Goal: Complete application form: Complete application form

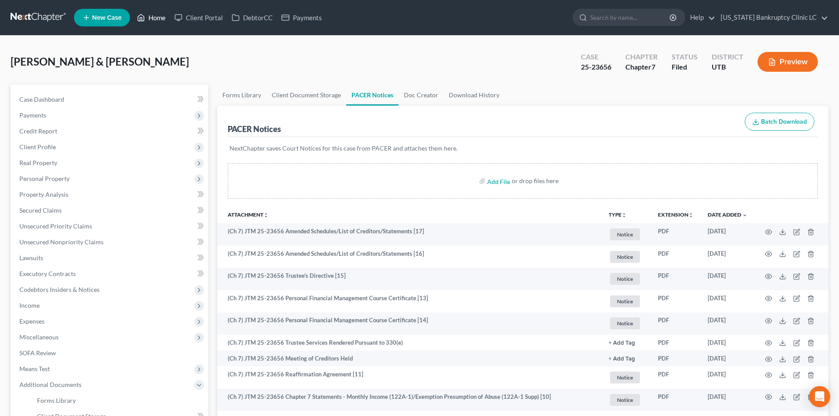
click at [152, 19] on link "Home" at bounding box center [151, 18] width 37 height 16
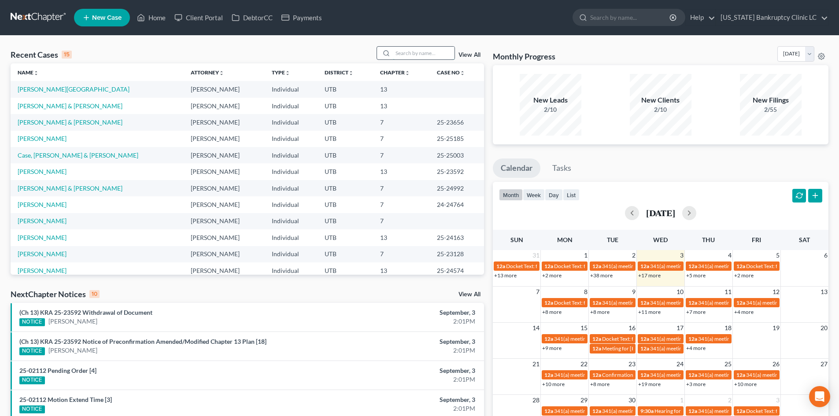
click at [406, 53] on input "search" at bounding box center [424, 53] width 62 height 13
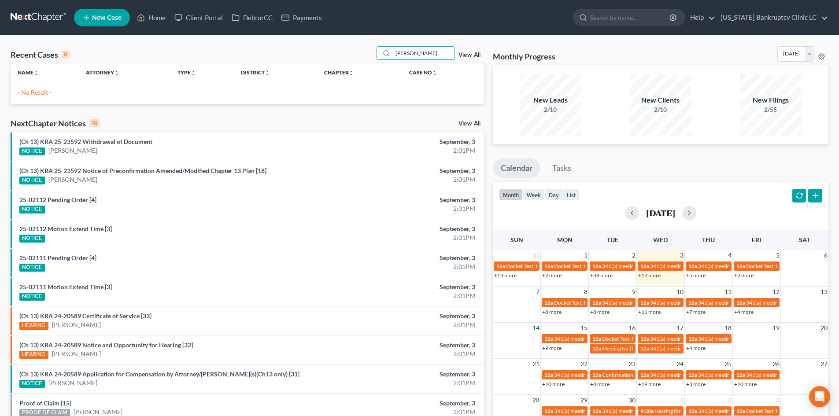
type input "[PERSON_NAME]"
click at [92, 12] on link "New Case" at bounding box center [102, 18] width 56 height 18
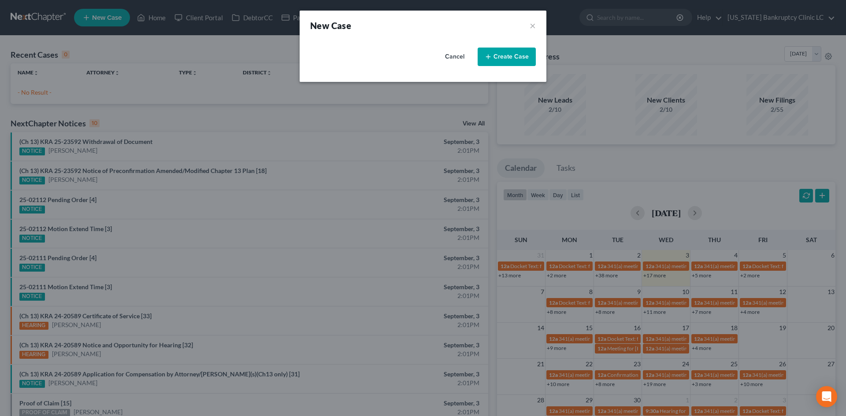
select select "81"
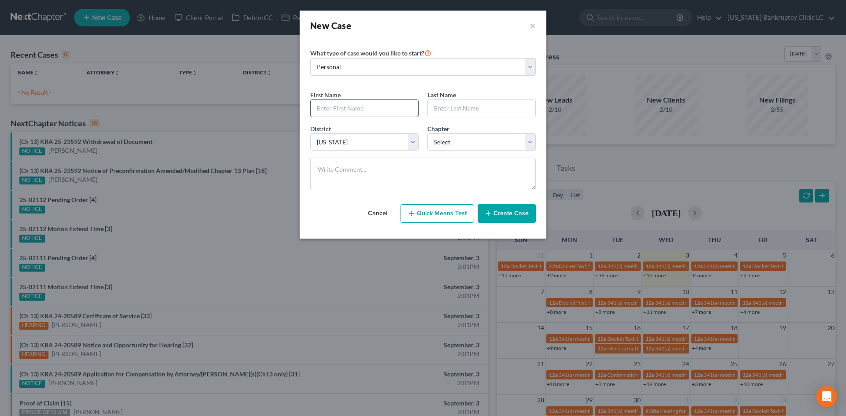
drag, startPoint x: 338, startPoint y: 109, endPoint x: 331, endPoint y: 106, distance: 7.3
click at [338, 109] on input "text" at bounding box center [365, 108] width 108 height 17
type input "Jordan"
type input "[PERSON_NAME]"
click at [480, 137] on select "Select 7 11 12 13" at bounding box center [481, 143] width 108 height 18
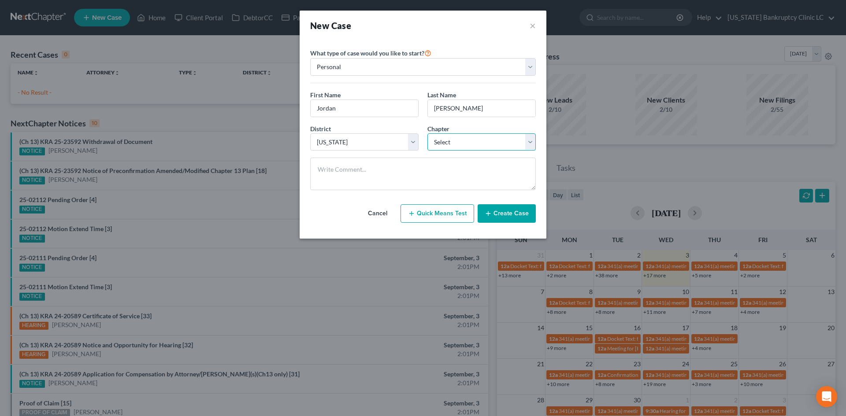
select select "0"
click at [427, 134] on select "Select 7 11 12 13" at bounding box center [481, 143] width 108 height 18
click at [505, 209] on button "Create Case" at bounding box center [507, 213] width 58 height 19
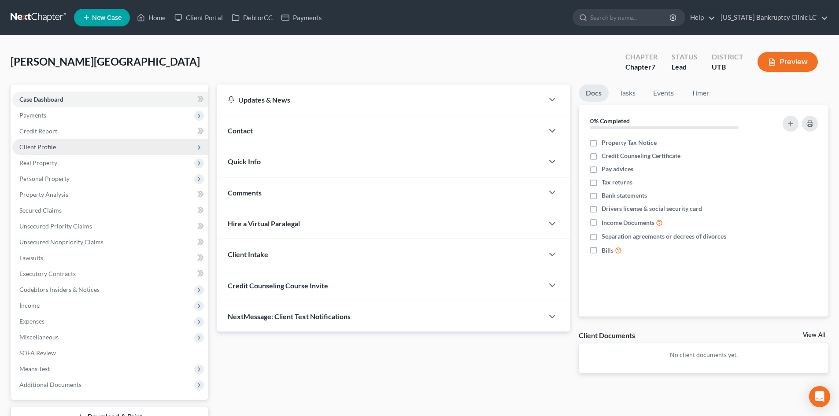
click at [52, 146] on span "Client Profile" at bounding box center [37, 146] width 37 height 7
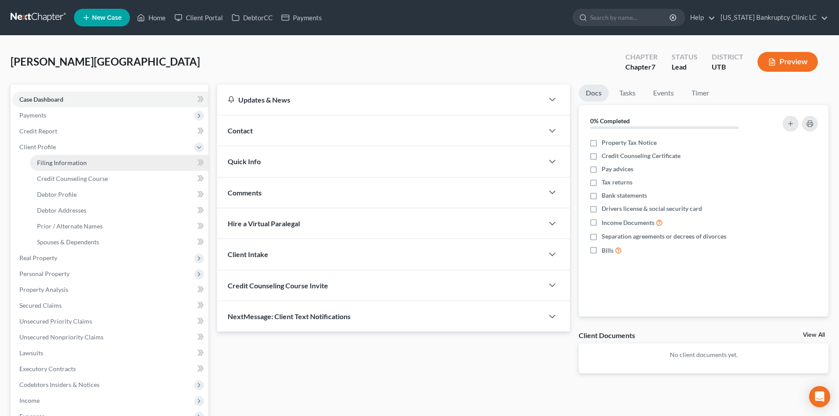
click at [64, 160] on span "Filing Information" at bounding box center [62, 162] width 50 height 7
select select "1"
select select "0"
select select "81"
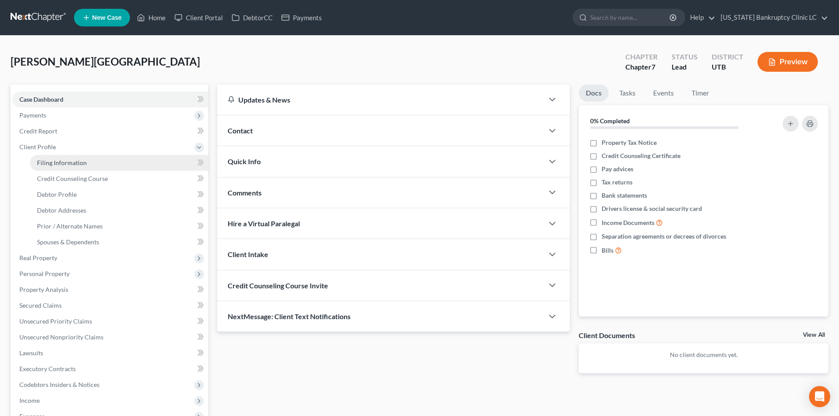
select select "46"
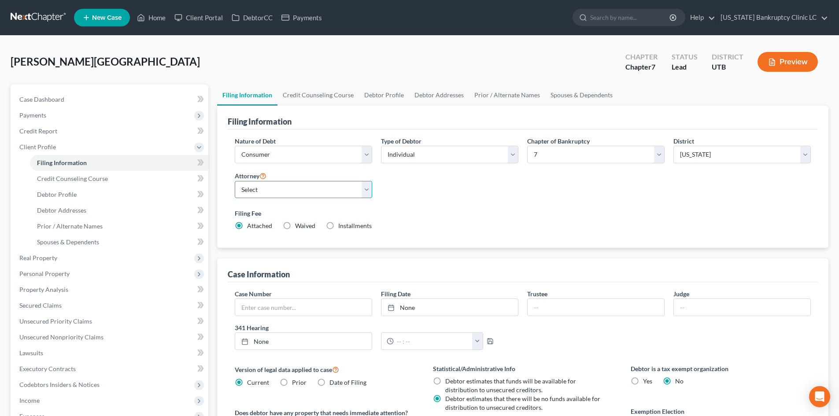
drag, startPoint x: 297, startPoint y: 185, endPoint x: 295, endPoint y: 193, distance: 8.7
click at [296, 185] on select "Select Aaron Nilsen - UTB Evelyn Shaw - UT" at bounding box center [303, 190] width 137 height 18
select select "0"
click at [235, 181] on select "Select Aaron Nilsen - UTB Evelyn Shaw - UT" at bounding box center [303, 190] width 137 height 18
click at [546, 214] on label "Filing Fee" at bounding box center [523, 213] width 576 height 9
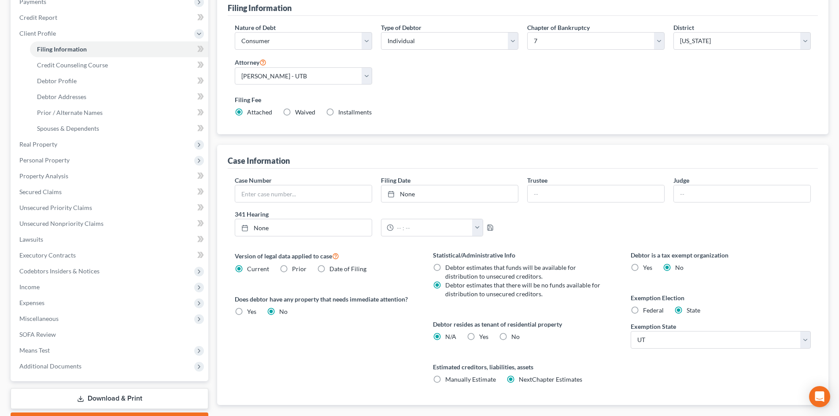
scroll to position [132, 0]
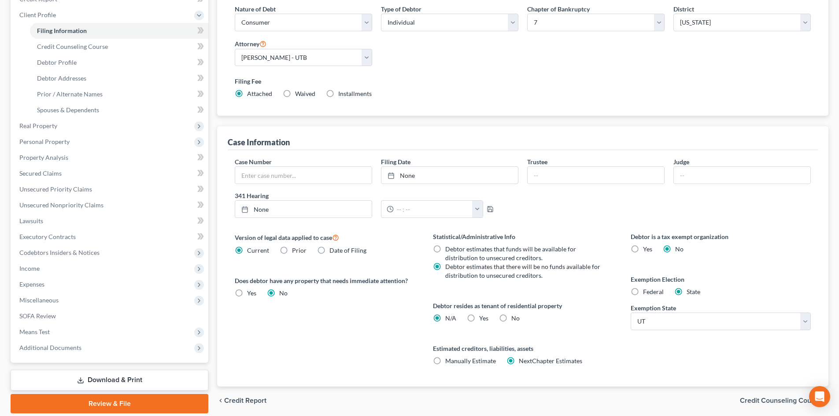
click at [484, 319] on span "Yes" at bounding box center [483, 318] width 9 height 7
click at [484, 319] on input "Yes Yes" at bounding box center [486, 317] width 6 height 6
radio input "true"
radio input "false"
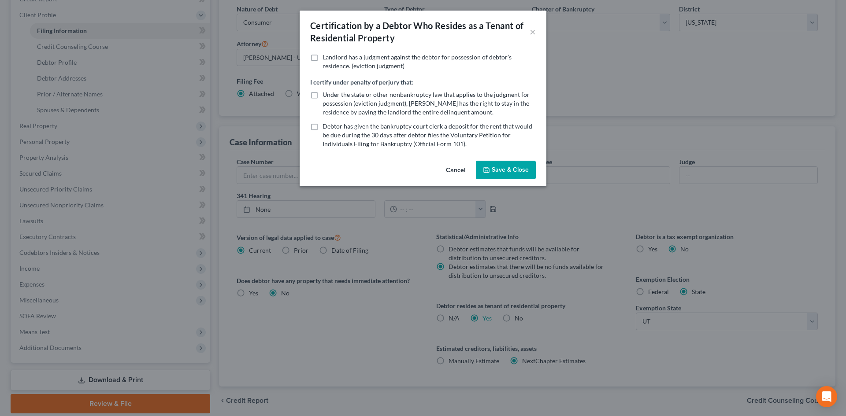
click at [498, 160] on div "Cancel Save & Close" at bounding box center [423, 171] width 247 height 29
click at [501, 168] on button "Save & Close" at bounding box center [506, 170] width 60 height 19
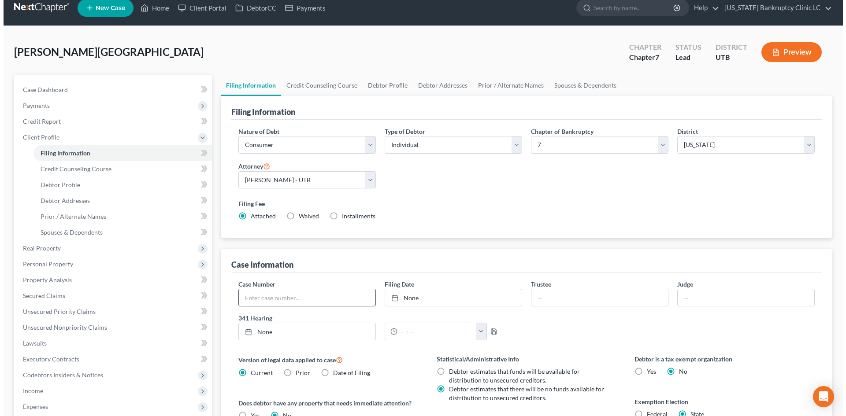
scroll to position [0, 0]
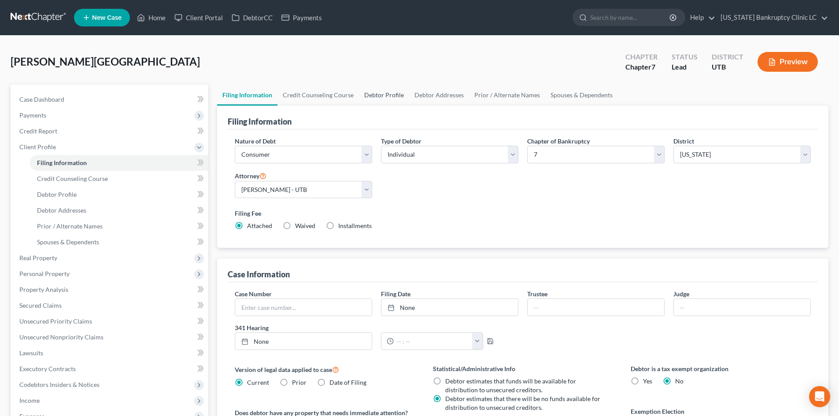
click at [393, 93] on link "Debtor Profile" at bounding box center [384, 95] width 50 height 21
select select "0"
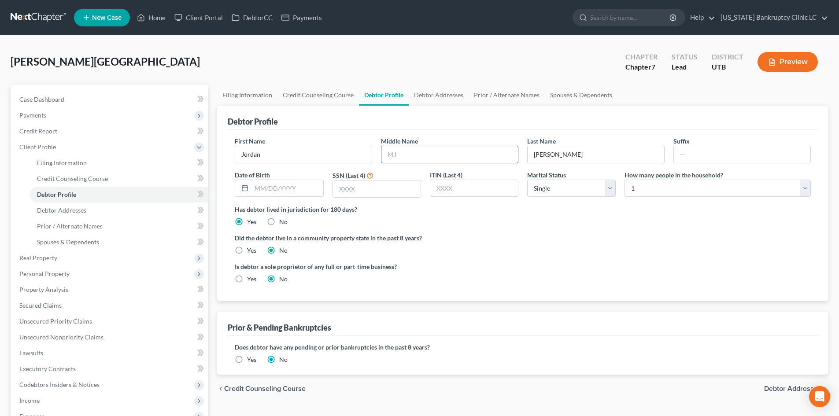
click at [461, 150] on input "text" at bounding box center [450, 154] width 137 height 17
type input "F"
click at [277, 188] on input "text" at bounding box center [287, 188] width 71 height 17
type input "[DATE]"
click at [353, 183] on input "text" at bounding box center [377, 189] width 88 height 17
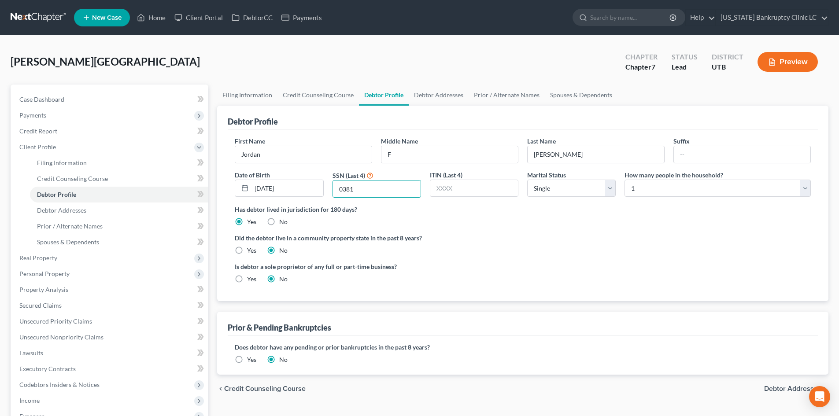
type input "0381"
click at [568, 189] on select "Select Single Married Separated Divorced Widowed" at bounding box center [571, 189] width 89 height 18
select select "3"
click at [527, 180] on select "Select Single Married Separated Divorced Widowed" at bounding box center [571, 189] width 89 height 18
click at [684, 190] on select "Select 1 2 3 4 5 6 7 8 9 10 11 12 13 14 15 16 17 18 19 20" at bounding box center [718, 189] width 186 height 18
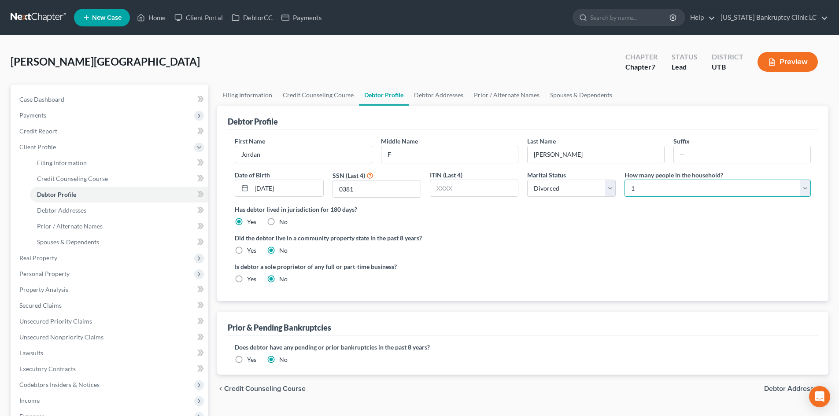
select select "2"
click at [625, 180] on select "Select 1 2 3 4 5 6 7 8 9 10 11 12 13 14 15 16 17 18 19 20" at bounding box center [718, 189] width 186 height 18
click at [669, 226] on div "Has debtor lived in jurisdiction for 180 days? Yes No Debtor must reside in jur…" at bounding box center [523, 216] width 576 height 22
click at [446, 96] on link "Debtor Addresses" at bounding box center [439, 95] width 60 height 21
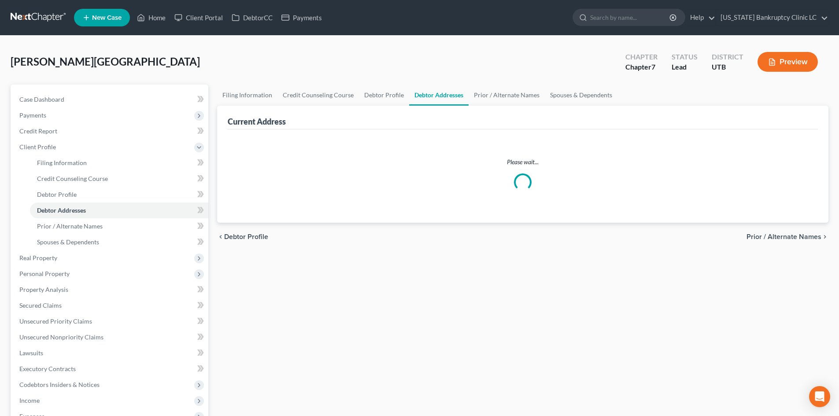
select select "0"
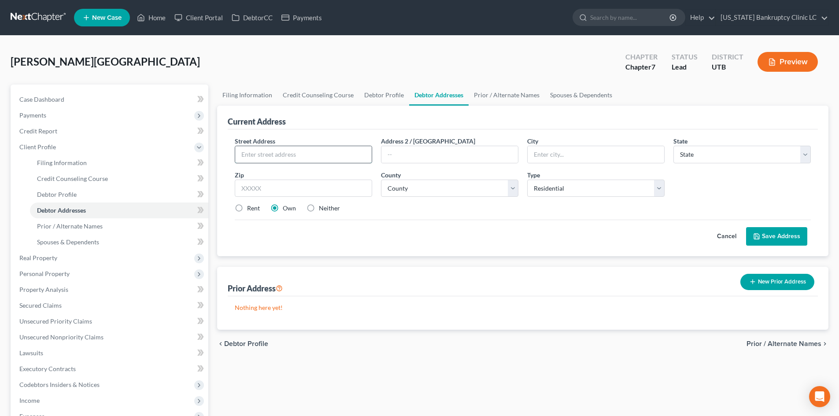
click at [327, 157] on input "text" at bounding box center [303, 154] width 137 height 17
type input "2424 Beacon Drive"
type input "84108"
type input "[GEOGRAPHIC_DATA]"
select select "46"
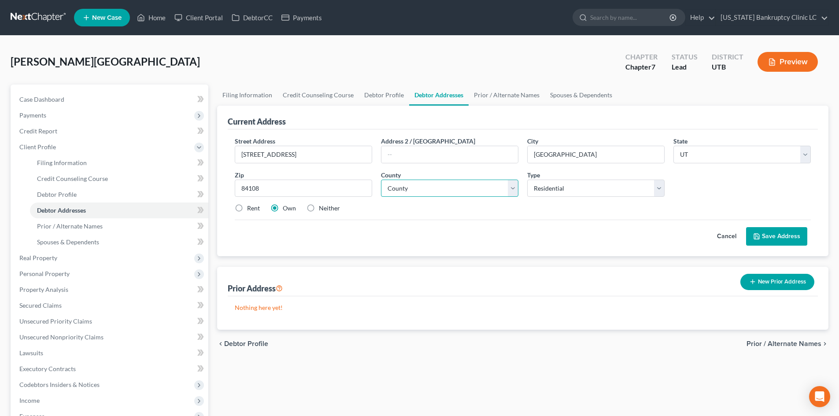
click at [438, 191] on select "County Beaver County Box Elder County Cache County Carbon County Daggett County…" at bounding box center [449, 189] width 137 height 18
select select "17"
click at [381, 180] on select "County Beaver County Box Elder County Cache County Carbon County Daggett County…" at bounding box center [449, 189] width 137 height 18
click at [763, 230] on button "Save Address" at bounding box center [776, 236] width 61 height 19
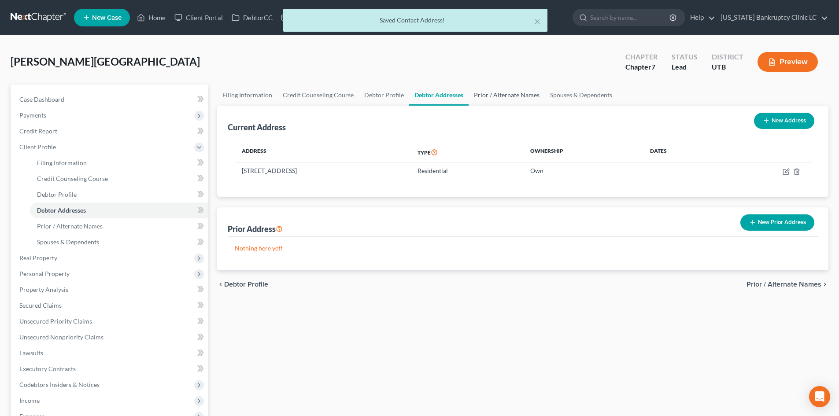
click at [506, 97] on link "Prior / Alternate Names" at bounding box center [507, 95] width 76 height 21
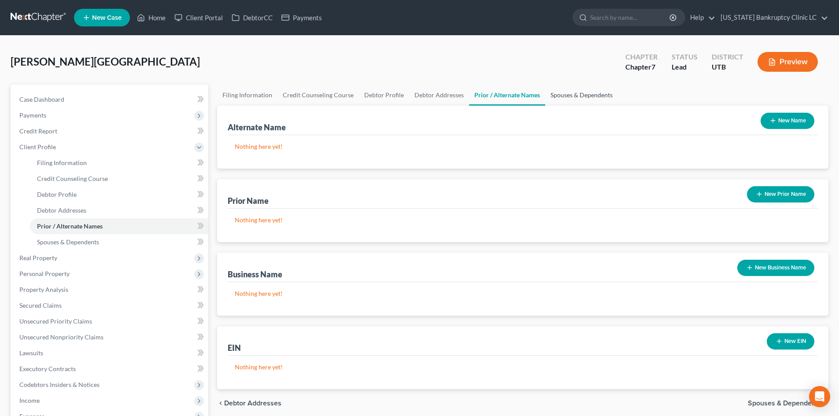
click at [588, 97] on link "Spouses & Dependents" at bounding box center [582, 95] width 73 height 21
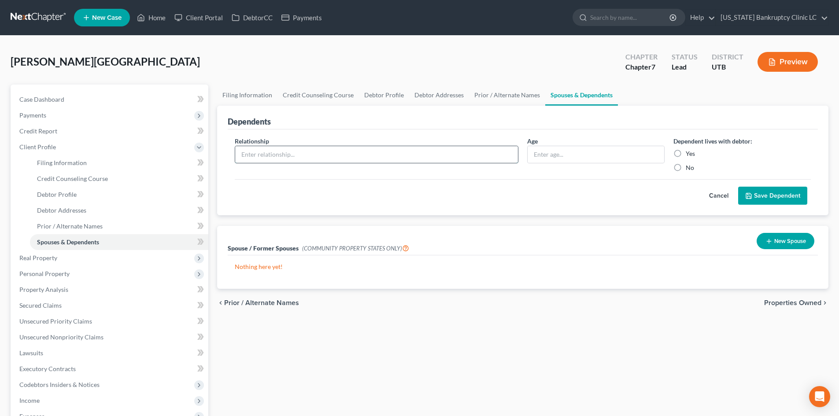
drag, startPoint x: 386, startPoint y: 153, endPoint x: 380, endPoint y: 149, distance: 7.5
click at [386, 153] on input "text" at bounding box center [376, 154] width 283 height 17
type input "Daughter"
type input "7"
click at [686, 153] on label "Yes" at bounding box center [690, 153] width 9 height 9
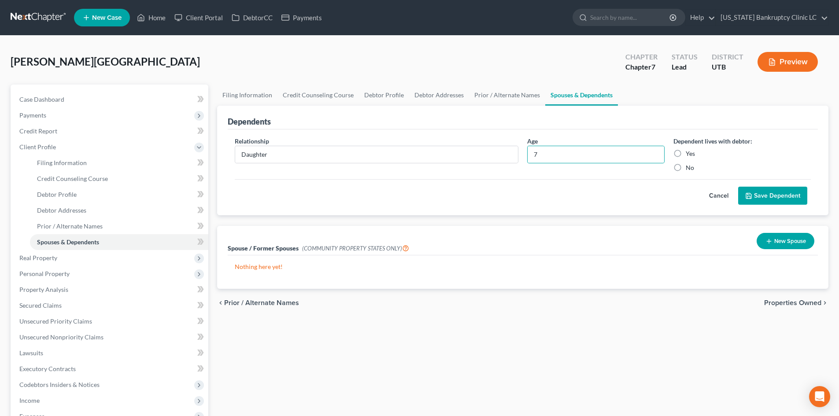
click at [690, 153] on input "Yes" at bounding box center [693, 152] width 6 height 6
radio input "true"
click at [761, 185] on div "Cancel Save Dependent" at bounding box center [523, 192] width 576 height 26
click at [768, 197] on button "Save Dependent" at bounding box center [773, 196] width 69 height 19
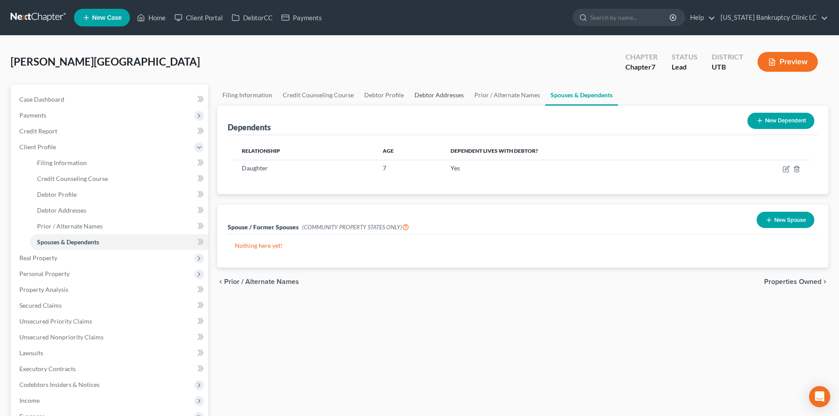
click at [419, 98] on link "Debtor Addresses" at bounding box center [439, 95] width 60 height 21
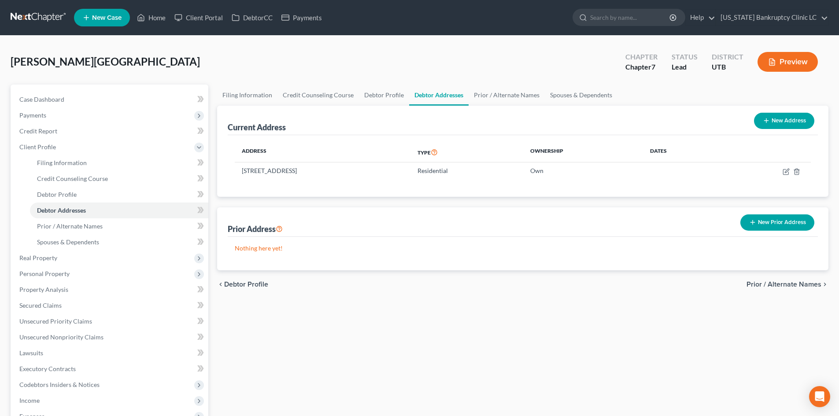
click at [780, 226] on button "New Prior Address" at bounding box center [778, 223] width 74 height 16
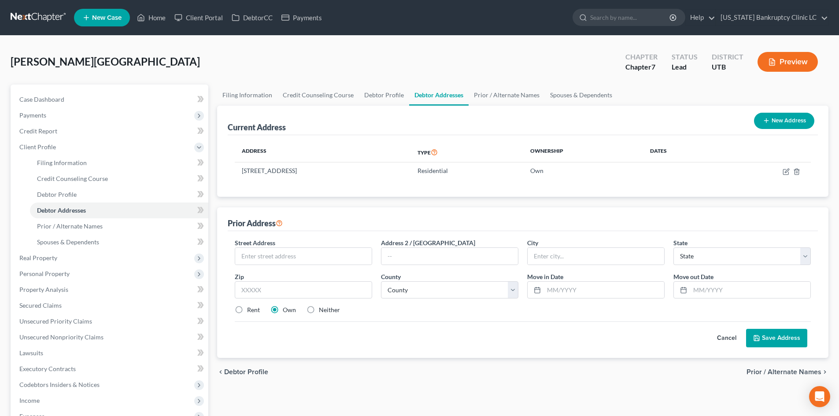
click at [304, 245] on div "Street Address *" at bounding box center [303, 251] width 146 height 27
click at [302, 254] on input "text" at bounding box center [303, 256] width 137 height 17
type input "1442 Perrys Hollow Drive"
drag, startPoint x: 311, startPoint y: 289, endPoint x: 308, endPoint y: 283, distance: 5.9
click at [311, 289] on input "text" at bounding box center [303, 291] width 137 height 18
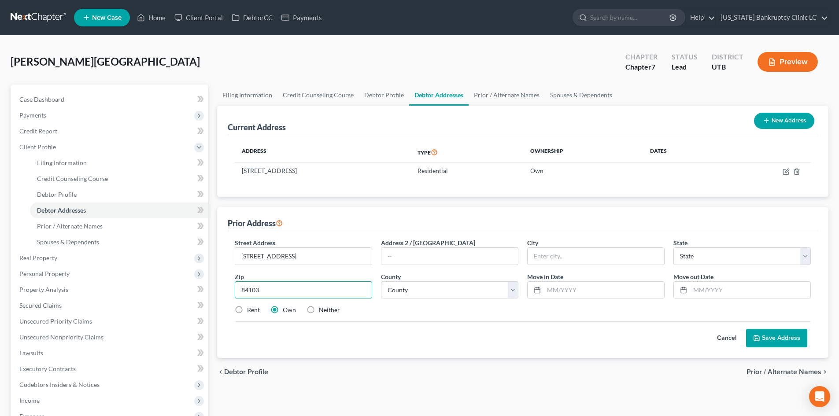
type input "84103"
type input "[GEOGRAPHIC_DATA]"
select select "46"
select select "17"
click at [586, 296] on input "text" at bounding box center [604, 290] width 120 height 17
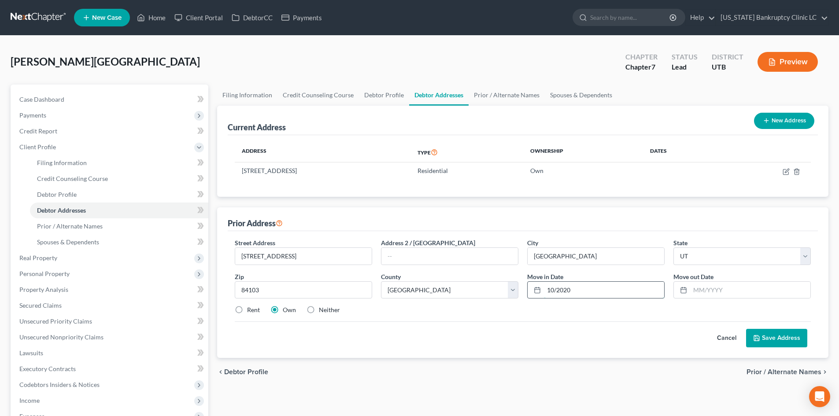
type input "10/2020"
type input "02/2024"
click at [581, 308] on div "Rent Own Neither" at bounding box center [522, 310] width 585 height 9
click at [247, 310] on label "Rent" at bounding box center [253, 310] width 13 height 9
click at [251, 310] on input "Rent" at bounding box center [254, 309] width 6 height 6
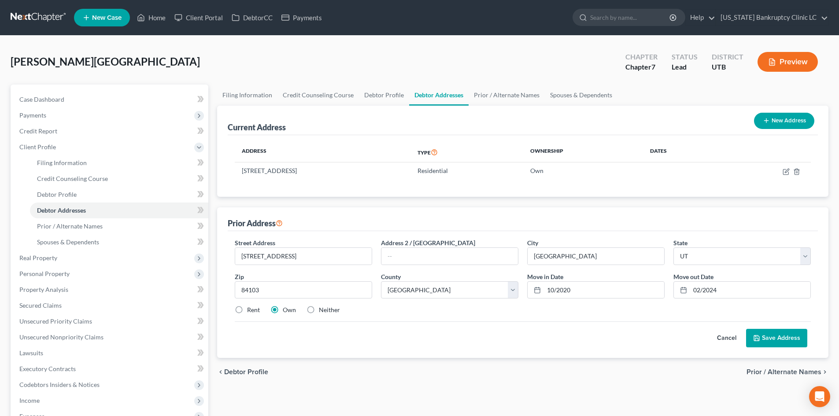
radio input "true"
click at [449, 316] on div "Street Address * 1442 Perrys Hollow Drive Address 2 / PO Box City * Salt Lake C…" at bounding box center [522, 280] width 585 height 84
click at [794, 341] on button "Save Address" at bounding box center [776, 338] width 61 height 19
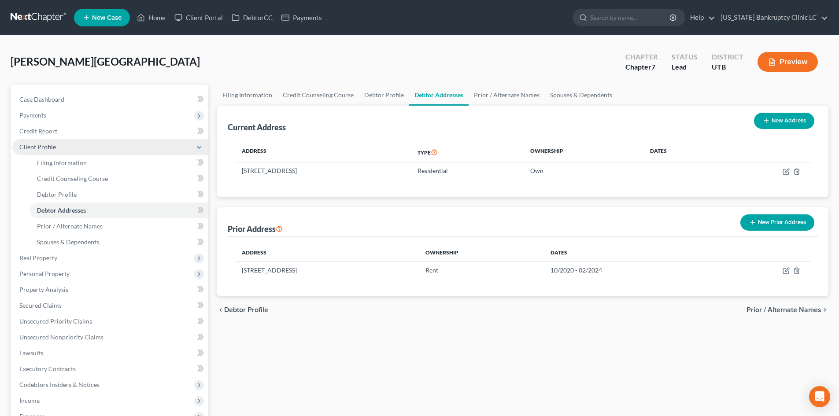
click at [59, 145] on span "Client Profile" at bounding box center [110, 147] width 196 height 16
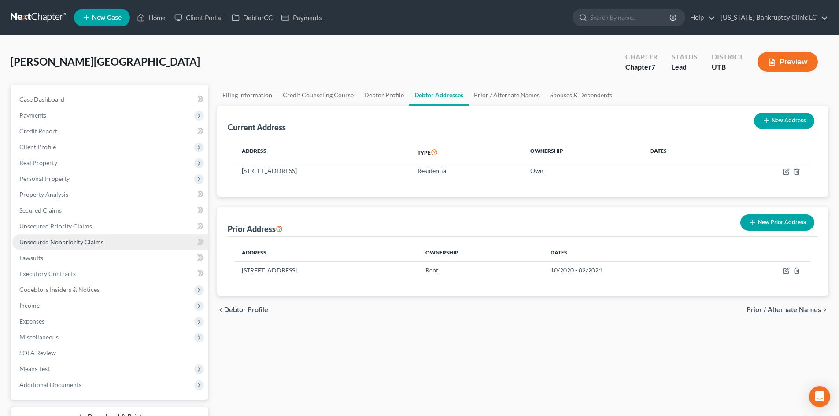
click at [67, 244] on span "Unsecured Nonpriority Claims" at bounding box center [61, 241] width 84 height 7
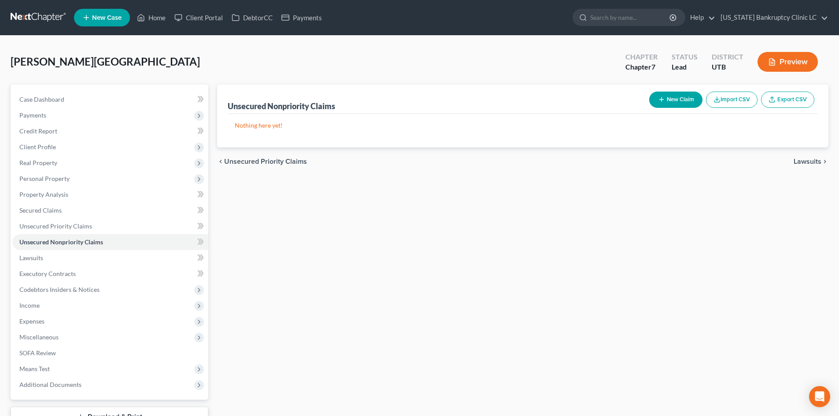
click at [673, 104] on button "New Claim" at bounding box center [675, 100] width 53 height 16
select select "0"
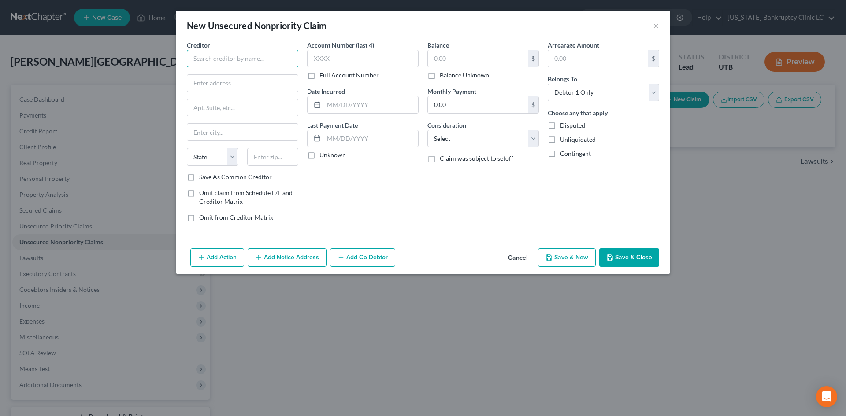
click at [248, 60] on input "text" at bounding box center [242, 59] width 111 height 18
drag, startPoint x: 516, startPoint y: 258, endPoint x: 364, endPoint y: 216, distance: 157.3
click at [516, 258] on button "Cancel" at bounding box center [517, 258] width 33 height 18
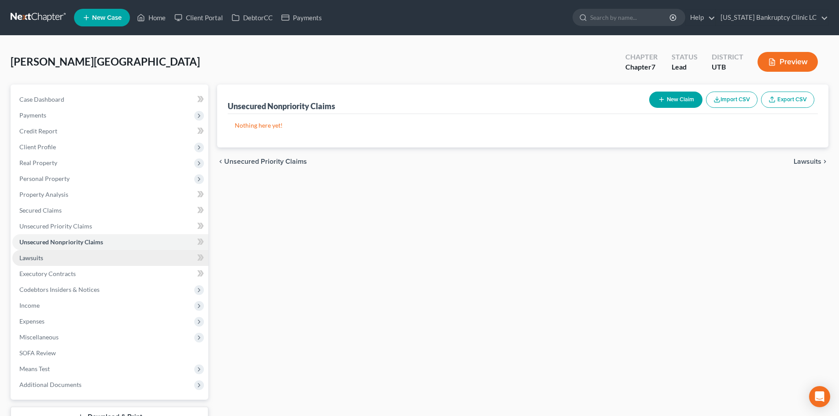
click at [59, 260] on link "Lawsuits" at bounding box center [110, 258] width 196 height 16
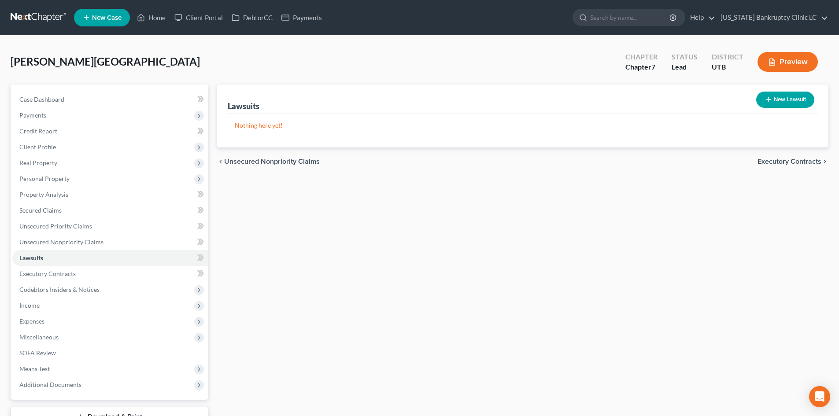
click at [780, 101] on button "New Lawsuit" at bounding box center [786, 100] width 58 height 16
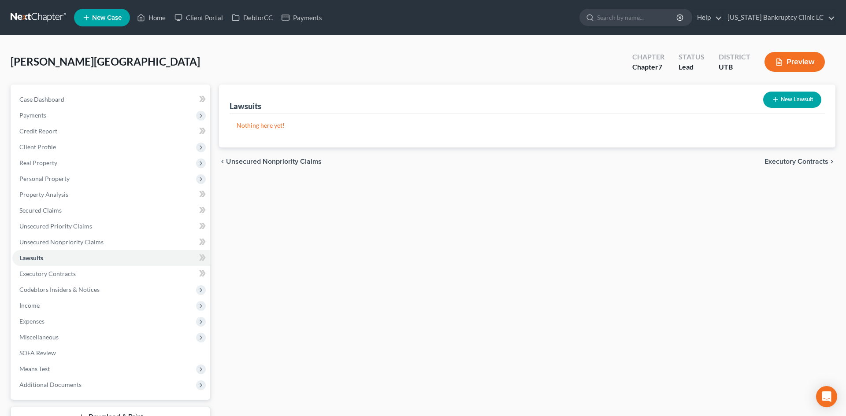
select select "0"
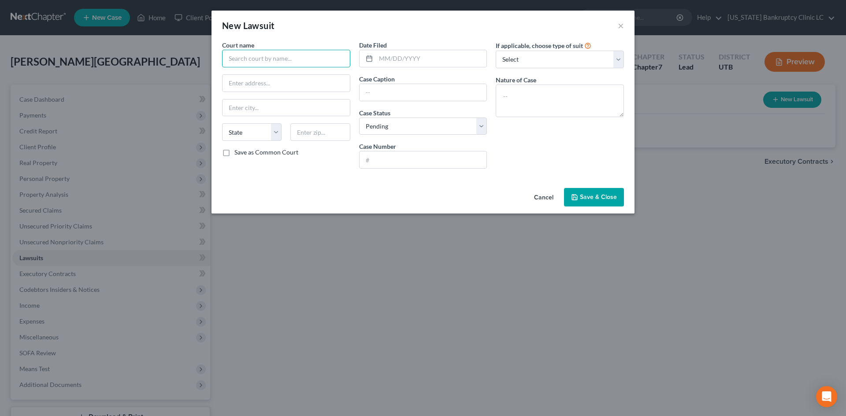
click at [270, 56] on input "text" at bounding box center [286, 59] width 128 height 18
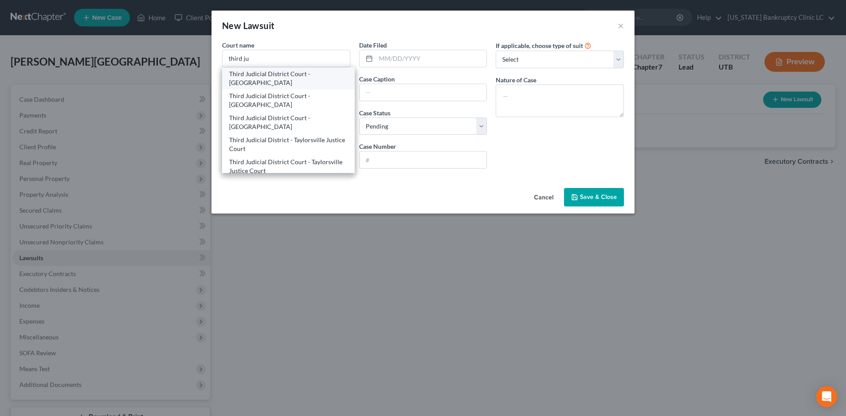
click at [269, 83] on div "Third Judicial District Court - Salt Lake County" at bounding box center [288, 79] width 119 height 18
type input "Third Judicial District Court - Salt Lake County"
type input "450 South State St"
type input "[GEOGRAPHIC_DATA]"
select select "46"
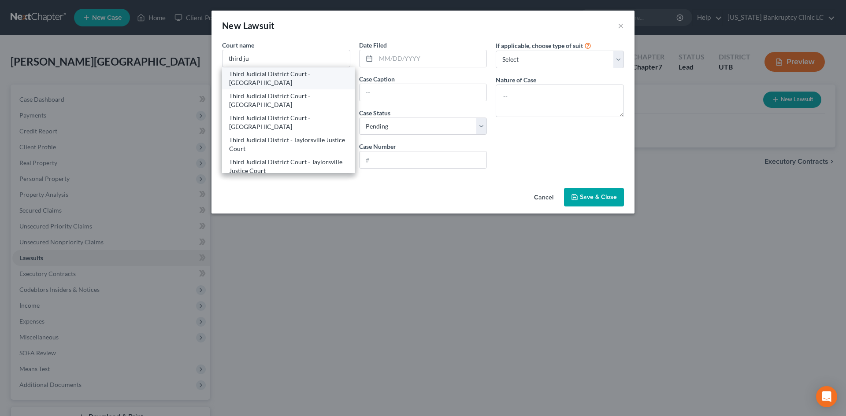
type input "84114-1860"
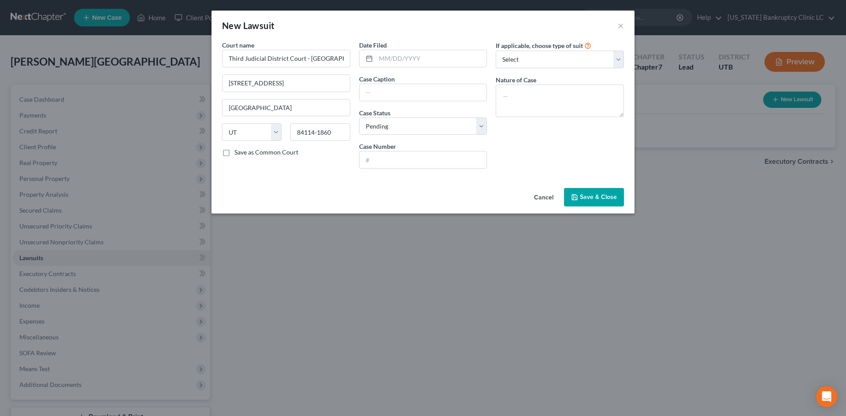
click at [219, 35] on div "New Lawsuit ×" at bounding box center [423, 26] width 423 height 30
click at [416, 65] on input "text" at bounding box center [431, 58] width 111 height 17
type input "09/03/2020"
click at [423, 100] on input "text" at bounding box center [423, 92] width 127 height 17
click at [439, 100] on input "text" at bounding box center [423, 92] width 127 height 17
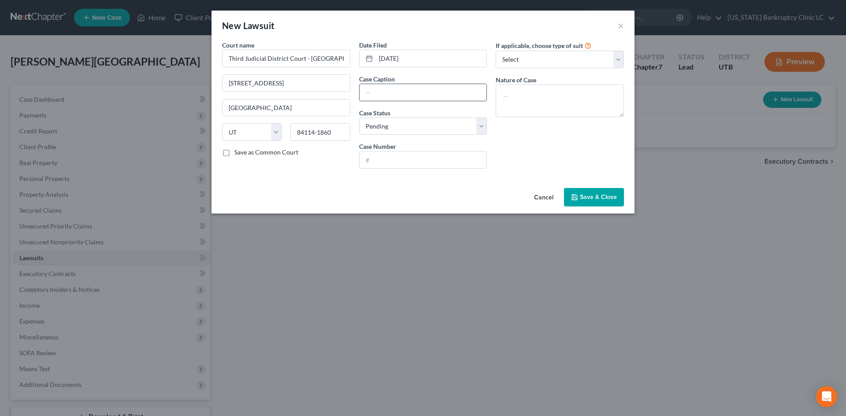
paste input "MARQUIS REAL ESTATE AND PROPER vs. LOUIE, JORDAN"
type input "MARQUIS REAL ESTATE AND PROPER vs. LOUIE, JORDAN"
click at [385, 156] on input "text" at bounding box center [423, 160] width 127 height 17
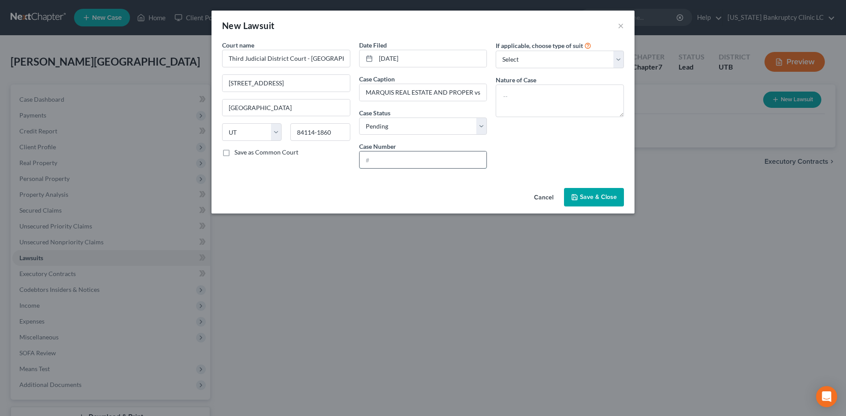
drag, startPoint x: 416, startPoint y: 156, endPoint x: 440, endPoint y: 160, distance: 24.9
click at [416, 156] on input "text" at bounding box center [423, 160] width 127 height 17
paste input "200905742"
type input "200905742"
click at [531, 96] on textarea at bounding box center [560, 101] width 128 height 33
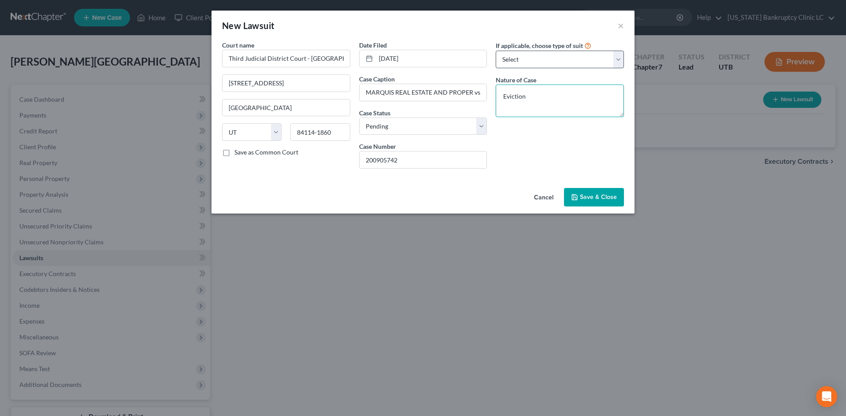
type textarea "Eviction"
click at [547, 54] on select "Select Repossession Garnishment Foreclosure Attached, Seized, Or Levied Other" at bounding box center [560, 60] width 128 height 18
select select "4"
click at [496, 51] on select "Select Repossession Garnishment Foreclosure Attached, Seized, Or Levied Other" at bounding box center [560, 60] width 128 height 18
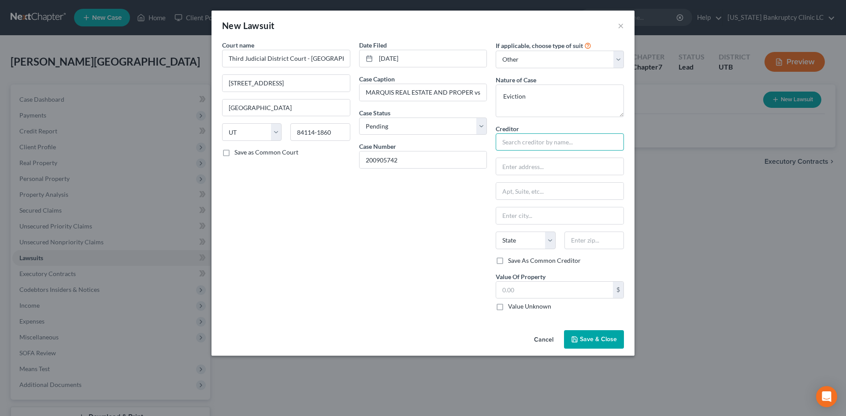
click at [539, 144] on input "text" at bounding box center [560, 143] width 128 height 18
click at [521, 144] on input "text" at bounding box center [560, 143] width 128 height 18
drag, startPoint x: 525, startPoint y: 164, endPoint x: 529, endPoint y: 162, distance: 4.8
click at [525, 164] on input "text" at bounding box center [559, 166] width 127 height 17
paste input "24 S 600 E."
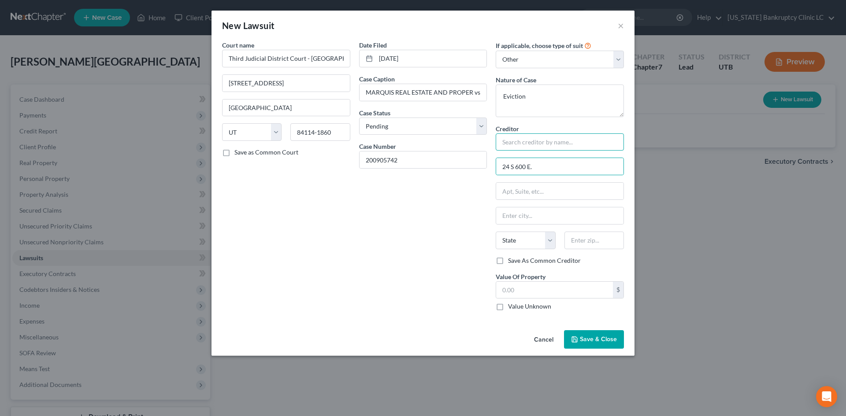
click at [535, 140] on input "text" at bounding box center [560, 143] width 128 height 18
click at [546, 169] on input "24 S 600 E." at bounding box center [559, 166] width 127 height 17
type input "24 S 600 E"
click at [505, 139] on input "text" at bounding box center [560, 143] width 128 height 18
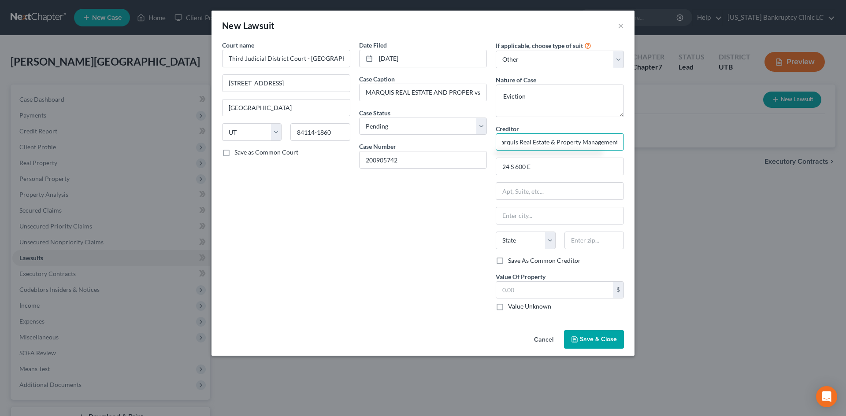
type input "Marquis Real Estate & Property Management"
click at [599, 249] on div "State [US_STATE] AK AR AZ CA CO CT DE DC [GEOGRAPHIC_DATA] [GEOGRAPHIC_DATA] GU…" at bounding box center [559, 244] width 137 height 25
click at [599, 241] on input "text" at bounding box center [593, 241] width 59 height 18
type input "84102"
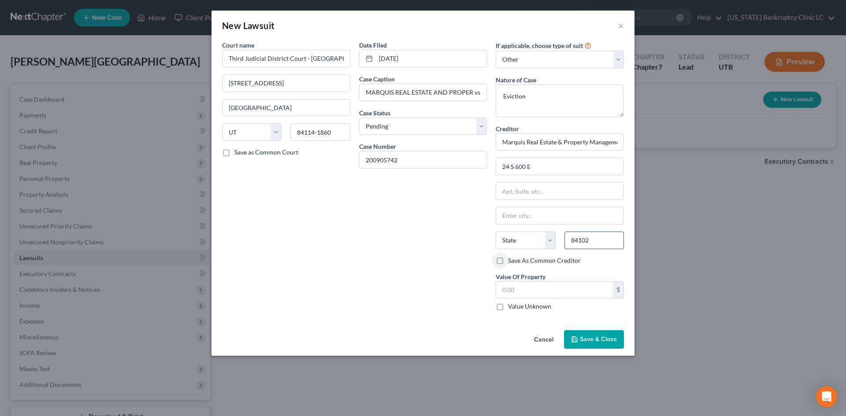
type input "[GEOGRAPHIC_DATA]"
select select "46"
click at [536, 190] on input "text" at bounding box center [559, 191] width 127 height 17
type input "1"
click at [423, 221] on div "Date Filed 09/03/2020 Case Caption MARQUIS REAL ESTATE AND PROPER vs. LOUIE, JO…" at bounding box center [423, 180] width 137 height 278
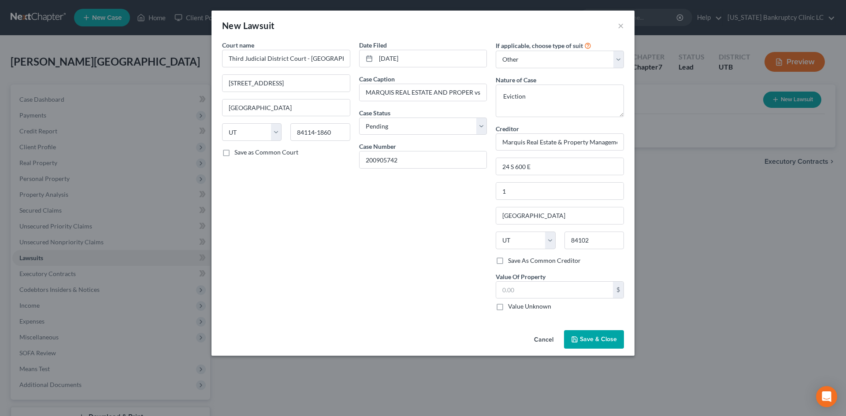
click at [545, 305] on label "Value Unknown" at bounding box center [529, 306] width 43 height 9
click at [517, 305] on input "Value Unknown" at bounding box center [515, 305] width 6 height 6
checkbox input "true"
type input "0.00"
click at [615, 342] on span "Save & Close" at bounding box center [598, 339] width 37 height 7
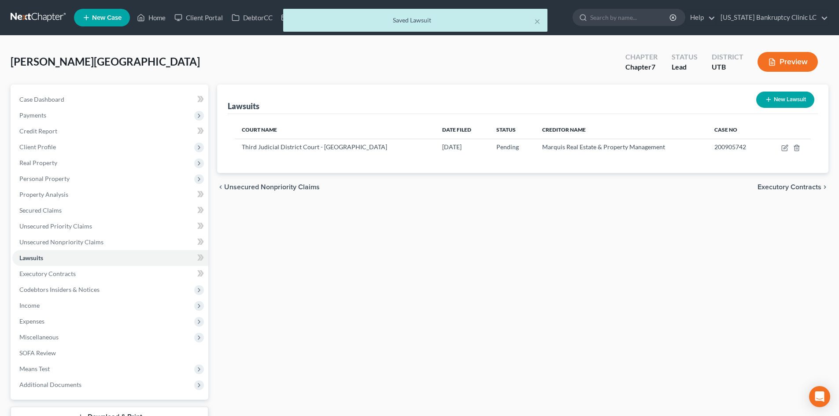
click at [772, 108] on div "New Lawsuit" at bounding box center [785, 99] width 65 height 23
click at [776, 98] on button "New Lawsuit" at bounding box center [786, 100] width 58 height 16
select select "0"
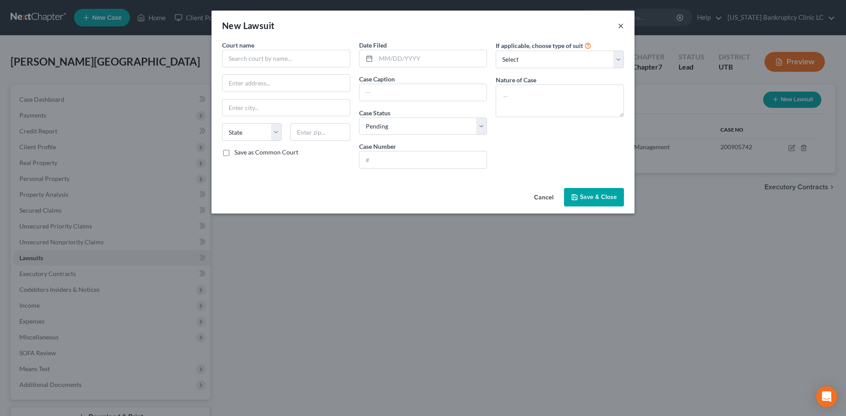
click at [620, 27] on button "×" at bounding box center [621, 25] width 6 height 11
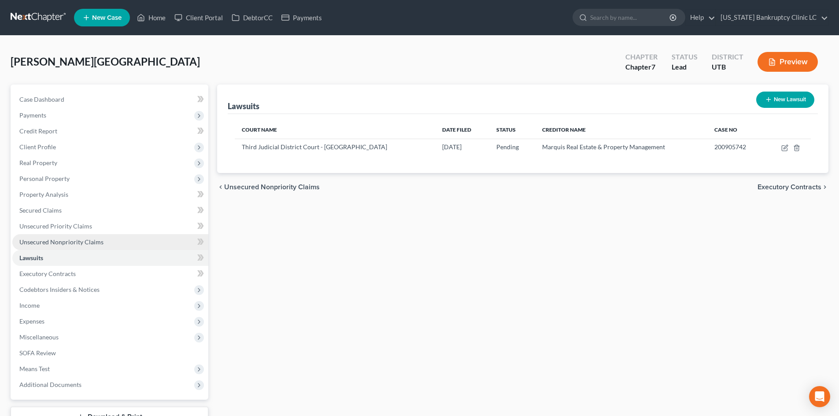
click at [58, 238] on span "Unsecured Nonpriority Claims" at bounding box center [61, 241] width 84 height 7
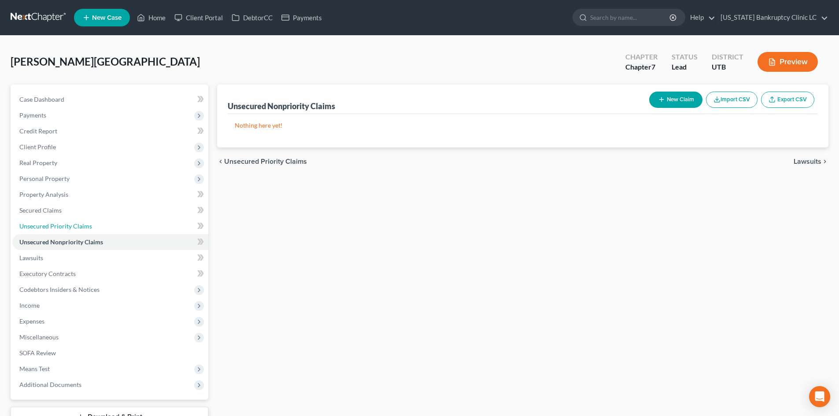
drag, startPoint x: 70, startPoint y: 225, endPoint x: 559, endPoint y: 208, distance: 489.4
click at [71, 225] on span "Unsecured Priority Claims" at bounding box center [55, 226] width 73 height 7
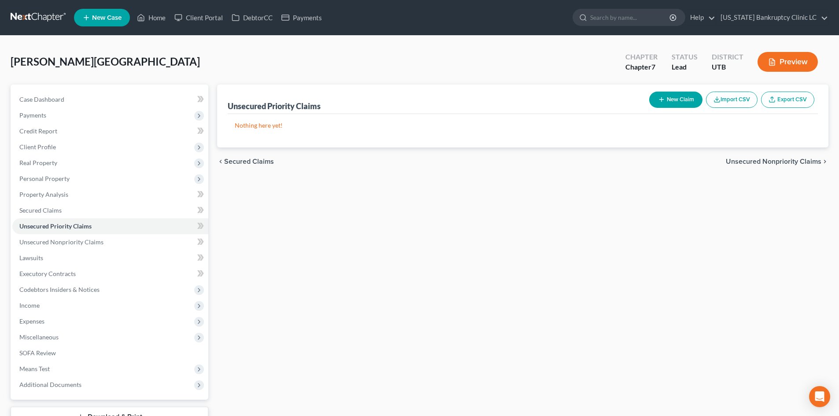
click at [661, 104] on button "New Claim" at bounding box center [675, 100] width 53 height 16
select select "0"
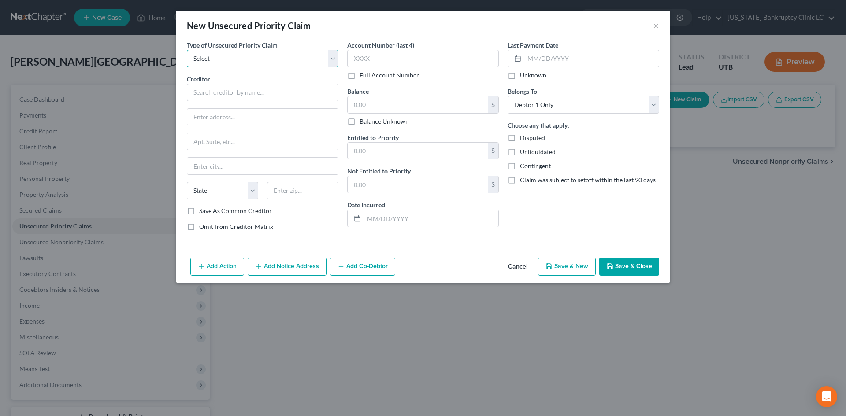
click at [255, 63] on select "Select Taxes & Other Government Units Domestic Support Obligations Extensions o…" at bounding box center [263, 59] width 152 height 18
select select "0"
click at [187, 50] on select "Select Taxes & Other Government Units Domestic Support Obligations Extensions o…" at bounding box center [263, 59] width 152 height 18
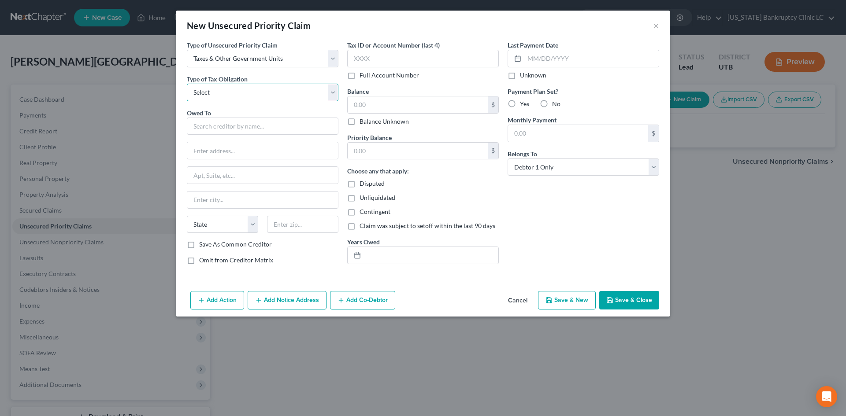
drag, startPoint x: 233, startPoint y: 91, endPoint x: 230, endPoint y: 97, distance: 7.3
click at [233, 91] on select "Select Federal City State Franchise Tax Board Other" at bounding box center [263, 93] width 152 height 18
select select "0"
click at [187, 84] on select "Select Federal City State Franchise Tax Board Other" at bounding box center [263, 93] width 152 height 18
click at [216, 125] on input "text" at bounding box center [263, 127] width 152 height 18
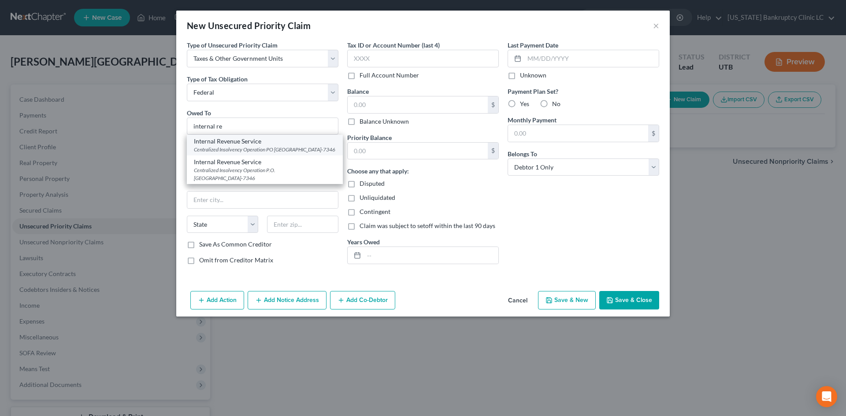
click at [245, 148] on div "Centralized Insolvency Operation PO Box 7346, Philadelphia, PA 19101-7346" at bounding box center [265, 149] width 142 height 7
type input "Internal Revenue Service"
type input "Centralized Insolvency Operation"
type input "PO Box 7346"
type input "[GEOGRAPHIC_DATA]"
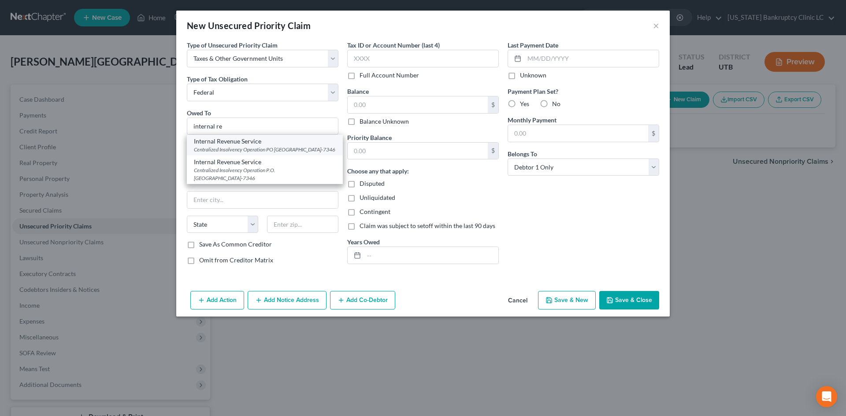
select select "39"
type input "19101-7346"
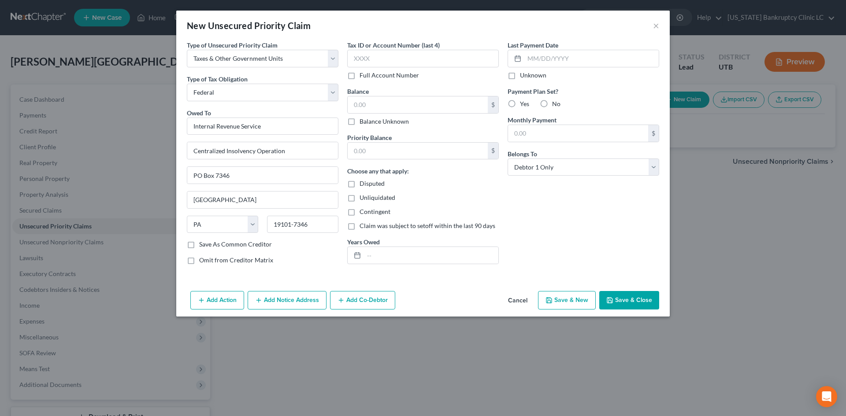
click at [555, 301] on button "Save & New" at bounding box center [567, 300] width 58 height 19
select select "0"
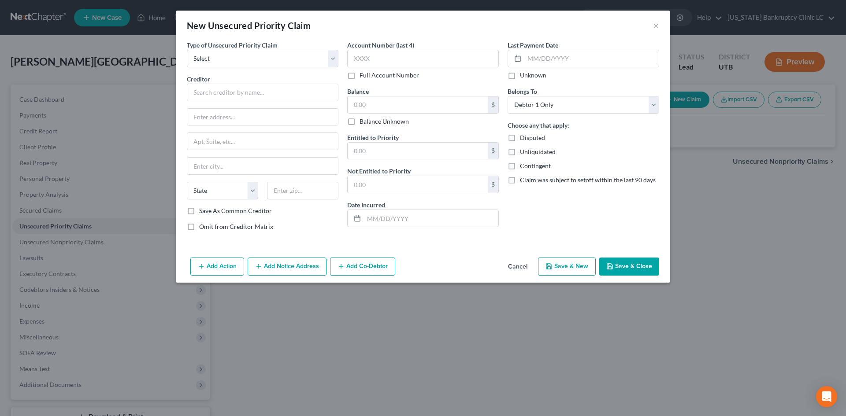
type input "0.00"
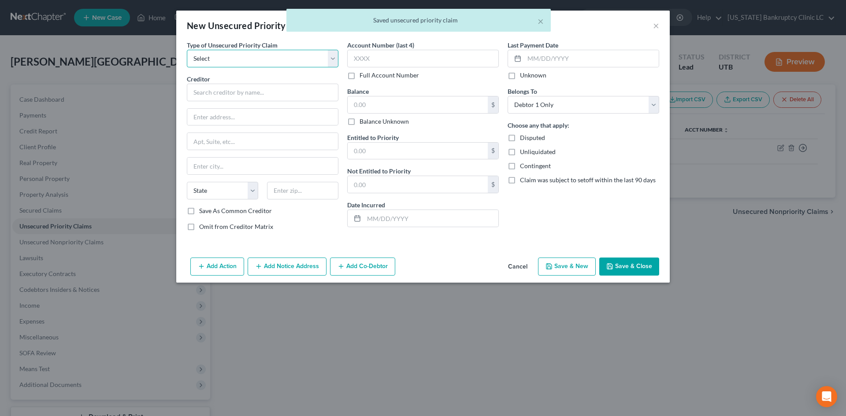
click at [223, 62] on select "Select Taxes & Other Government Units Domestic Support Obligations Extensions o…" at bounding box center [263, 59] width 152 height 18
select select "0"
click at [187, 50] on select "Select Taxes & Other Government Units Domestic Support Obligations Extensions o…" at bounding box center [263, 59] width 152 height 18
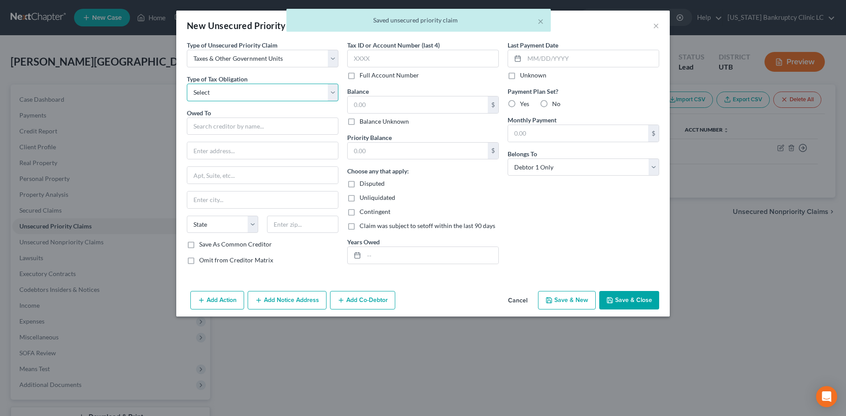
click at [220, 90] on select "Select Federal City State Franchise Tax Board Other" at bounding box center [263, 93] width 152 height 18
select select "2"
click at [187, 84] on select "Select Federal City State Franchise Tax Board Other" at bounding box center [263, 93] width 152 height 18
click at [226, 129] on input "text" at bounding box center [263, 127] width 152 height 18
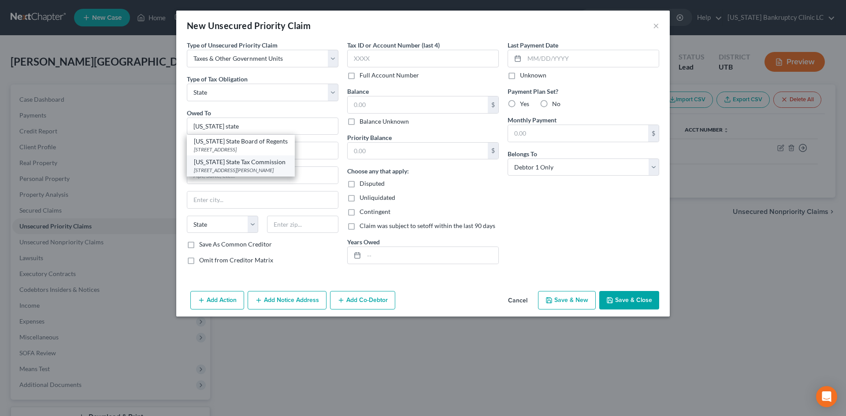
click at [266, 170] on div "210 North 1950 West Special Services Division, Michelle Riggs, Salt Lake City, …" at bounding box center [241, 170] width 94 height 7
type input "Utah State Tax Commission"
type input "210 North 1950 West"
type input "Special Services Division, Michelle Riggs"
type input "[GEOGRAPHIC_DATA]"
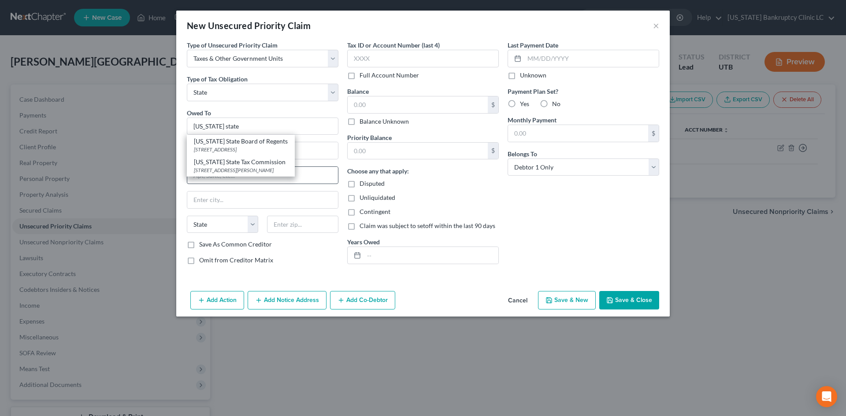
select select "46"
type input "84134"
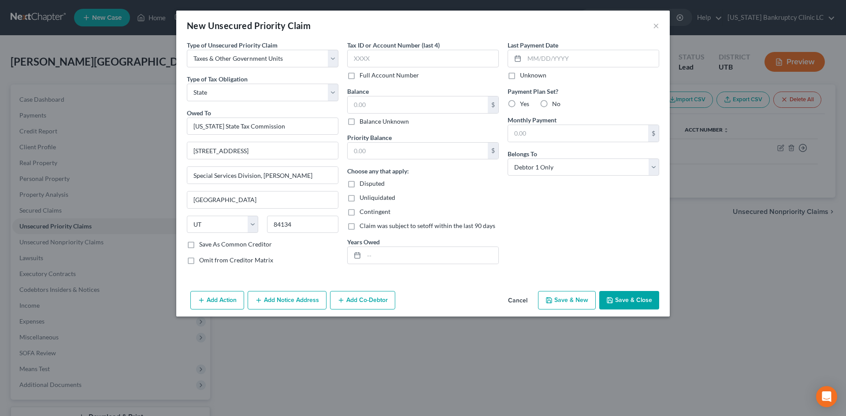
click at [621, 304] on button "Save & Close" at bounding box center [629, 300] width 60 height 19
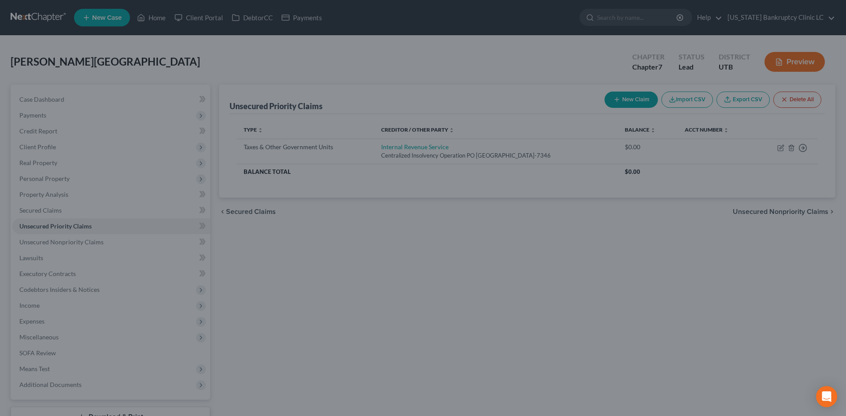
click at [621, 291] on button "Save & Close" at bounding box center [602, 283] width 52 height 16
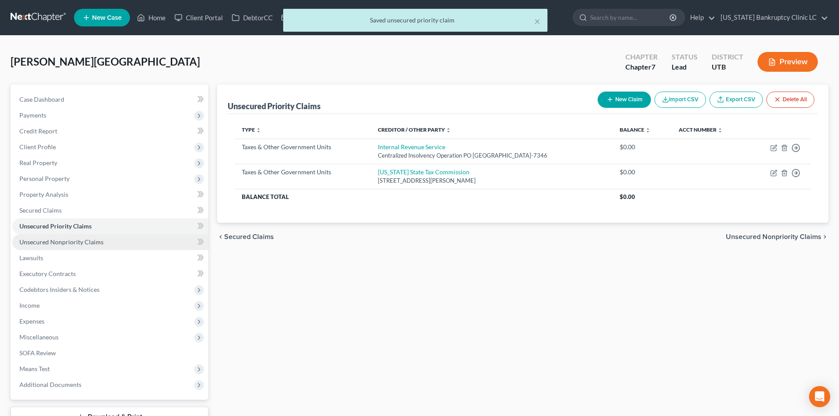
click at [108, 241] on link "Unsecured Nonpriority Claims" at bounding box center [110, 242] width 196 height 16
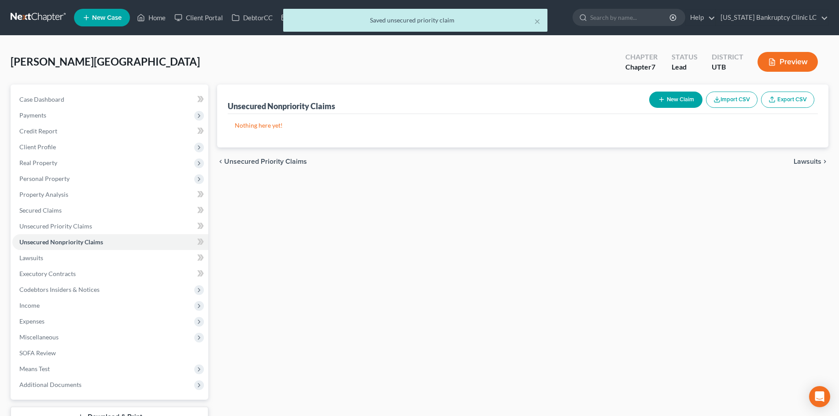
click at [681, 96] on button "New Claim" at bounding box center [675, 100] width 53 height 16
select select "0"
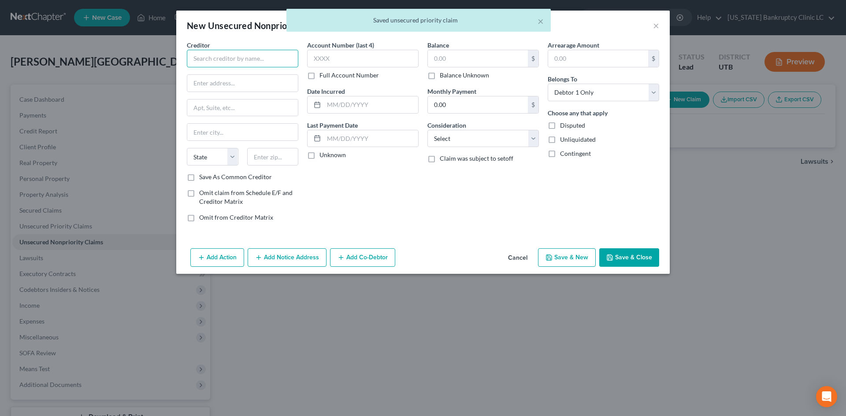
click at [254, 64] on input "text" at bounding box center [242, 59] width 111 height 18
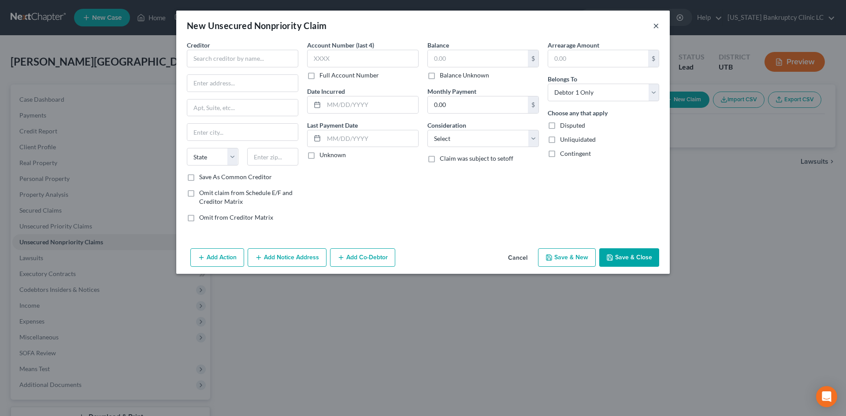
click at [654, 24] on button "×" at bounding box center [656, 25] width 6 height 11
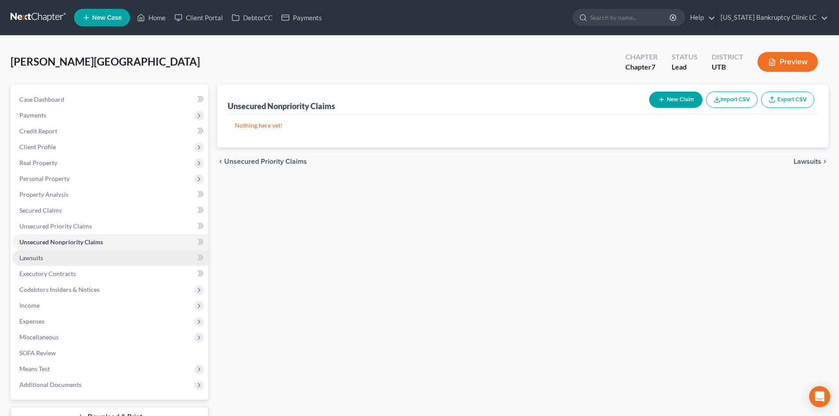
click at [59, 262] on link "Lawsuits" at bounding box center [110, 258] width 196 height 16
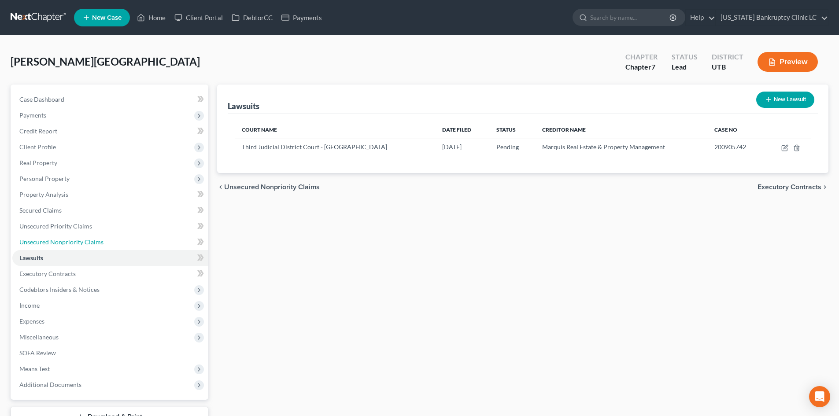
click at [87, 243] on span "Unsecured Nonpriority Claims" at bounding box center [61, 241] width 84 height 7
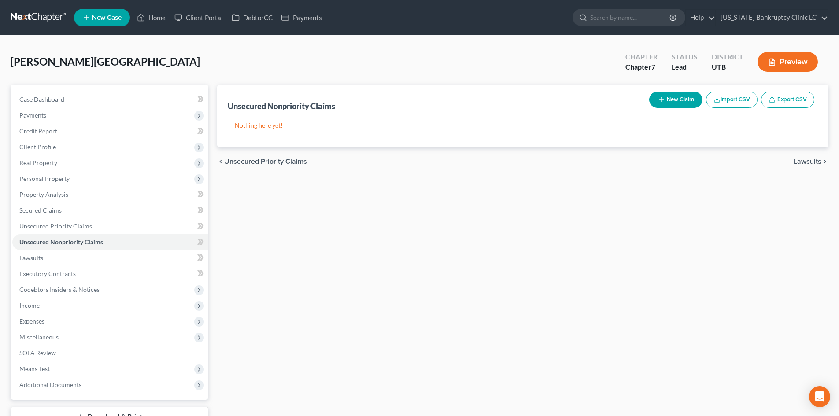
click at [675, 102] on button "New Claim" at bounding box center [675, 100] width 53 height 16
select select "0"
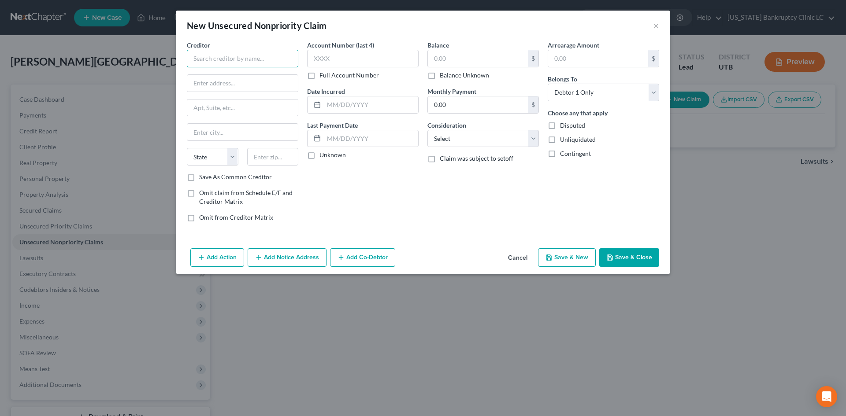
click at [245, 56] on input "text" at bounding box center [242, 59] width 111 height 18
click at [251, 78] on div "[STREET_ADDRESS]" at bounding box center [240, 81] width 92 height 7
type input "Titan Legal"
type input "12339 S 800 E"
type input "Ste 100"
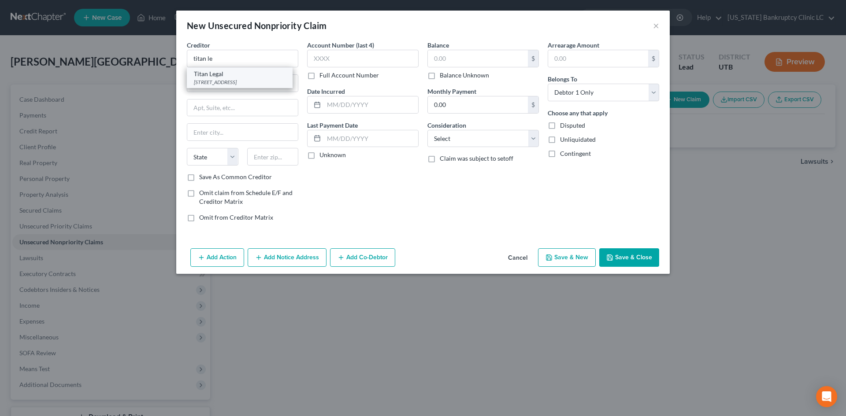
type input "Draper"
select select "46"
type input "84020"
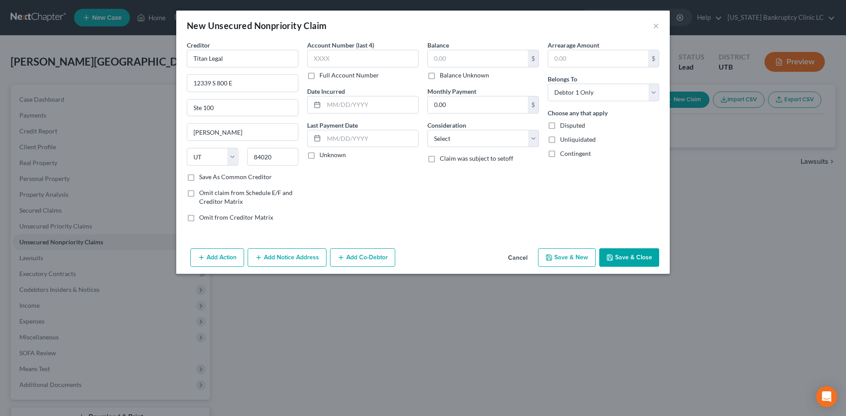
click at [637, 259] on button "Save & Close" at bounding box center [629, 258] width 60 height 19
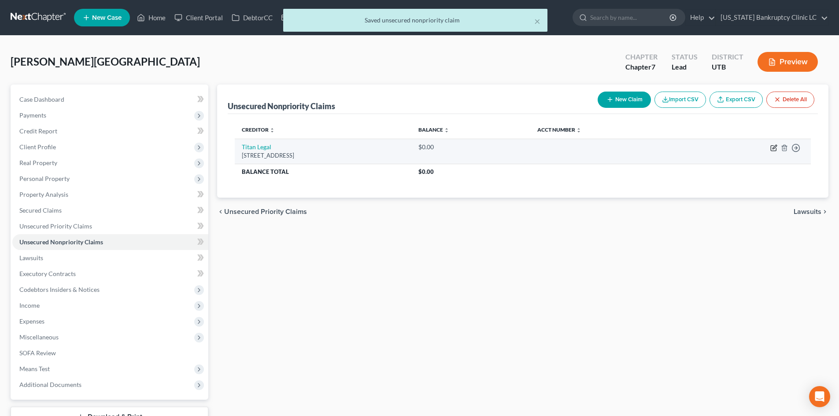
click at [776, 149] on icon "button" at bounding box center [774, 148] width 7 height 7
select select "46"
select select "0"
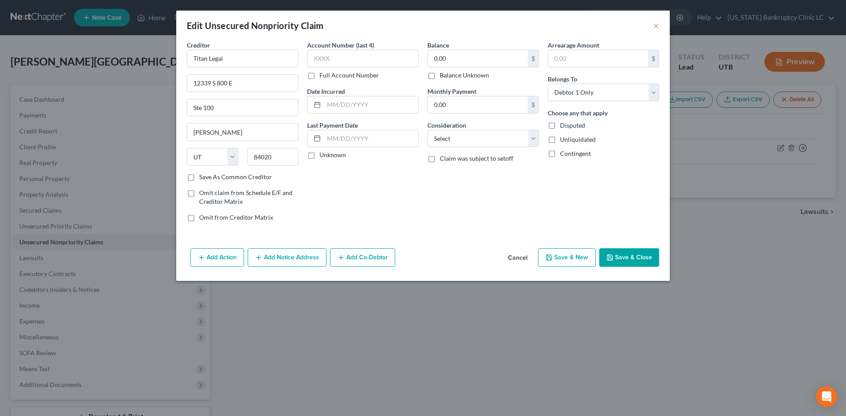
click at [219, 256] on button "Add Action" at bounding box center [217, 258] width 54 height 19
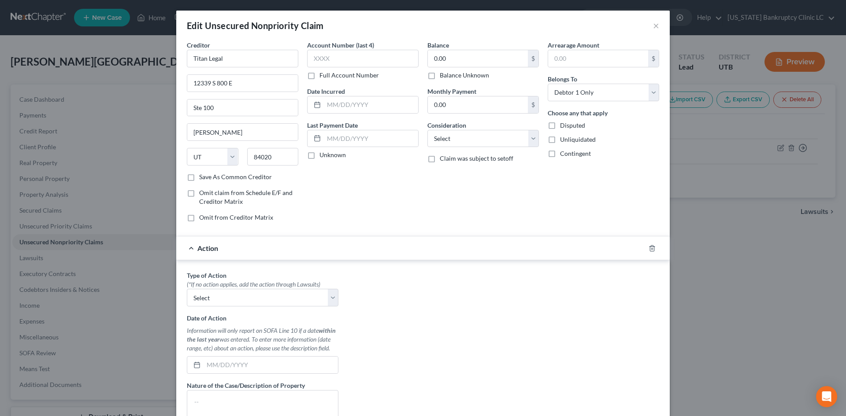
click at [232, 308] on div "Type of Action * (*If no action applies, add the action through Lawsuits) Selec…" at bounding box center [262, 381] width 160 height 221
click at [231, 303] on select "Select Repossession Garnishment Foreclosure Personal Injury Attached, Seized, O…" at bounding box center [263, 298] width 152 height 18
select select "1"
click at [187, 289] on select "Select Repossession Garnishment Foreclosure Personal Injury Attached, Seized, O…" at bounding box center [263, 298] width 152 height 18
click at [231, 358] on input "text" at bounding box center [271, 365] width 134 height 17
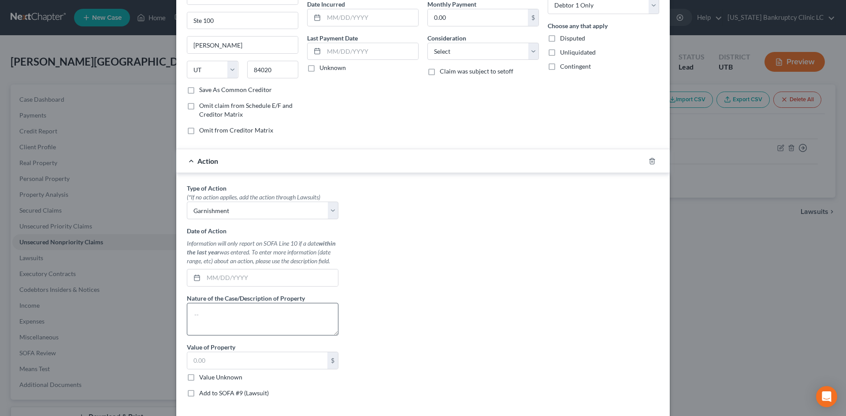
scroll to position [88, 0]
click at [243, 263] on div "Information will only report on SOFA Line 10 if a date within the last year was…" at bounding box center [263, 251] width 152 height 26
drag, startPoint x: 237, startPoint y: 280, endPoint x: 240, endPoint y: 267, distance: 13.7
click at [236, 280] on input "text" at bounding box center [271, 277] width 134 height 17
click at [243, 273] on input "text" at bounding box center [271, 277] width 134 height 17
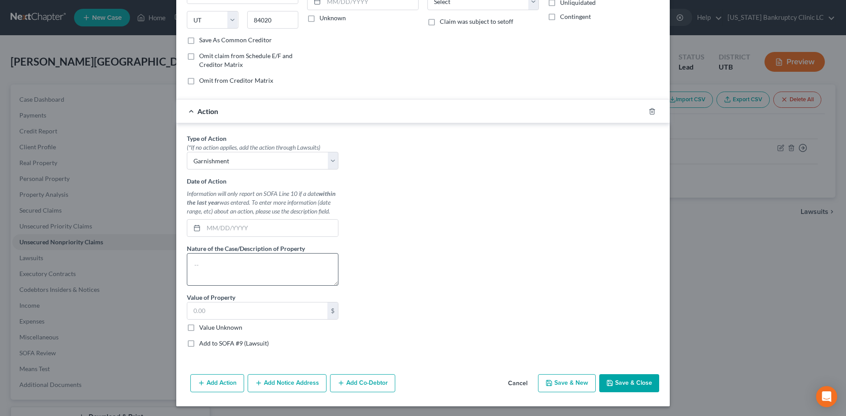
scroll to position [138, 0]
click at [238, 232] on input "text" at bounding box center [271, 227] width 134 height 17
click at [235, 231] on input "0" at bounding box center [271, 227] width 134 height 17
type input "[DATE]"
drag, startPoint x: 253, startPoint y: 267, endPoint x: 260, endPoint y: 267, distance: 7.1
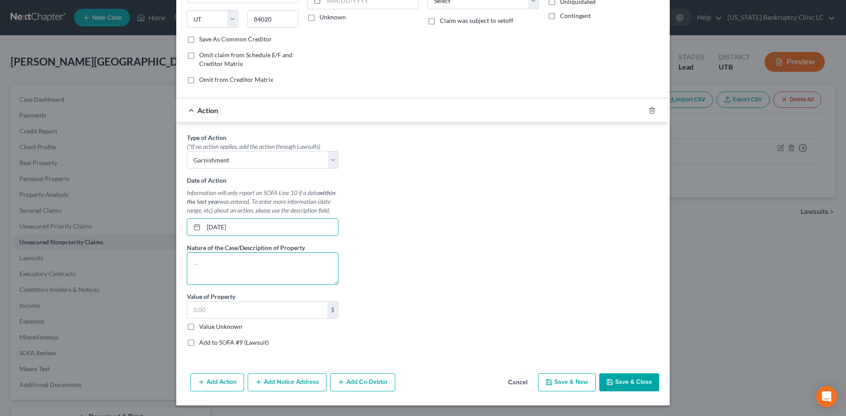
click at [254, 267] on textarea at bounding box center [263, 268] width 152 height 33
type textarea "G"
type textarea "w"
type textarea "Wage Garnishment"
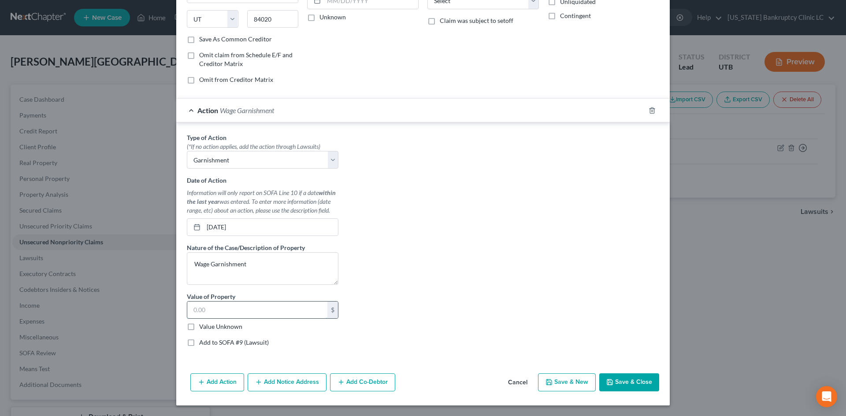
click at [236, 314] on input "text" at bounding box center [257, 310] width 140 height 17
type input "2,503.26"
click at [619, 382] on button "Save & Close" at bounding box center [629, 383] width 60 height 19
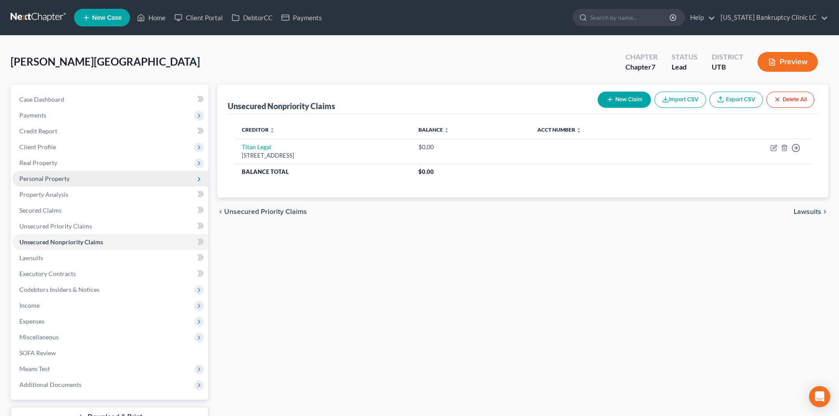
click at [71, 180] on span "Personal Property" at bounding box center [110, 179] width 196 height 16
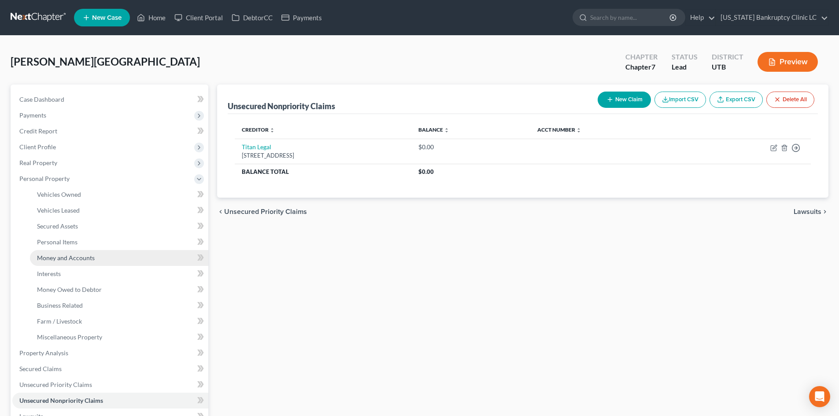
click at [82, 265] on link "Money and Accounts" at bounding box center [119, 258] width 178 height 16
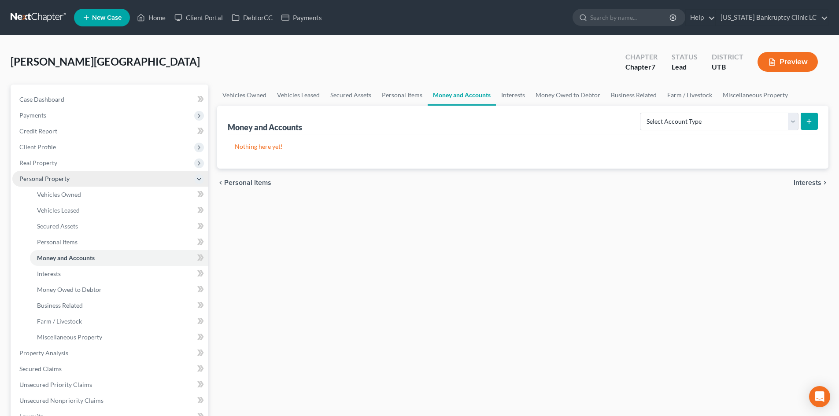
click at [73, 175] on span "Personal Property" at bounding box center [110, 179] width 196 height 16
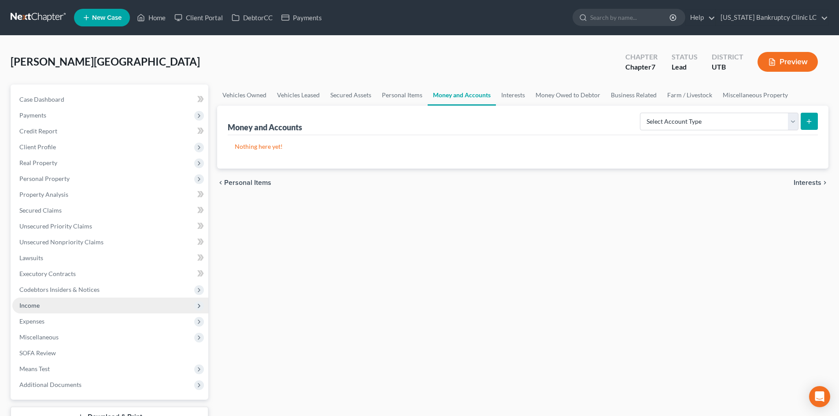
click at [57, 309] on span "Income" at bounding box center [110, 306] width 196 height 16
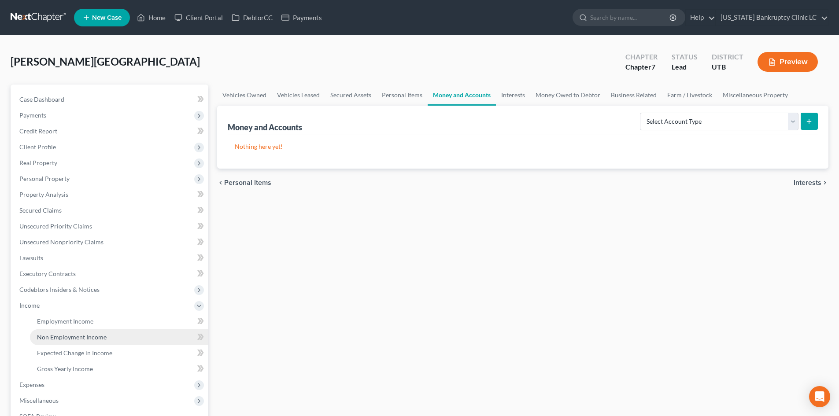
click at [63, 339] on span "Non Employment Income" at bounding box center [72, 337] width 70 height 7
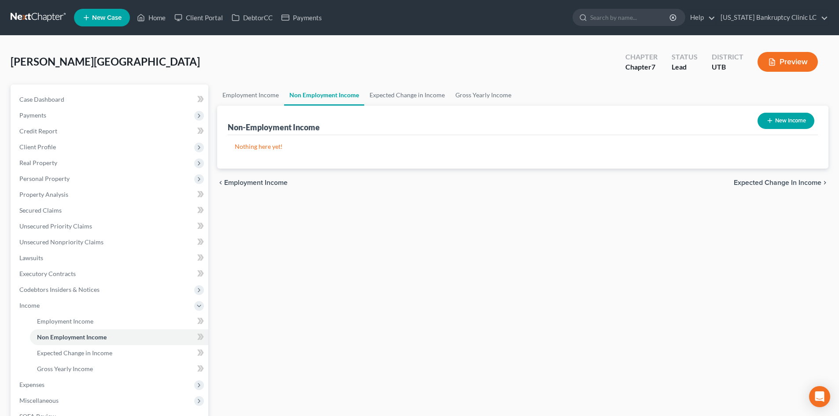
click at [784, 122] on button "New Income" at bounding box center [786, 121] width 57 height 16
select select "0"
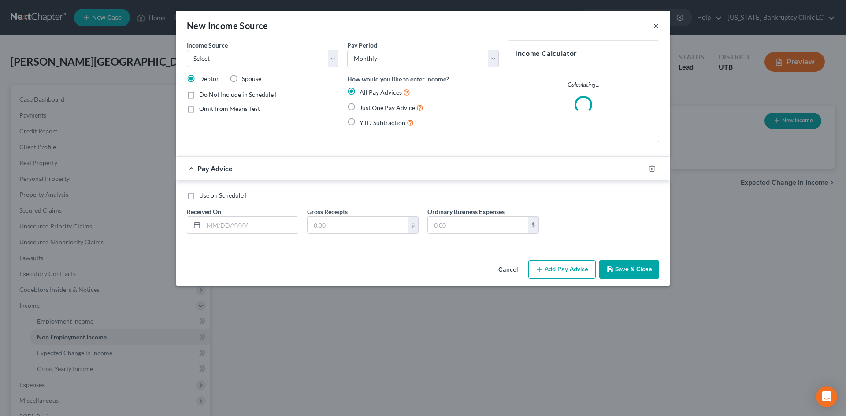
click at [653, 25] on button "×" at bounding box center [656, 25] width 6 height 11
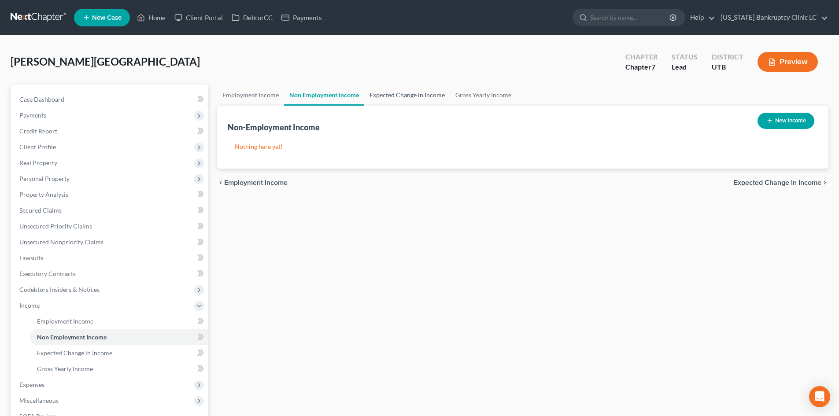
click at [397, 94] on link "Expected Change in Income" at bounding box center [407, 95] width 86 height 21
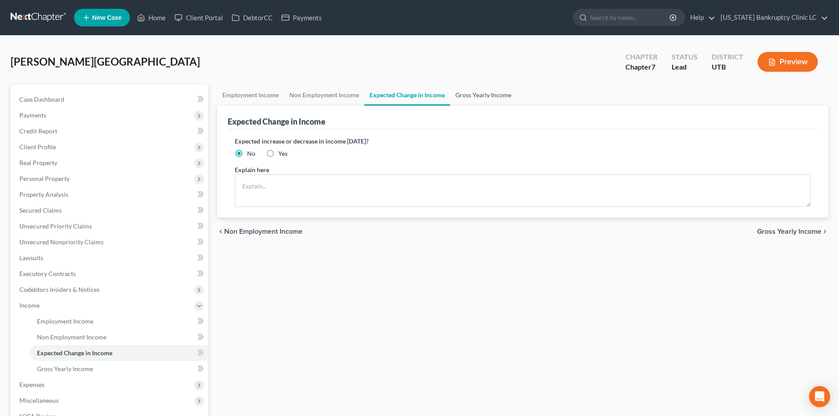
click at [485, 93] on link "Gross Yearly Income" at bounding box center [483, 95] width 67 height 21
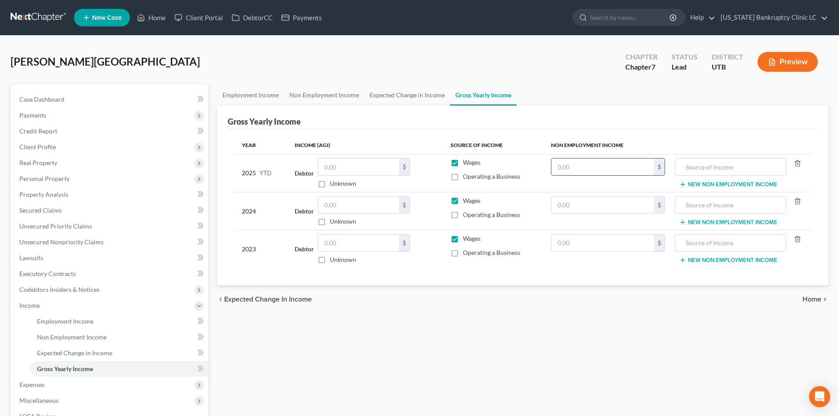
click at [606, 162] on input "text" at bounding box center [603, 167] width 103 height 17
type input "8,650"
click at [745, 167] on input "text" at bounding box center [730, 167] width 101 height 17
type input "Child Support"
click at [715, 204] on input "text" at bounding box center [730, 205] width 101 height 17
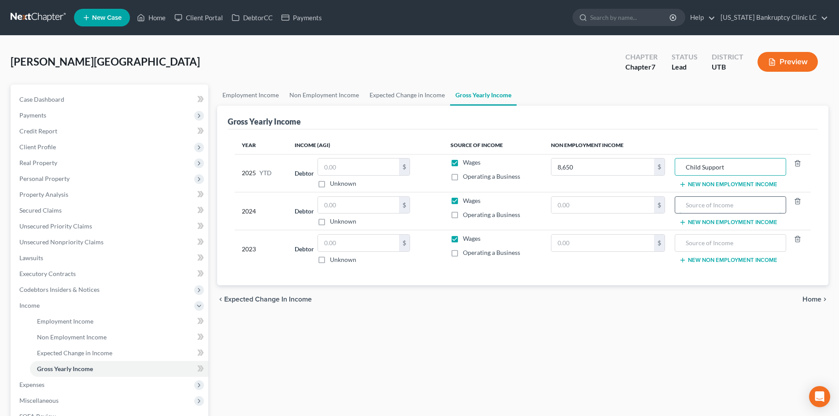
click at [715, 204] on input "text" at bounding box center [730, 205] width 101 height 17
paste input "Child Support"
type input "Child Support"
click at [722, 243] on input "text" at bounding box center [730, 243] width 101 height 17
paste input "Child Support"
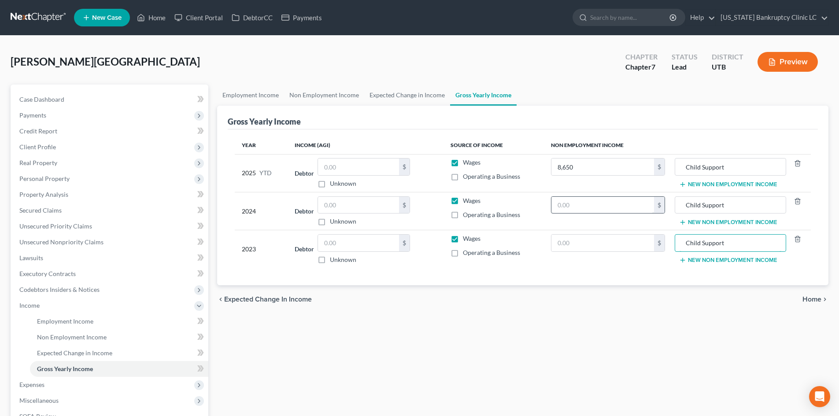
type input "Child Support"
click at [602, 204] on input "text" at bounding box center [603, 205] width 103 height 17
type input "11,000"
drag, startPoint x: 550, startPoint y: 242, endPoint x: 555, endPoint y: 242, distance: 5.3
click at [552, 241] on td "$" at bounding box center [608, 249] width 128 height 38
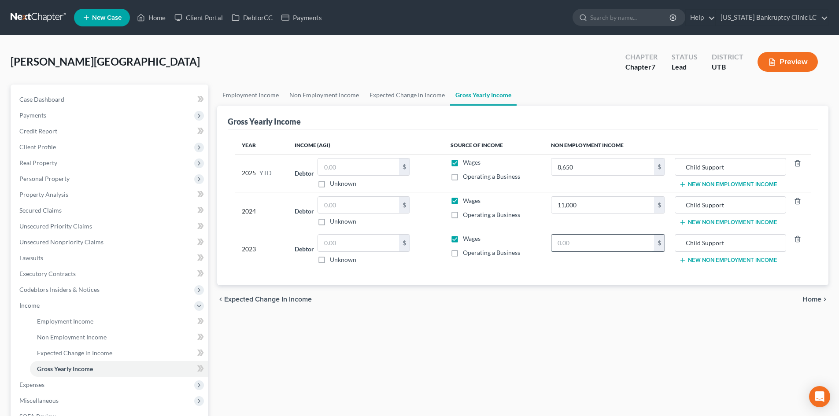
click at [579, 247] on input "text" at bounding box center [603, 243] width 103 height 17
type input "12,500"
drag, startPoint x: 471, startPoint y: 239, endPoint x: 497, endPoint y: 245, distance: 26.6
click at [471, 245] on td "Wages Operating a Business" at bounding box center [494, 249] width 100 height 38
click at [463, 240] on label "Wages" at bounding box center [472, 238] width 18 height 9
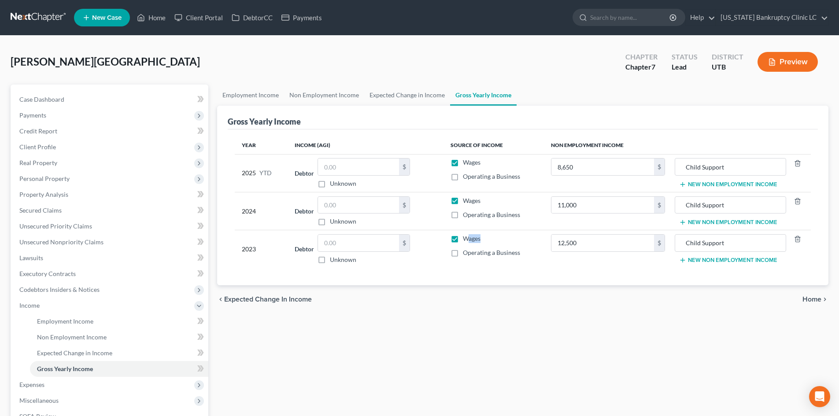
click at [467, 240] on input "Wages" at bounding box center [470, 237] width 6 height 6
checkbox input "false"
drag, startPoint x: 254, startPoint y: 94, endPoint x: 271, endPoint y: 98, distance: 17.2
click at [254, 94] on link "Employment Income" at bounding box center [250, 95] width 67 height 21
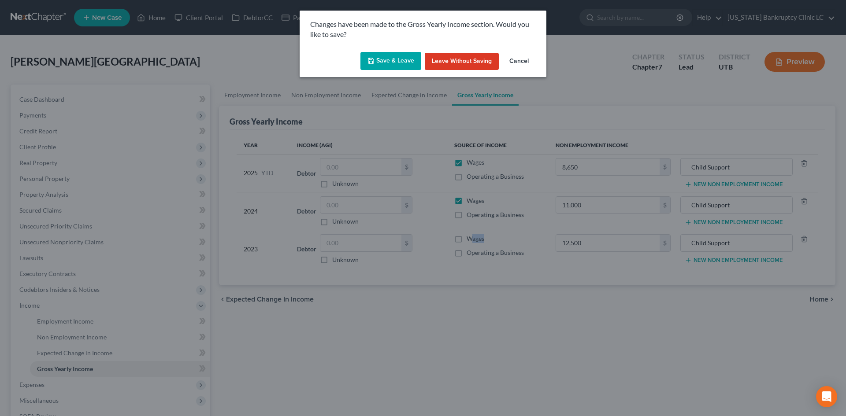
click at [394, 58] on button "Save & Leave" at bounding box center [390, 61] width 61 height 19
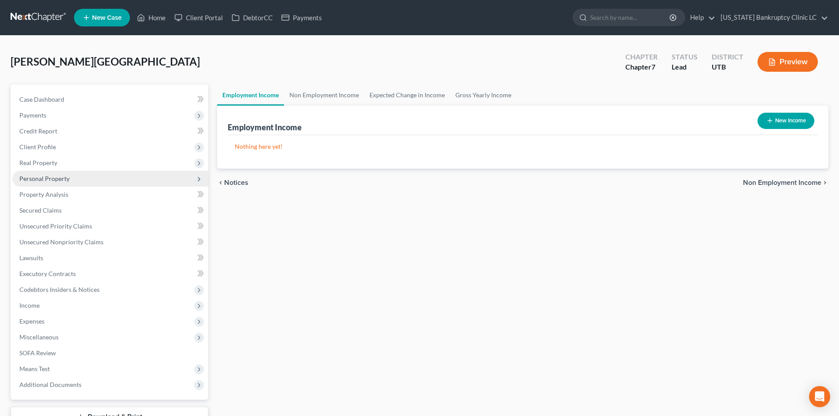
click at [62, 186] on span "Personal Property" at bounding box center [110, 179] width 196 height 16
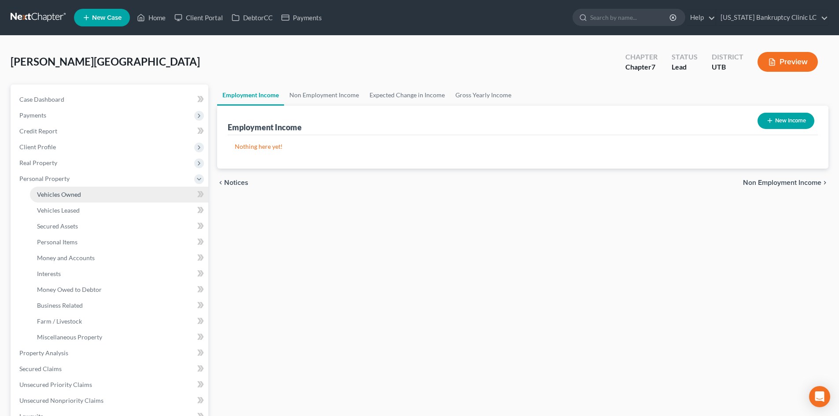
click at [66, 196] on span "Vehicles Owned" at bounding box center [59, 194] width 44 height 7
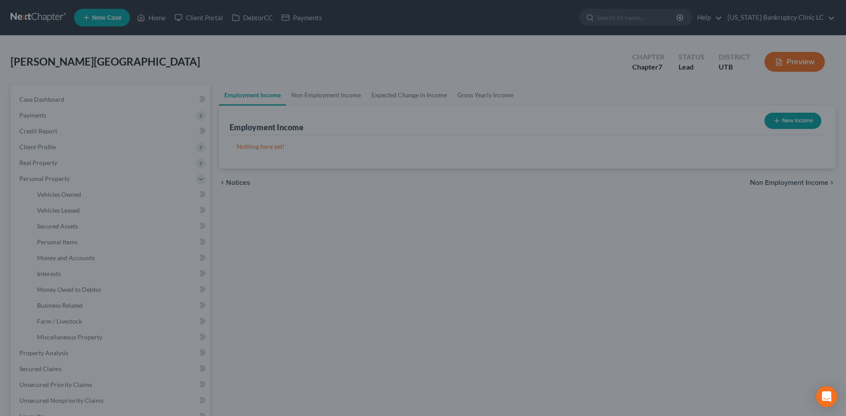
drag, startPoint x: 648, startPoint y: 129, endPoint x: 254, endPoint y: 0, distance: 414.8
click at [643, 128] on div at bounding box center [423, 208] width 846 height 416
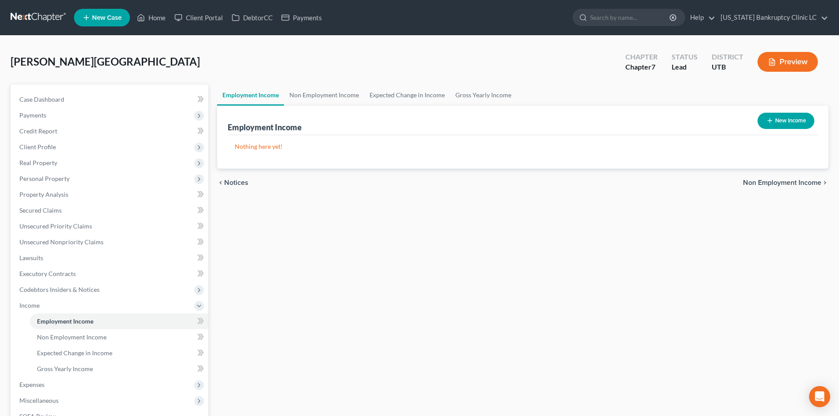
click at [777, 124] on button "New Income" at bounding box center [786, 121] width 57 height 16
select select "0"
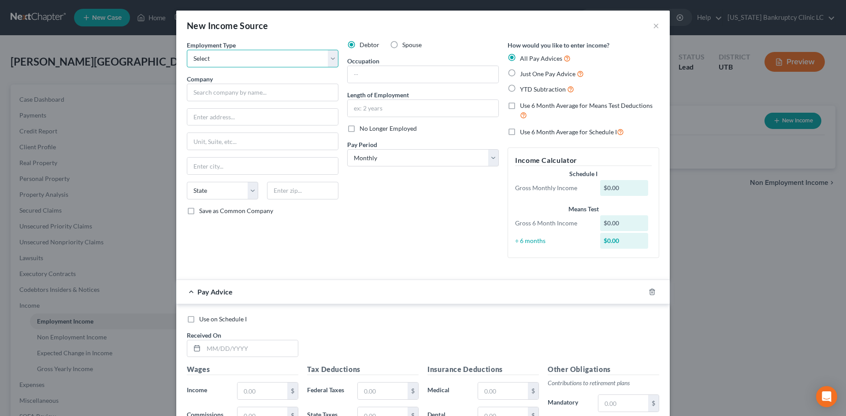
drag, startPoint x: 231, startPoint y: 58, endPoint x: 229, endPoint y: 65, distance: 7.9
click at [231, 58] on select "Select Full or [DEMOGRAPHIC_DATA] Employment Self Employment" at bounding box center [263, 59] width 152 height 18
select select "0"
click at [187, 50] on select "Select Full or [DEMOGRAPHIC_DATA] Employment Self Employment" at bounding box center [263, 59] width 152 height 18
click at [224, 90] on input "text" at bounding box center [263, 93] width 152 height 18
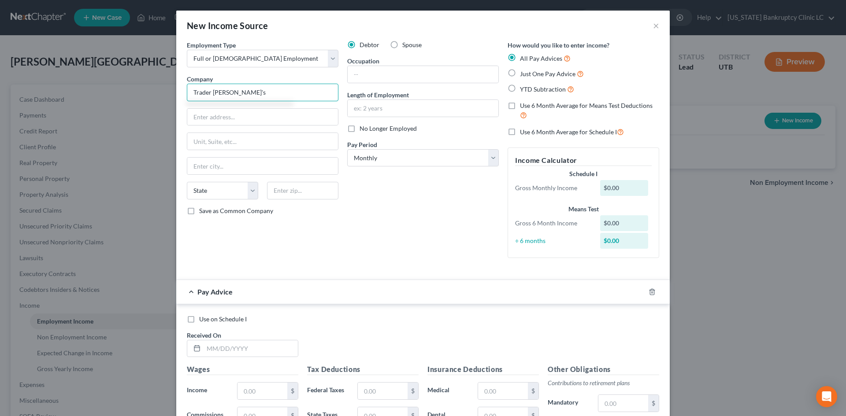
type input "Trader [PERSON_NAME]'s"
type input "[STREET_ADDRESS]"
click at [284, 192] on input "text" at bounding box center [302, 191] width 71 height 18
type input "91016"
type input "[GEOGRAPHIC_DATA]"
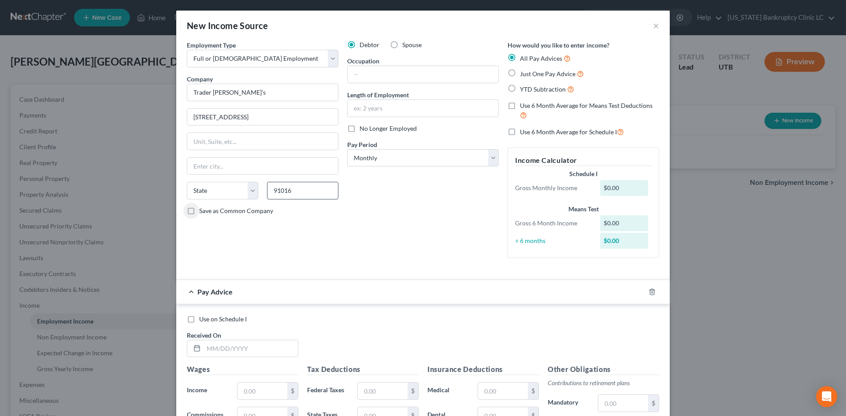
select select "4"
click at [245, 211] on span "Save as Common Company" at bounding box center [236, 210] width 74 height 7
click at [208, 211] on input "Save as Common Company" at bounding box center [206, 210] width 6 height 6
checkbox input "true"
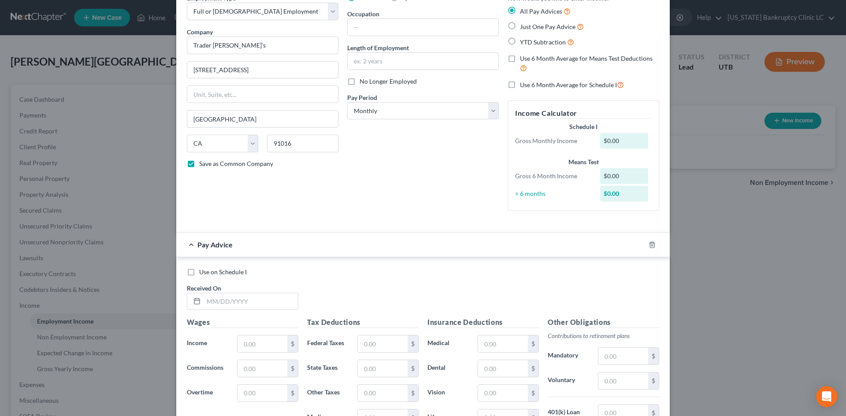
scroll to position [132, 0]
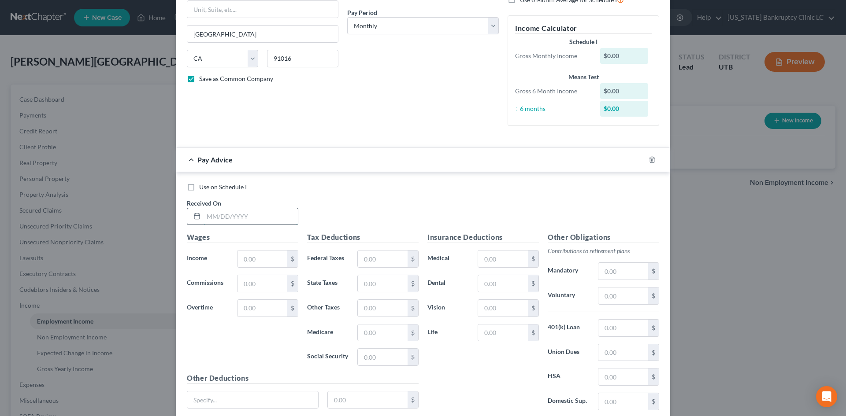
click at [238, 219] on input "text" at bounding box center [251, 216] width 94 height 17
type input "[DATE]"
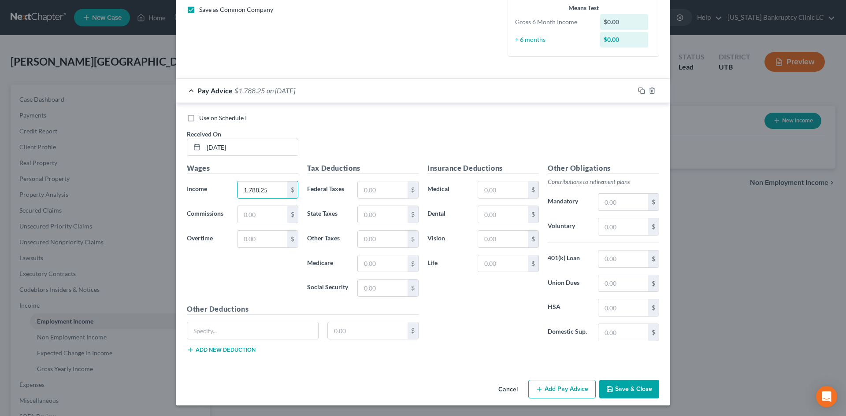
type input "1,788.25"
drag, startPoint x: 537, startPoint y: 383, endPoint x: 842, endPoint y: 364, distance: 306.0
click at [537, 383] on button "Add Pay Advice" at bounding box center [561, 389] width 67 height 19
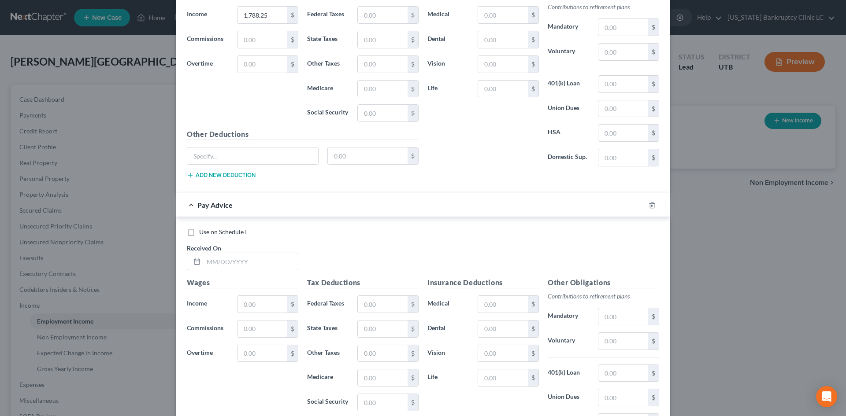
scroll to position [422, 0]
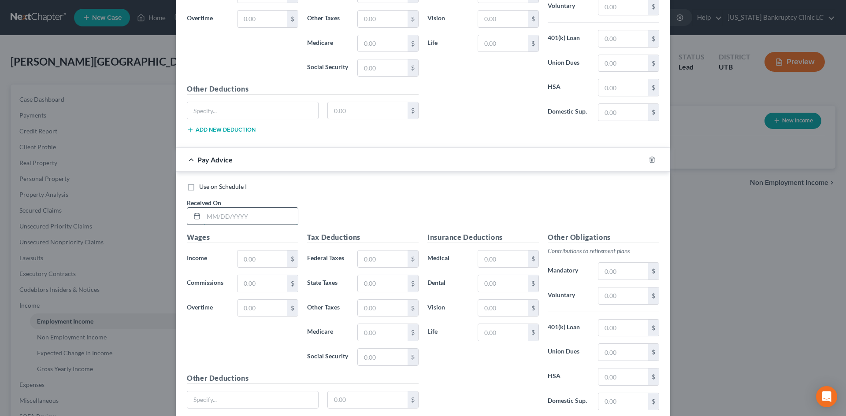
click at [240, 221] on input "text" at bounding box center [251, 216] width 94 height 17
click at [234, 216] on input "text" at bounding box center [251, 216] width 94 height 17
type input "[DATE]"
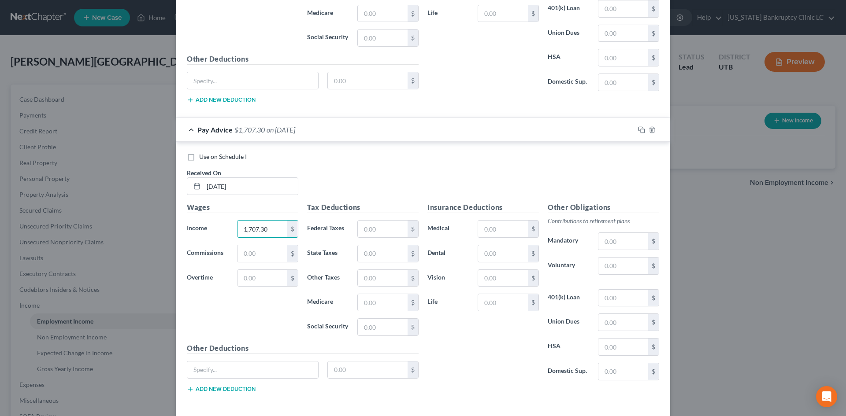
scroll to position [490, 0]
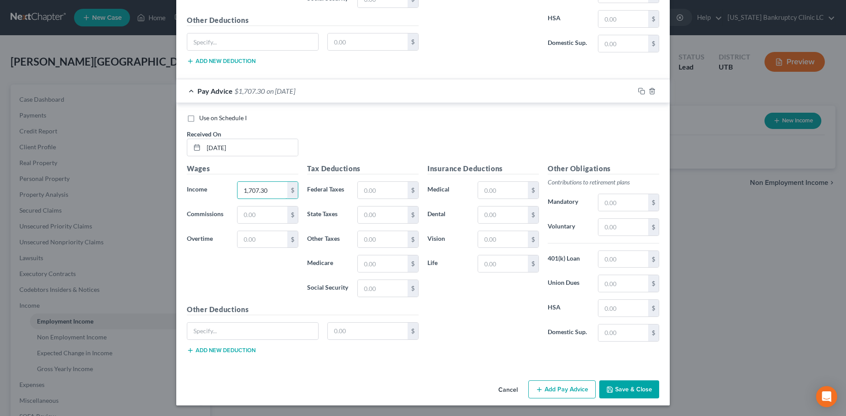
type input "1,707.30"
click at [571, 391] on button "Add Pay Advice" at bounding box center [561, 390] width 67 height 19
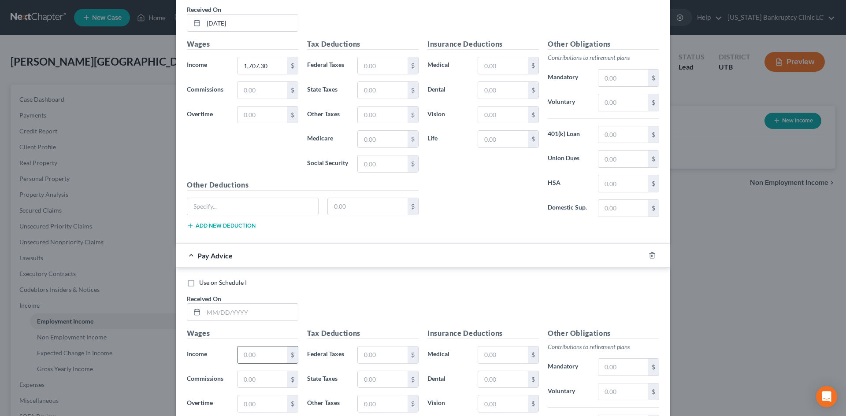
scroll to position [711, 0]
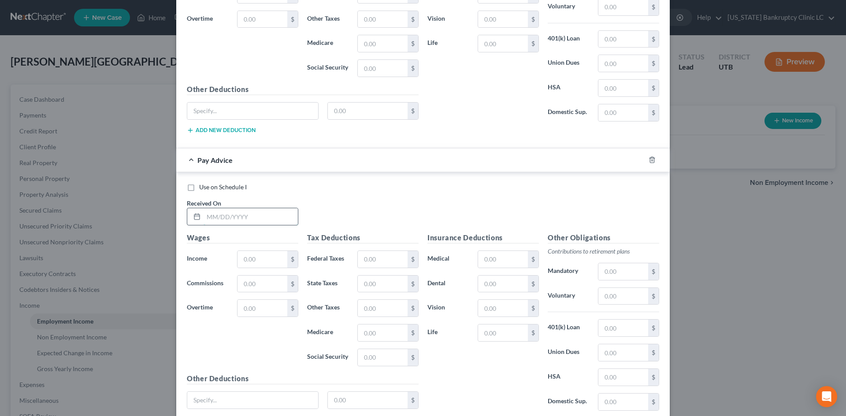
click at [270, 218] on input "text" at bounding box center [251, 216] width 94 height 17
type input "[DATE]"
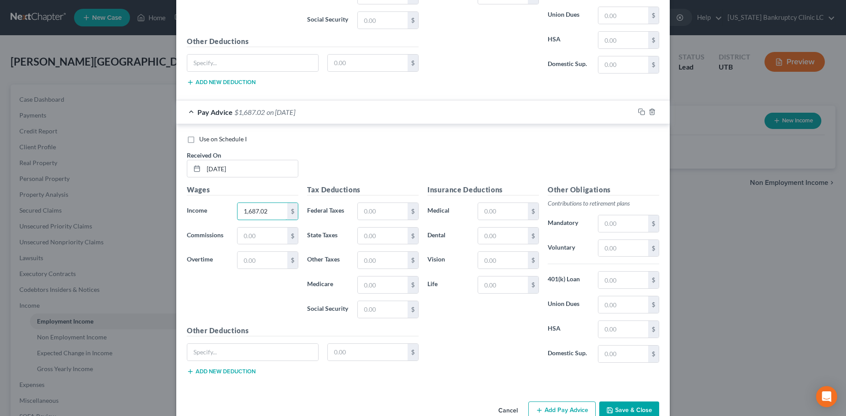
scroll to position [780, 0]
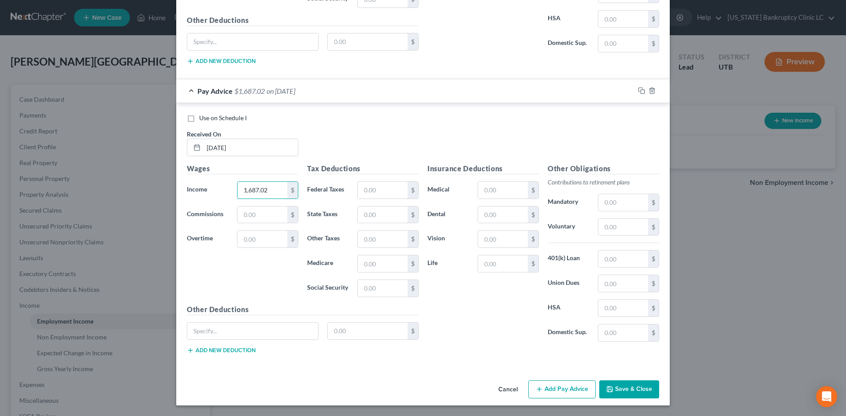
type input "1,687.02"
click at [545, 393] on button "Add Pay Advice" at bounding box center [561, 390] width 67 height 19
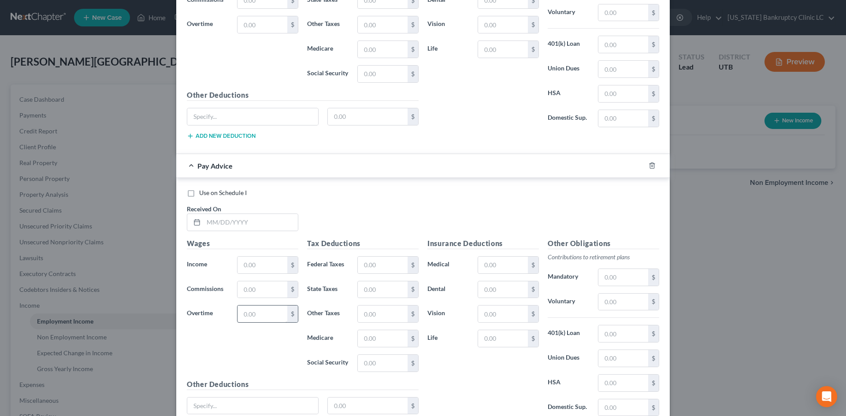
scroll to position [1044, 0]
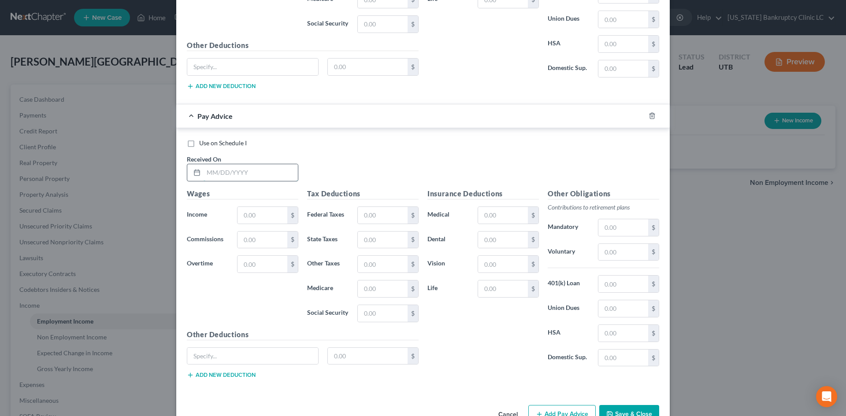
click at [222, 167] on input "text" at bounding box center [251, 172] width 94 height 17
type input "[DATE]"
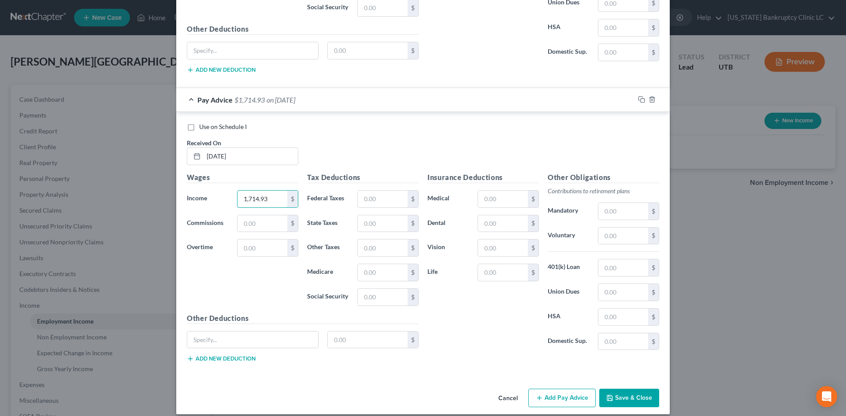
scroll to position [1069, 0]
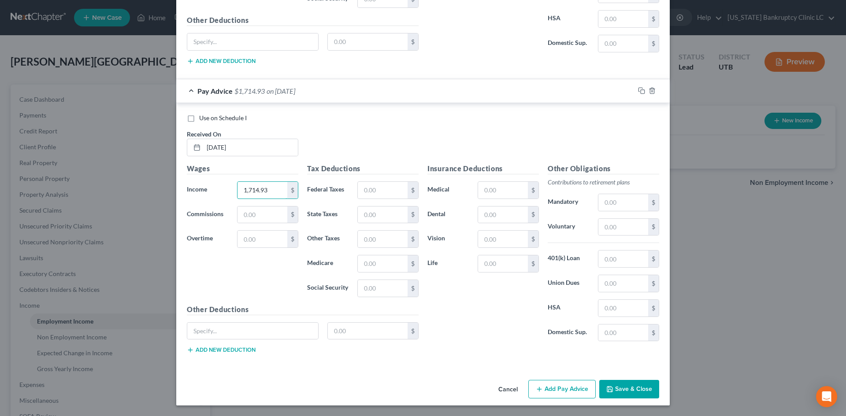
type input "1,714.93"
click at [565, 387] on button "Add Pay Advice" at bounding box center [561, 389] width 67 height 19
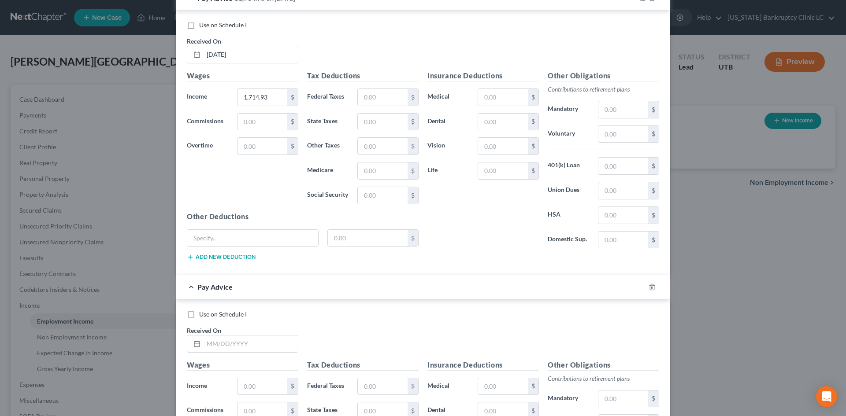
scroll to position [1202, 0]
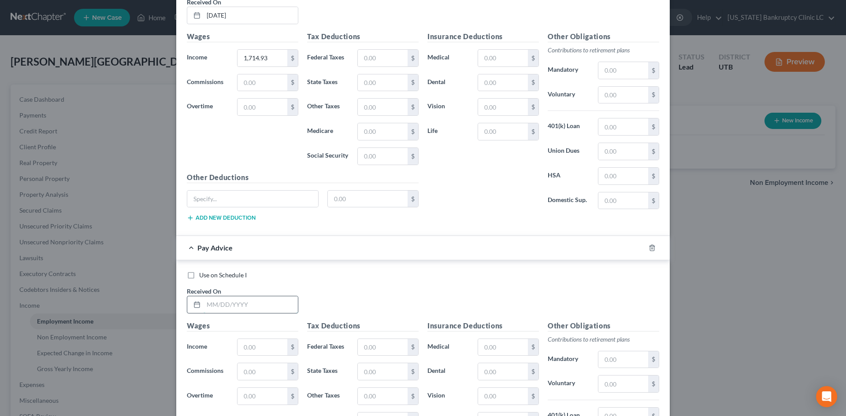
click at [252, 307] on input "text" at bounding box center [251, 305] width 94 height 17
type input "[DATE]"
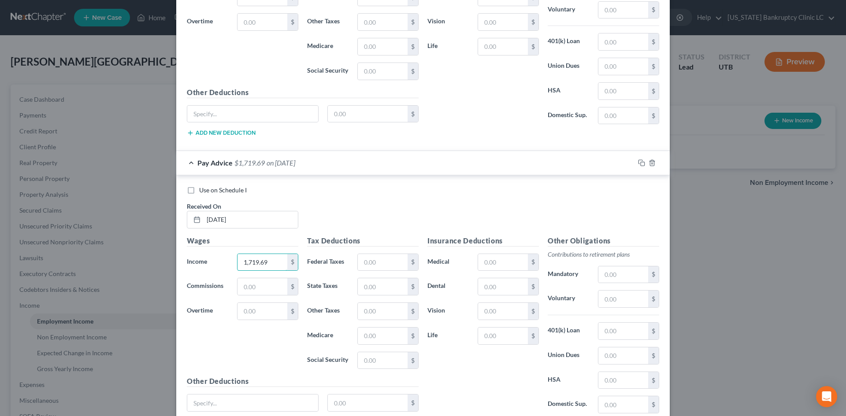
scroll to position [1359, 0]
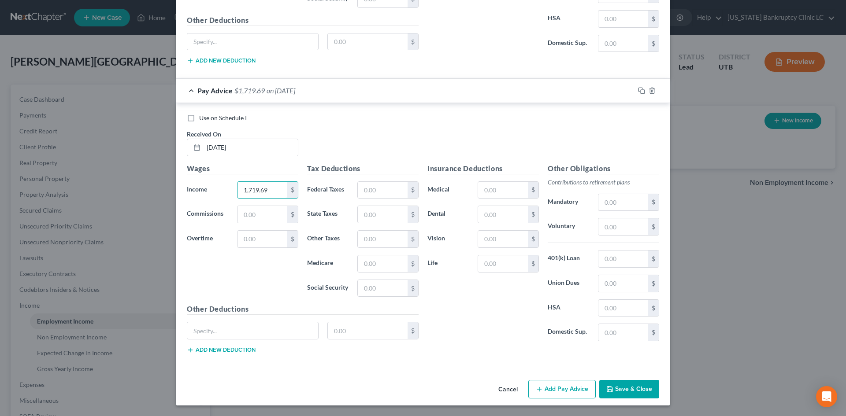
type input "1,719.69"
click at [573, 393] on button "Add Pay Advice" at bounding box center [561, 389] width 67 height 19
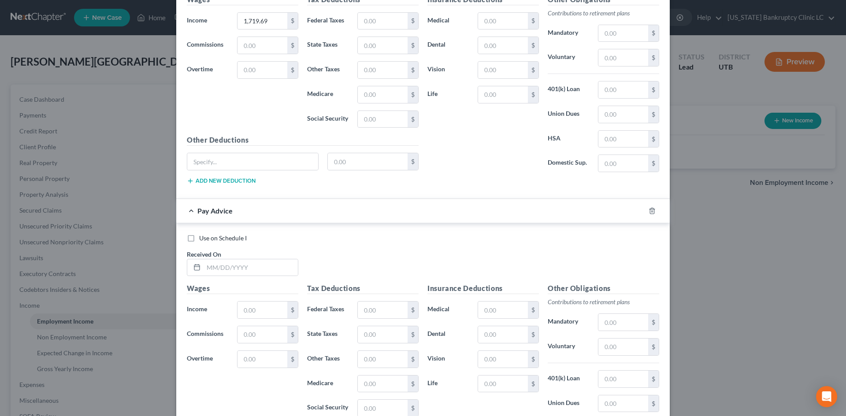
scroll to position [1648, 0]
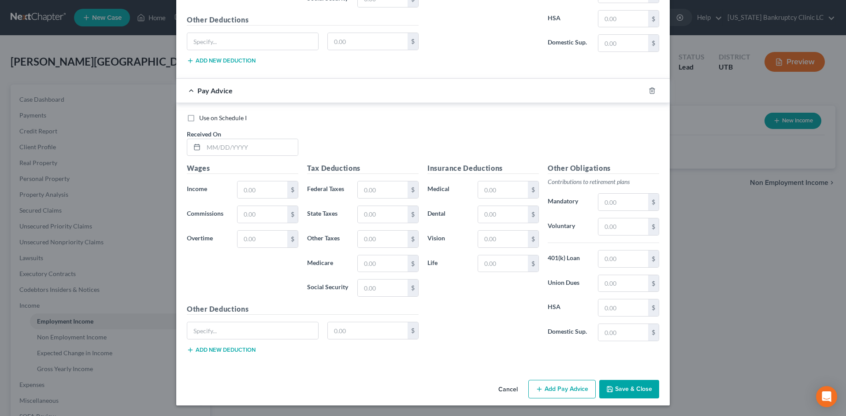
click at [585, 393] on button "Add Pay Advice" at bounding box center [561, 389] width 67 height 19
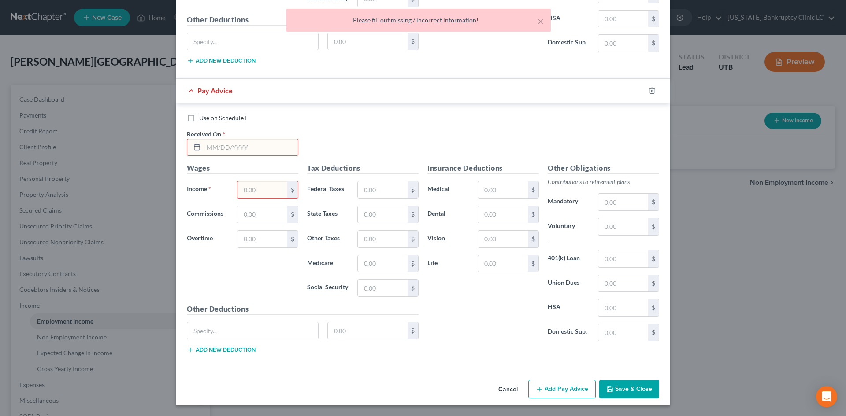
drag, startPoint x: 247, startPoint y: 154, endPoint x: 239, endPoint y: 148, distance: 10.0
click at [247, 154] on input "text" at bounding box center [251, 147] width 94 height 17
type input "[DATE]"
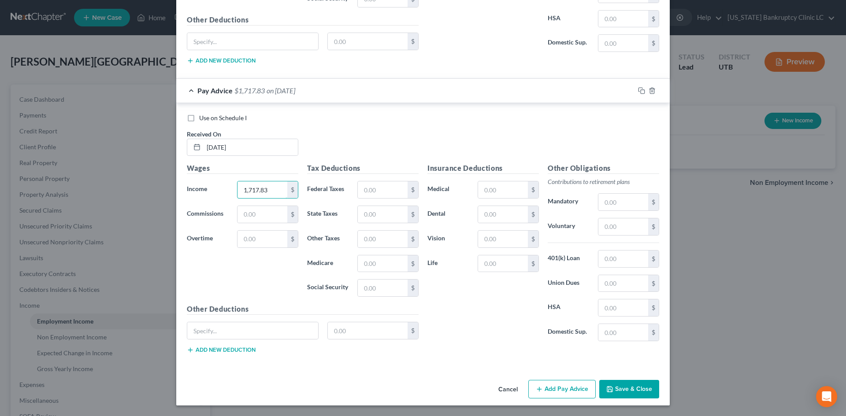
type input "1,717.83"
click at [562, 388] on button "Add Pay Advice" at bounding box center [561, 389] width 67 height 19
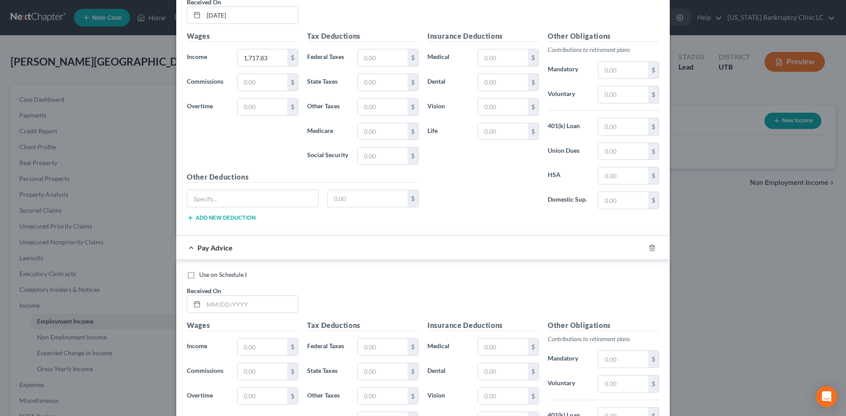
scroll to position [1913, 0]
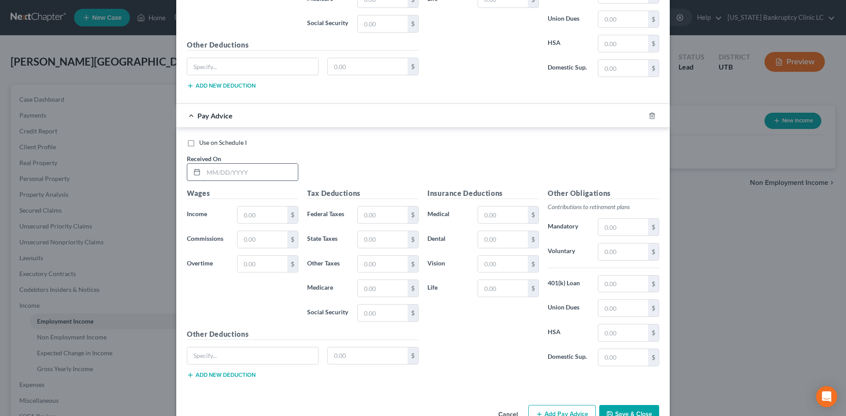
click at [267, 173] on input "text" at bounding box center [251, 172] width 94 height 17
type input "[DATE]"
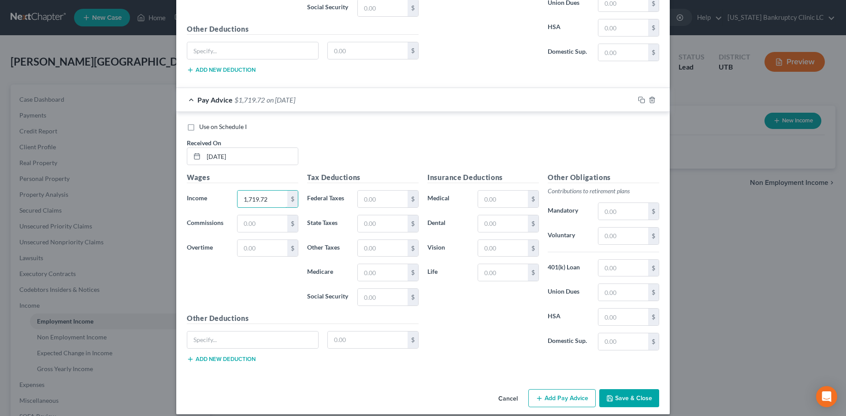
scroll to position [1937, 0]
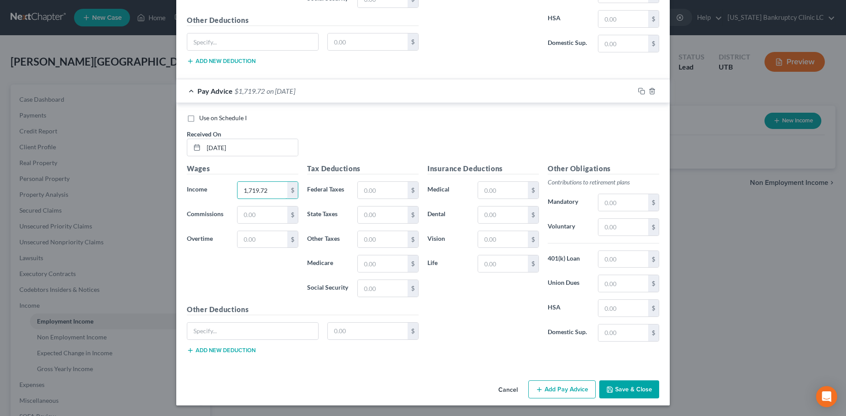
type input "1,719.72"
click at [557, 388] on button "Add Pay Advice" at bounding box center [561, 390] width 67 height 19
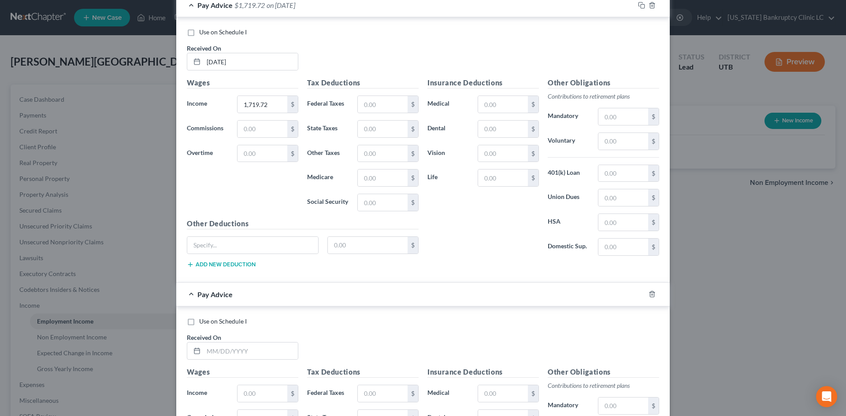
scroll to position [2202, 0]
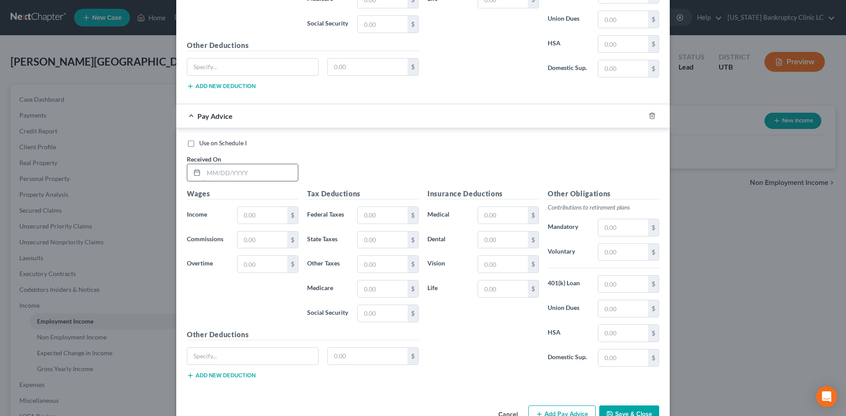
click at [263, 171] on input "text" at bounding box center [251, 172] width 94 height 17
type input "[DATE]"
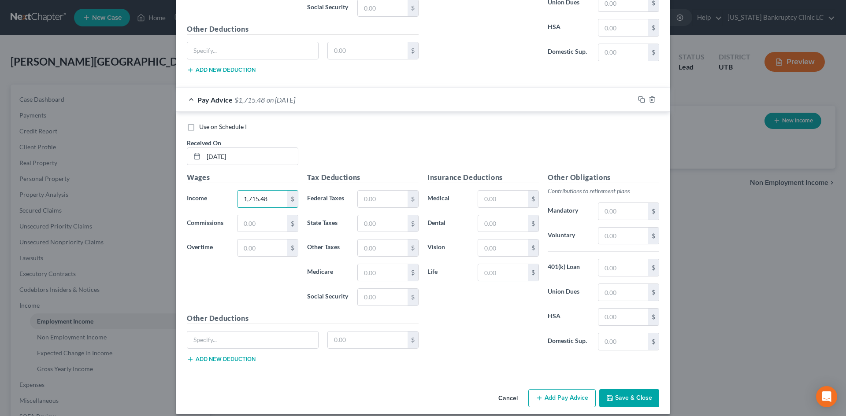
scroll to position [2227, 0]
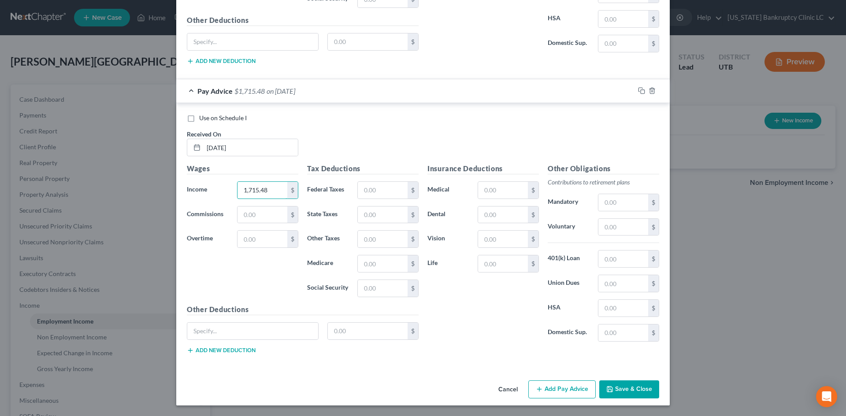
type input "1,715.48"
click at [569, 382] on button "Add Pay Advice" at bounding box center [561, 390] width 67 height 19
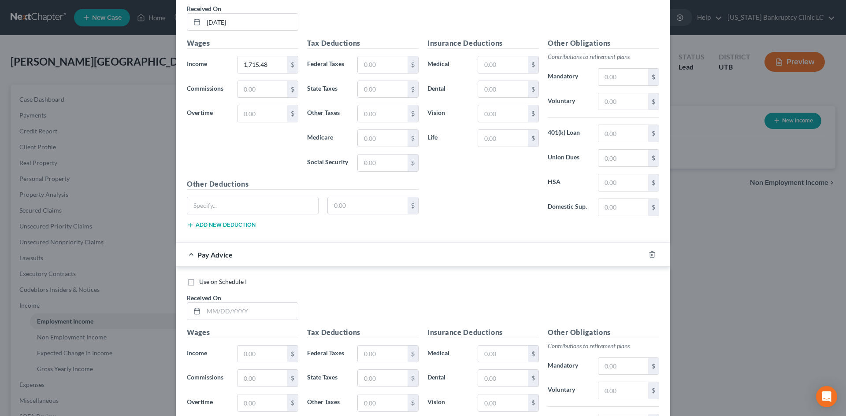
scroll to position [2447, 0]
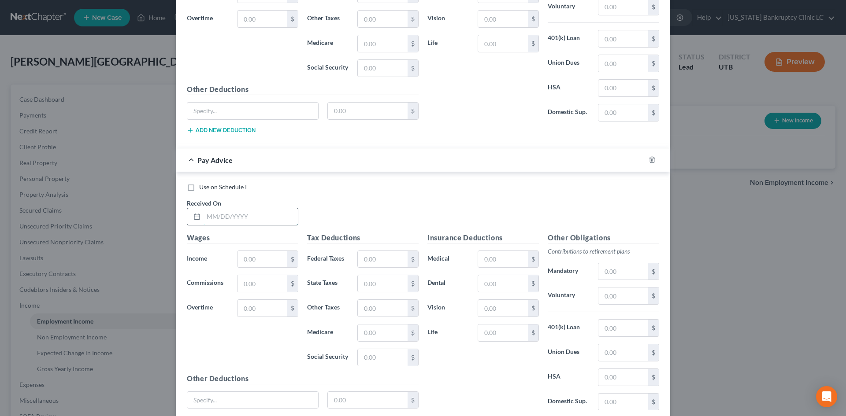
click at [256, 217] on input "text" at bounding box center [251, 216] width 94 height 17
type input "[DATE]"
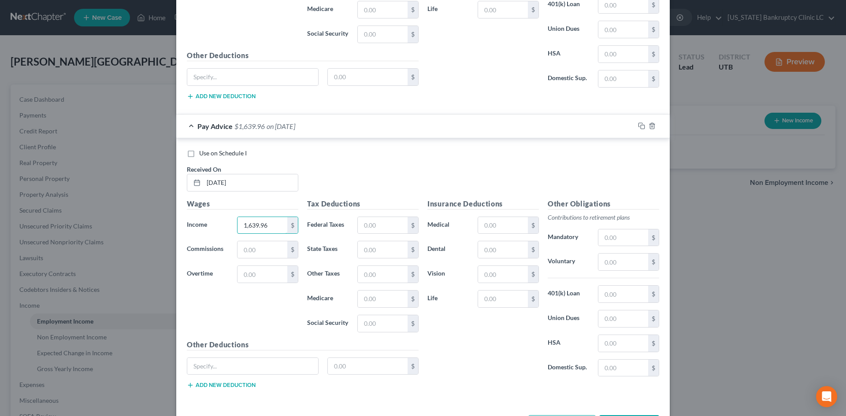
scroll to position [2516, 0]
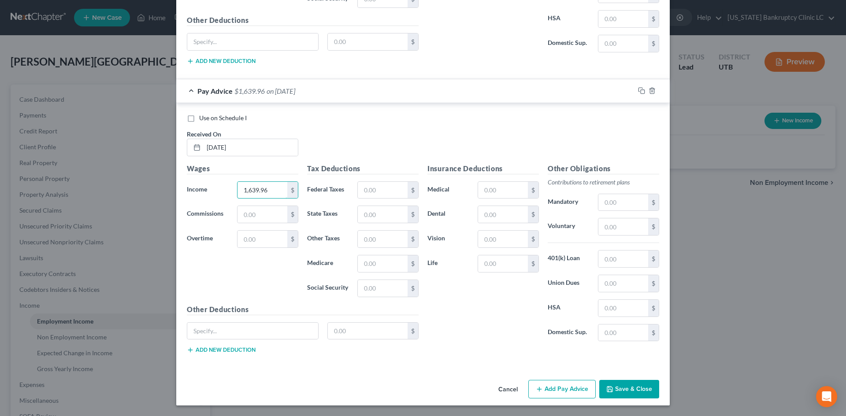
type input "1,639.96"
click at [557, 395] on button "Add Pay Advice" at bounding box center [561, 389] width 67 height 19
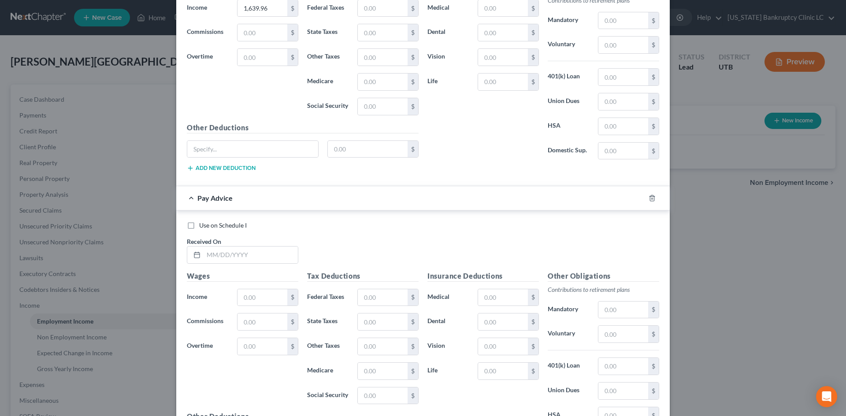
scroll to position [2781, 0]
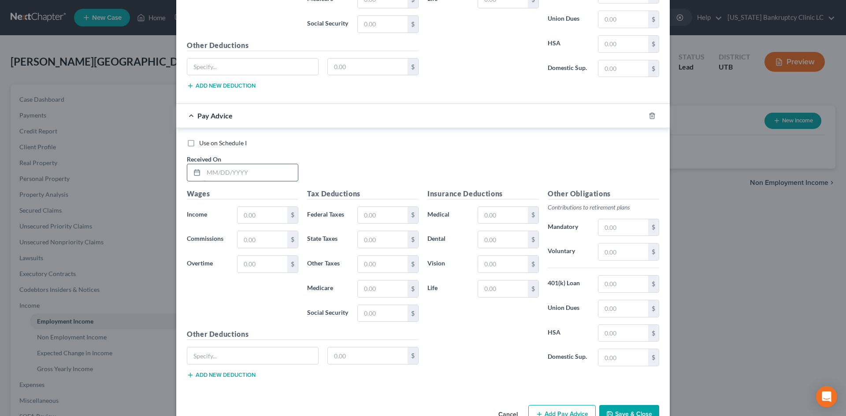
click at [246, 170] on input "text" at bounding box center [251, 172] width 94 height 17
type input "[DATE]"
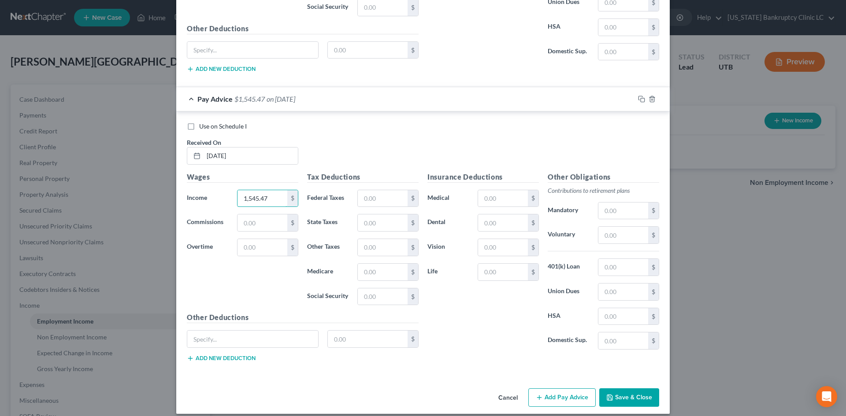
scroll to position [2806, 0]
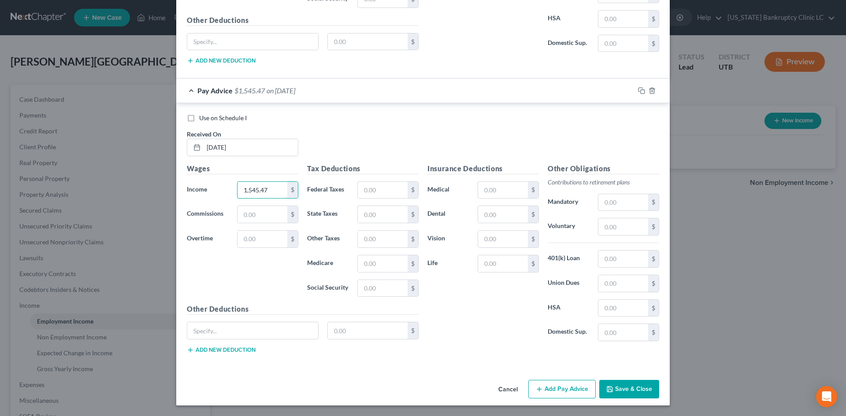
type input "1,545.47"
click at [560, 387] on button "Add Pay Advice" at bounding box center [561, 389] width 67 height 19
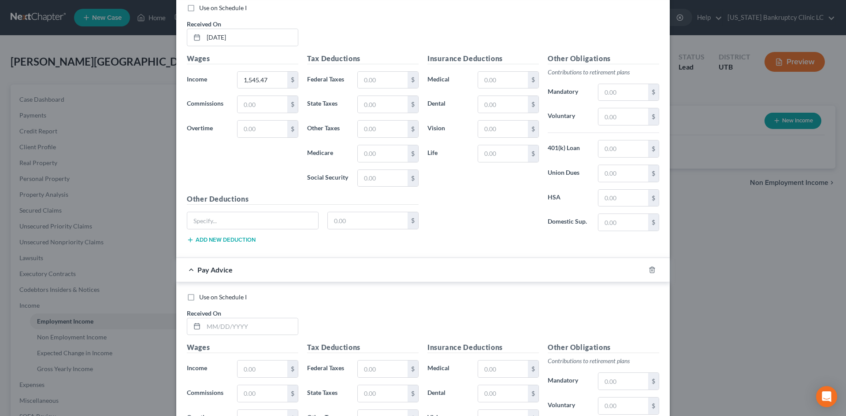
scroll to position [2982, 0]
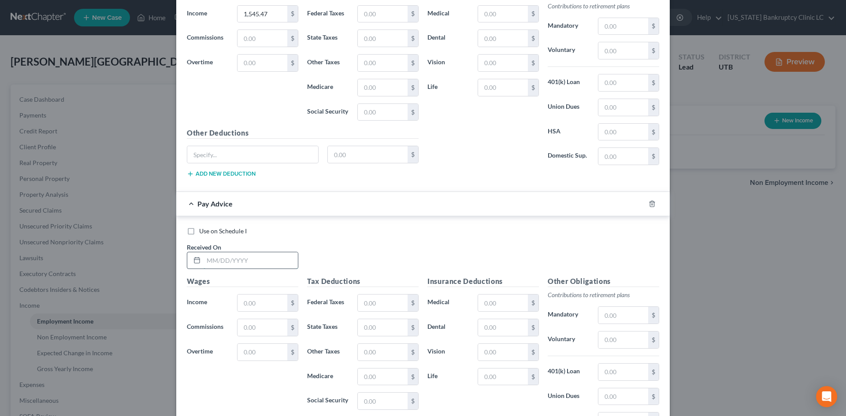
click at [238, 260] on input "text" at bounding box center [251, 260] width 94 height 17
type input "[DATE]"
click at [252, 307] on input "text" at bounding box center [263, 303] width 50 height 17
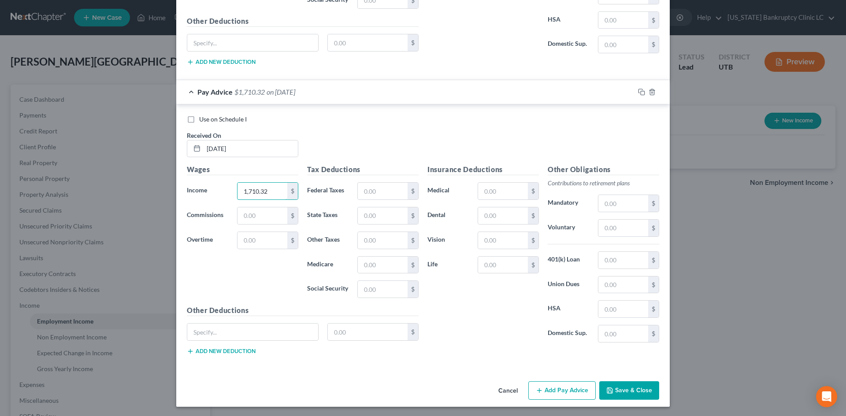
scroll to position [3095, 0]
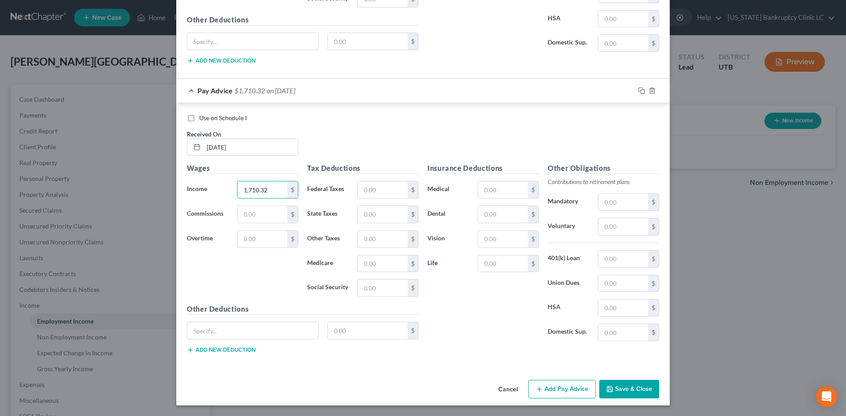
type input "1,710.32"
click at [557, 378] on div "Cancel Add Pay Advice Save & Close" at bounding box center [423, 391] width 494 height 29
click at [560, 386] on button "Add Pay Advice" at bounding box center [561, 389] width 67 height 19
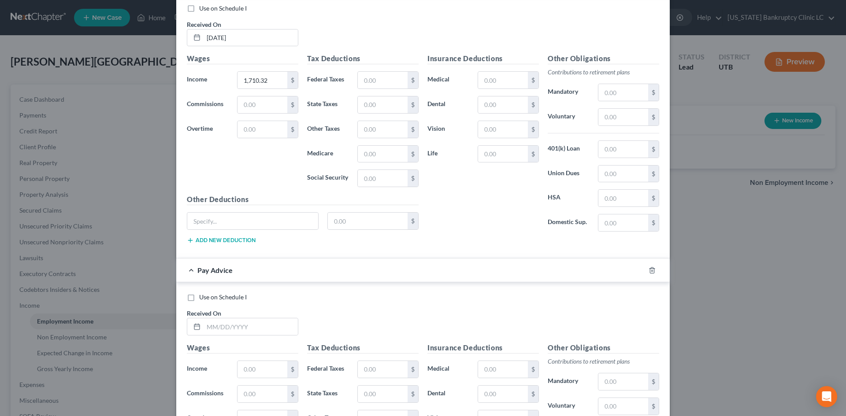
scroll to position [3272, 0]
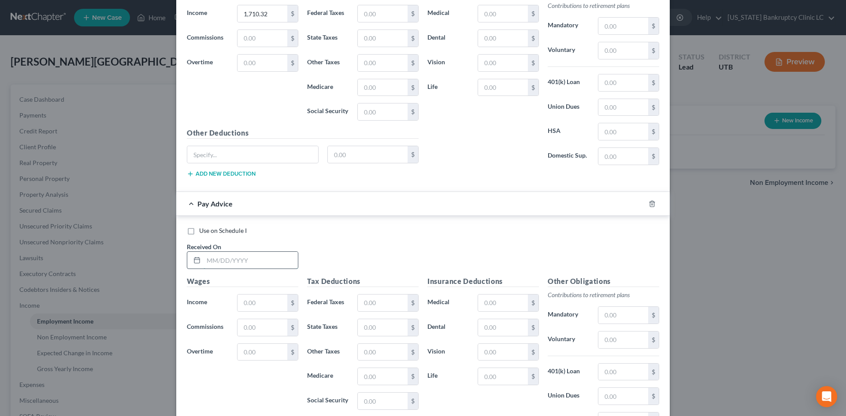
click at [264, 256] on input "text" at bounding box center [251, 260] width 94 height 17
type input "[DATE]"
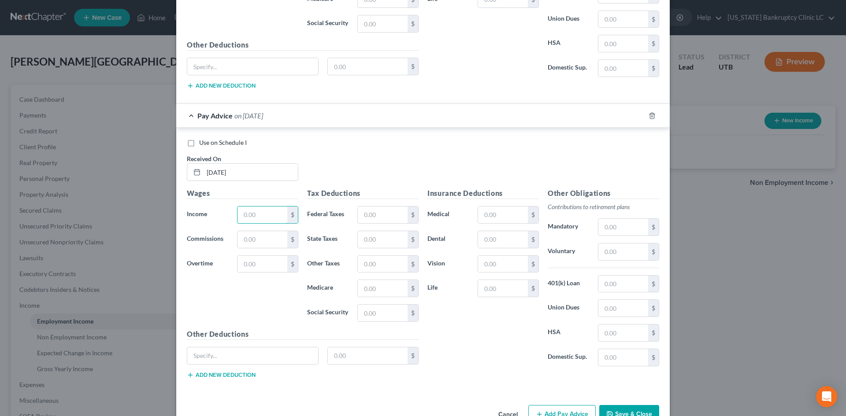
scroll to position [3385, 0]
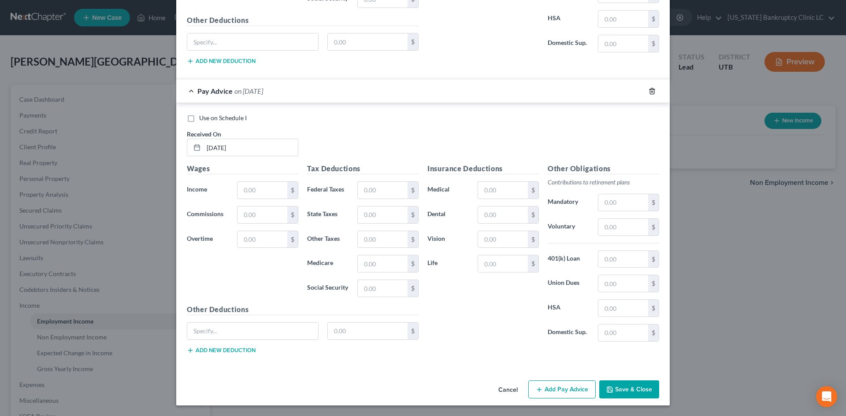
click at [649, 93] on icon "button" at bounding box center [652, 91] width 7 height 7
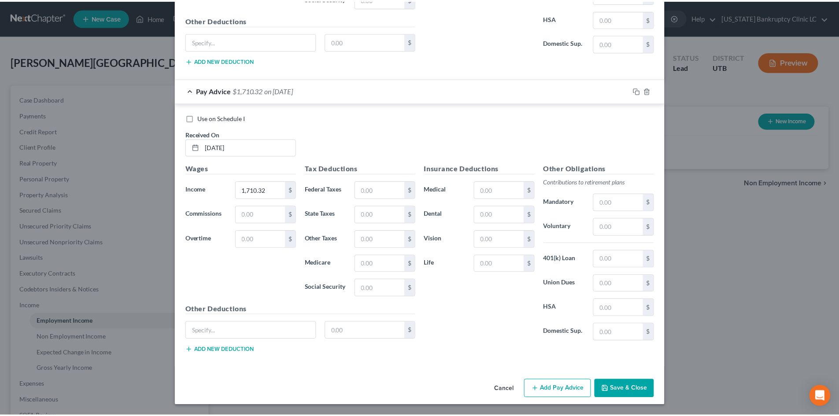
scroll to position [3095, 0]
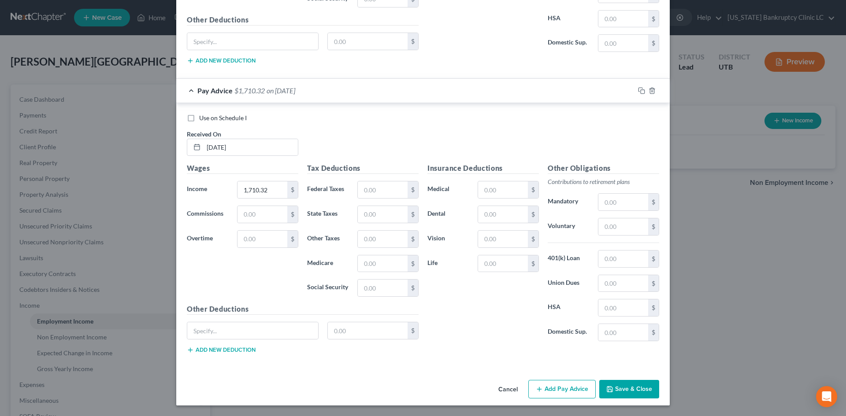
click at [632, 385] on button "Save & Close" at bounding box center [629, 389] width 60 height 19
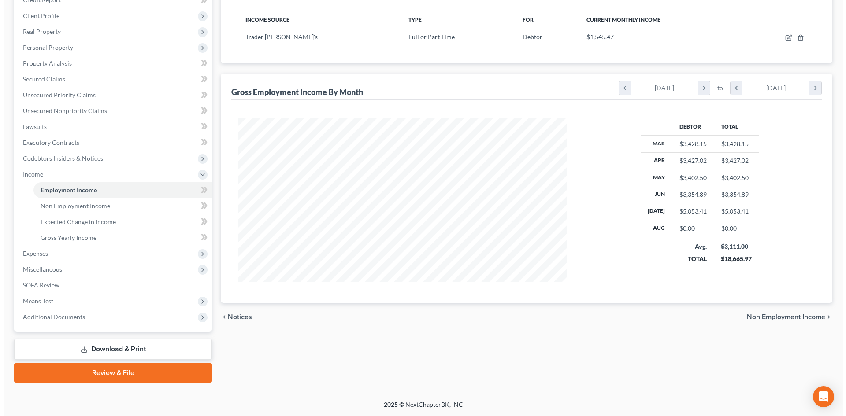
scroll to position [0, 0]
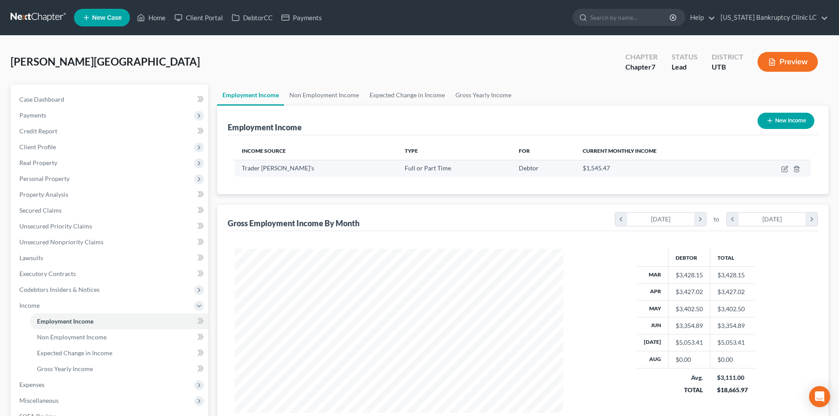
click at [786, 173] on td at bounding box center [776, 168] width 69 height 17
click at [786, 171] on icon "button" at bounding box center [785, 169] width 7 height 7
select select "0"
select select "4"
select select "0"
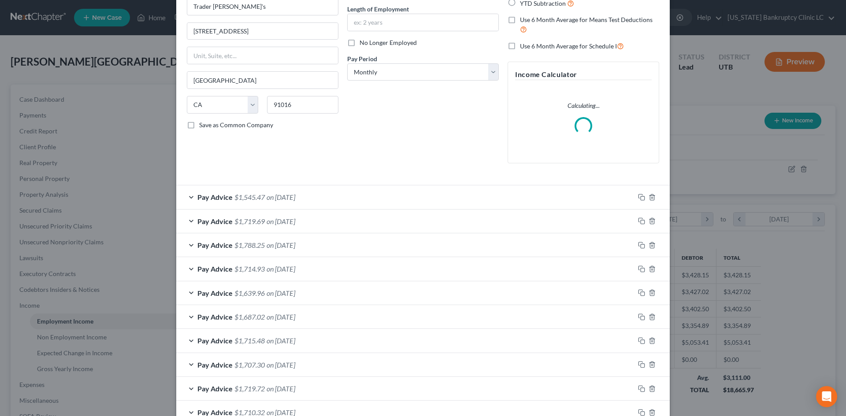
scroll to position [167, 0]
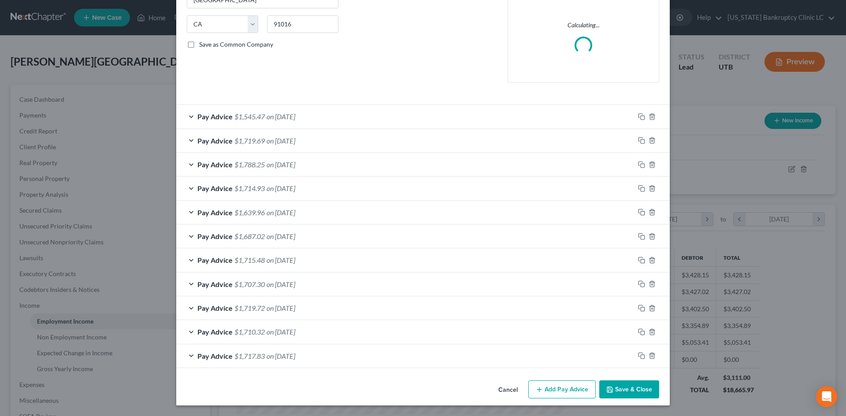
click at [541, 390] on button "Add Pay Advice" at bounding box center [561, 390] width 67 height 19
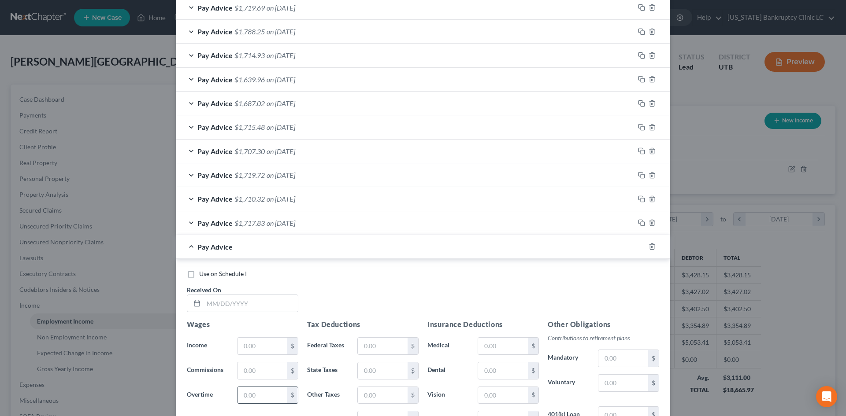
scroll to position [387, 0]
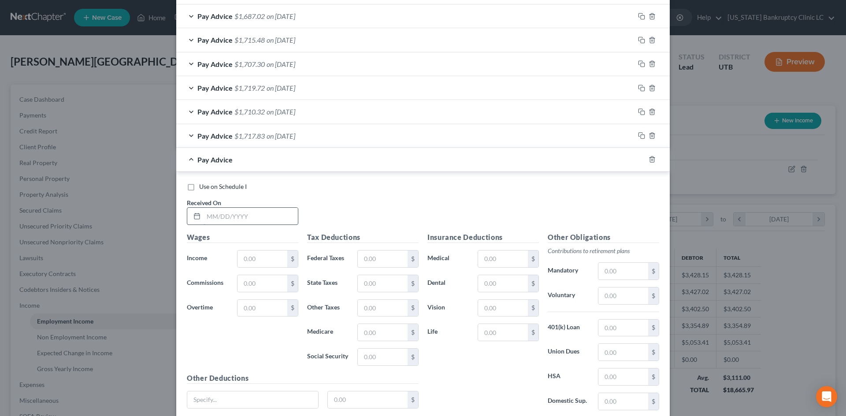
click at [269, 219] on input "text" at bounding box center [251, 216] width 94 height 17
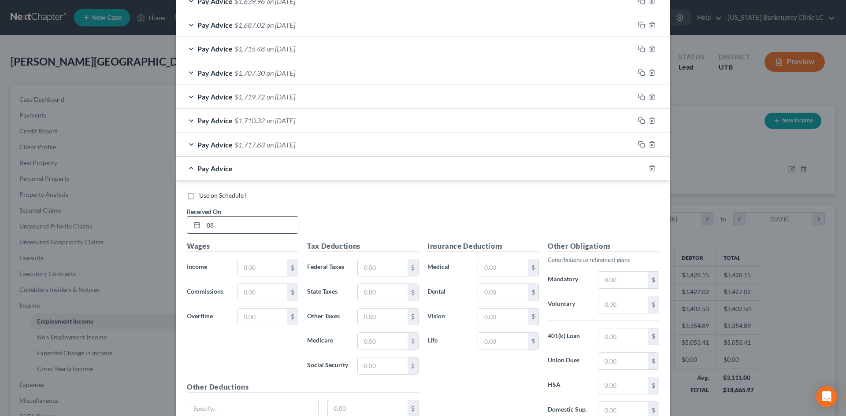
scroll to position [396, 0]
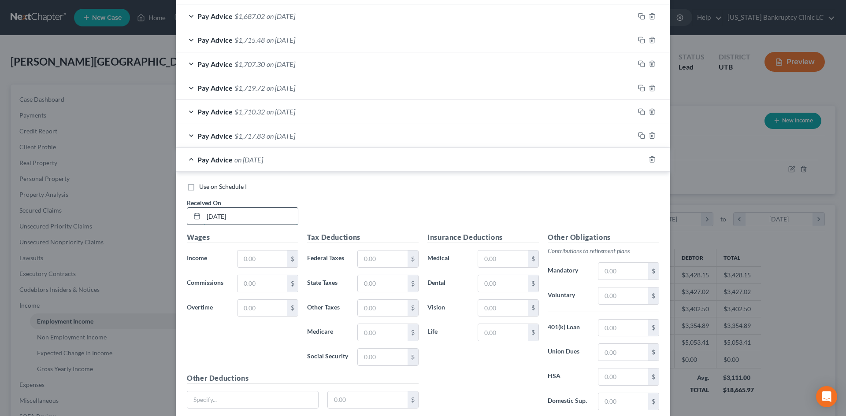
type input "[DATE]"
click at [251, 256] on input "text" at bounding box center [263, 259] width 50 height 17
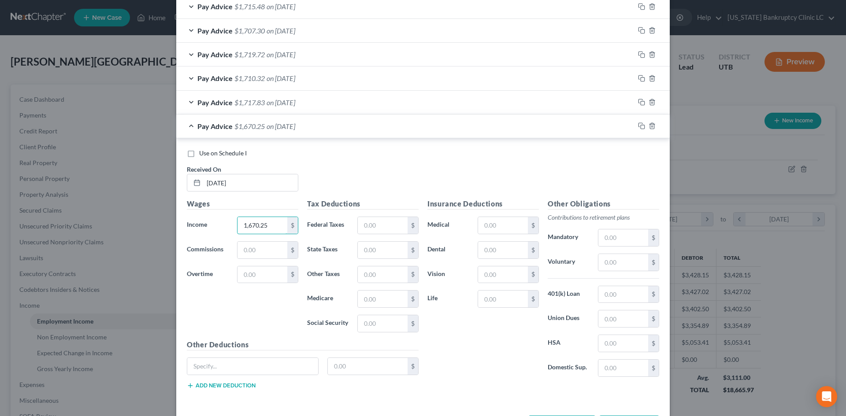
scroll to position [464, 0]
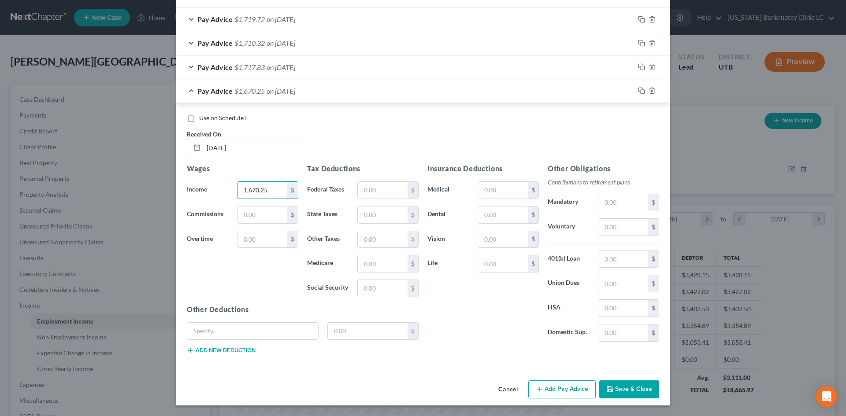
type input "1,670.25"
click at [566, 390] on button "Add Pay Advice" at bounding box center [561, 390] width 67 height 19
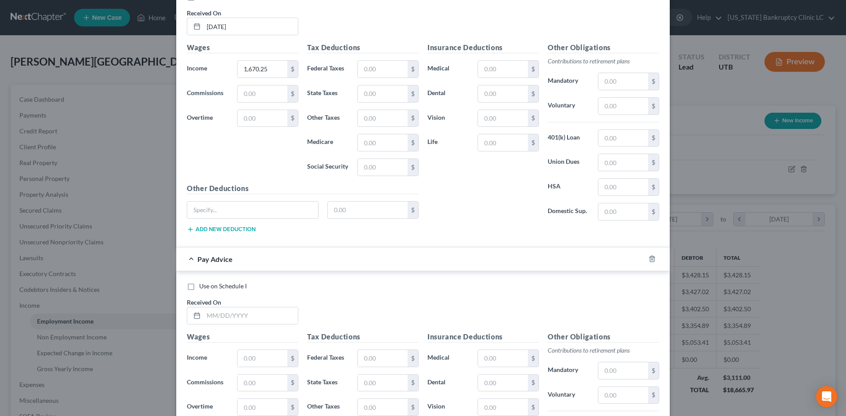
scroll to position [597, 0]
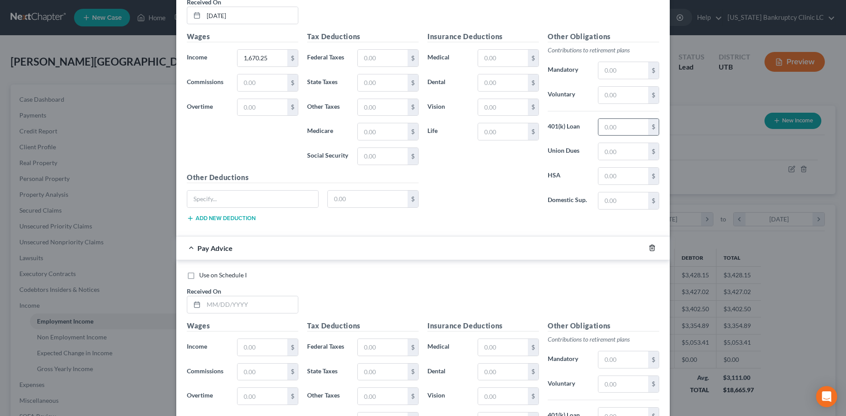
click at [652, 249] on icon "button" at bounding box center [652, 248] width 7 height 7
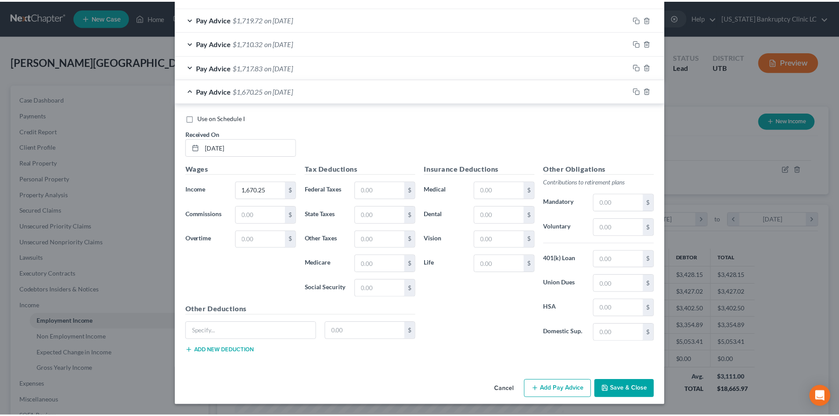
scroll to position [464, 0]
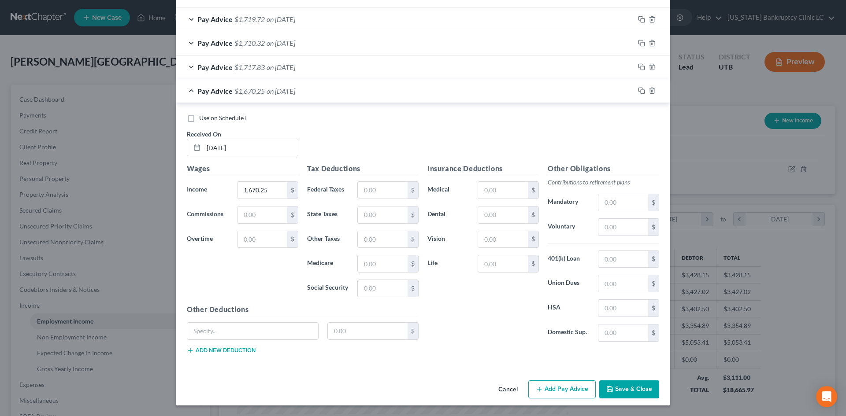
click at [648, 393] on button "Save & Close" at bounding box center [629, 390] width 60 height 19
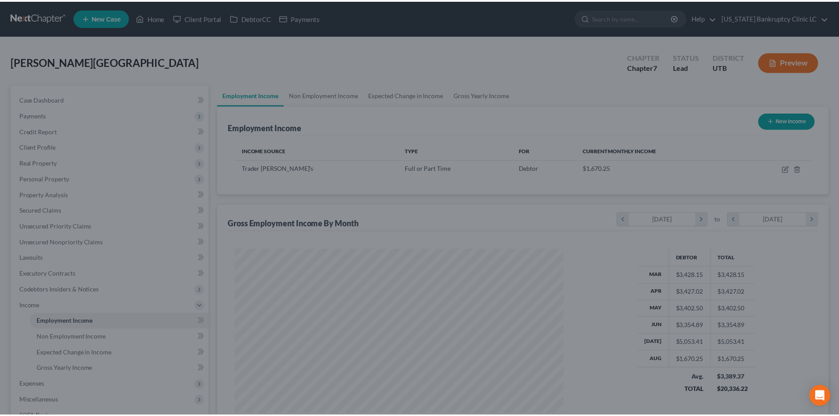
scroll to position [440471, 440289]
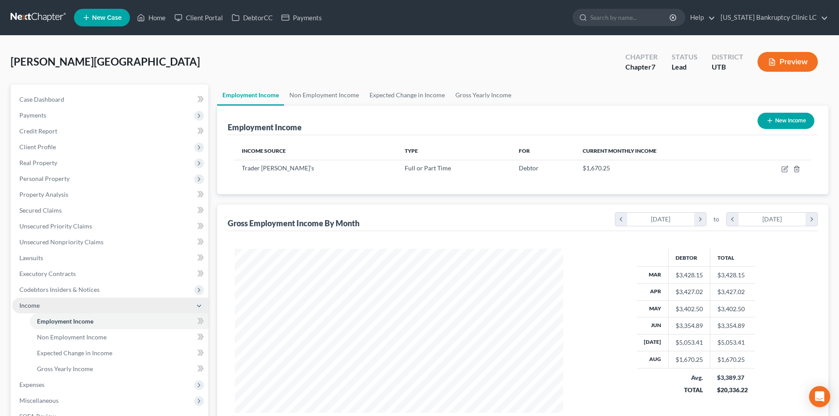
click at [34, 307] on span "Income" at bounding box center [29, 305] width 20 height 7
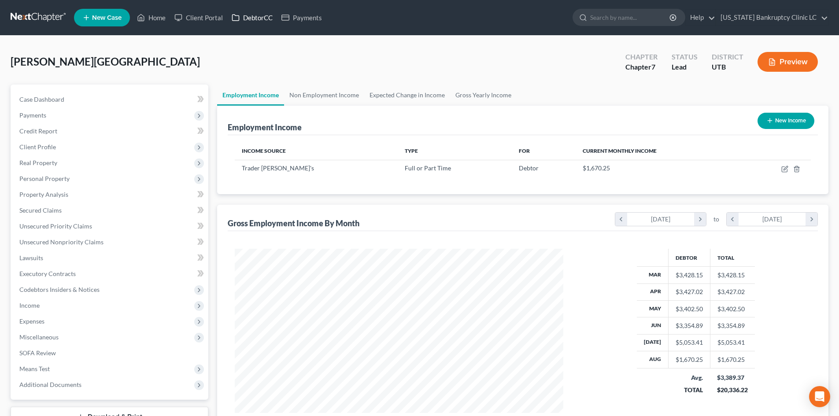
click at [266, 15] on link "DebtorCC" at bounding box center [252, 18] width 50 height 16
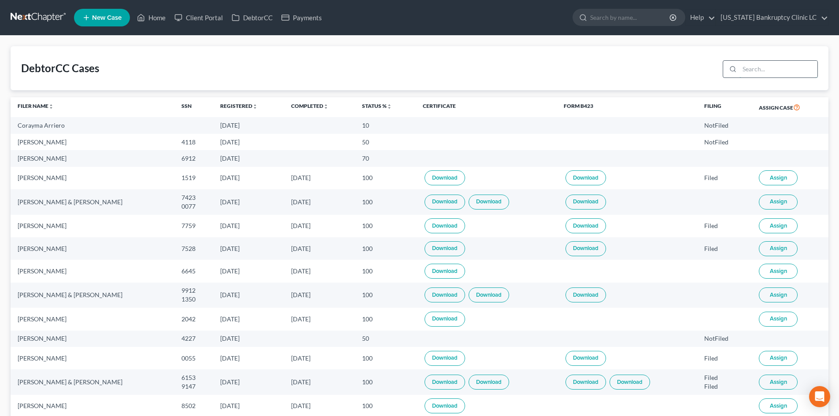
click at [766, 74] on input "search" at bounding box center [779, 69] width 78 height 17
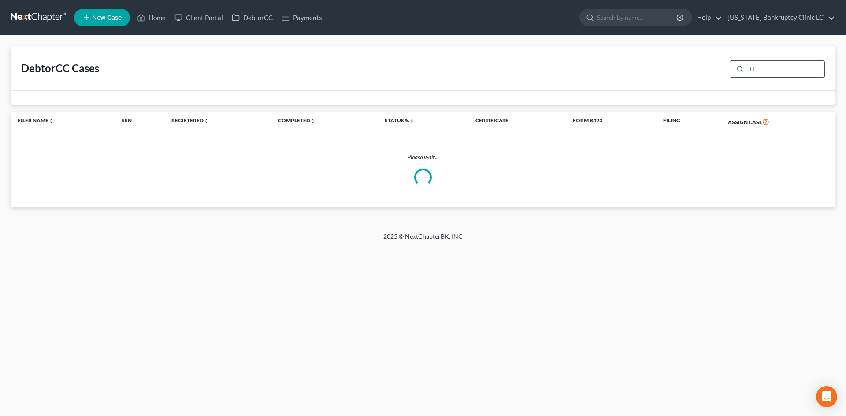
type input "L"
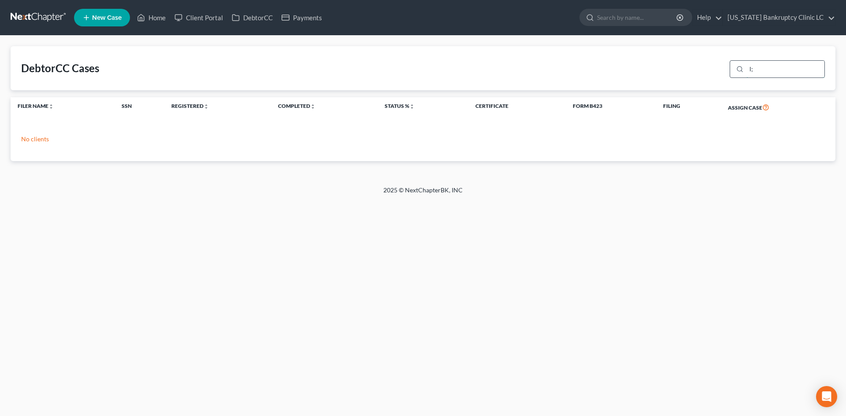
type input "l"
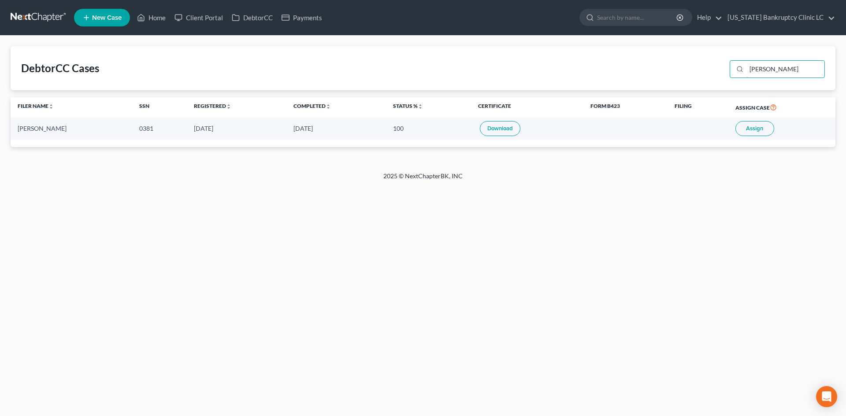
type input "[PERSON_NAME]"
click at [747, 131] on span "Assign" at bounding box center [754, 128] width 17 height 7
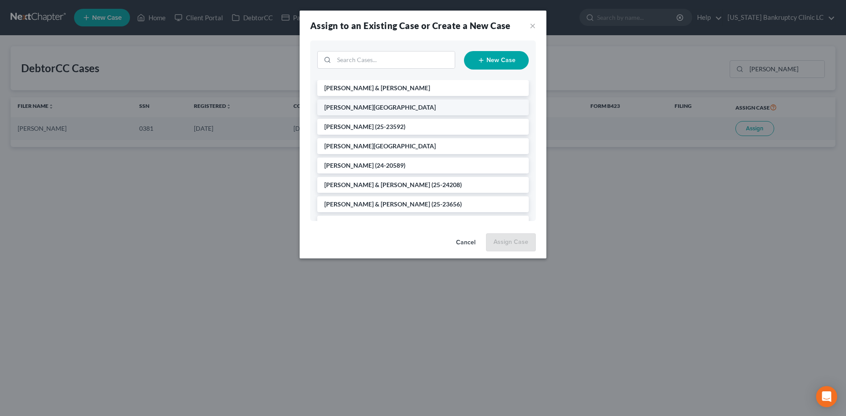
click at [347, 106] on span "[PERSON_NAME][GEOGRAPHIC_DATA]" at bounding box center [379, 107] width 111 height 7
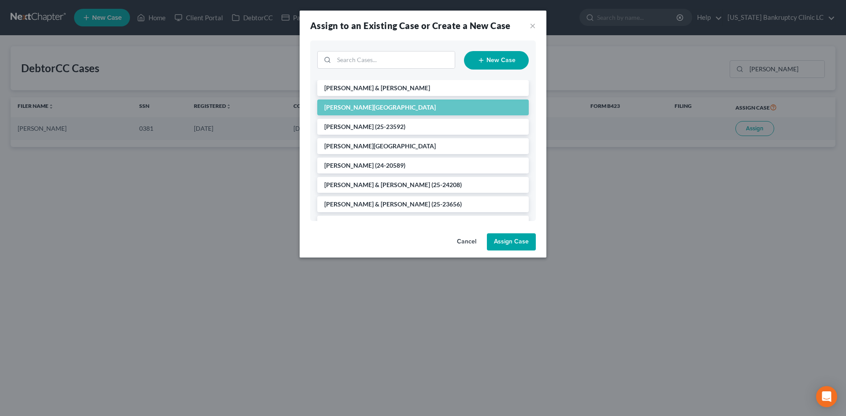
click at [507, 243] on button "Assign Case" at bounding box center [511, 243] width 49 height 18
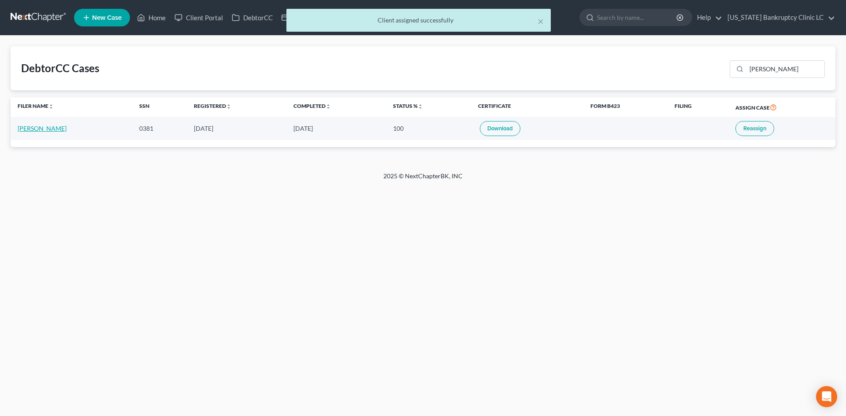
click at [32, 131] on link "[PERSON_NAME]" at bounding box center [42, 128] width 49 height 7
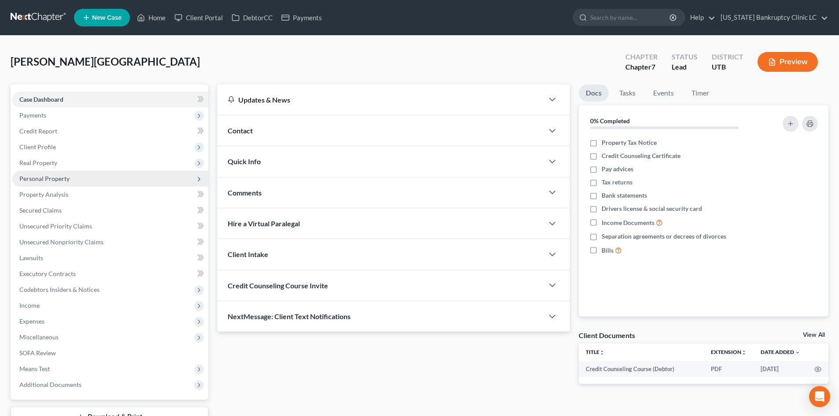
click at [40, 175] on span "Personal Property" at bounding box center [44, 178] width 50 height 7
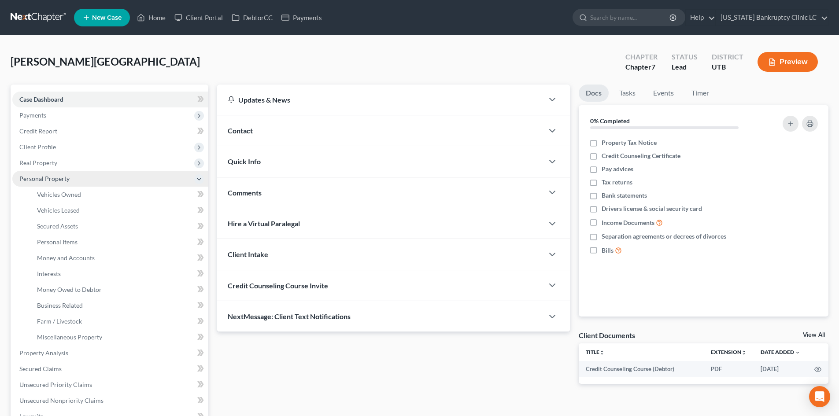
click at [89, 186] on span "Personal Property" at bounding box center [110, 179] width 196 height 16
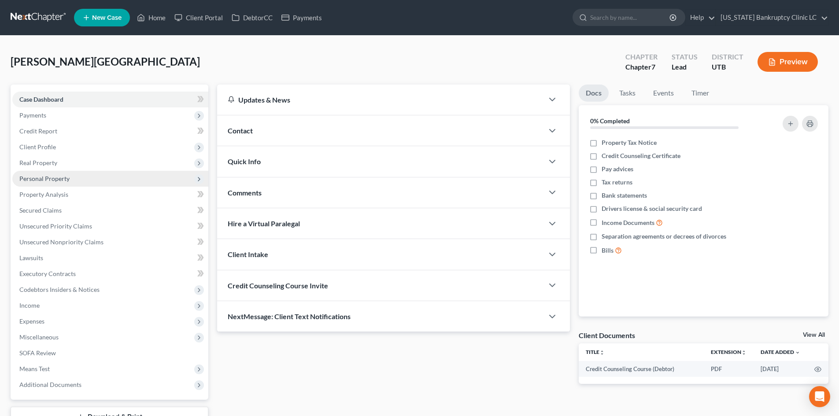
click at [81, 182] on span "Personal Property" at bounding box center [110, 179] width 196 height 16
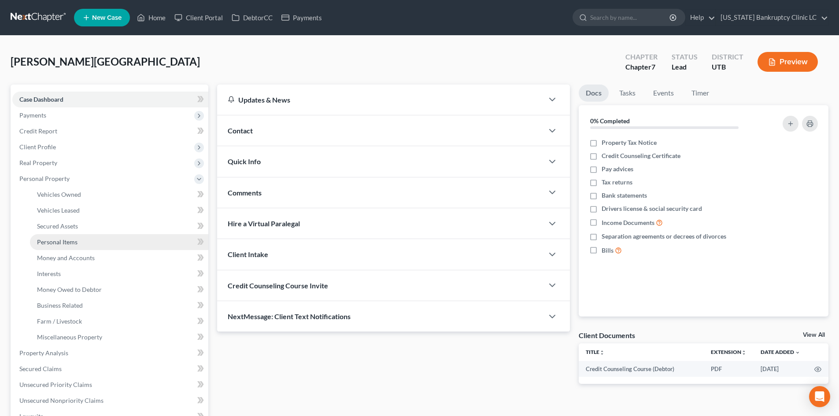
click at [72, 244] on span "Personal Items" at bounding box center [57, 241] width 41 height 7
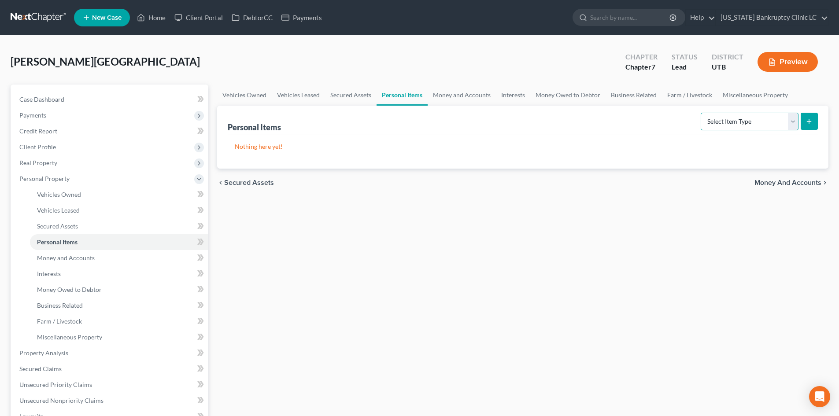
click at [784, 125] on select "Select Item Type Clothing Collectibles Of Value Electronics Firearms Household …" at bounding box center [750, 122] width 98 height 18
select select "other"
click at [702, 113] on select "Select Item Type Clothing Collectibles Of Value Electronics Firearms Household …" at bounding box center [750, 122] width 98 height 18
click at [806, 122] on icon "submit" at bounding box center [809, 121] width 7 height 7
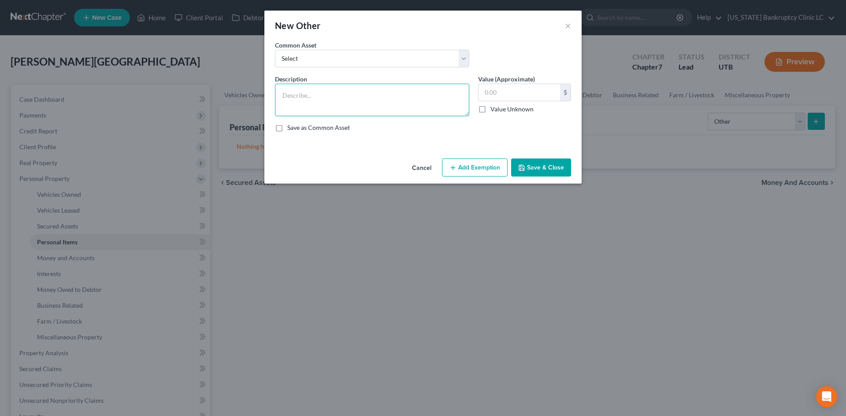
click at [337, 97] on textarea at bounding box center [372, 100] width 194 height 33
type textarea "Debtor resides with parents and have very limited material possessions."
drag, startPoint x: 527, startPoint y: 170, endPoint x: 540, endPoint y: 169, distance: 12.4
click at [528, 169] on button "Save & Close" at bounding box center [541, 168] width 60 height 19
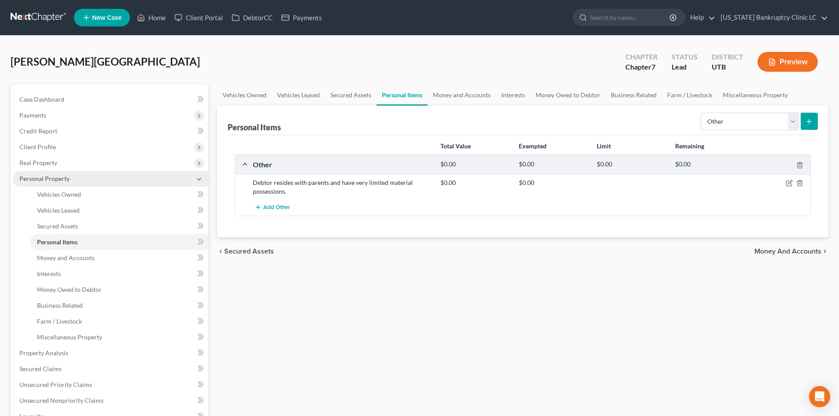
click at [52, 180] on span "Personal Property" at bounding box center [44, 178] width 50 height 7
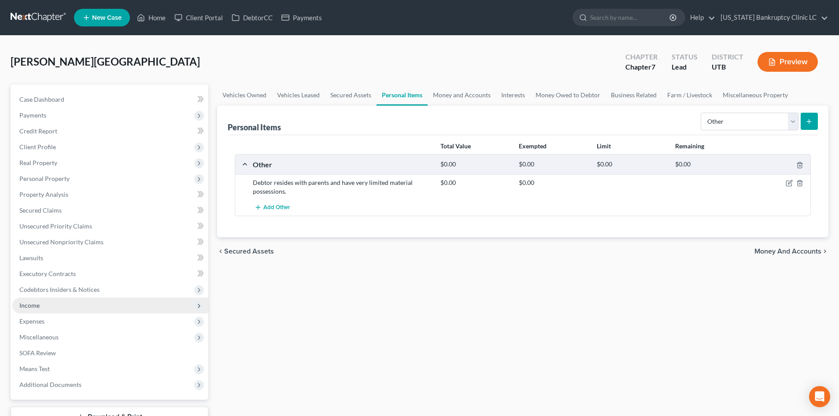
click at [47, 302] on span "Income" at bounding box center [110, 306] width 196 height 16
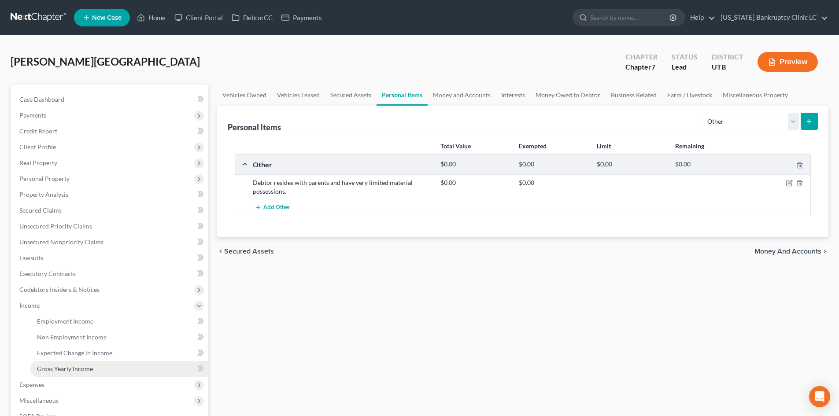
click at [59, 367] on span "Gross Yearly Income" at bounding box center [65, 368] width 56 height 7
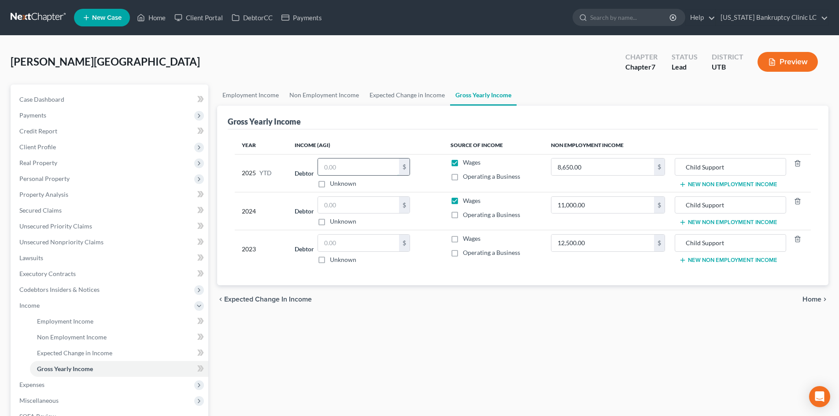
click at [335, 168] on input "text" at bounding box center [358, 167] width 81 height 17
click at [349, 209] on input "text" at bounding box center [358, 205] width 81 height 17
type input "33,684"
click at [351, 163] on input "text" at bounding box center [358, 167] width 81 height 17
type input "30,355.60"
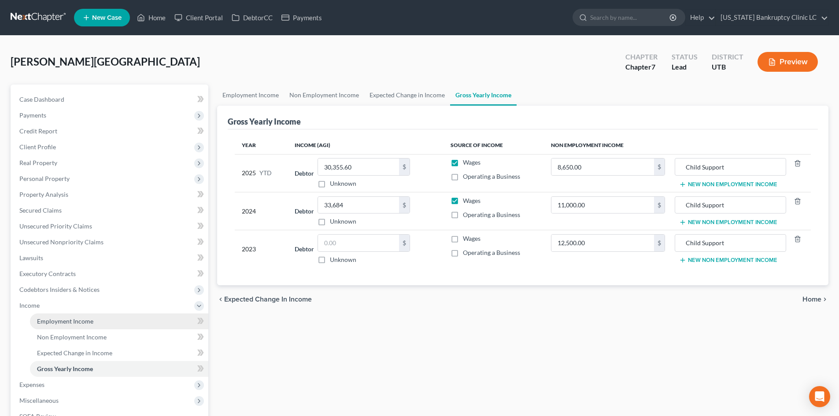
click at [35, 315] on link "Employment Income" at bounding box center [119, 322] width 178 height 16
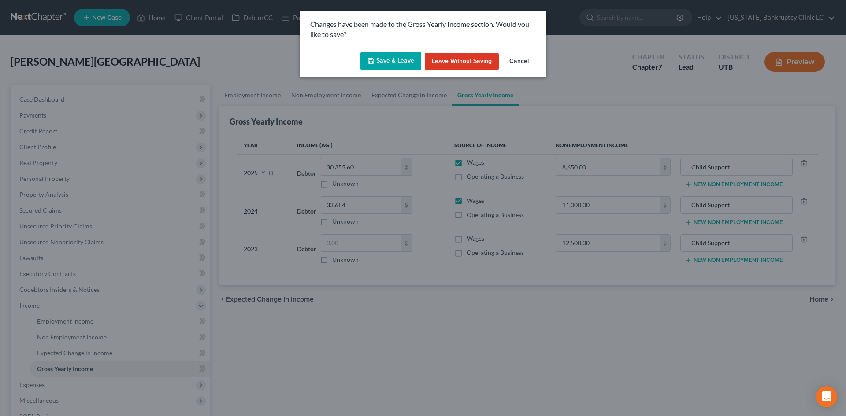
click at [390, 55] on button "Save & Leave" at bounding box center [390, 61] width 61 height 19
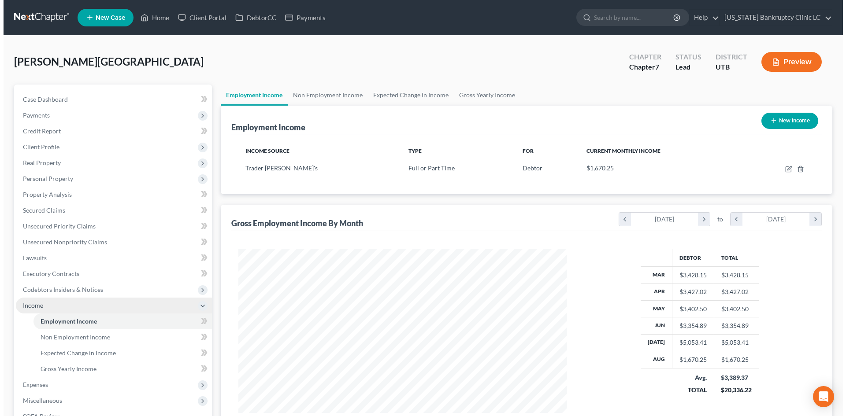
scroll to position [164, 346]
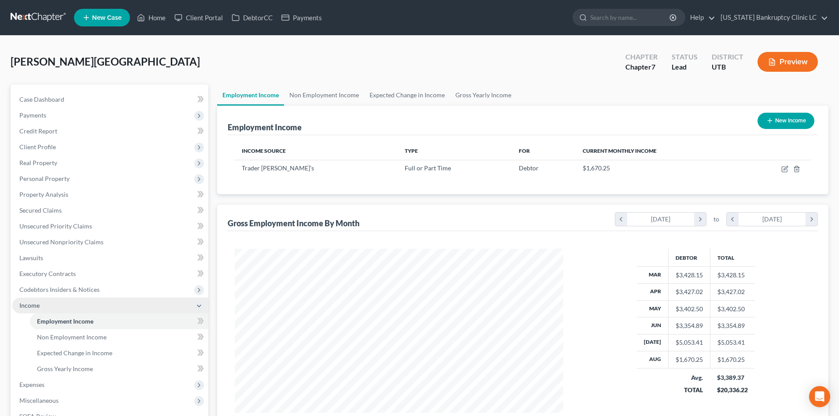
click at [49, 308] on span "Income" at bounding box center [110, 306] width 196 height 16
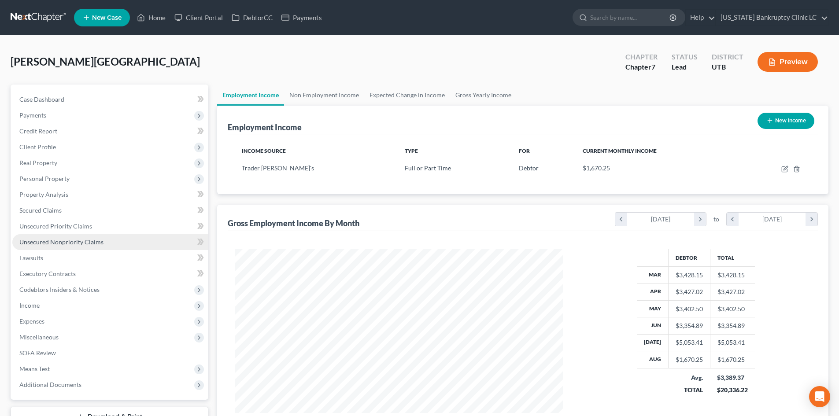
click at [65, 246] on link "Unsecured Nonpriority Claims" at bounding box center [110, 242] width 196 height 16
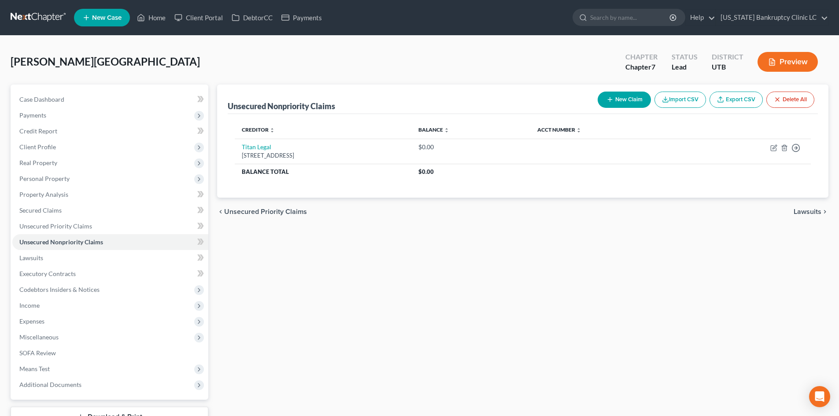
click at [622, 97] on button "New Claim" at bounding box center [624, 100] width 53 height 16
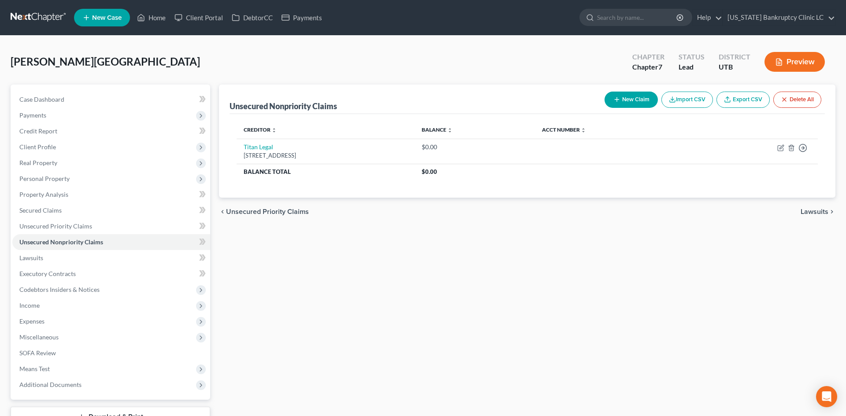
select select "0"
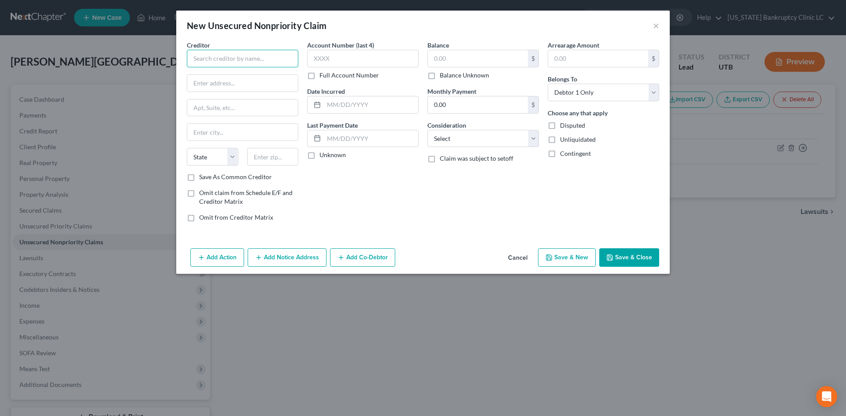
click at [237, 54] on input "text" at bounding box center [242, 59] width 111 height 18
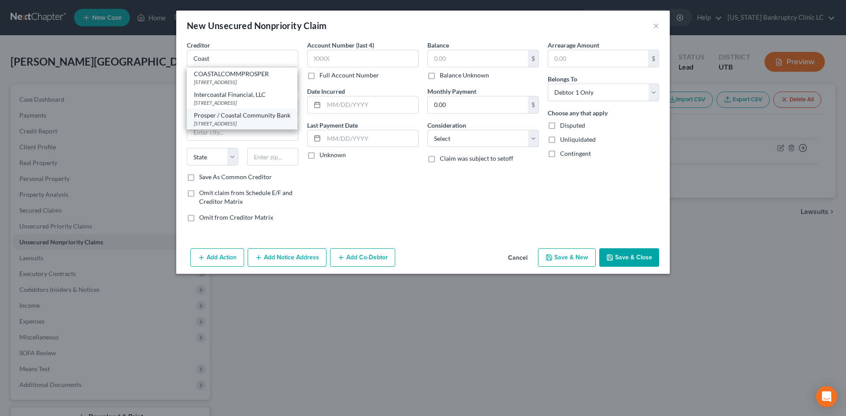
click at [231, 130] on div "Prosper / Coastal Community Bank [STREET_ADDRESS]" at bounding box center [242, 119] width 111 height 21
type input "Prosper / Coastal Community Bank"
type input "[STREET_ADDRESS]"
type input "[PERSON_NAME]"
select select "50"
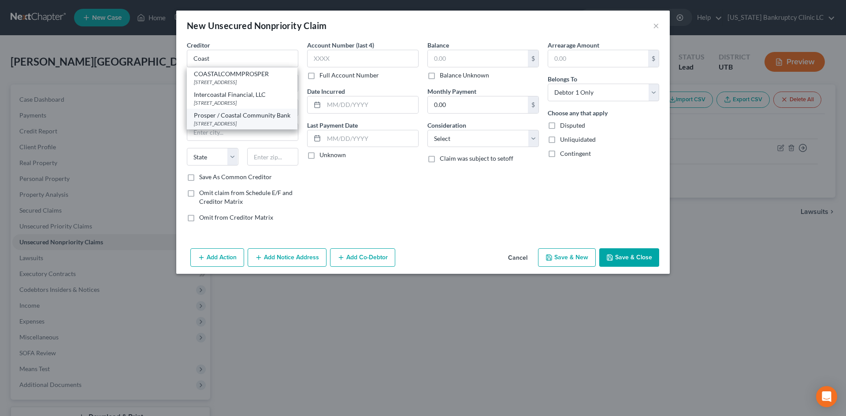
type input "98203"
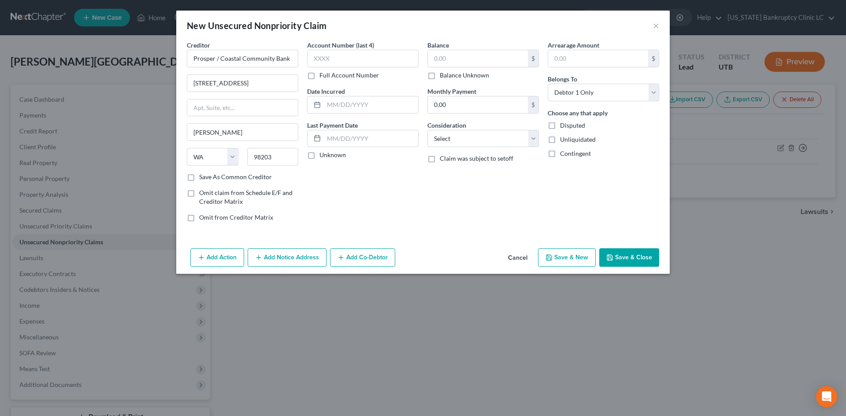
click at [452, 49] on div "Balance $ Balance Unknown Balance Undetermined $ Balance Unknown" at bounding box center [482, 60] width 111 height 39
click at [451, 55] on input "text" at bounding box center [478, 58] width 100 height 17
type input "2,708"
click at [548, 249] on button "Save & New" at bounding box center [567, 258] width 58 height 19
select select "0"
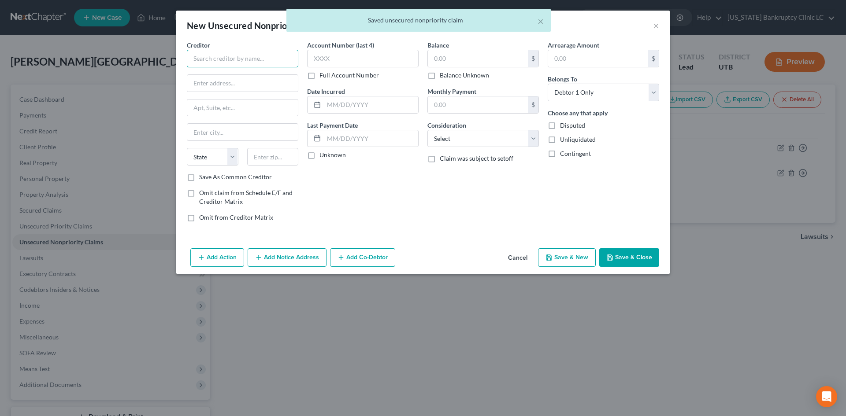
click at [267, 66] on input "text" at bounding box center [242, 59] width 111 height 18
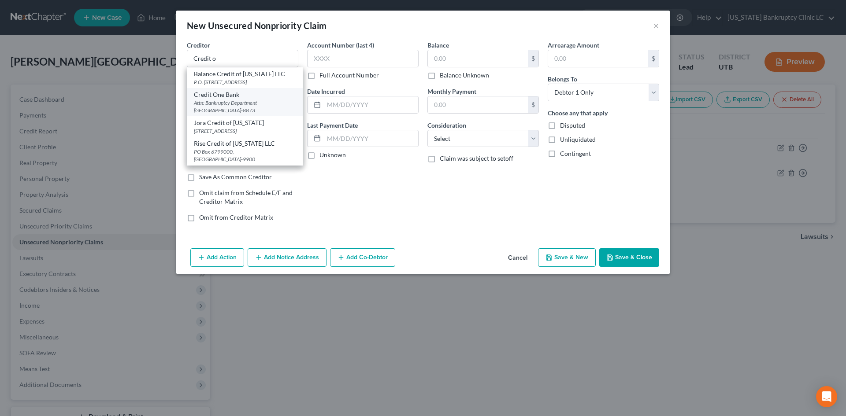
click at [250, 99] on div "Credit One Bank" at bounding box center [245, 94] width 102 height 9
type input "Credit One Bank"
type input "Attn: Bankruptcy Department"
type input "PO Box 98873"
type input "[GEOGRAPHIC_DATA]"
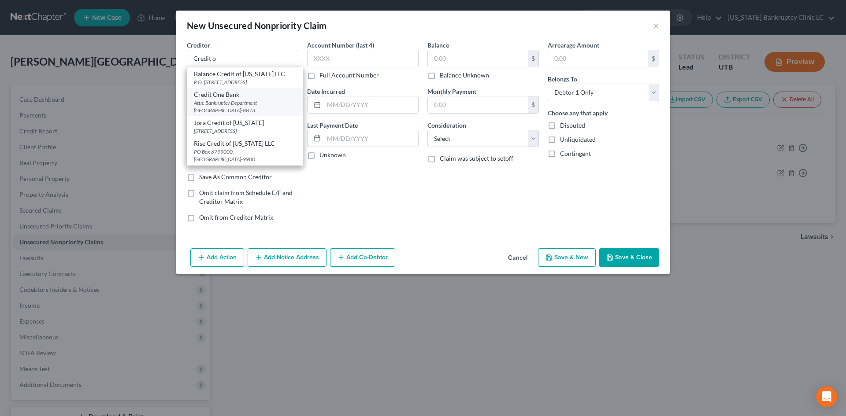
select select "31"
type input "89193-8873"
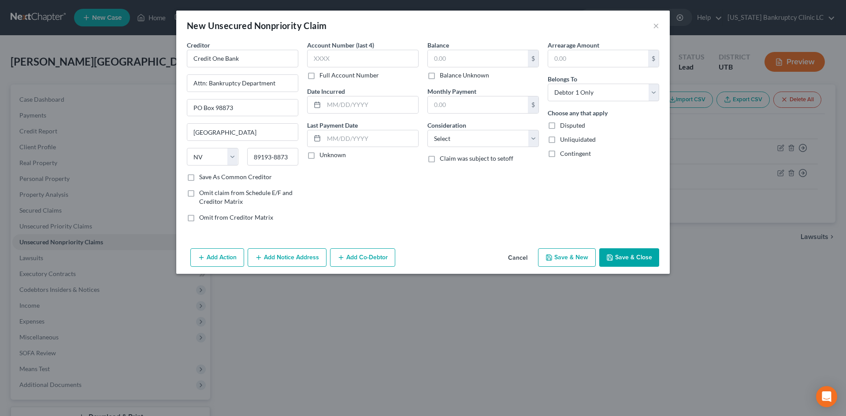
click at [554, 252] on button "Save & New" at bounding box center [567, 258] width 58 height 19
select select "0"
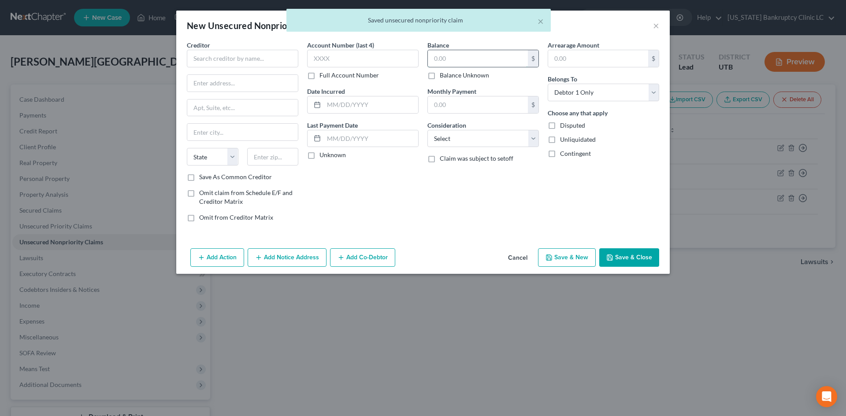
click at [459, 50] on div "$" at bounding box center [482, 59] width 111 height 18
type input "8,911"
click at [265, 59] on input "text" at bounding box center [242, 59] width 111 height 18
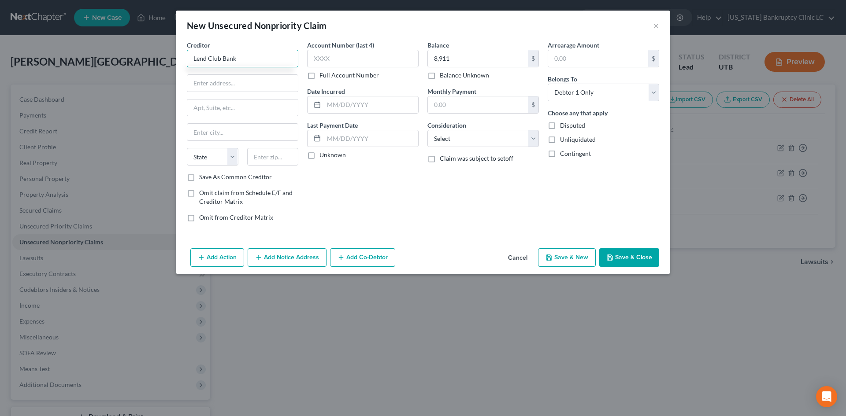
type input "Lend Club Bank"
type input "[STREET_ADDRESS]"
type input "200"
type input "94105"
type input "[GEOGRAPHIC_DATA]"
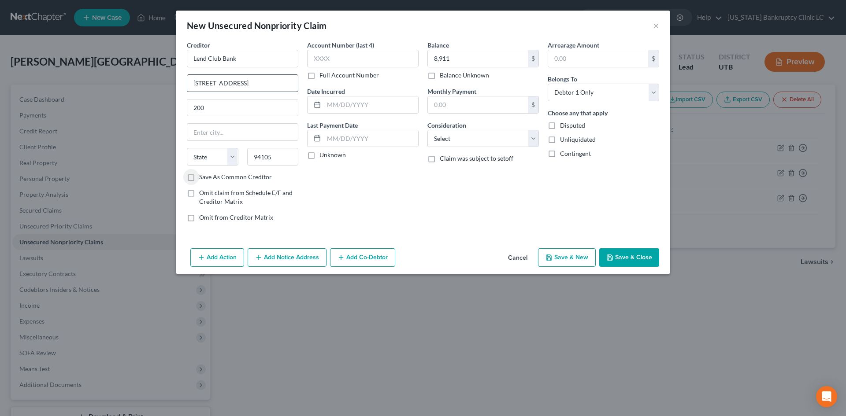
select select "4"
click at [249, 180] on label "Save As Common Creditor" at bounding box center [235, 177] width 73 height 9
click at [208, 178] on input "Save As Common Creditor" at bounding box center [206, 176] width 6 height 6
click at [561, 256] on button "Save & New" at bounding box center [567, 258] width 58 height 19
checkbox input "false"
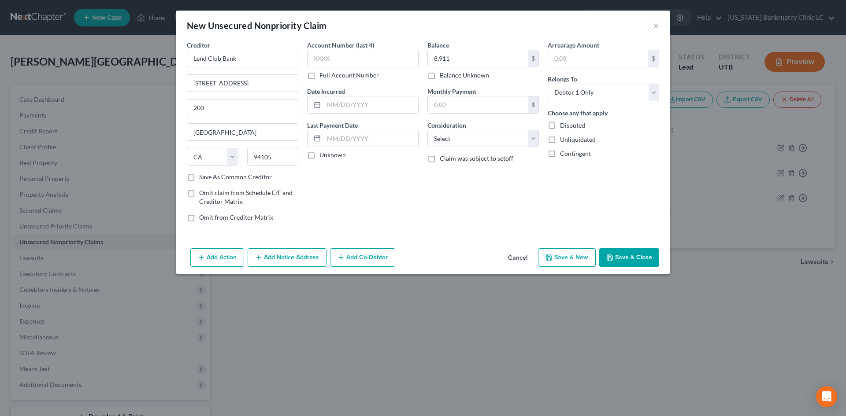
select select "0"
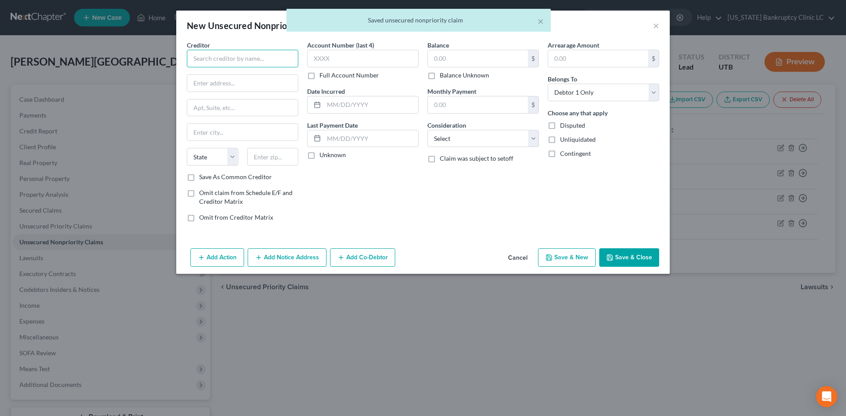
click at [261, 61] on input "text" at bounding box center [242, 59] width 111 height 18
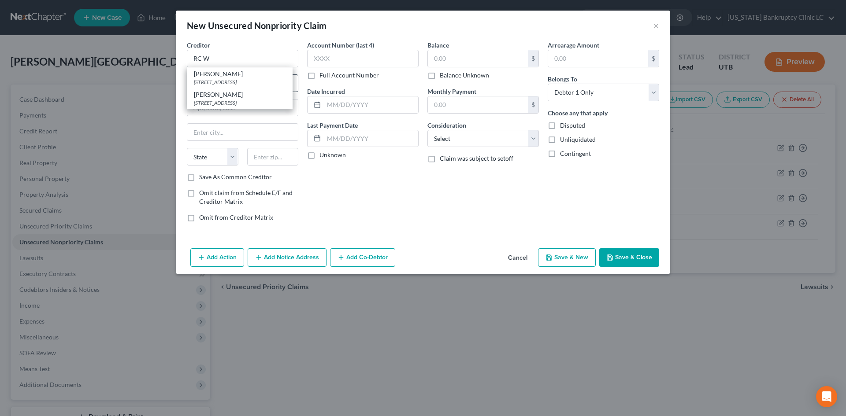
click at [230, 76] on div "[PERSON_NAME]" at bounding box center [240, 74] width 92 height 9
type input "[PERSON_NAME]"
type input "PO Box 65320"
type input "[GEOGRAPHIC_DATA]"
select select "46"
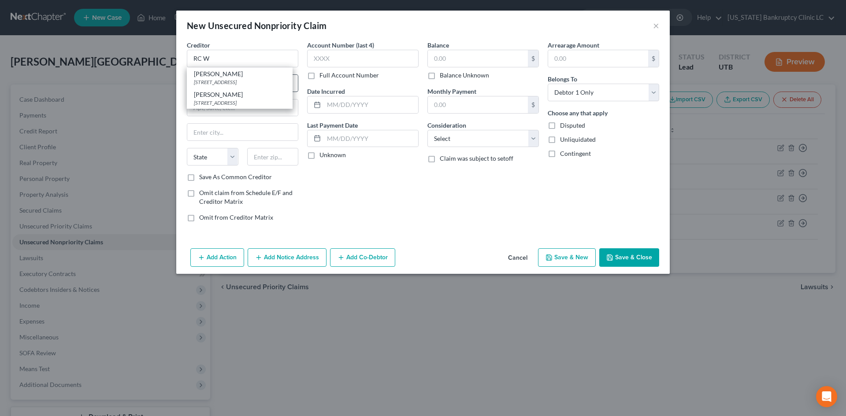
type input "84165-0320"
click at [576, 265] on button "Save & New" at bounding box center [567, 258] width 58 height 19
select select "0"
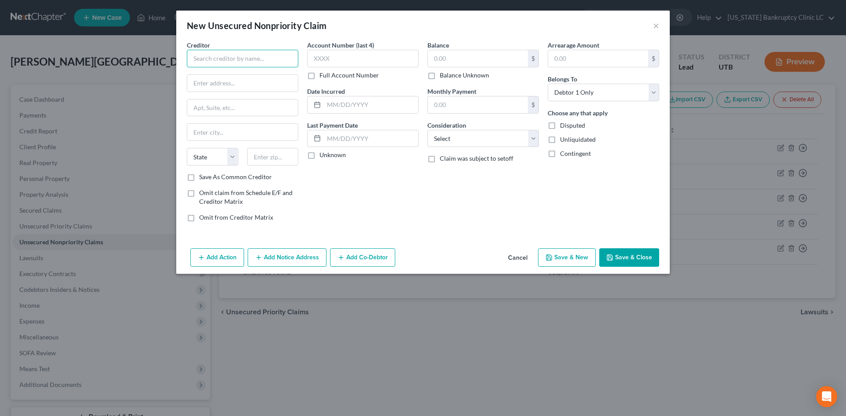
click at [241, 62] on input "text" at bounding box center [242, 59] width 111 height 18
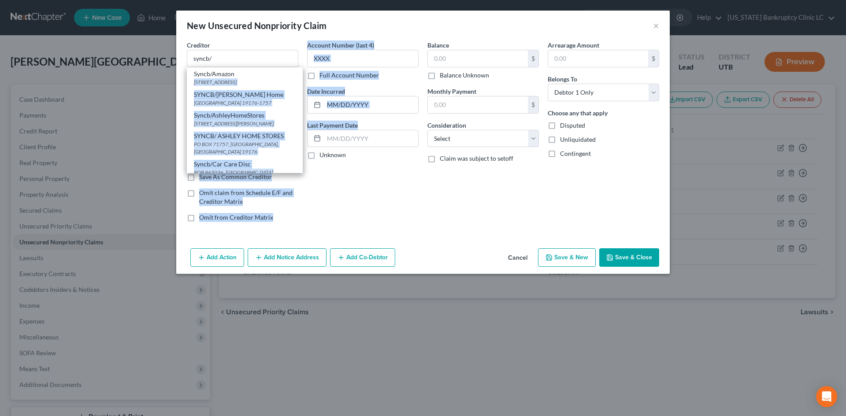
drag, startPoint x: 236, startPoint y: 73, endPoint x: 265, endPoint y: 119, distance: 54.0
click at [375, 115] on div "Creditor * syncb/ Syncb/Amazon [STREET_ADDRESS] SYNCB/Ashley Home [GEOGRAPHIC_D…" at bounding box center [422, 135] width 481 height 189
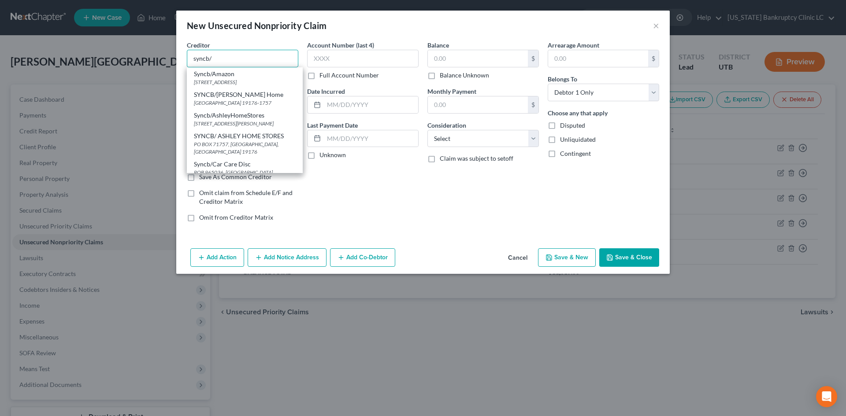
click at [272, 53] on input "syncb/" at bounding box center [242, 59] width 111 height 18
click at [245, 134] on div "Syncb/Venmo" at bounding box center [245, 138] width 102 height 9
type input "Syncb/Venmo"
type input "[STREET_ADDRESS]"
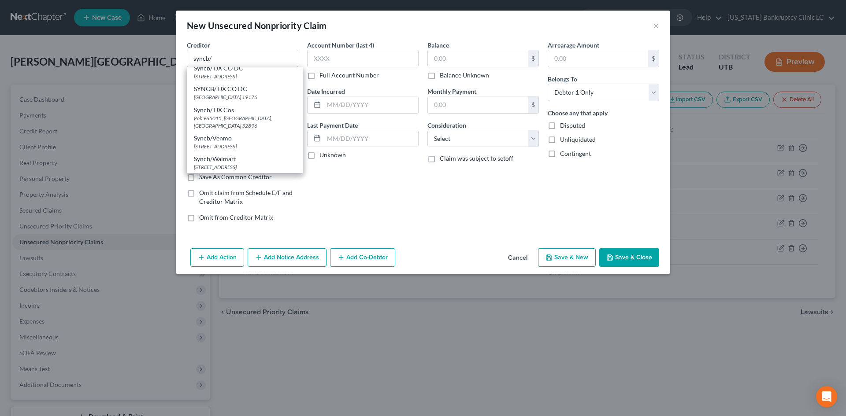
type input "Alpharetta"
select select "10"
type input "30005"
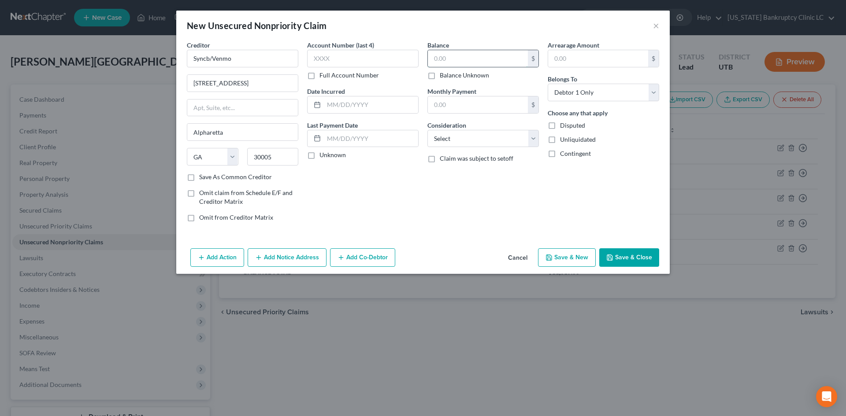
click at [450, 55] on input "text" at bounding box center [478, 58] width 100 height 17
type input "2,389"
click at [554, 249] on button "Save & New" at bounding box center [567, 258] width 58 height 19
select select "0"
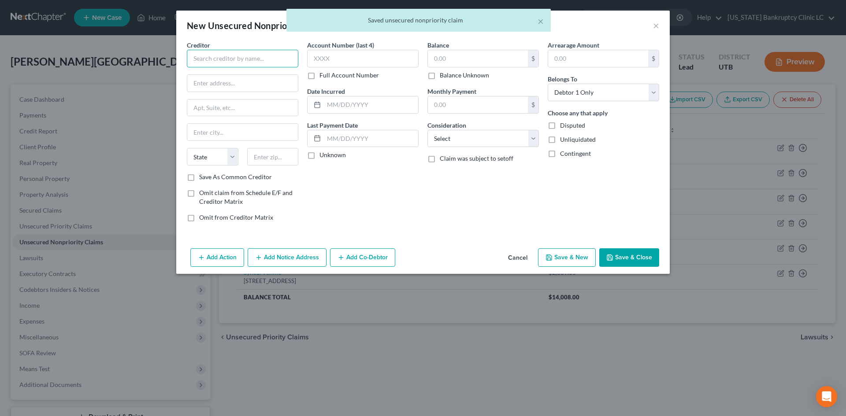
click at [258, 58] on input "text" at bounding box center [242, 59] width 111 height 18
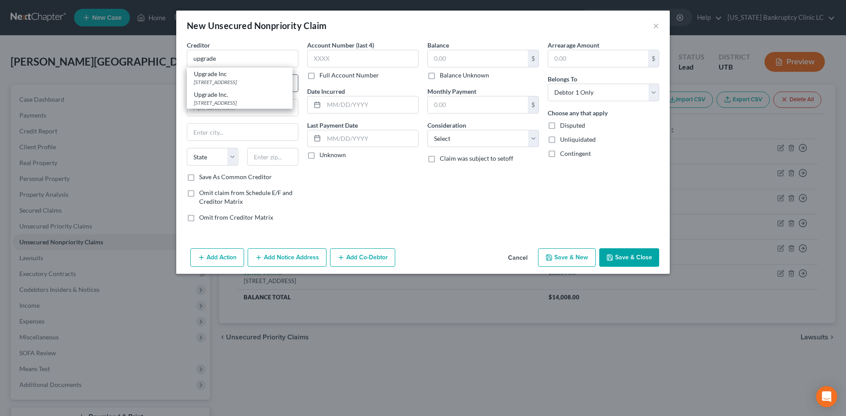
click at [245, 78] on div "[STREET_ADDRESS]" at bounding box center [240, 81] width 92 height 7
type input "Upgrade Inc"
type input "[STREET_ADDRESS]"
type input "Fl 23"
type input "[GEOGRAPHIC_DATA]"
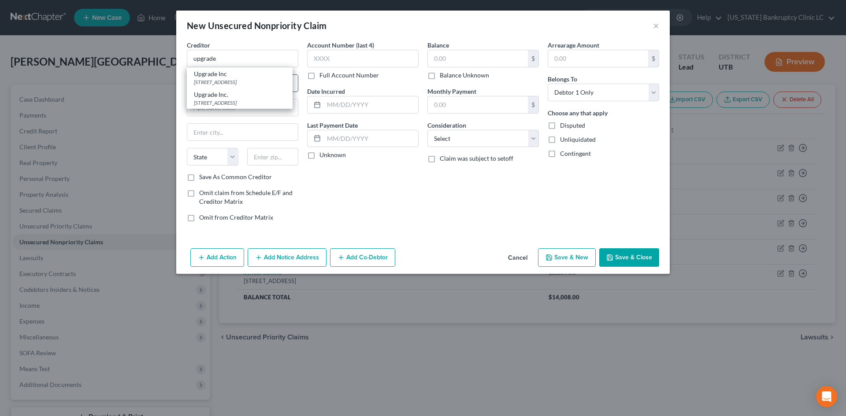
select select "4"
type input "94111"
click at [559, 56] on input "text" at bounding box center [598, 58] width 100 height 17
click at [491, 58] on input "text" at bounding box center [478, 58] width 100 height 17
type input "413"
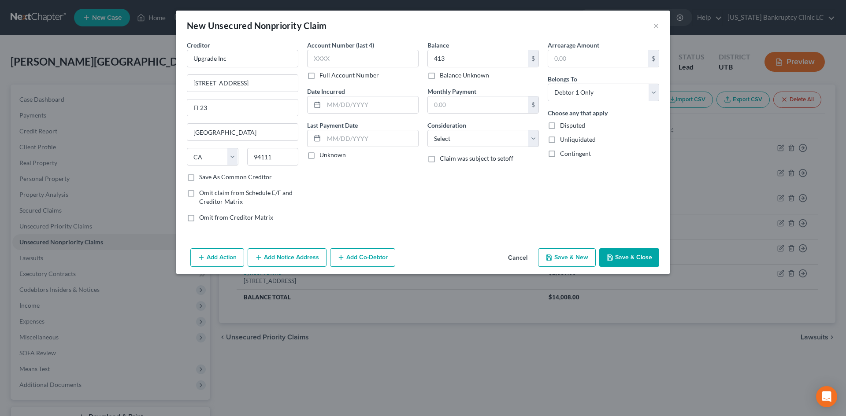
click at [570, 256] on button "Save & New" at bounding box center [567, 258] width 58 height 19
select select "0"
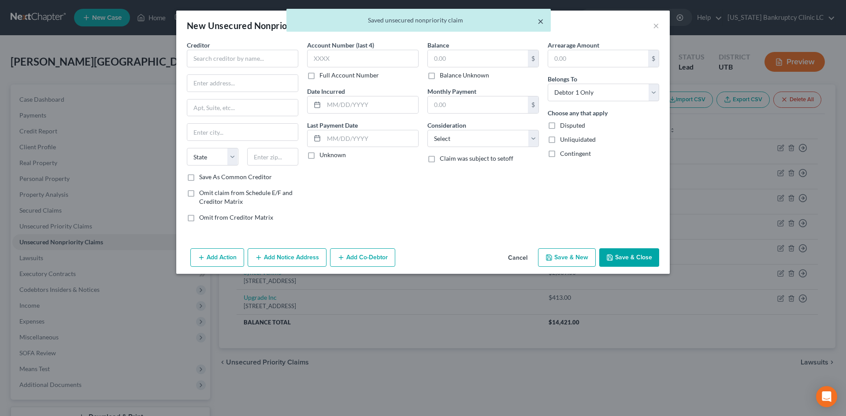
click at [541, 22] on button "×" at bounding box center [541, 21] width 6 height 11
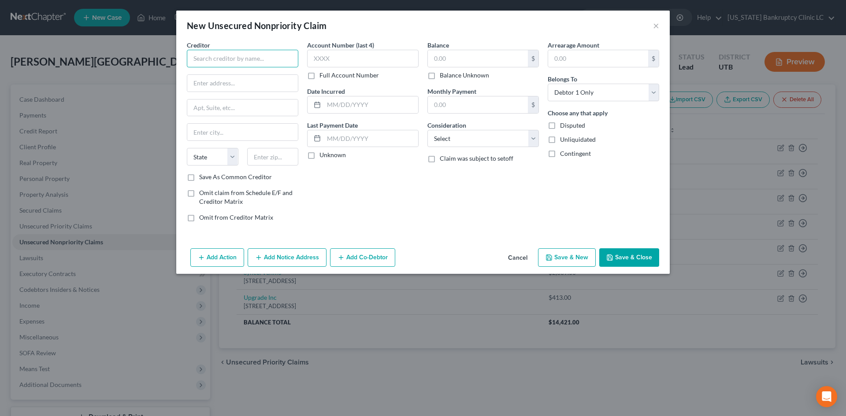
click at [238, 59] on input "text" at bounding box center [242, 59] width 111 height 18
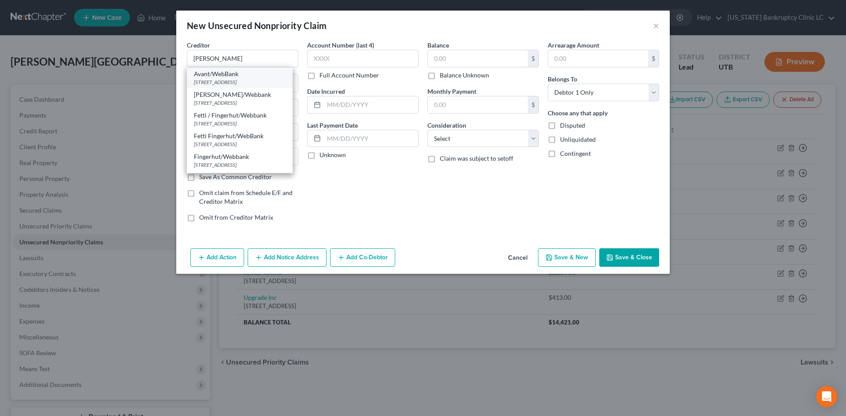
click at [252, 78] on div "[STREET_ADDRESS]" at bounding box center [240, 81] width 92 height 7
type input "Avant/WebBank"
type input "[STREET_ADDRESS]"
type input "Ste 1000"
type input "[GEOGRAPHIC_DATA]"
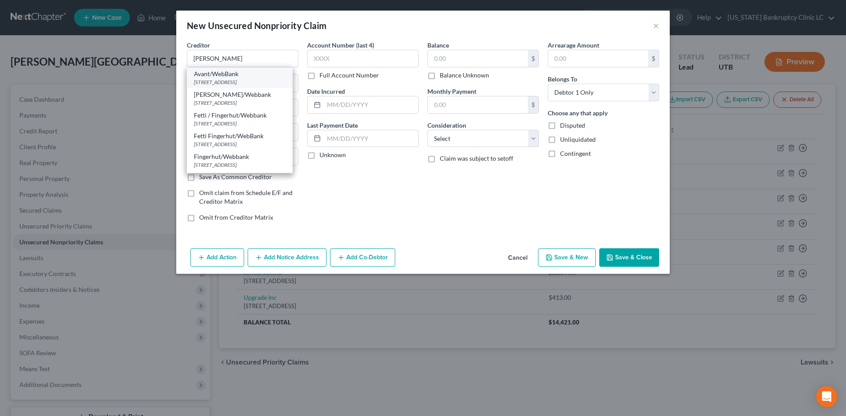
select select "46"
type input "84111"
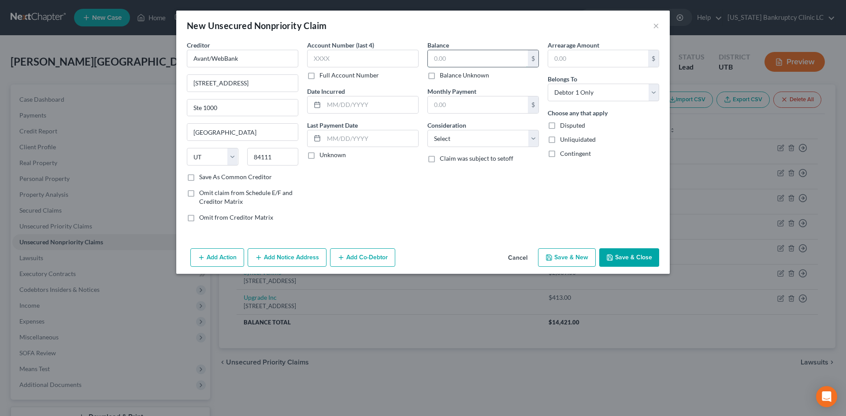
click at [457, 56] on input "text" at bounding box center [478, 58] width 100 height 17
type input "923"
click at [559, 254] on button "Save & New" at bounding box center [567, 258] width 58 height 19
select select "0"
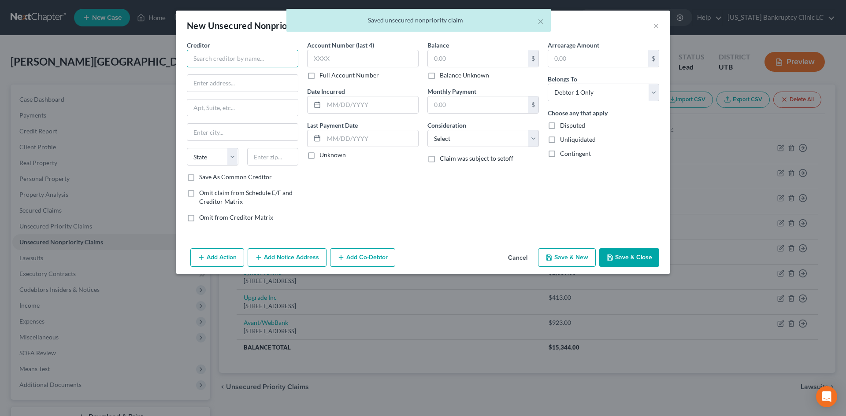
click at [263, 62] on input "text" at bounding box center [242, 59] width 111 height 18
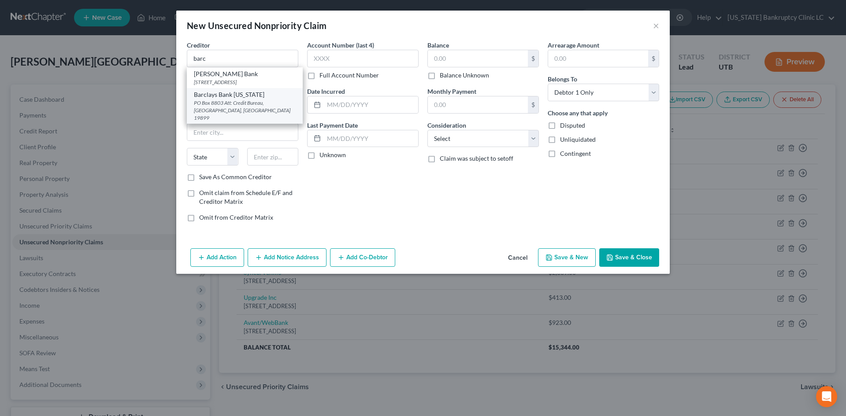
click at [245, 101] on div "PO Box 8803 Att: Credit Bureau, [GEOGRAPHIC_DATA], [GEOGRAPHIC_DATA] 19899" at bounding box center [245, 110] width 102 height 22
type input "Barclays Bank [US_STATE]"
type input "PO Box 8803"
type input "Att: Credit Bureau"
type input "Wilmington"
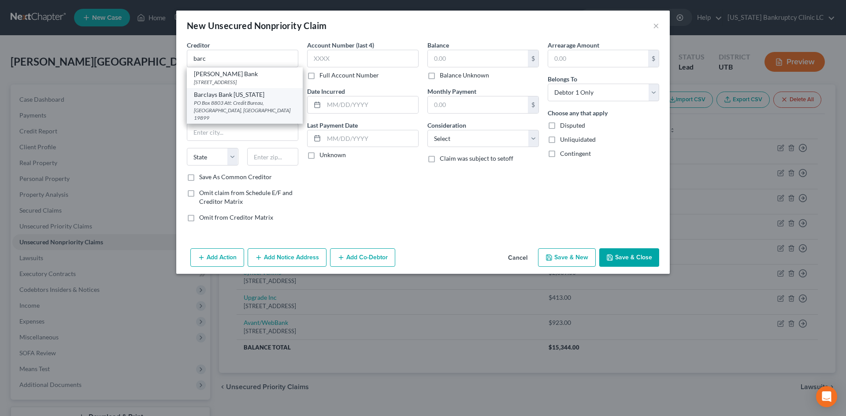
select select "7"
type input "19899"
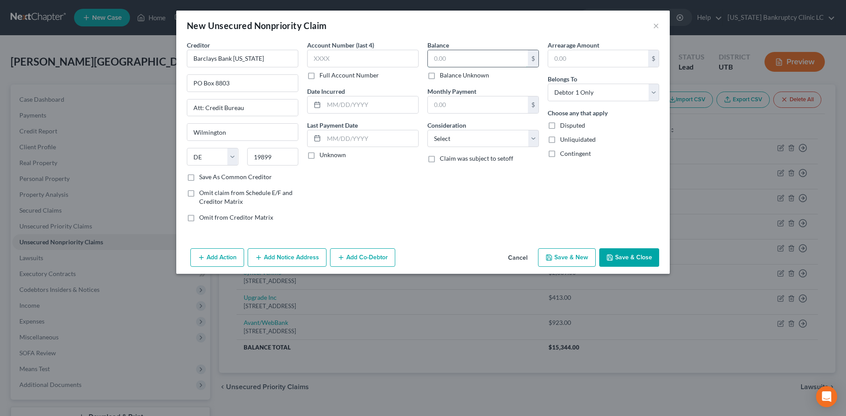
click at [483, 58] on input "text" at bounding box center [478, 58] width 100 height 17
type input "896"
click at [585, 264] on button "Save & New" at bounding box center [567, 258] width 58 height 19
select select "0"
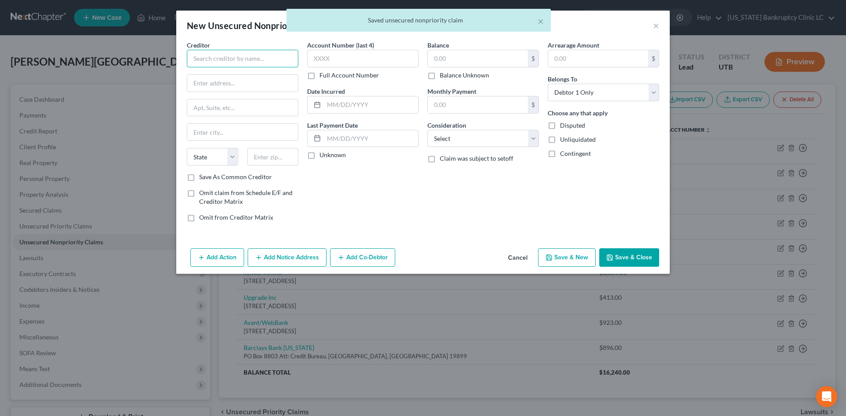
click at [213, 62] on input "text" at bounding box center [242, 59] width 111 height 18
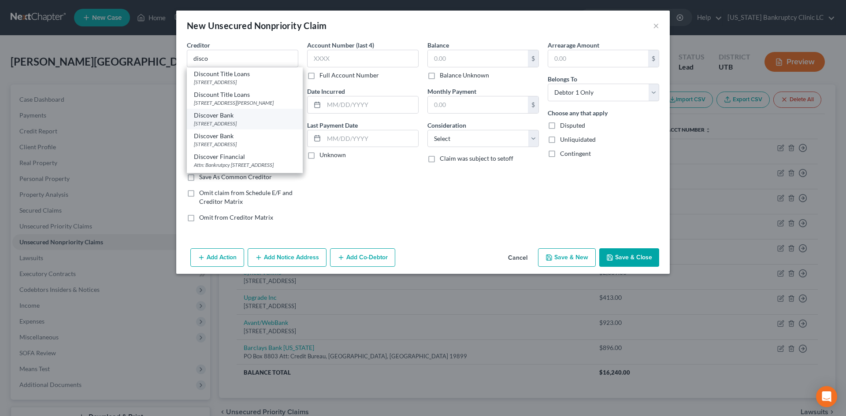
click at [241, 117] on div "Discover Bank" at bounding box center [245, 115] width 102 height 9
type input "Discover Bank"
type input "PO Box 30939"
type input "[GEOGRAPHIC_DATA]"
select select "46"
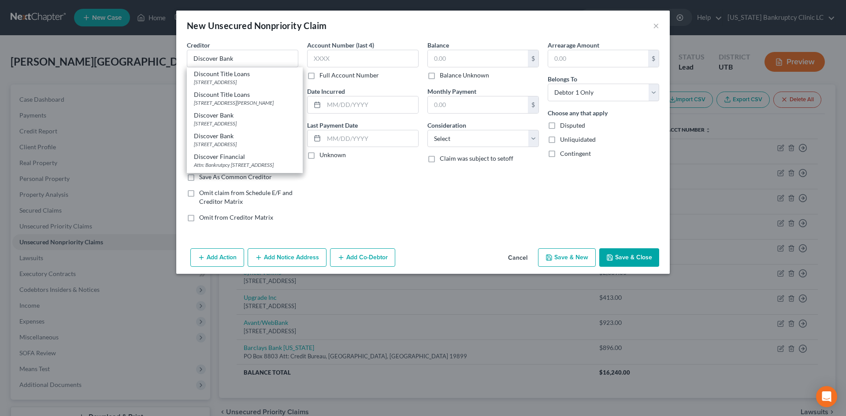
type input "84130"
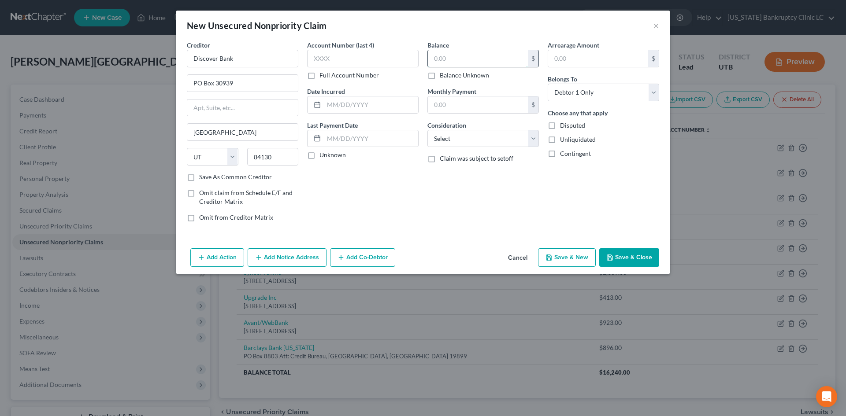
click at [487, 66] on input "text" at bounding box center [478, 58] width 100 height 17
type input "6,841"
click at [572, 261] on button "Save & New" at bounding box center [567, 258] width 58 height 19
select select "0"
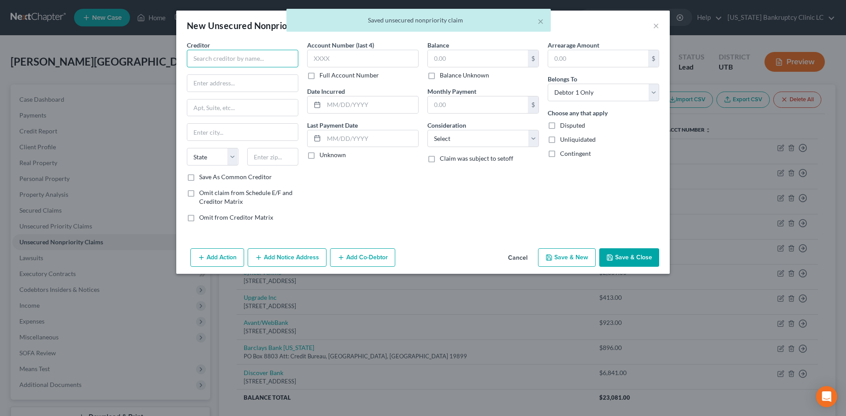
click at [252, 55] on input "text" at bounding box center [242, 59] width 111 height 18
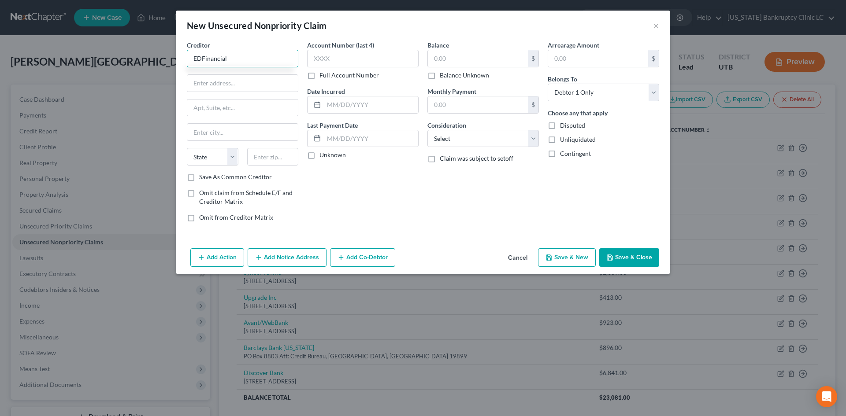
type input "EDFinancial"
type input "[STREET_ADDRESS]"
click at [274, 159] on input "text" at bounding box center [273, 157] width 52 height 18
type input "37922"
type input "[GEOGRAPHIC_DATA]"
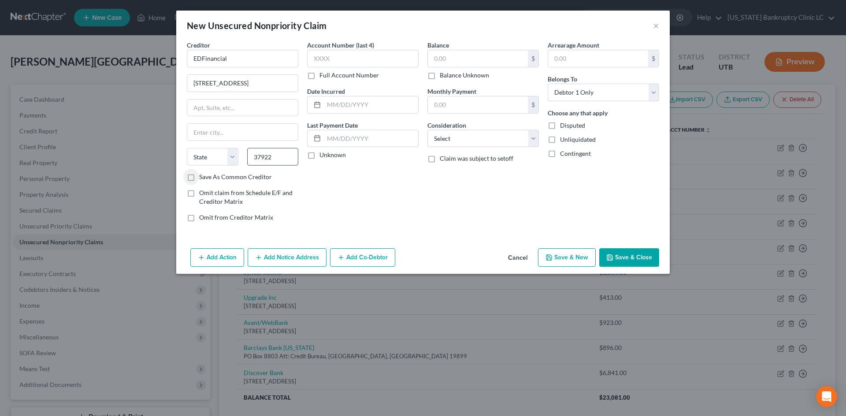
select select "44"
click at [239, 176] on label "Save As Common Creditor" at bounding box center [235, 177] width 73 height 9
click at [208, 176] on input "Save As Common Creditor" at bounding box center [206, 176] width 6 height 6
checkbox input "true"
click at [487, 60] on input "text" at bounding box center [478, 58] width 100 height 17
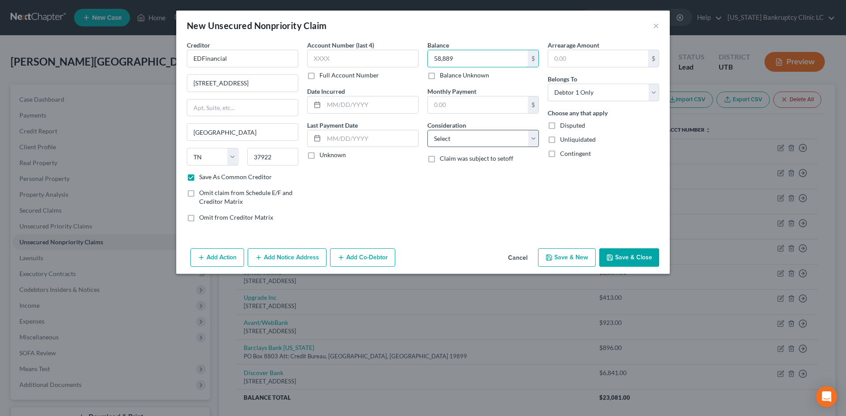
type input "58,889"
click at [473, 143] on select "Select Cable / Satellite Services Collection Agency Credit Card Debt Debt Couns…" at bounding box center [482, 139] width 111 height 18
select select "17"
click at [473, 143] on select "Select Cable / Satellite Services Collection Agency Credit Card Debt Debt Couns…" at bounding box center [482, 139] width 111 height 18
click at [569, 258] on button "Save & New" at bounding box center [567, 258] width 58 height 19
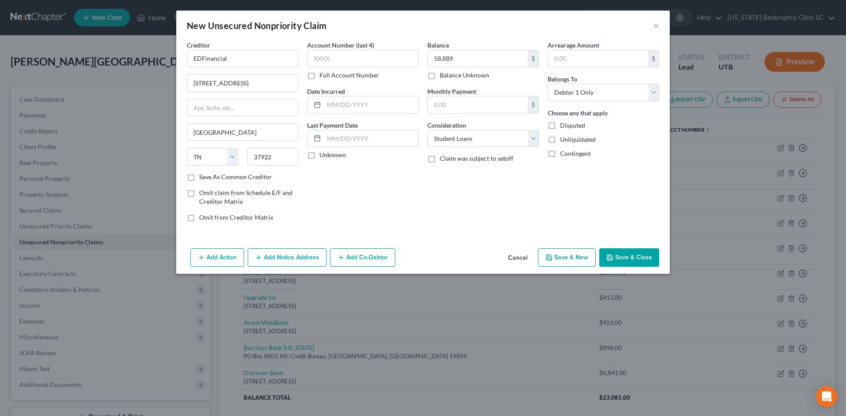
checkbox input "false"
select select "0"
click at [235, 52] on input "text" at bounding box center [242, 59] width 111 height 18
click at [224, 78] on div "P.O. [GEOGRAPHIC_DATA]" at bounding box center [240, 81] width 92 height 7
type input "FedLoan Servicing"
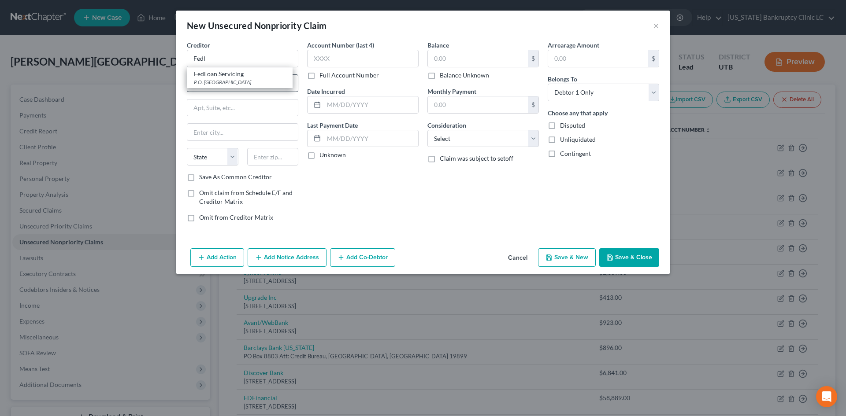
type input "P.O. Box 790234"
type input "Saint Louis"
select select "26"
type input "63179"
click at [586, 262] on button "Save & New" at bounding box center [567, 258] width 58 height 19
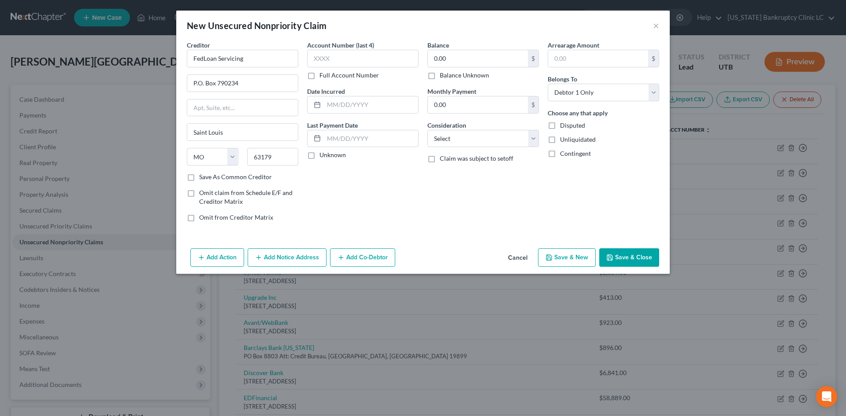
select select "0"
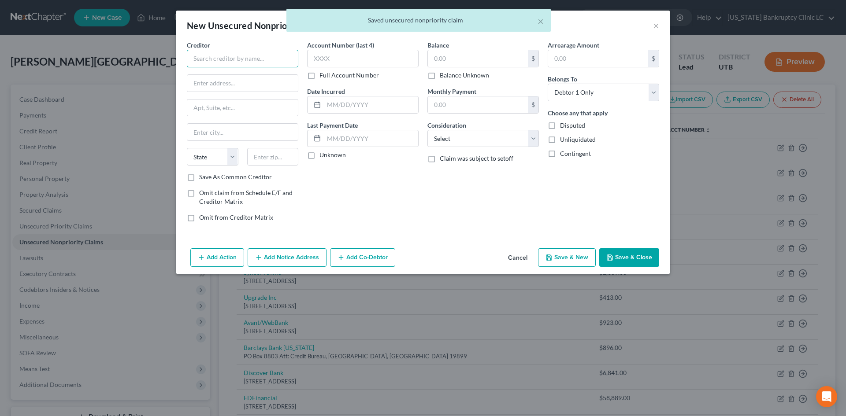
click at [255, 50] on input "text" at bounding box center [242, 59] width 111 height 18
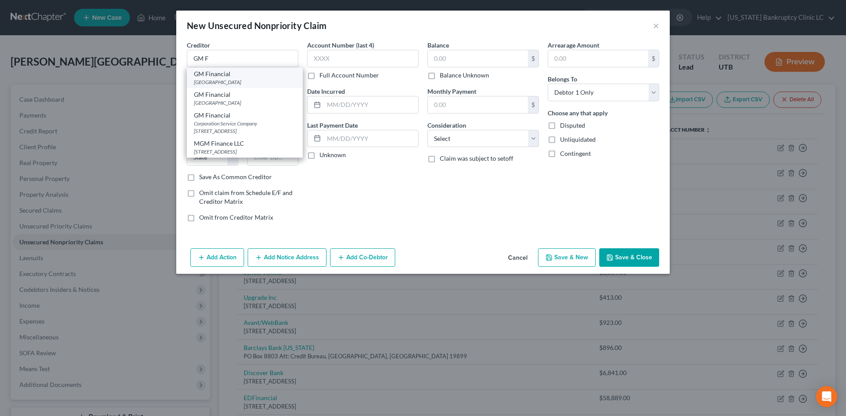
click at [247, 83] on div "[GEOGRAPHIC_DATA]" at bounding box center [245, 81] width 102 height 7
type input "GM Financial"
type input "PO Box 181145"
type input "[GEOGRAPHIC_DATA]"
select select "45"
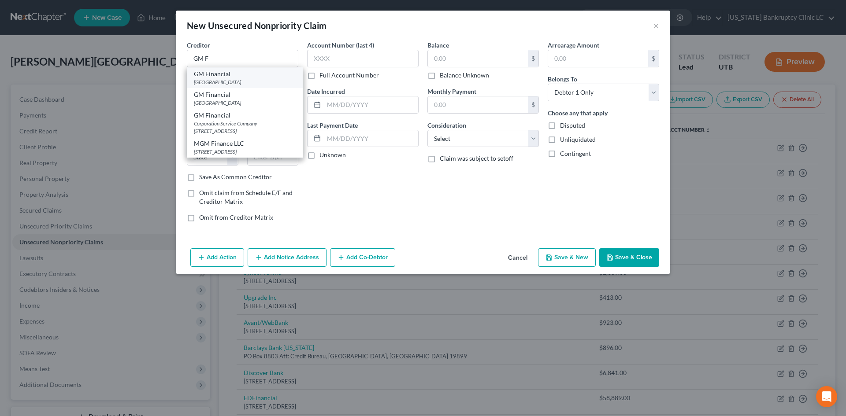
type input "76096"
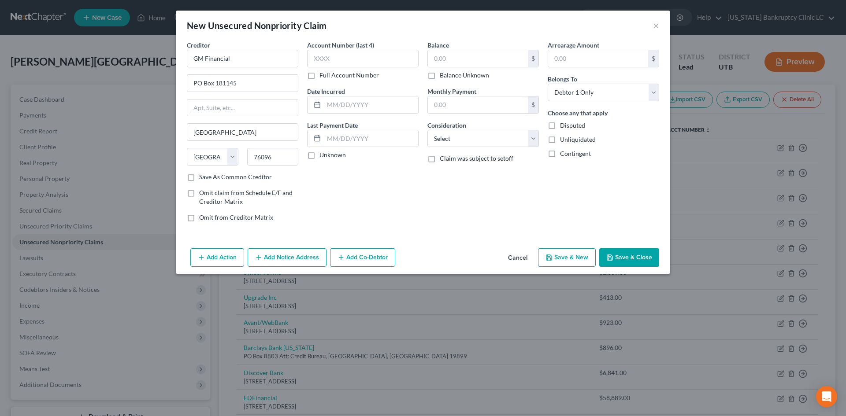
click at [583, 261] on button "Save & New" at bounding box center [567, 258] width 58 height 19
select select "0"
type input "0.00"
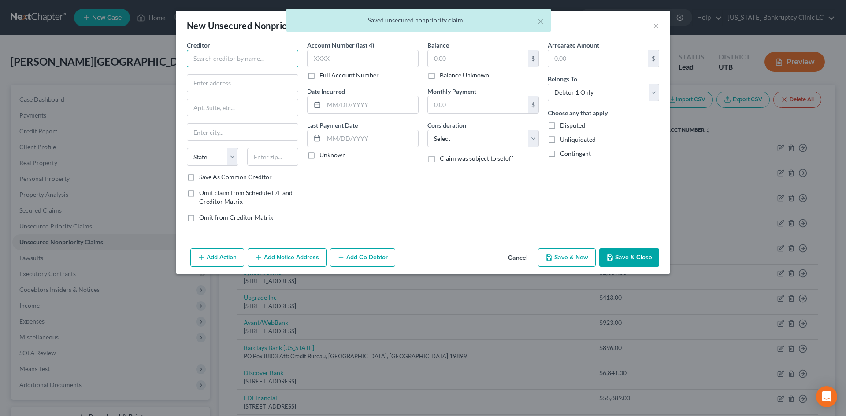
click at [231, 62] on input "text" at bounding box center [242, 59] width 111 height 18
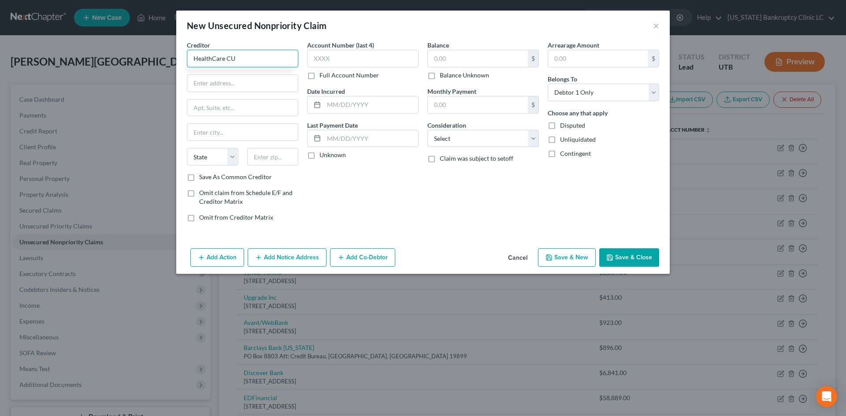
type input "HealthCare CU"
type input "769 [GEOGRAPHIC_DATA]"
type input "84102"
type input "[GEOGRAPHIC_DATA]"
select select "46"
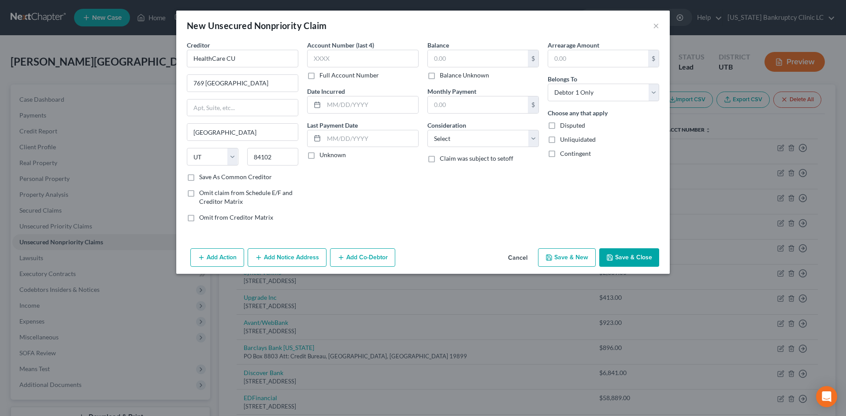
click at [243, 178] on label "Save As Common Creditor" at bounding box center [235, 177] width 73 height 9
click at [208, 178] on input "Save As Common Creditor" at bounding box center [206, 176] width 6 height 6
click at [583, 259] on button "Save & New" at bounding box center [567, 258] width 58 height 19
checkbox input "false"
select select "0"
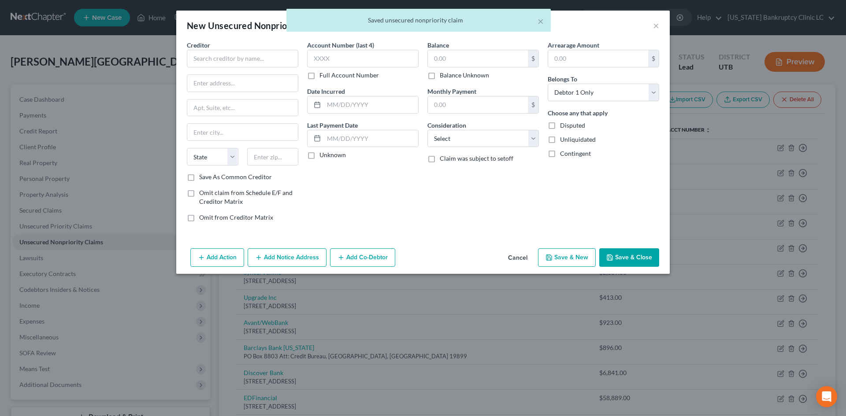
click at [225, 46] on div "Creditor *" at bounding box center [242, 54] width 111 height 27
click at [221, 57] on input "text" at bounding box center [242, 59] width 111 height 18
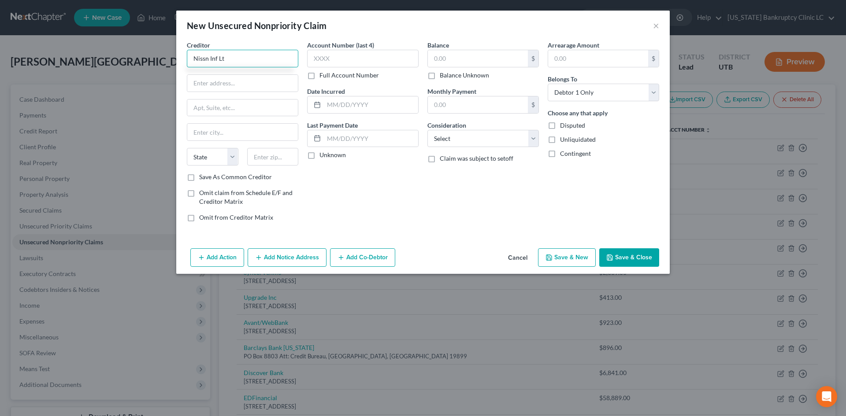
type input "Nissn Inf Lt"
type input "POB 660366"
type input "75266"
type input "[GEOGRAPHIC_DATA]"
select select "45"
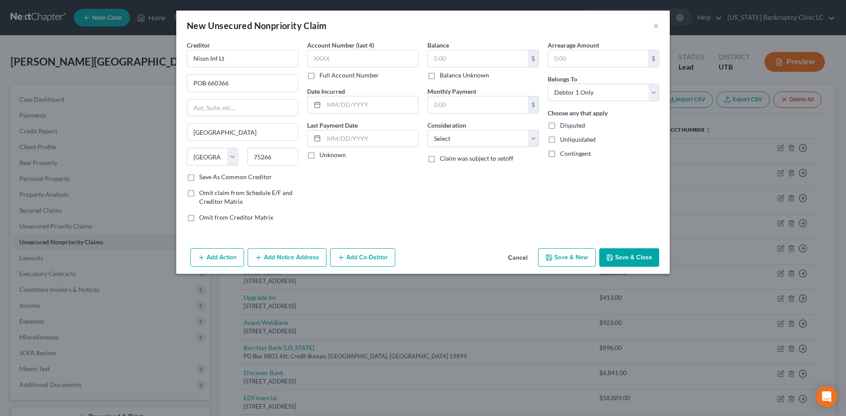
click at [231, 174] on label "Save As Common Creditor" at bounding box center [235, 177] width 73 height 9
click at [208, 174] on input "Save As Common Creditor" at bounding box center [206, 176] width 6 height 6
click at [574, 257] on button "Save & New" at bounding box center [567, 258] width 58 height 19
checkbox input "false"
select select "0"
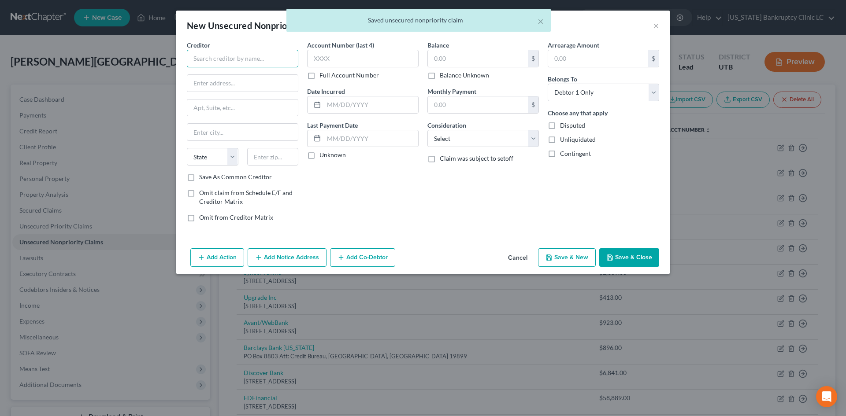
click at [238, 63] on input "text" at bounding box center [242, 59] width 111 height 18
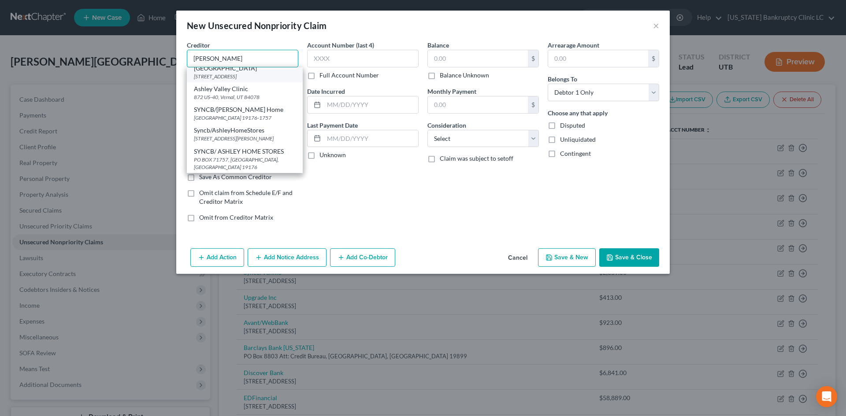
scroll to position [62, 0]
click at [245, 117] on div "[GEOGRAPHIC_DATA] 19176-1757" at bounding box center [245, 117] width 102 height 7
type input "SYNCB/[PERSON_NAME] Home"
type input "PO Box 71757"
type input "[GEOGRAPHIC_DATA]"
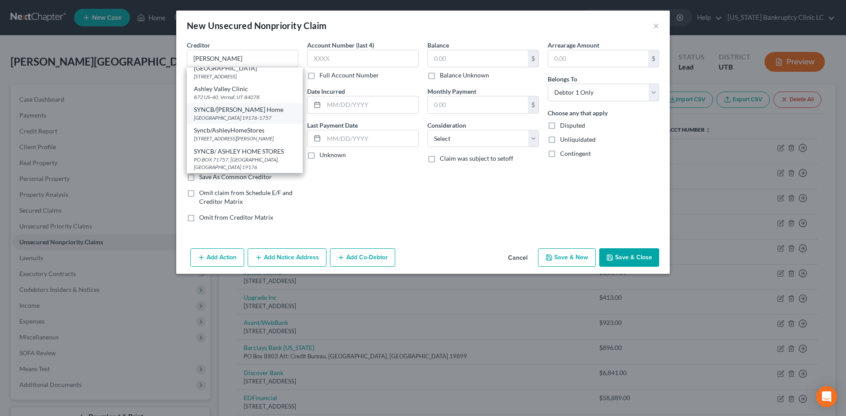
select select "39"
type input "19176-1757"
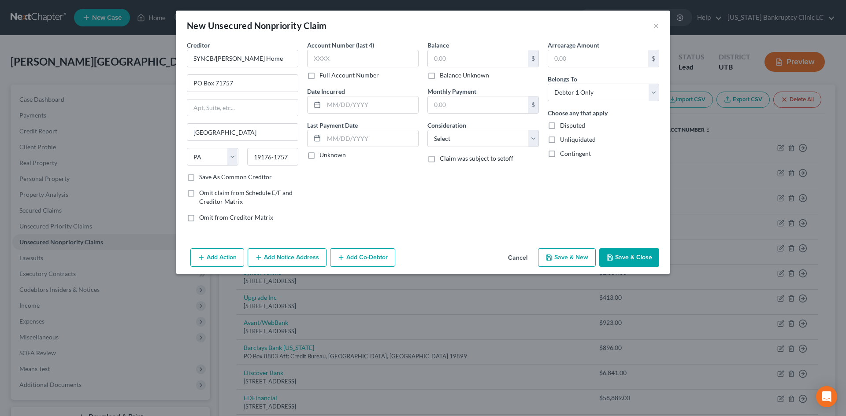
click at [561, 253] on button "Save & New" at bounding box center [567, 258] width 58 height 19
select select "0"
type input "0.00"
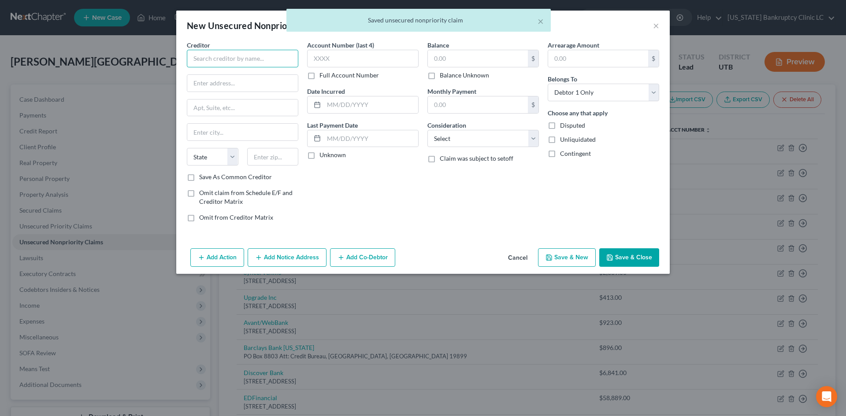
click at [228, 67] on input "text" at bounding box center [242, 59] width 111 height 18
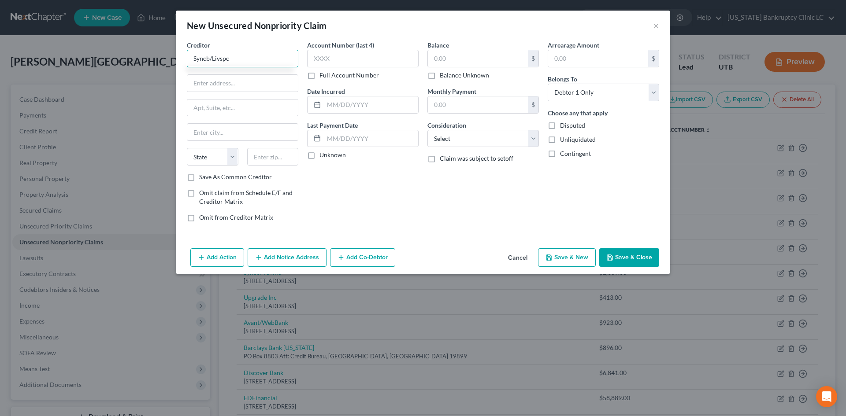
type input "Syncb/Livspc"
click at [212, 85] on input "Po Box" at bounding box center [242, 83] width 111 height 17
type input "Po Box 71757"
click at [256, 160] on input "text" at bounding box center [273, 157] width 52 height 18
type input "19176"
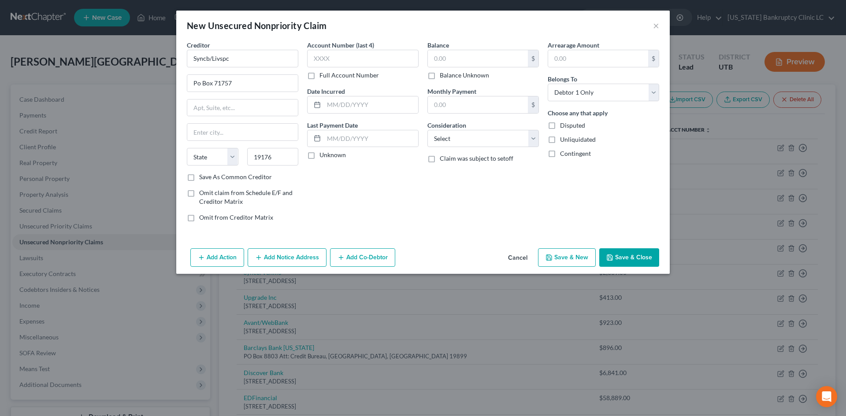
click at [250, 178] on label "Save As Common Creditor" at bounding box center [235, 177] width 73 height 9
click at [208, 178] on input "Save As Common Creditor" at bounding box center [206, 176] width 6 height 6
click at [558, 261] on button "Save & New" at bounding box center [567, 258] width 58 height 19
checkbox input "false"
select select "0"
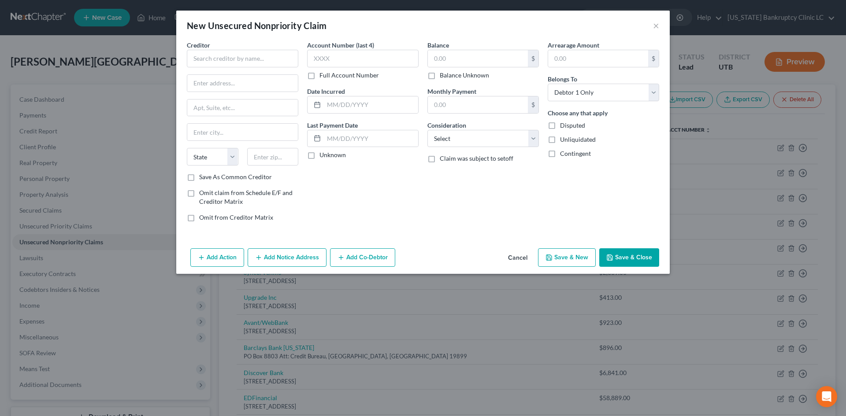
click at [200, 34] on div "New Unsecured Nonpriority Claim ×" at bounding box center [423, 26] width 494 height 30
click at [242, 55] on input "text" at bounding box center [242, 59] width 111 height 18
type input "Syncb/Network"
type input "Po Box 71757"
click at [276, 154] on input "text" at bounding box center [273, 157] width 52 height 18
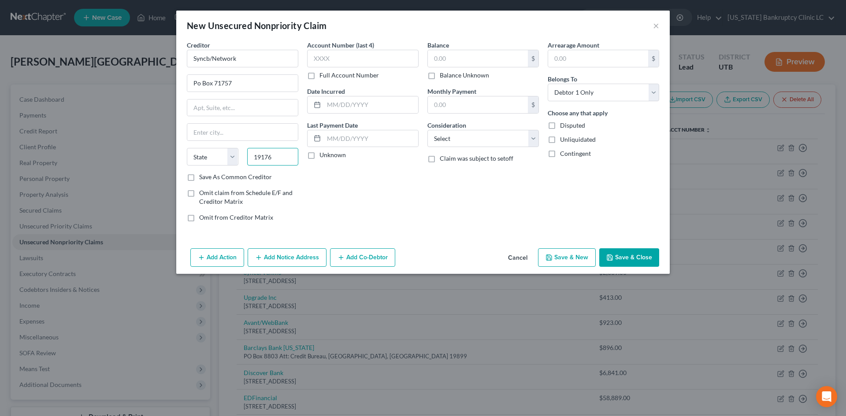
type input "19176"
drag, startPoint x: 240, startPoint y: 175, endPoint x: 302, endPoint y: 182, distance: 62.5
click at [240, 175] on label "Save As Common Creditor" at bounding box center [235, 177] width 73 height 9
click at [208, 175] on input "Save As Common Creditor" at bounding box center [206, 176] width 6 height 6
click at [559, 260] on button "Save & New" at bounding box center [567, 258] width 58 height 19
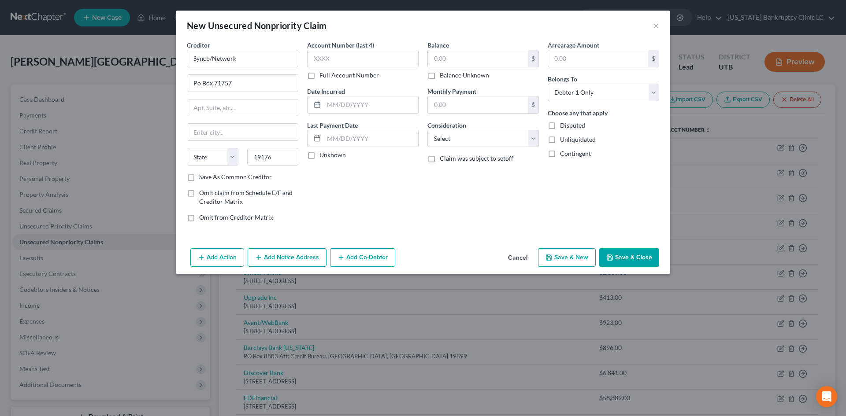
checkbox input "false"
select select "0"
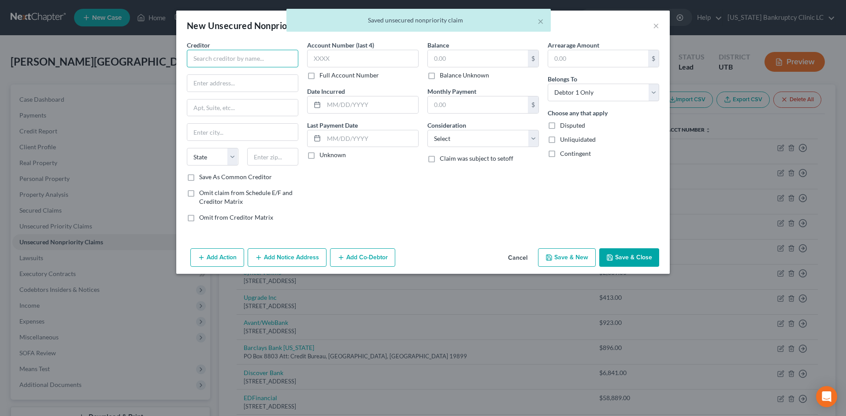
click at [268, 66] on input "text" at bounding box center [242, 59] width 111 height 18
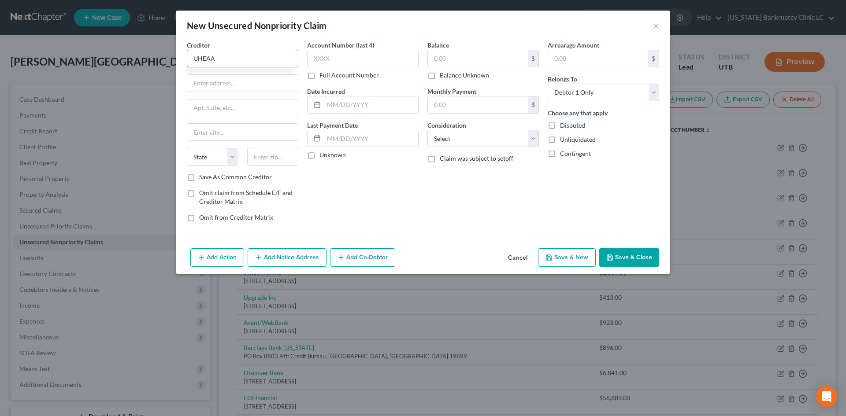
type input "UHEAA"
click at [239, 94] on div "Creditor * UHEAA State [US_STATE] AK AR AZ CA CO [GEOGRAPHIC_DATA] DE DC [GEOGR…" at bounding box center [242, 107] width 111 height 132
click at [248, 85] on input "text" at bounding box center [242, 83] width 111 height 17
type input "Po Box 510407"
click at [259, 150] on input "text" at bounding box center [273, 157] width 52 height 18
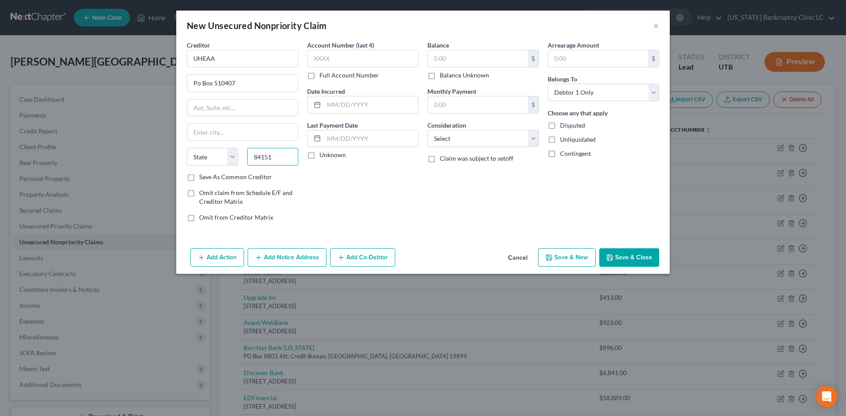
type input "84151"
type input "[GEOGRAPHIC_DATA]"
select select "46"
click at [243, 180] on label "Save As Common Creditor" at bounding box center [235, 177] width 73 height 9
click at [208, 178] on input "Save As Common Creditor" at bounding box center [206, 176] width 6 height 6
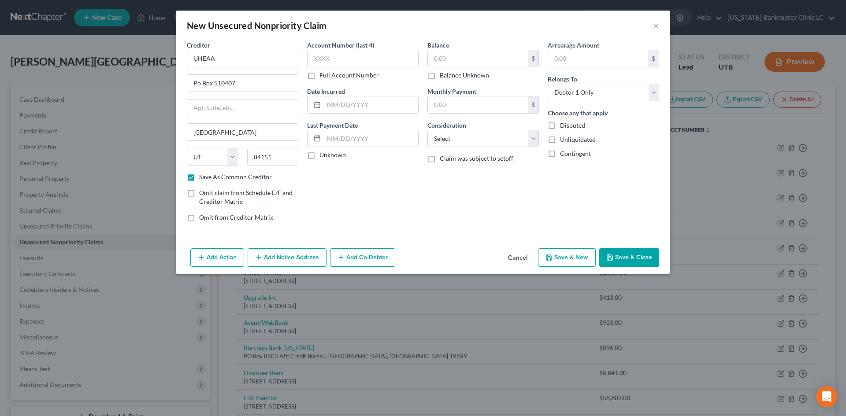
click at [564, 264] on button "Save & New" at bounding box center [567, 258] width 58 height 19
checkbox input "false"
select select "0"
click at [277, 59] on input "text" at bounding box center [242, 59] width 111 height 18
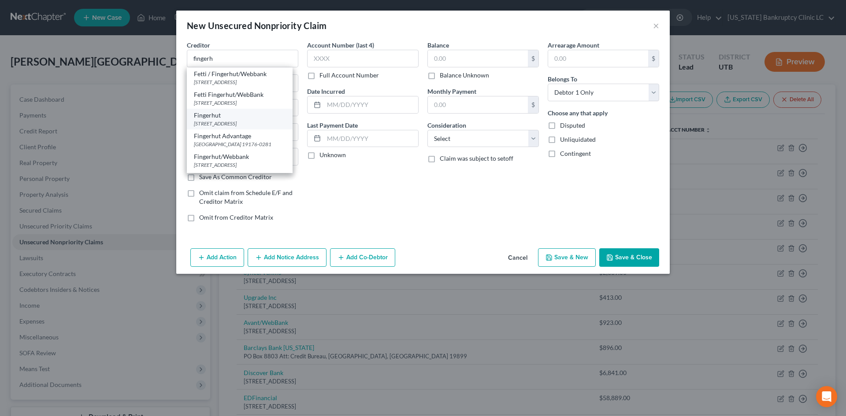
click at [243, 120] on div "Fingerhut" at bounding box center [240, 115] width 92 height 9
type input "Fingerhut"
type input "[STREET_ADDRESS]"
type input "Saint Cloud"
select select "24"
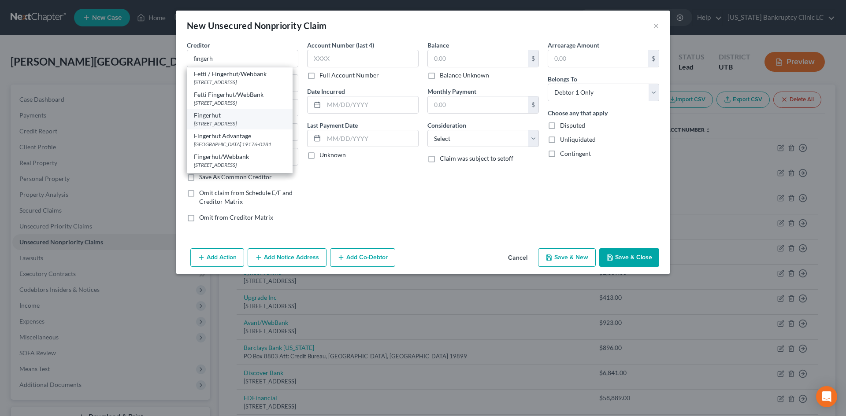
type input "56303"
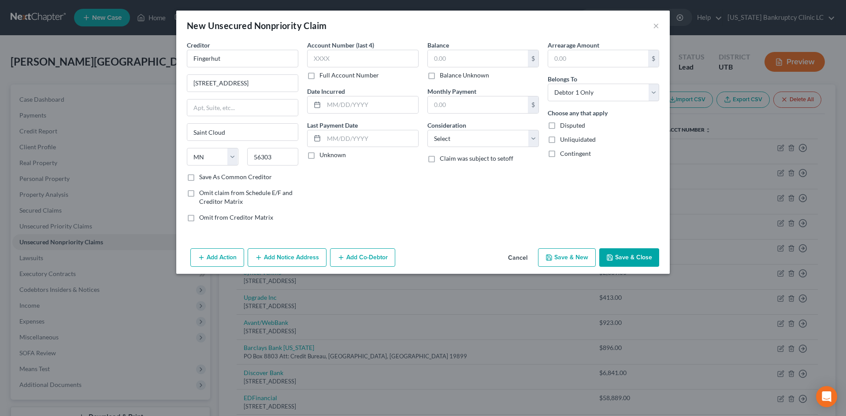
click at [570, 257] on button "Save & New" at bounding box center [567, 258] width 58 height 19
select select "0"
type input "0.00"
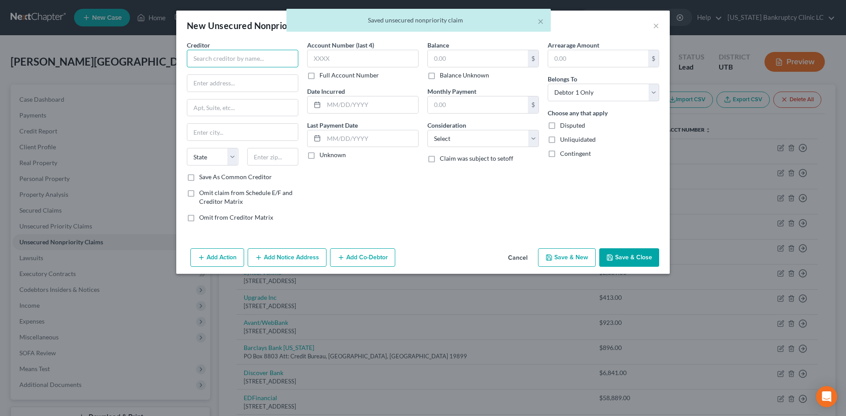
click at [238, 59] on input "text" at bounding box center [242, 59] width 111 height 18
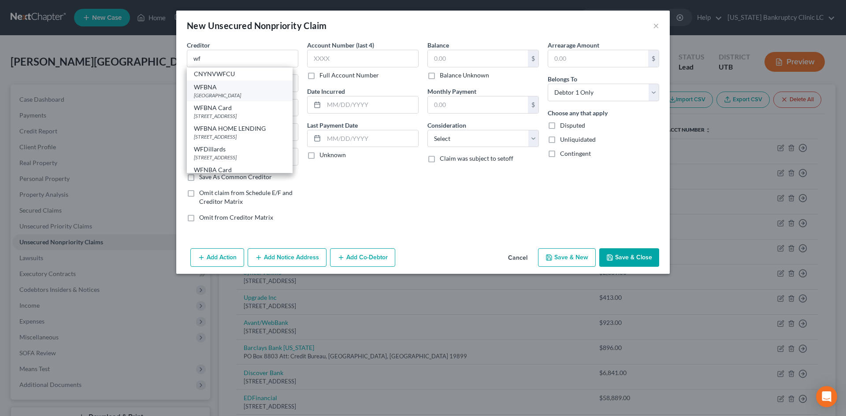
click at [236, 93] on div "[GEOGRAPHIC_DATA]" at bounding box center [240, 95] width 92 height 7
type input "WFBNA"
type input "PO Box 71092"
type input "Charlotte"
select select "28"
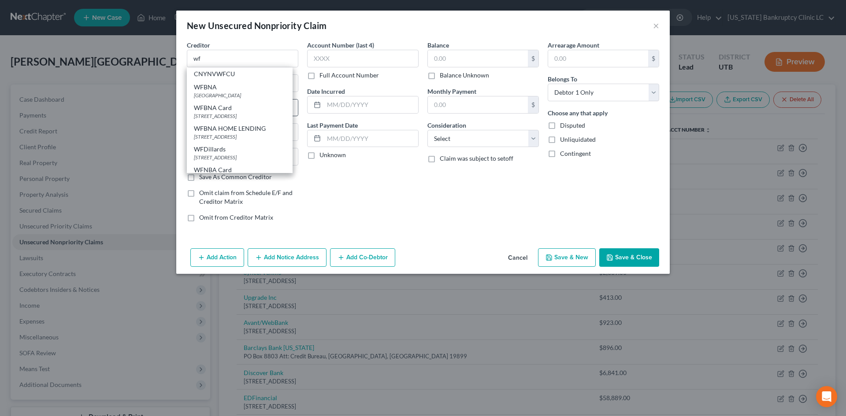
type input "28272"
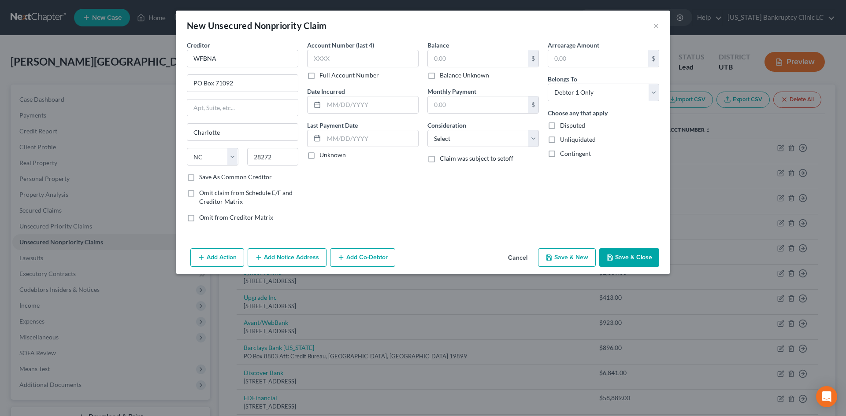
click at [572, 256] on button "Save & New" at bounding box center [567, 258] width 58 height 19
select select "0"
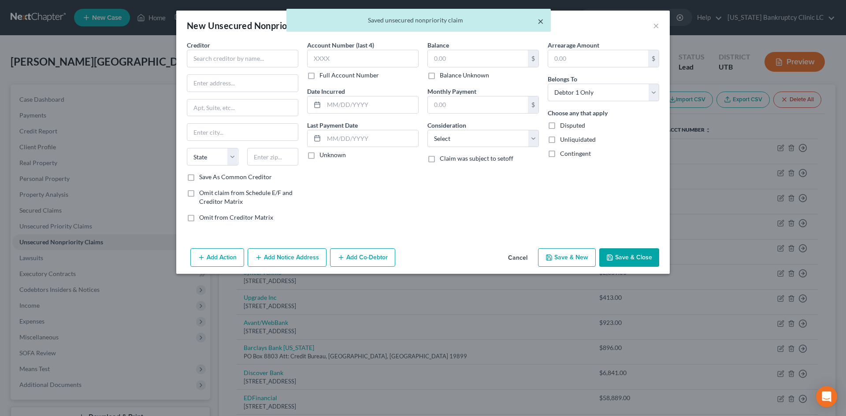
click at [540, 22] on button "×" at bounding box center [541, 21] width 6 height 11
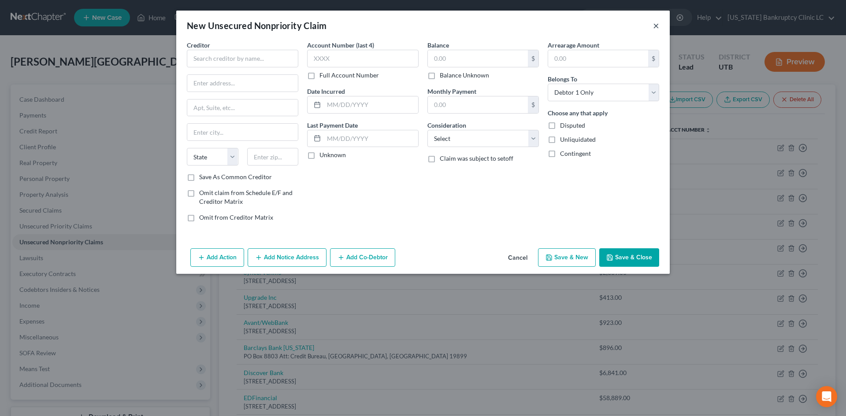
click at [653, 25] on button "×" at bounding box center [656, 25] width 6 height 11
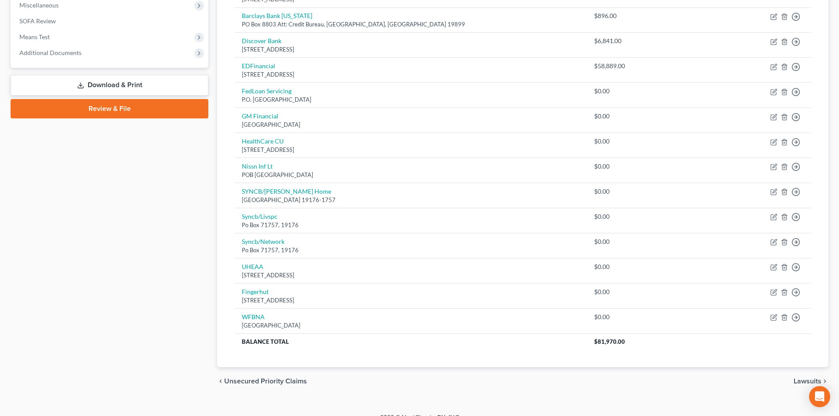
scroll to position [345, 0]
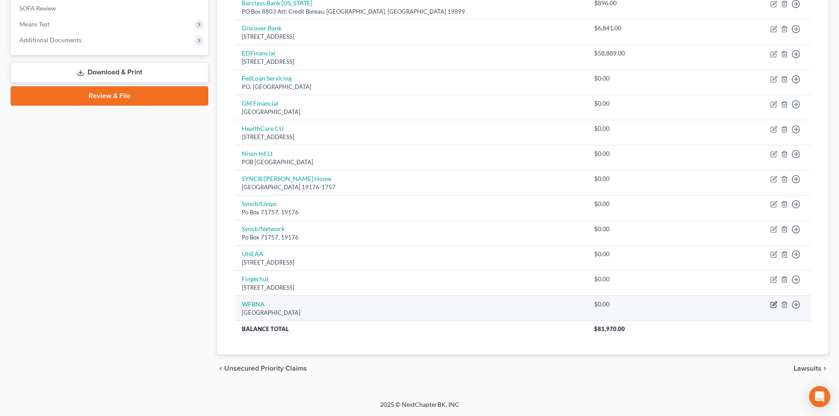
click at [773, 305] on icon "button" at bounding box center [774, 304] width 7 height 7
select select "28"
select select "0"
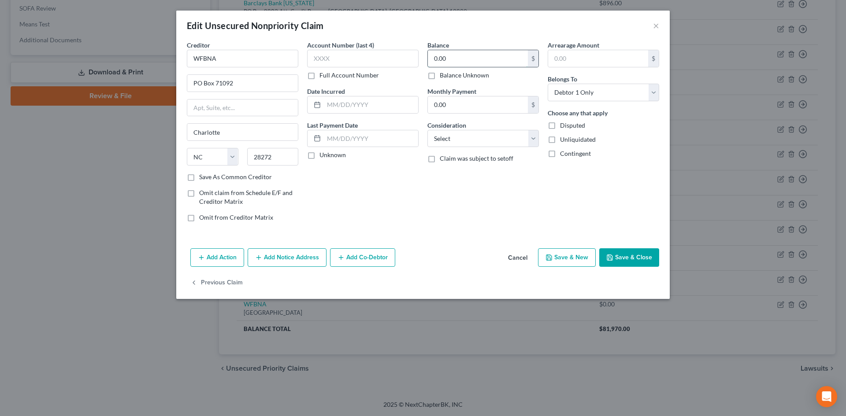
click at [448, 56] on input "0.00" at bounding box center [478, 58] width 100 height 17
type input "856"
click at [550, 258] on polyline "button" at bounding box center [549, 259] width 3 height 2
select select "0"
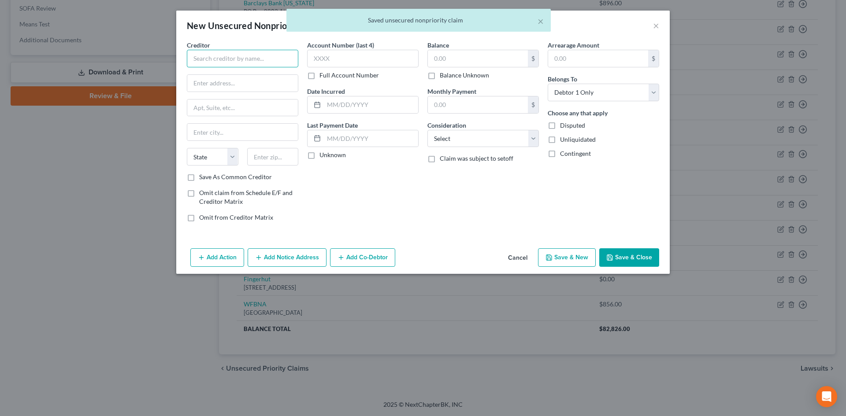
click at [265, 56] on input "text" at bounding box center [242, 59] width 111 height 18
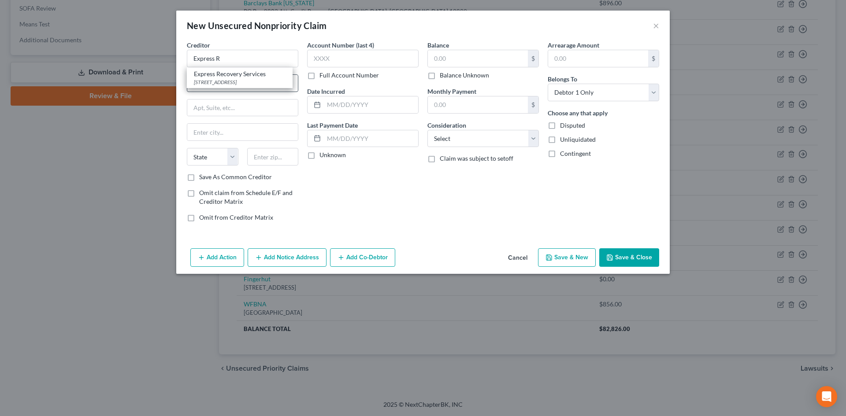
click at [238, 75] on div "Express Recovery Services" at bounding box center [240, 74] width 92 height 9
type input "Express Recovery Services"
type input "PO Box 26415"
type input "[GEOGRAPHIC_DATA]"
select select "46"
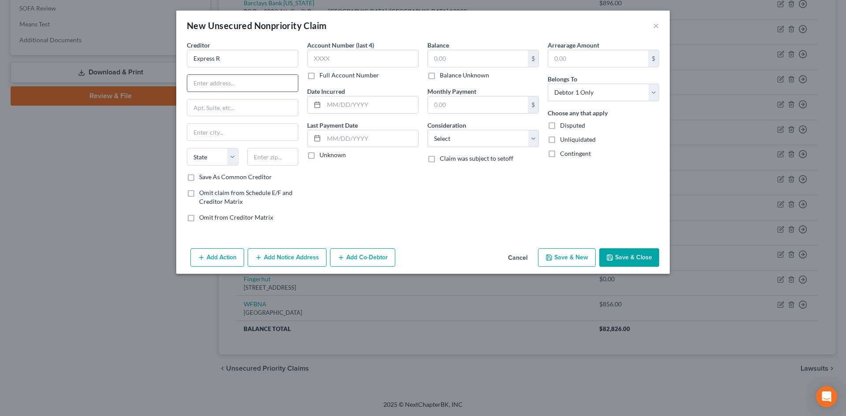
type input "84126"
click at [474, 56] on input "text" at bounding box center [478, 58] width 100 height 17
type input "3,133"
click at [574, 261] on button "Save & New" at bounding box center [567, 258] width 58 height 19
select select "0"
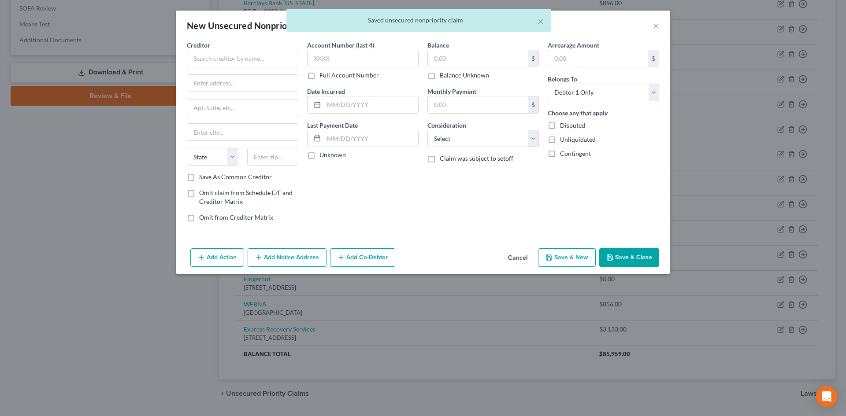
click at [267, 49] on div "Creditor *" at bounding box center [242, 54] width 111 height 27
click at [265, 59] on input "text" at bounding box center [242, 59] width 111 height 18
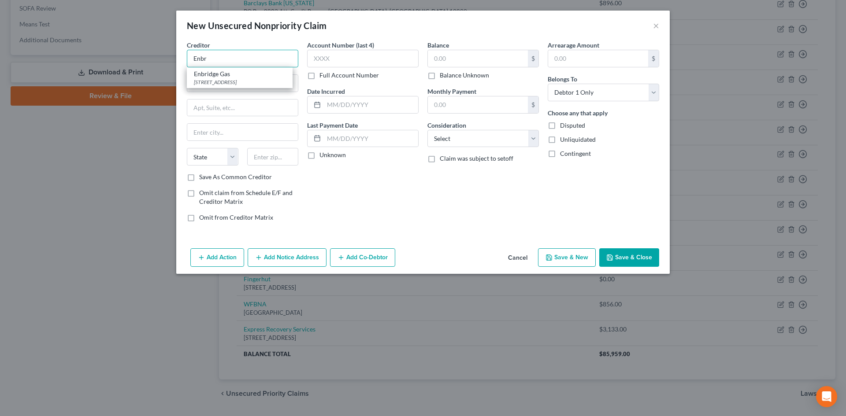
type input "Enbridge Gas"
click at [558, 260] on button "Save & New" at bounding box center [567, 258] width 58 height 19
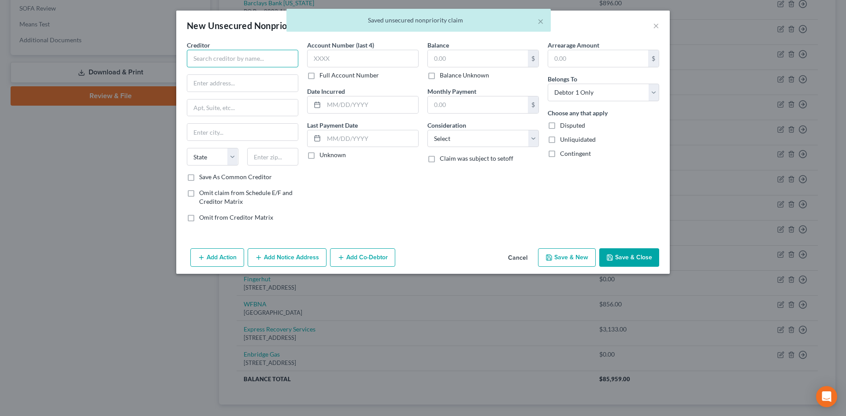
click at [242, 59] on input "text" at bounding box center [242, 59] width 111 height 18
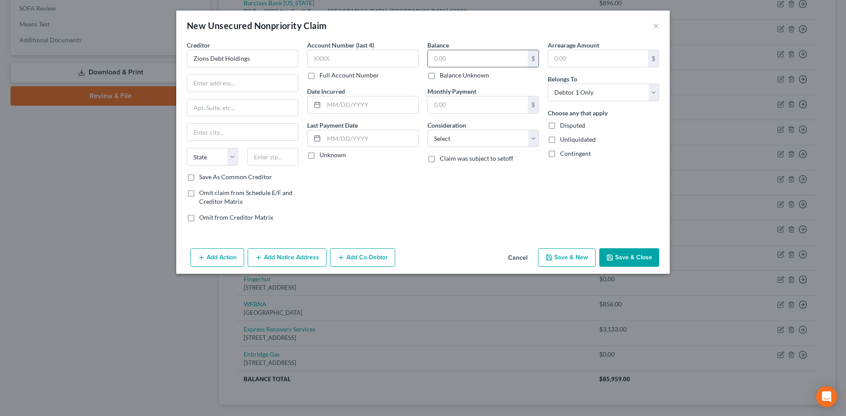
click at [457, 57] on input "text" at bounding box center [478, 58] width 100 height 17
click at [285, 86] on input "text" at bounding box center [242, 83] width 111 height 17
click at [276, 165] on input "text" at bounding box center [273, 157] width 52 height 18
click at [264, 175] on label "Save As Common Creditor" at bounding box center [235, 177] width 73 height 9
click at [208, 175] on input "Save As Common Creditor" at bounding box center [206, 176] width 6 height 6
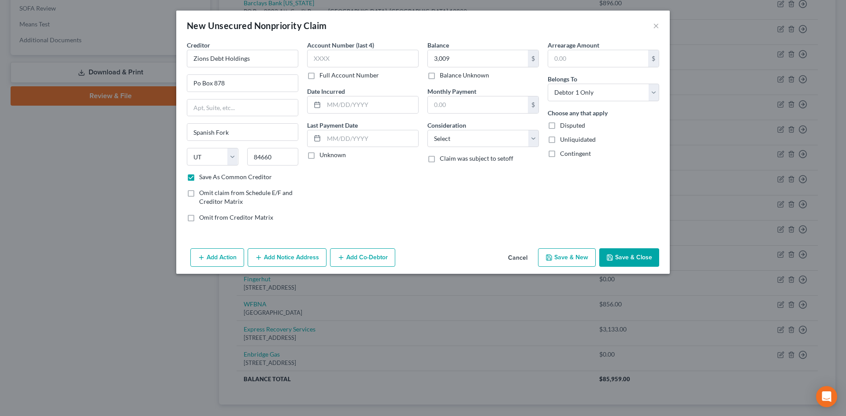
click at [553, 253] on button "Save & New" at bounding box center [567, 258] width 58 height 19
click at [269, 64] on input "text" at bounding box center [242, 59] width 111 height 18
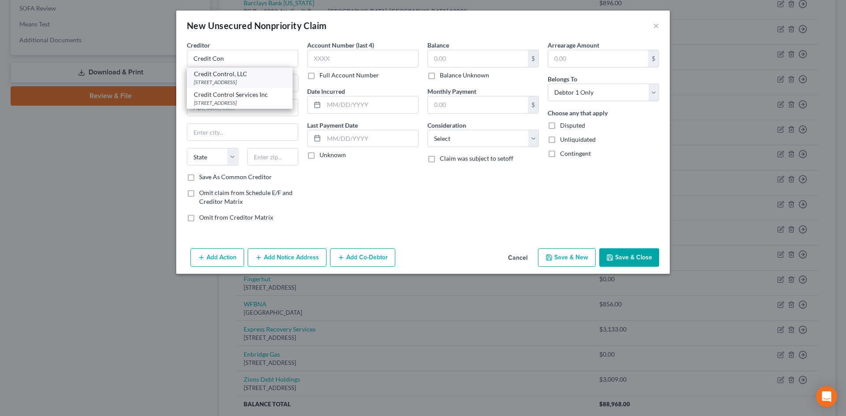
click at [257, 78] on div "[STREET_ADDRESS]" at bounding box center [240, 81] width 92 height 7
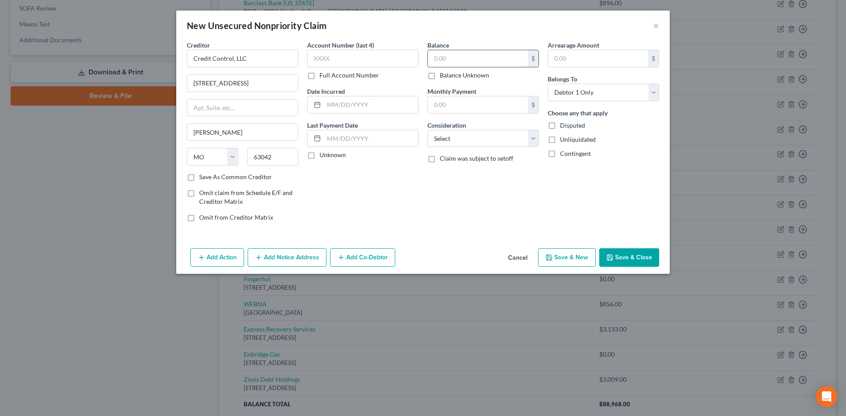
click at [471, 54] on input "text" at bounding box center [478, 58] width 100 height 17
click at [569, 261] on button "Save & New" at bounding box center [567, 258] width 58 height 19
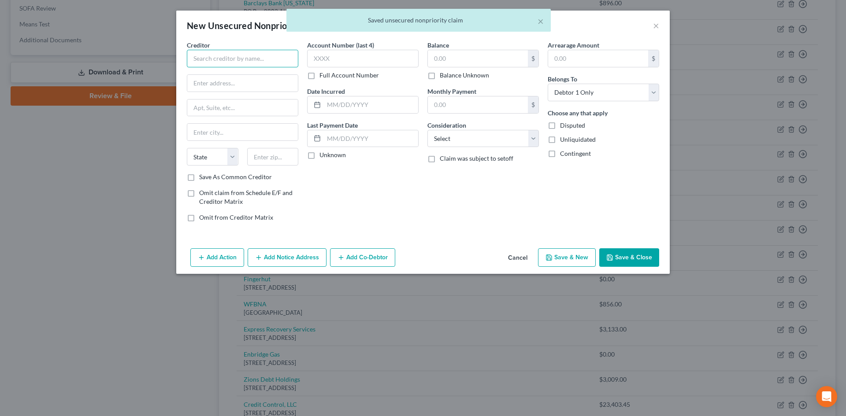
click at [222, 56] on input "text" at bounding box center [242, 59] width 111 height 18
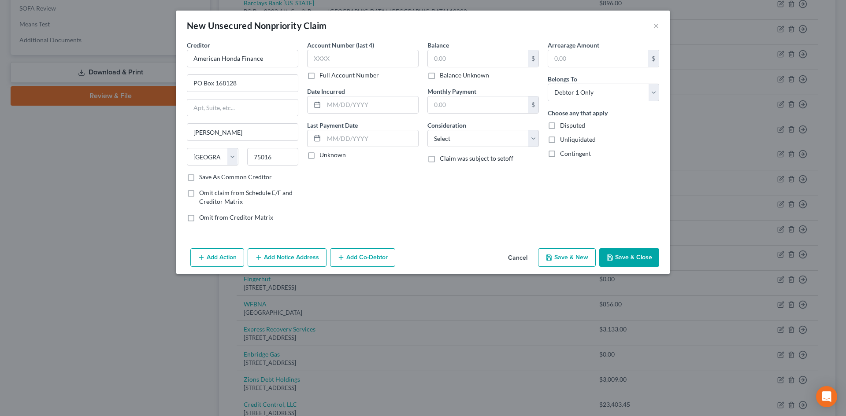
click at [646, 260] on button "Save & Close" at bounding box center [629, 258] width 60 height 19
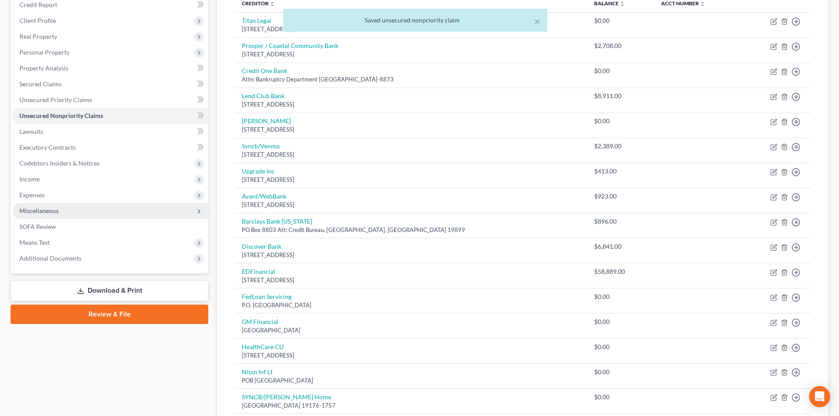
scroll to position [125, 0]
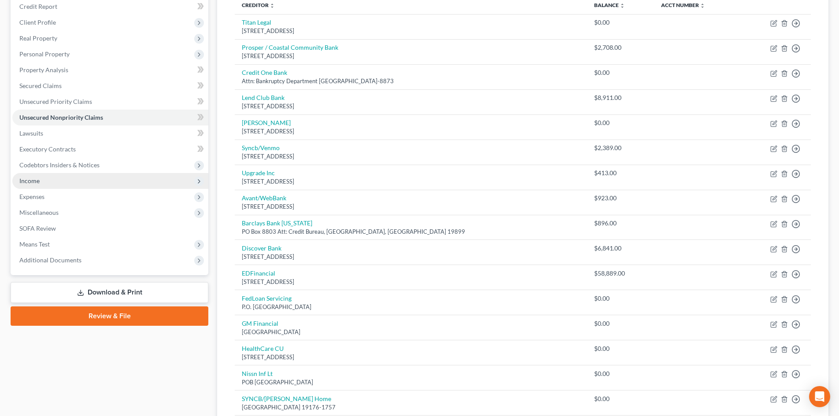
click at [62, 180] on span "Income" at bounding box center [110, 181] width 196 height 16
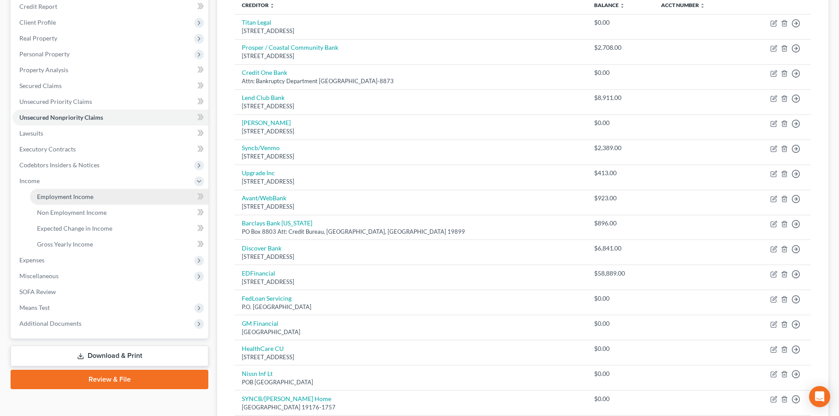
click at [69, 196] on span "Employment Income" at bounding box center [65, 196] width 56 height 7
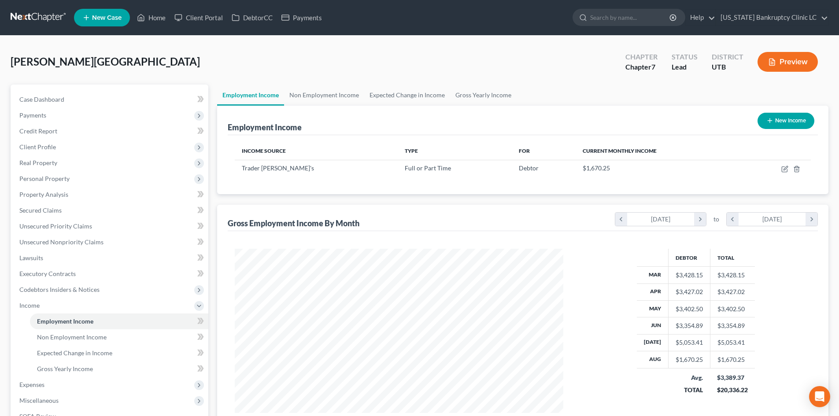
scroll to position [164, 346]
click at [508, 93] on link "Gross Yearly Income" at bounding box center [483, 95] width 67 height 21
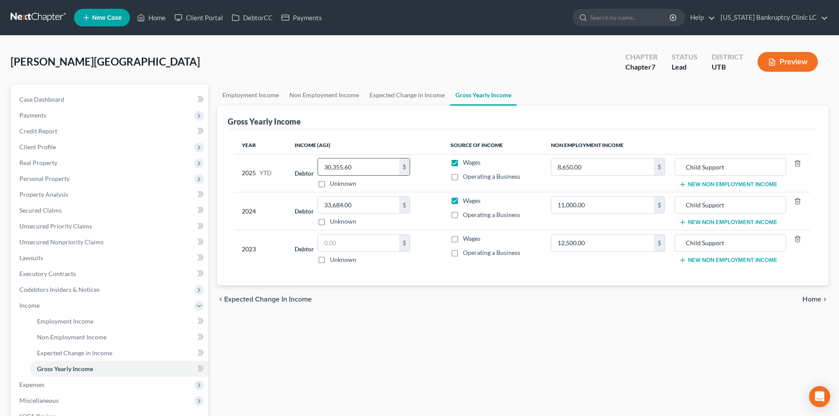
click at [390, 161] on input "30,355.60" at bounding box center [358, 167] width 81 height 17
click at [376, 174] on input "30,355.60" at bounding box center [358, 167] width 81 height 17
click at [257, 92] on link "Employment Income" at bounding box center [250, 95] width 67 height 21
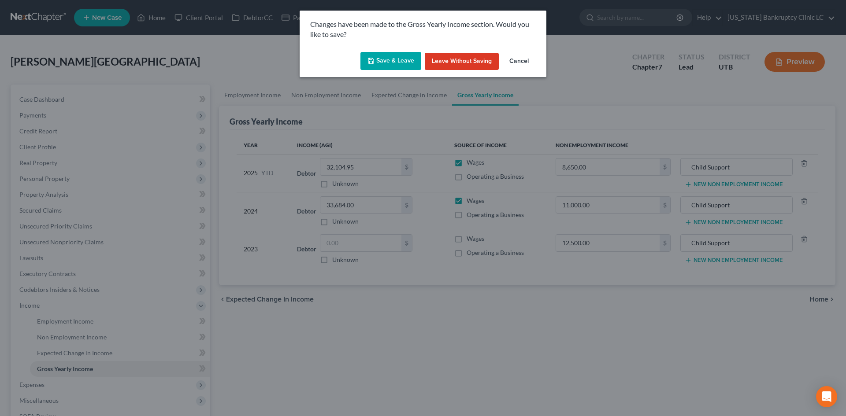
click at [398, 55] on button "Save & Leave" at bounding box center [390, 61] width 61 height 19
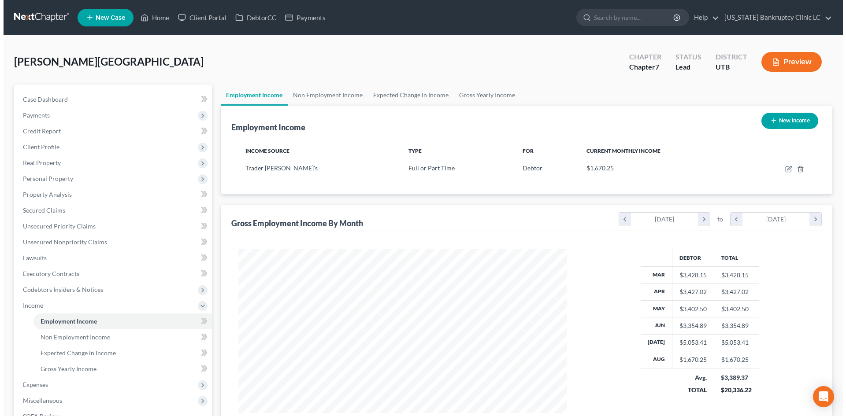
scroll to position [164, 346]
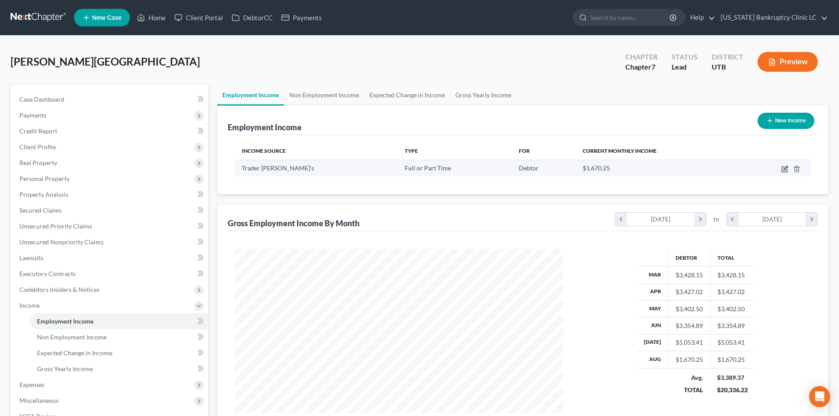
click at [786, 167] on icon "button" at bounding box center [785, 169] width 7 height 7
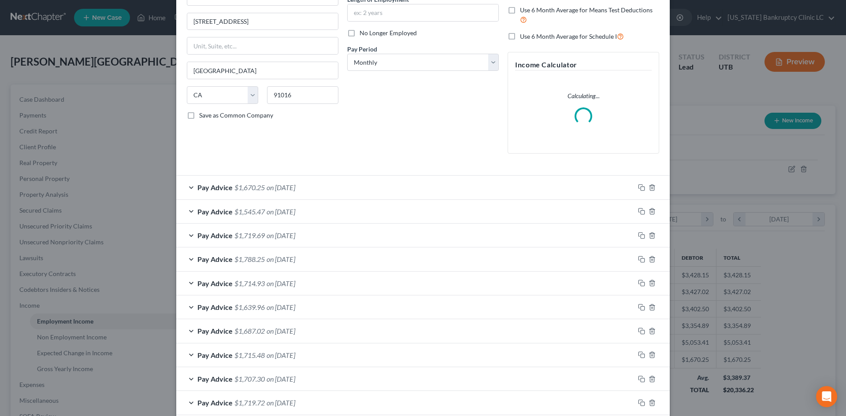
scroll to position [191, 0]
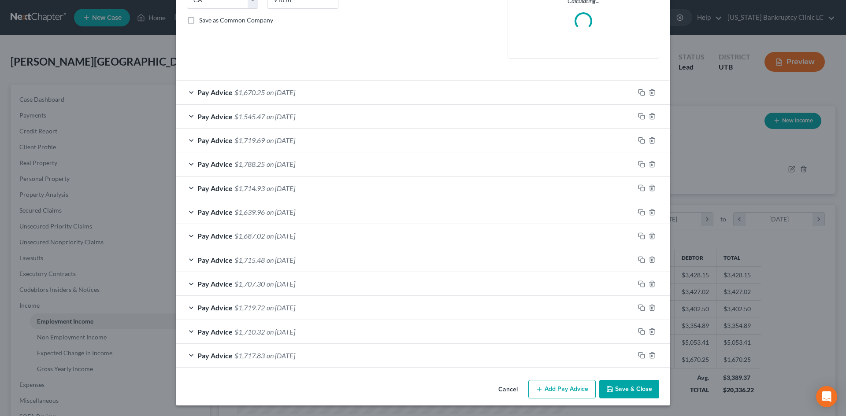
click at [572, 390] on button "Add Pay Advice" at bounding box center [561, 389] width 67 height 19
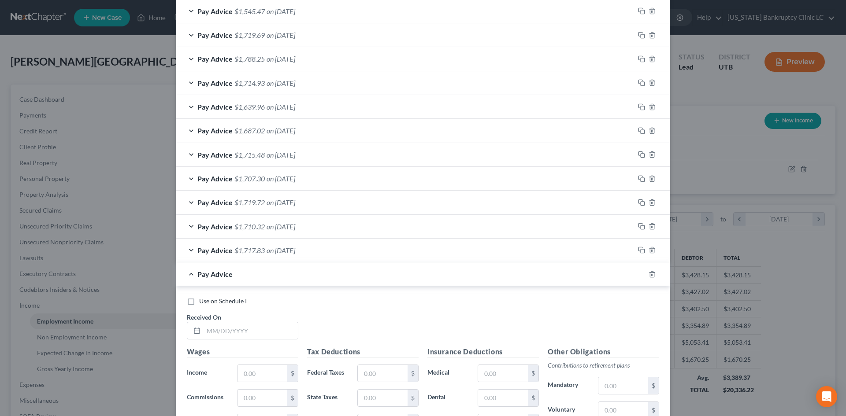
scroll to position [367, 0]
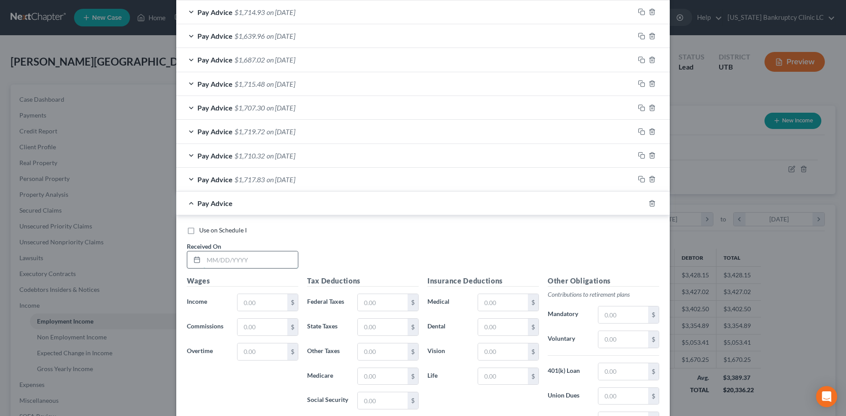
click at [250, 263] on input "text" at bounding box center [251, 260] width 94 height 17
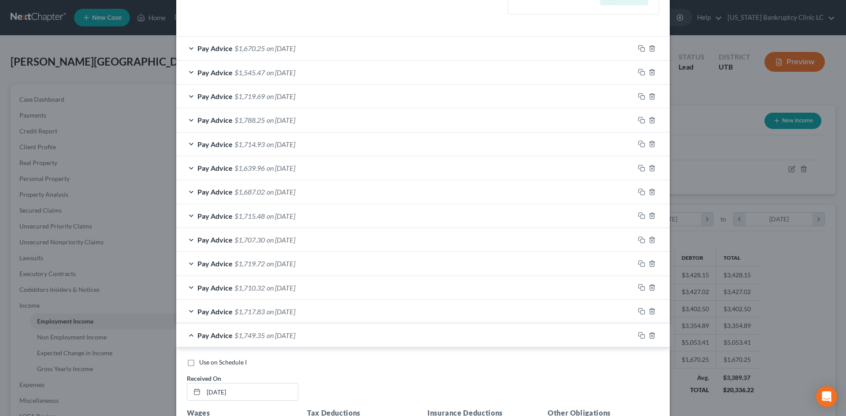
scroll to position [376, 0]
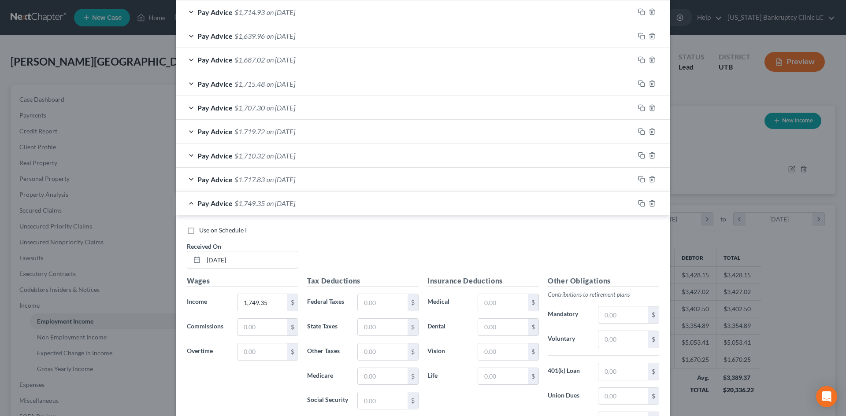
click at [383, 199] on div "Pay Advice $1,749.35 on [DATE]" at bounding box center [405, 203] width 458 height 23
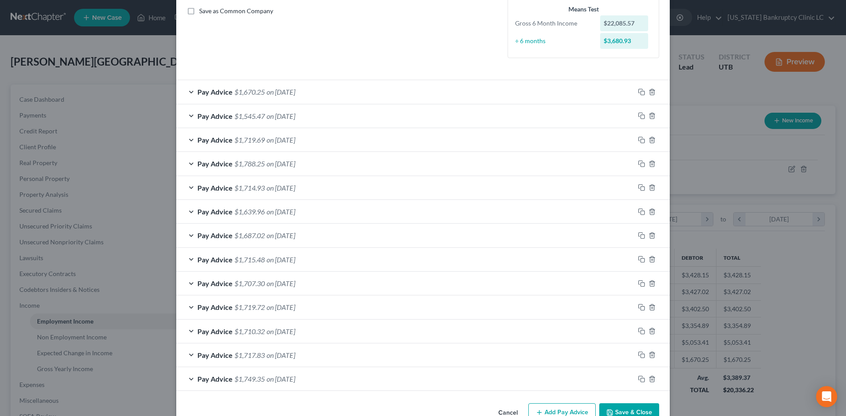
scroll to position [179, 0]
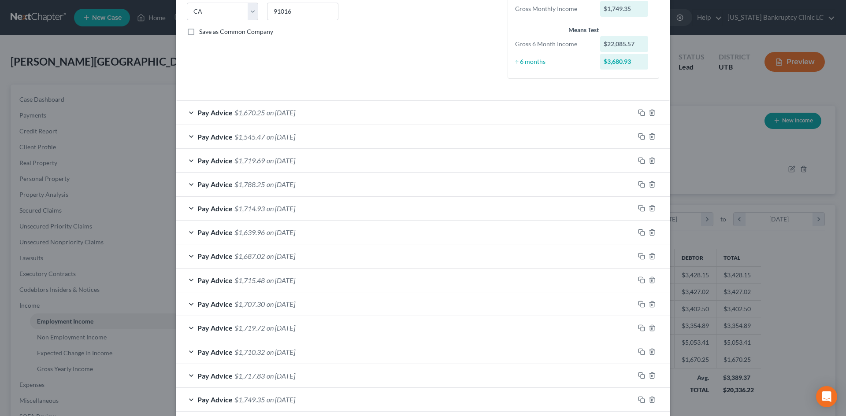
click at [315, 138] on div "Pay Advice $1,545.47 on [DATE]" at bounding box center [405, 136] width 458 height 23
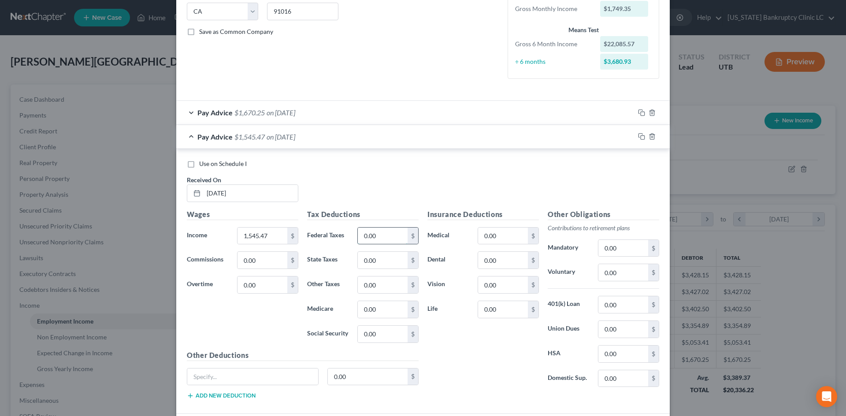
click at [366, 234] on input "0.00" at bounding box center [383, 236] width 50 height 17
click at [494, 236] on input "0.00" at bounding box center [503, 236] width 50 height 17
click at [253, 374] on input "text" at bounding box center [252, 377] width 131 height 17
click at [230, 168] on label "Use on Schedule I" at bounding box center [223, 164] width 48 height 9
click at [208, 165] on input "Use on Schedule I" at bounding box center [206, 163] width 6 height 6
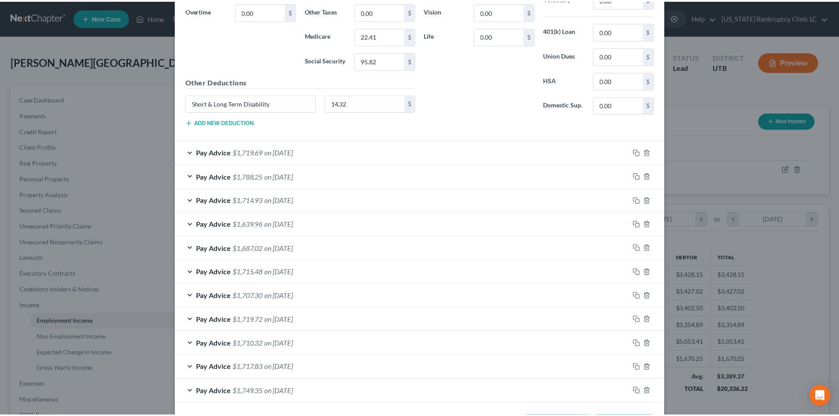
scroll to position [489, 0]
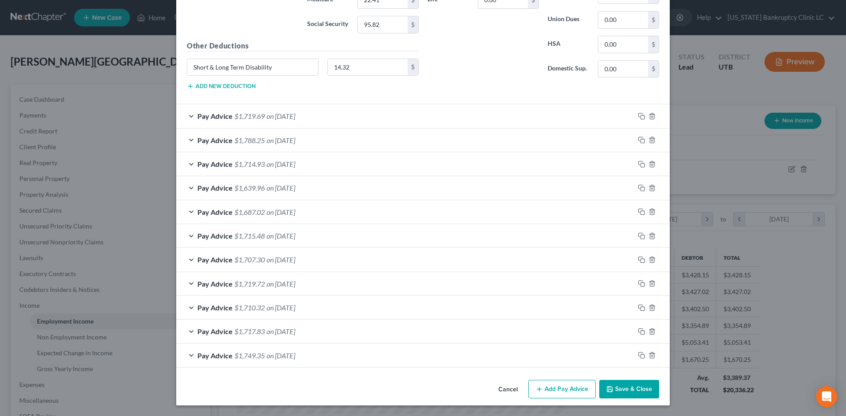
click at [638, 393] on button "Save & Close" at bounding box center [629, 389] width 60 height 19
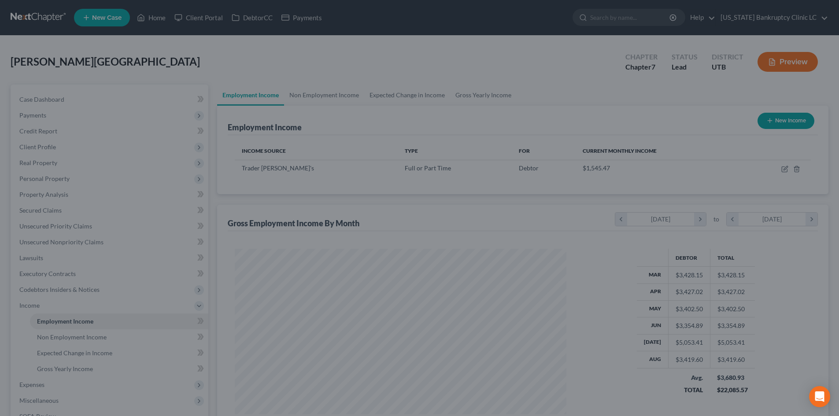
scroll to position [440471, 440289]
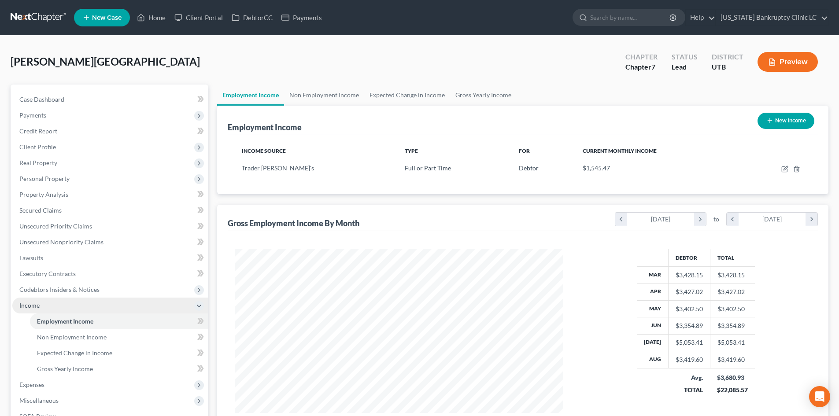
click at [58, 307] on span "Income" at bounding box center [110, 306] width 196 height 16
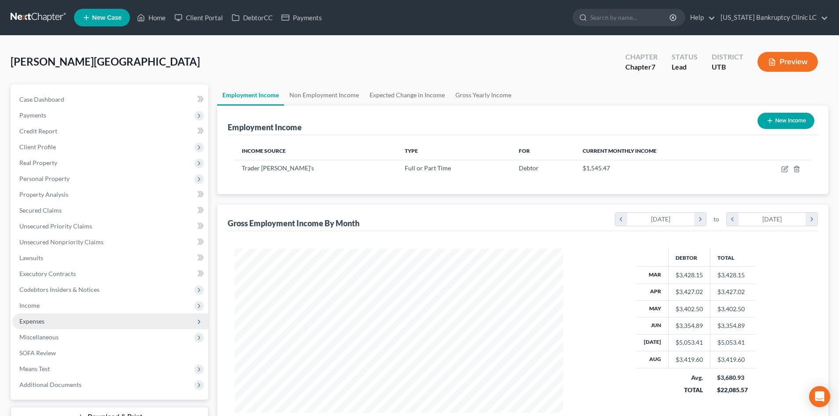
click at [57, 324] on span "Expenses" at bounding box center [110, 322] width 196 height 16
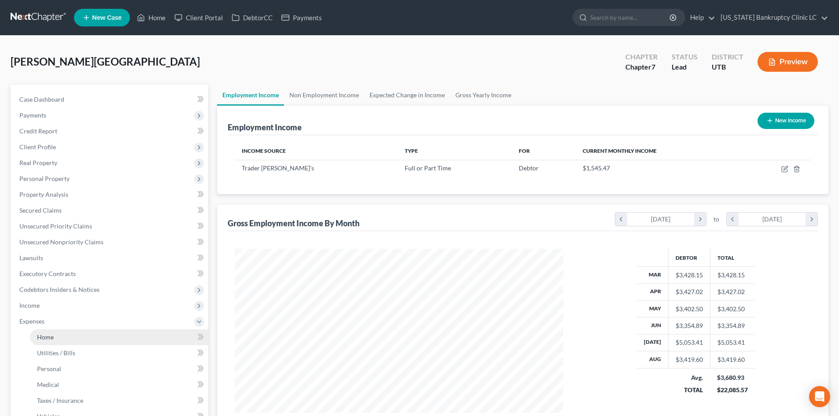
click at [60, 335] on link "Home" at bounding box center [119, 338] width 178 height 16
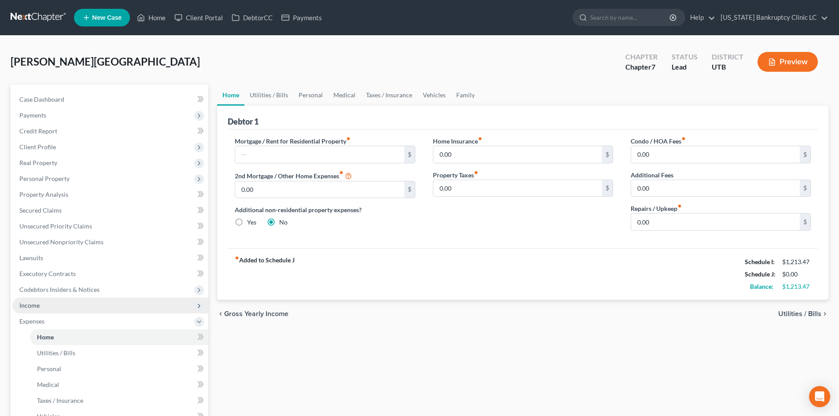
click at [47, 312] on span "Income" at bounding box center [110, 306] width 196 height 16
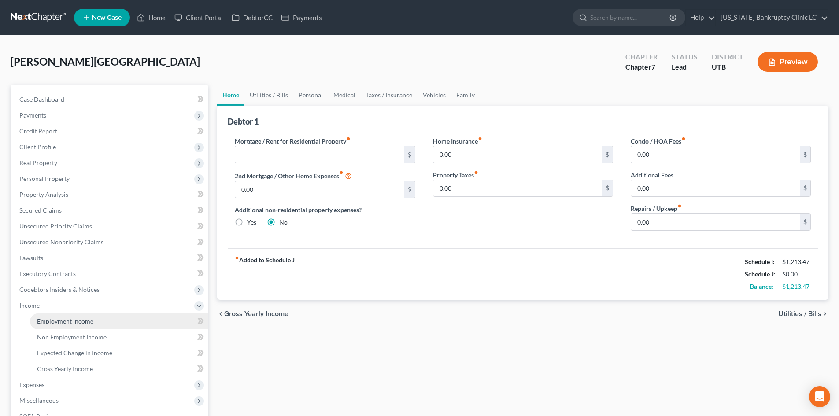
click at [58, 321] on span "Employment Income" at bounding box center [65, 321] width 56 height 7
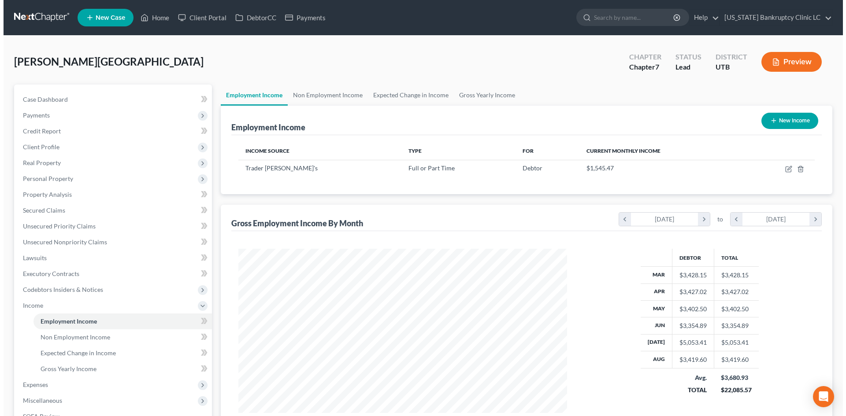
scroll to position [164, 346]
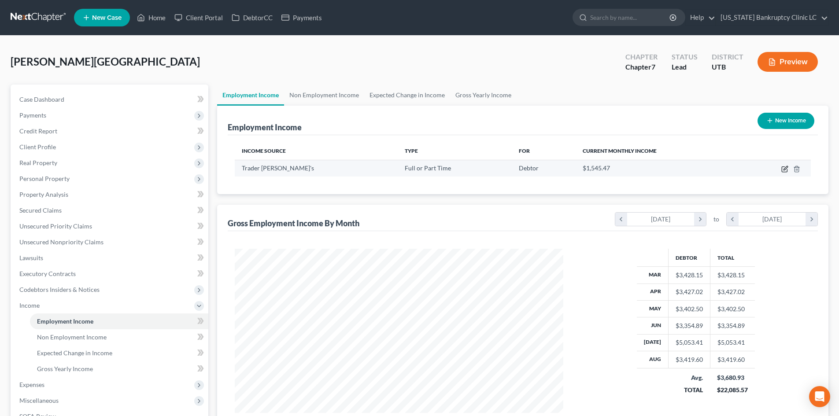
click at [787, 167] on icon "button" at bounding box center [785, 169] width 7 height 7
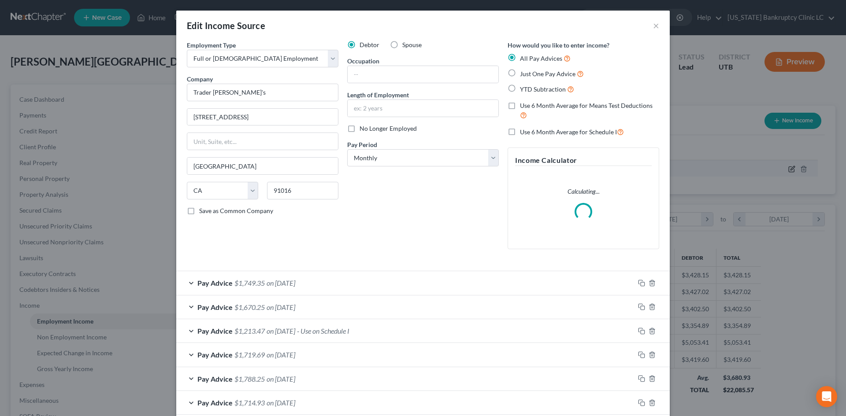
scroll to position [166, 349]
click at [392, 79] on input "text" at bounding box center [423, 74] width 151 height 17
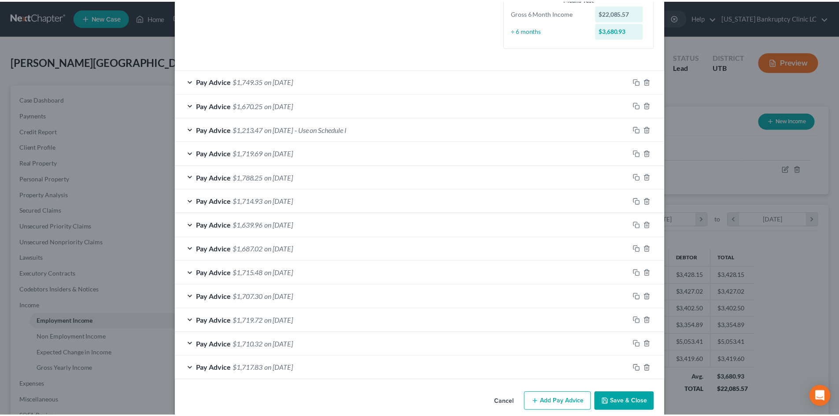
scroll to position [243, 0]
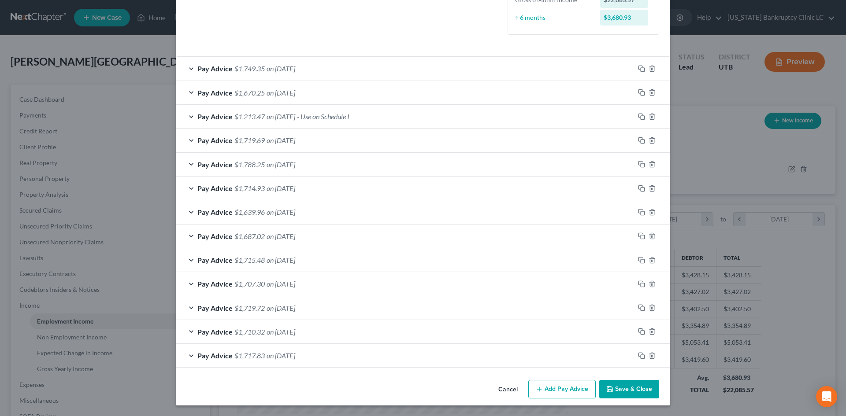
click at [619, 390] on button "Save & Close" at bounding box center [629, 389] width 60 height 19
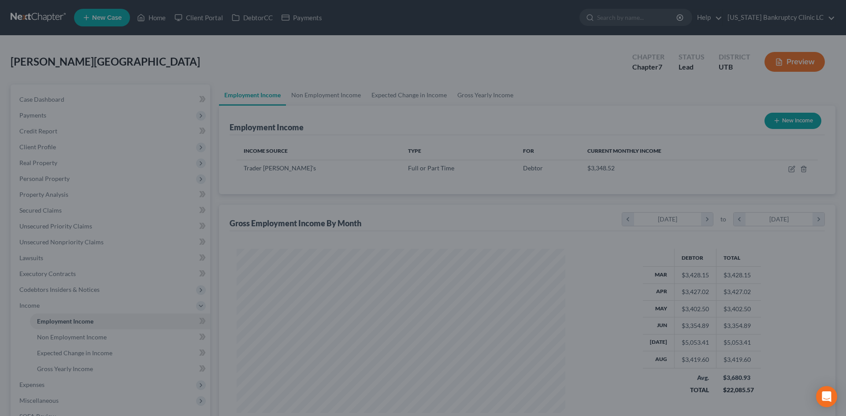
scroll to position [440471, 440289]
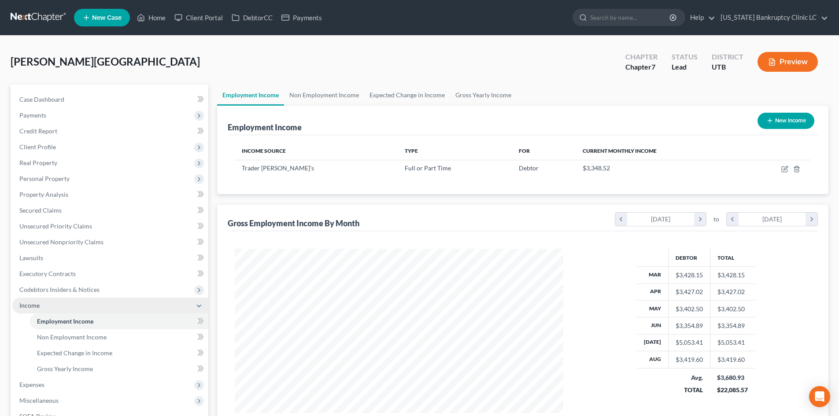
click at [37, 307] on span "Income" at bounding box center [29, 305] width 20 height 7
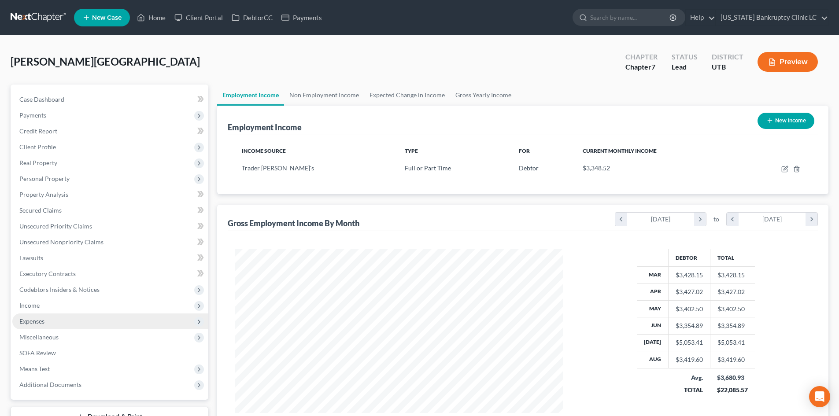
drag, startPoint x: 57, startPoint y: 323, endPoint x: 63, endPoint y: 328, distance: 7.5
click at [57, 323] on span "Expenses" at bounding box center [110, 322] width 196 height 16
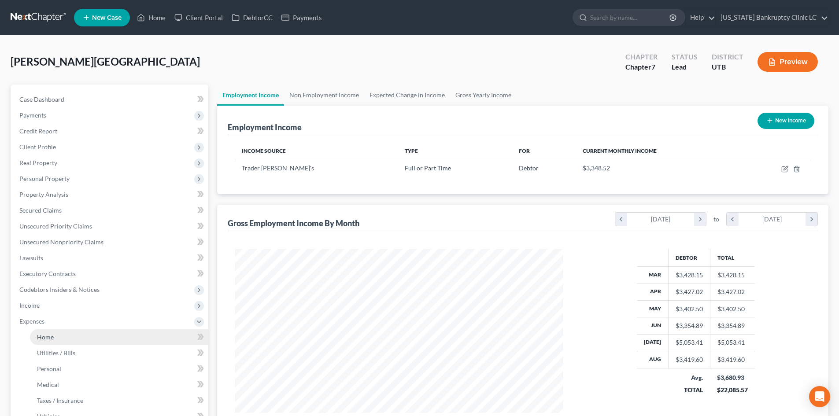
click at [65, 337] on link "Home" at bounding box center [119, 338] width 178 height 16
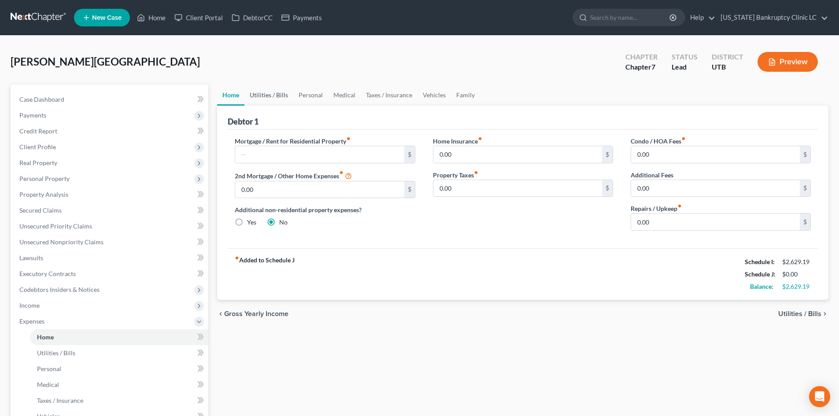
click at [273, 100] on link "Utilities / Bills" at bounding box center [269, 95] width 49 height 21
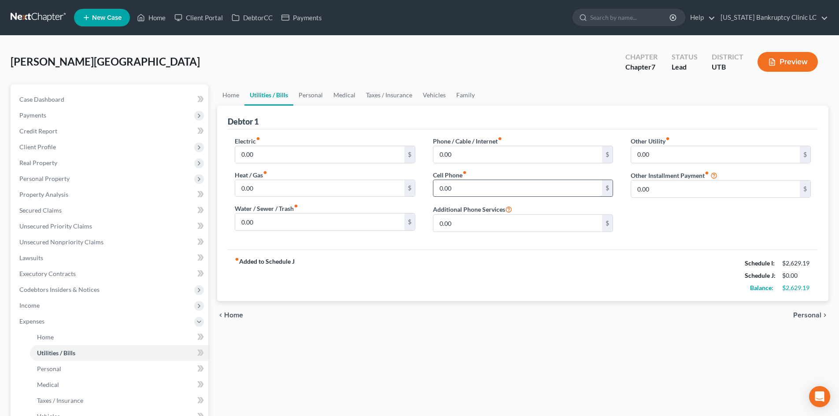
drag, startPoint x: 462, startPoint y: 189, endPoint x: 466, endPoint y: 189, distance: 4.4
click at [462, 189] on input "0.00" at bounding box center [518, 188] width 169 height 17
click at [315, 93] on link "Personal" at bounding box center [310, 95] width 35 height 21
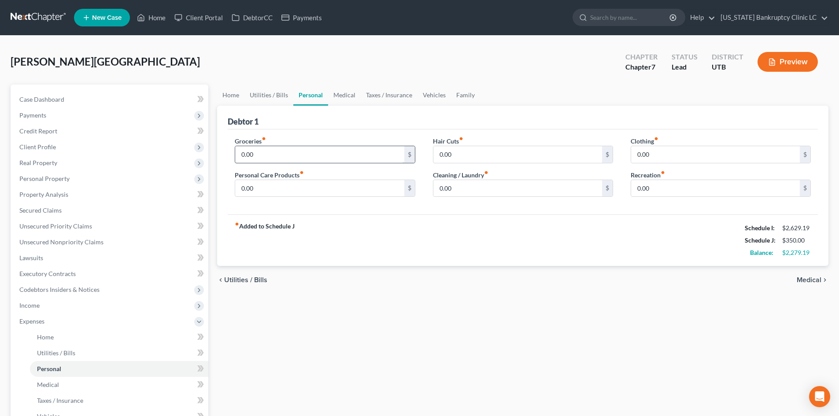
click at [299, 151] on input "0.00" at bounding box center [319, 154] width 169 height 17
click at [437, 225] on div "fiber_manual_record Added to Schedule J Schedule I: $2,629.19 Schedule J: $600.…" at bounding box center [523, 241] width 590 height 52
click at [464, 90] on link "Family" at bounding box center [465, 95] width 29 height 21
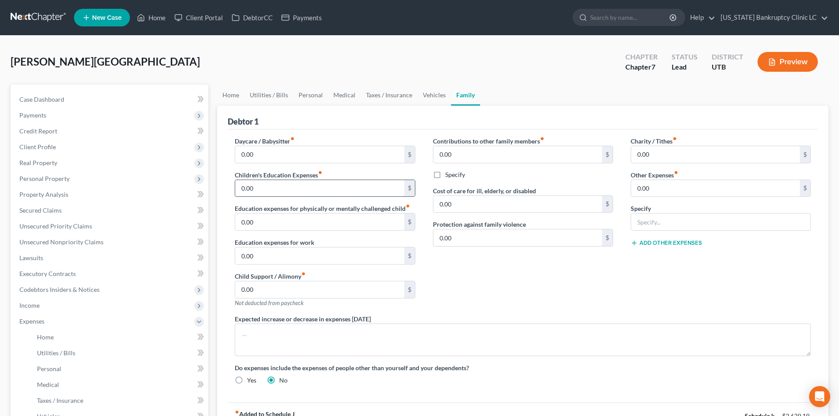
click at [286, 194] on input "0.00" at bounding box center [319, 188] width 169 height 17
click at [395, 96] on link "Taxes / Insurance" at bounding box center [389, 95] width 57 height 21
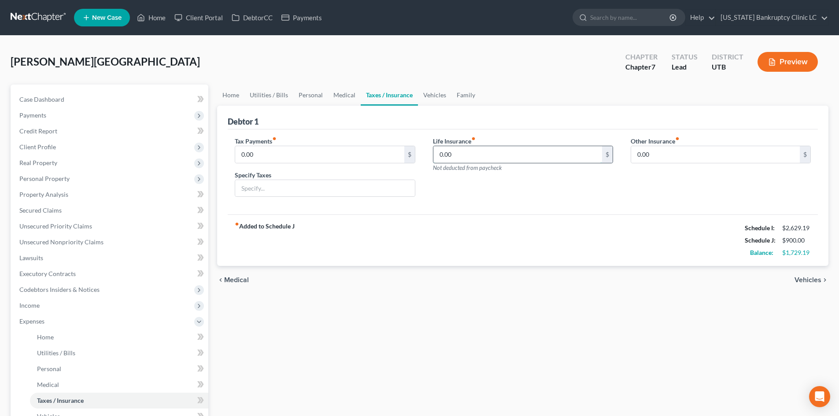
click at [465, 152] on input "0.00" at bounding box center [518, 154] width 169 height 17
click at [482, 203] on div "Life Insurance fiber_manual_record 20 $ Not deducted from paycheck" at bounding box center [523, 171] width 198 height 68
click at [319, 94] on link "Personal" at bounding box center [310, 95] width 35 height 21
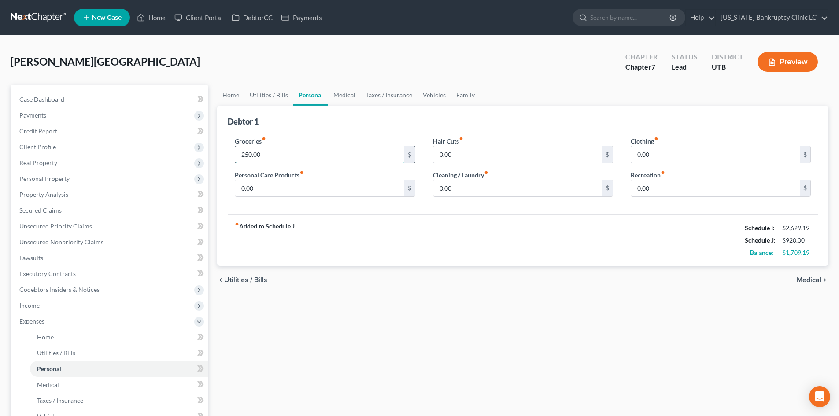
click at [273, 154] on input "250.00" at bounding box center [319, 154] width 169 height 17
click at [434, 235] on div "fiber_manual_record Added to Schedule J Schedule I: $2,629.19 Schedule J: $1,07…" at bounding box center [523, 241] width 590 height 52
click at [468, 97] on link "Family" at bounding box center [465, 95] width 29 height 21
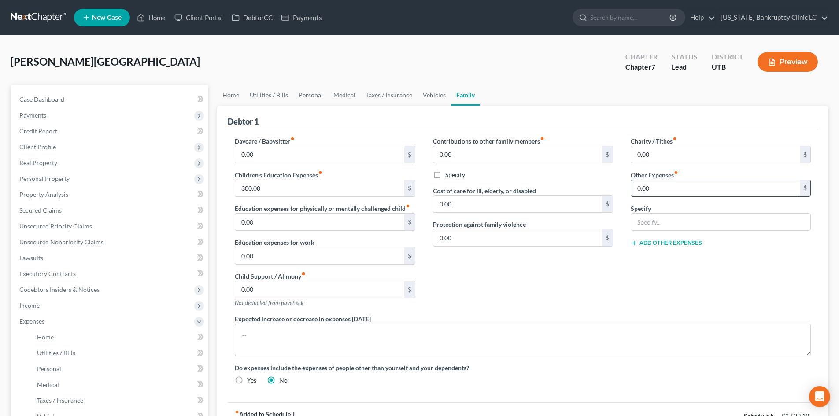
click at [665, 191] on input "0.00" at bounding box center [715, 188] width 169 height 17
click at [662, 219] on input "text" at bounding box center [720, 222] width 179 height 17
click at [631, 263] on div "Charity / Tithes fiber_manual_record 0.00 $ Other Expenses fiber_manual_record …" at bounding box center [721, 226] width 198 height 178
click at [301, 97] on link "Personal" at bounding box center [310, 95] width 35 height 21
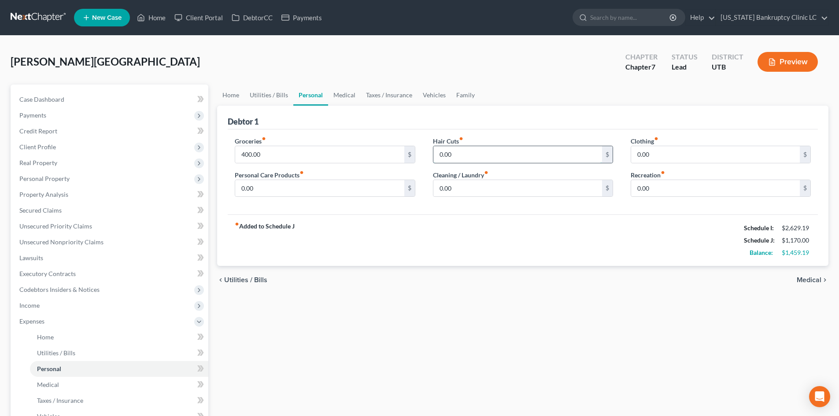
click at [471, 157] on input "0.00" at bounding box center [518, 154] width 169 height 17
click at [258, 97] on link "Utilities / Bills" at bounding box center [269, 95] width 49 height 21
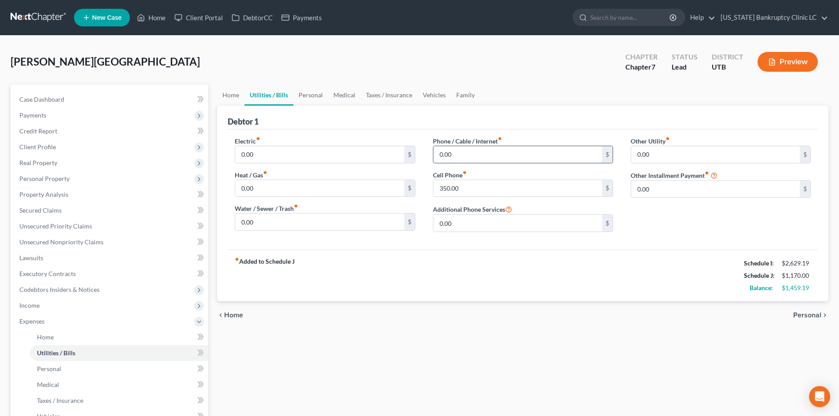
click at [455, 154] on input "0.00" at bounding box center [518, 154] width 169 height 17
click at [308, 92] on link "Personal" at bounding box center [310, 95] width 35 height 21
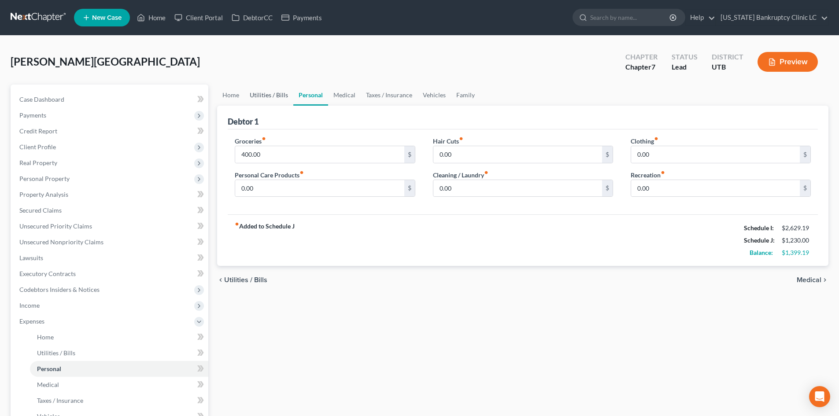
click at [269, 95] on link "Utilities / Bills" at bounding box center [269, 95] width 49 height 21
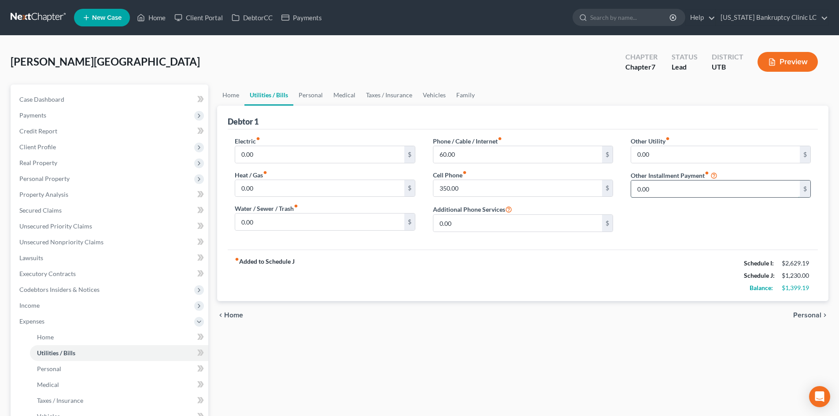
click at [664, 189] on input "0.00" at bounding box center [715, 189] width 169 height 17
click at [671, 209] on input "text" at bounding box center [720, 213] width 179 height 17
click at [672, 260] on div "fiber_manual_record Added to Schedule J Schedule I: $2,629.19 Schedule J: $1,47…" at bounding box center [523, 276] width 590 height 52
click at [313, 99] on link "Personal" at bounding box center [310, 95] width 35 height 21
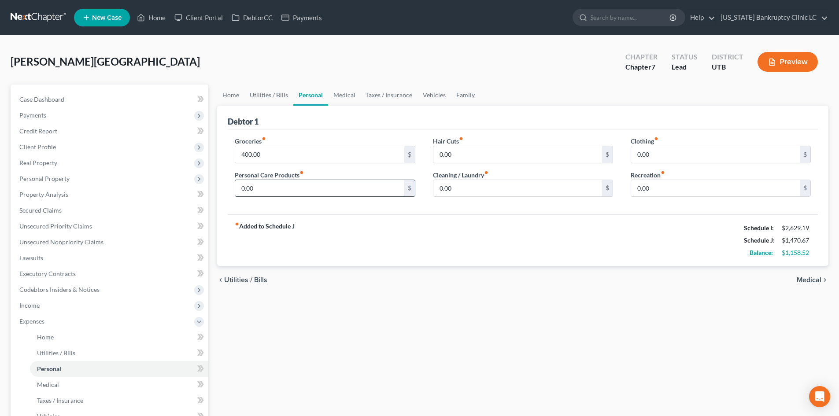
click at [286, 187] on input "0.00" at bounding box center [319, 188] width 169 height 17
click at [517, 151] on input "0.00" at bounding box center [518, 154] width 169 height 17
click at [448, 184] on input "0.00" at bounding box center [518, 188] width 169 height 17
click at [737, 155] on input "0.00" at bounding box center [715, 154] width 169 height 17
click at [670, 190] on input "0.00" at bounding box center [715, 188] width 169 height 17
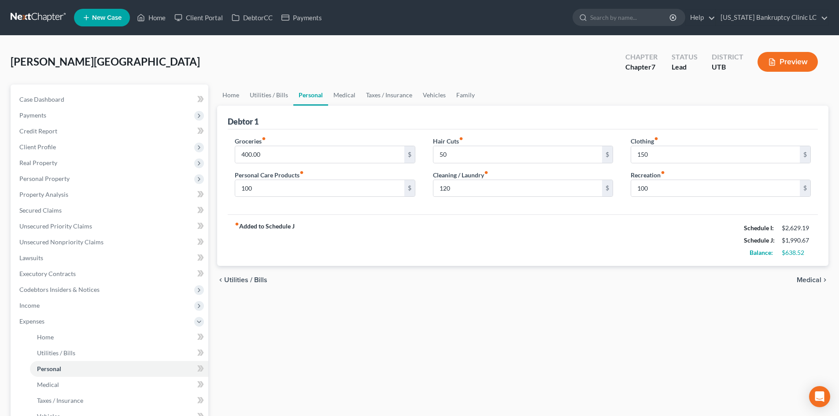
click at [569, 205] on div "Groceries fiber_manual_record 400.00 $ Personal Care Products fiber_manual_reco…" at bounding box center [523, 172] width 590 height 85
click at [349, 100] on link "Medical" at bounding box center [344, 95] width 33 height 21
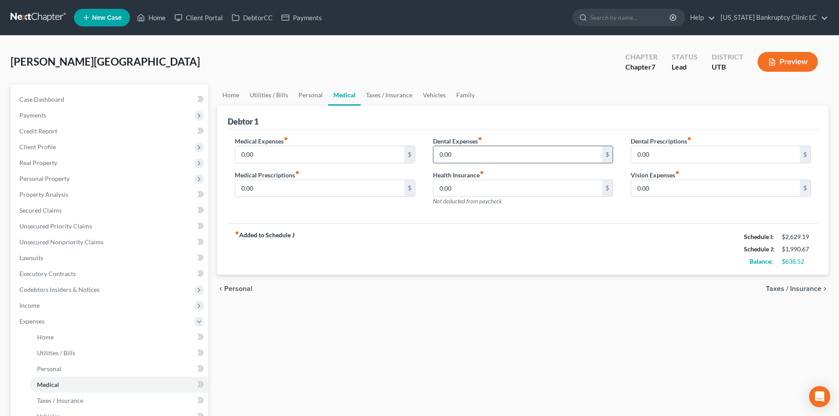
click at [488, 155] on input "0.00" at bounding box center [518, 154] width 169 height 17
click at [59, 317] on span "Expenses" at bounding box center [110, 322] width 196 height 16
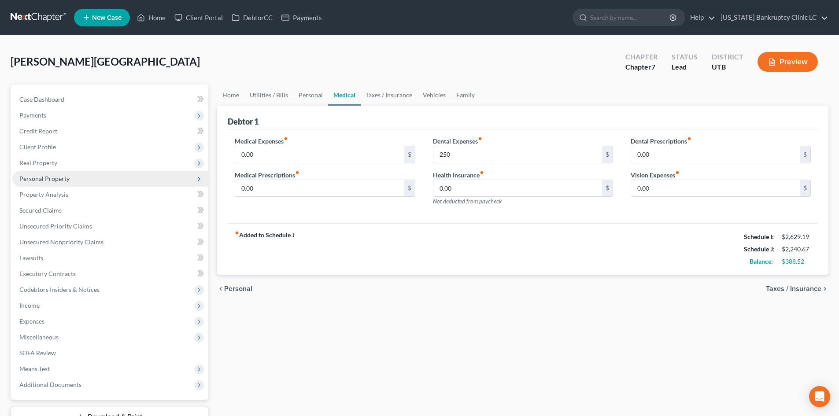
click at [56, 181] on span "Personal Property" at bounding box center [44, 178] width 50 height 7
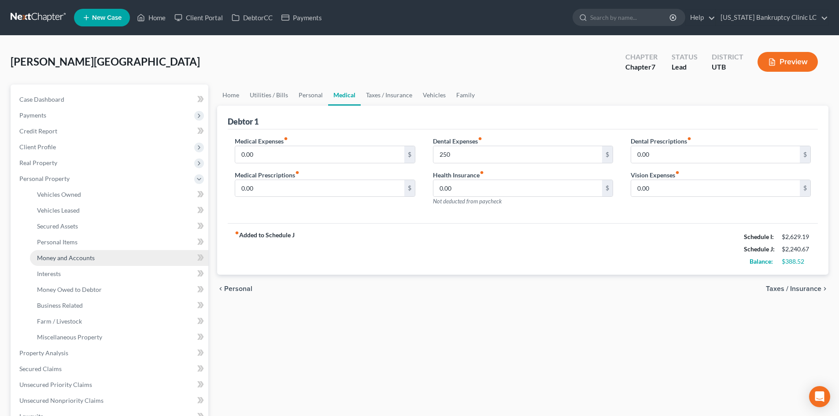
click at [82, 260] on span "Money and Accounts" at bounding box center [66, 257] width 58 height 7
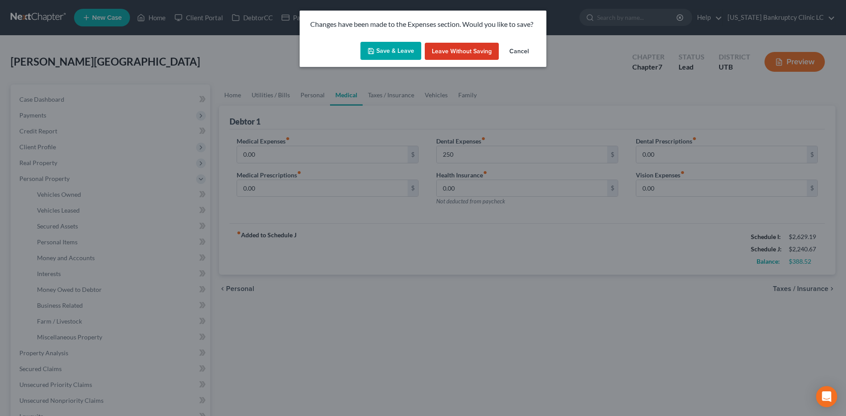
click at [382, 61] on div "Save & Leave Leave without Saving Cancel" at bounding box center [423, 52] width 247 height 29
click at [382, 52] on button "Save & Leave" at bounding box center [390, 51] width 61 height 19
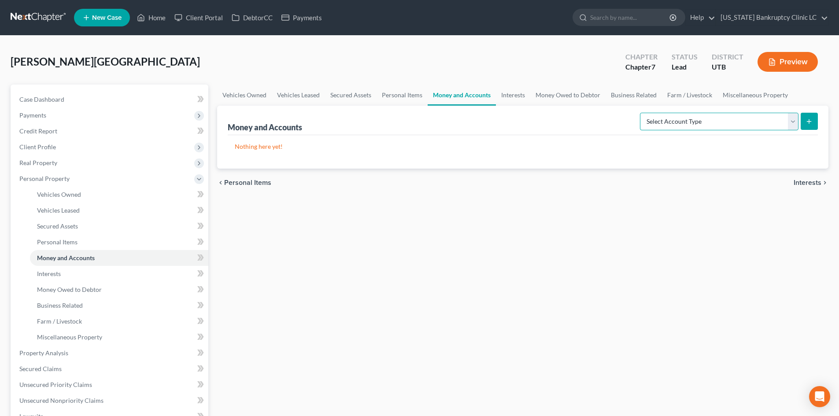
click at [777, 119] on select "Select Account Type Brokerage Cash on Hand Certificates of Deposit Checking Acc…" at bounding box center [719, 122] width 159 height 18
click at [642, 113] on select "Select Account Type Brokerage Cash on Hand Certificates of Deposit Checking Acc…" at bounding box center [719, 122] width 159 height 18
click at [808, 126] on button "submit" at bounding box center [809, 121] width 17 height 17
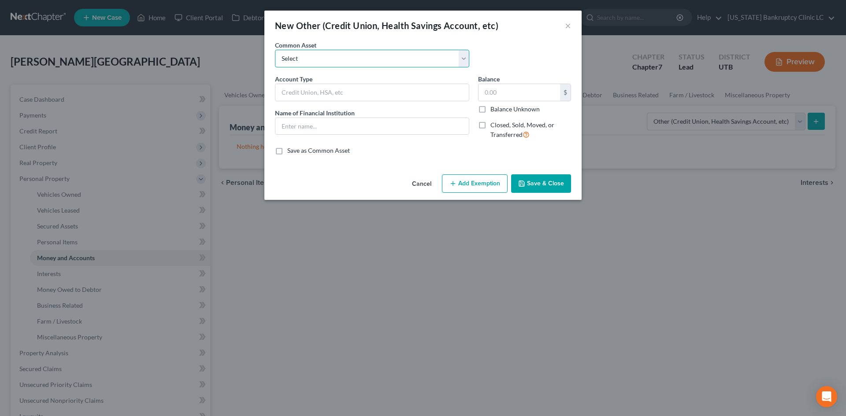
click at [336, 61] on select "Select Credit Union PayPal Prepaid Credit Union Digital currency HSA Health Sav…" at bounding box center [372, 59] width 194 height 18
click at [324, 56] on select "Select Credit Union PayPal Prepaid Credit Union Digital currency HSA Health Sav…" at bounding box center [372, 59] width 194 height 18
click at [316, 93] on input "text" at bounding box center [371, 92] width 193 height 17
drag, startPoint x: 327, startPoint y: 127, endPoint x: 333, endPoint y: 129, distance: 7.0
click at [327, 127] on input "text" at bounding box center [371, 126] width 193 height 17
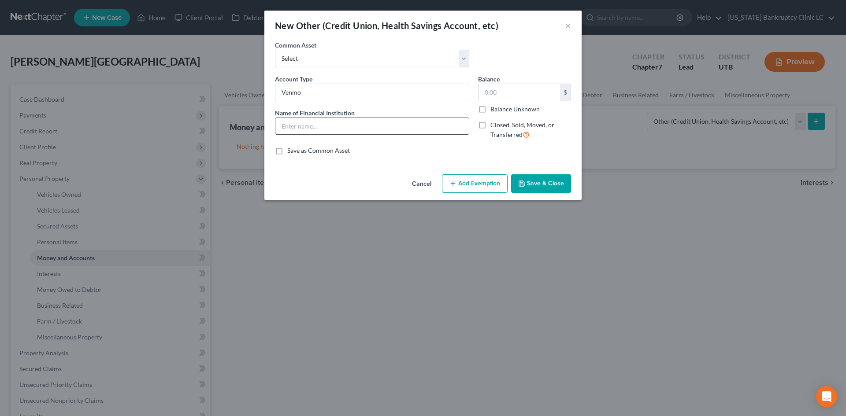
paste input "Venmo"
click at [543, 181] on button "Save & Close" at bounding box center [541, 183] width 60 height 19
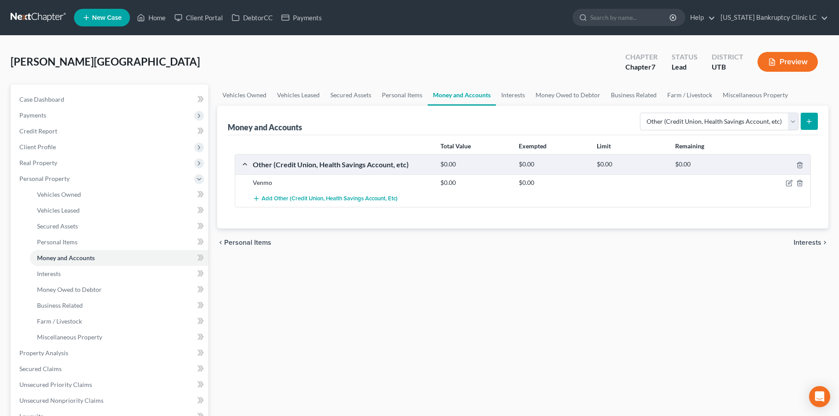
click at [807, 122] on icon "submit" at bounding box center [809, 121] width 7 height 7
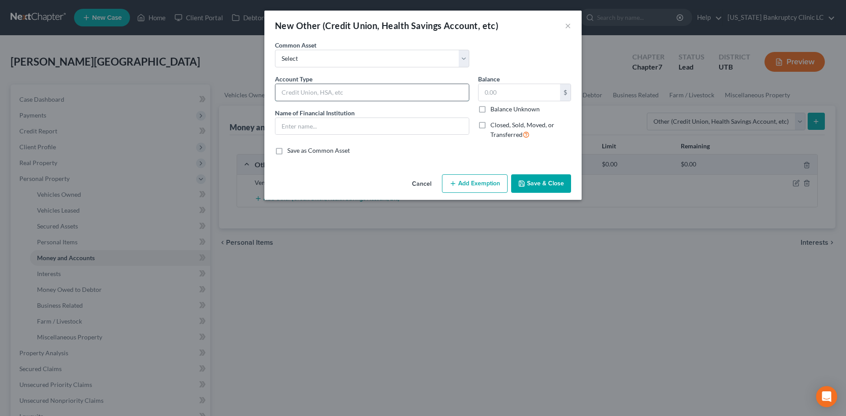
click at [306, 88] on input "text" at bounding box center [371, 92] width 193 height 17
click at [310, 130] on input "text" at bounding box center [371, 126] width 193 height 17
paste input "PayPal"
click at [541, 182] on button "Save & Close" at bounding box center [541, 183] width 60 height 19
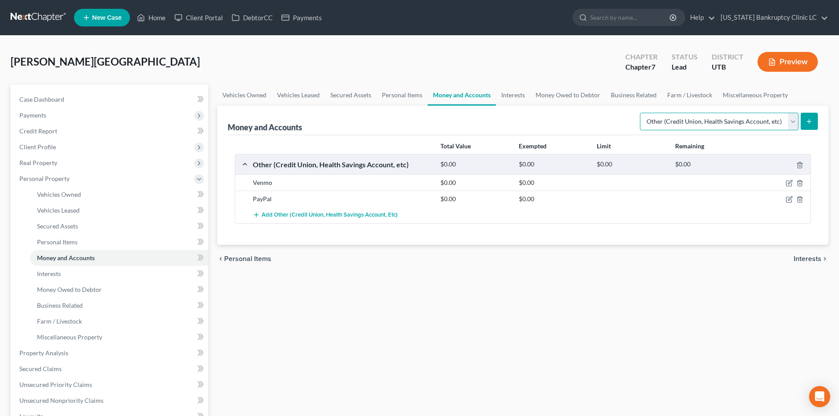
click at [717, 126] on select "Select Account Type Brokerage Cash on Hand Certificates of Deposit Checking Acc…" at bounding box center [719, 122] width 159 height 18
click at [642, 113] on select "Select Account Type Brokerage Cash on Hand Certificates of Deposit Checking Acc…" at bounding box center [719, 122] width 159 height 18
click at [818, 126] on div "Money and Accounts Select Account Type Brokerage Cash on Hand Certificates of D…" at bounding box center [523, 175] width 612 height 139
click at [812, 114] on button "submit" at bounding box center [809, 121] width 17 height 17
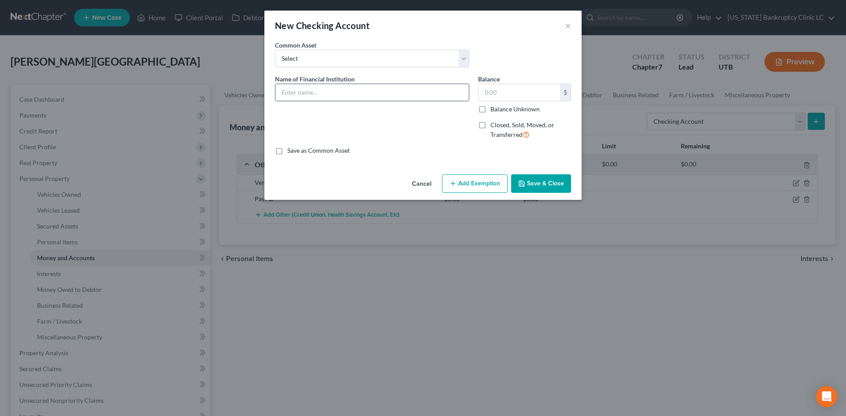
drag, startPoint x: 326, startPoint y: 89, endPoint x: 321, endPoint y: 83, distance: 7.8
click at [326, 89] on input "text" at bounding box center [371, 92] width 193 height 17
click at [543, 180] on button "Save & Close" at bounding box center [541, 183] width 60 height 19
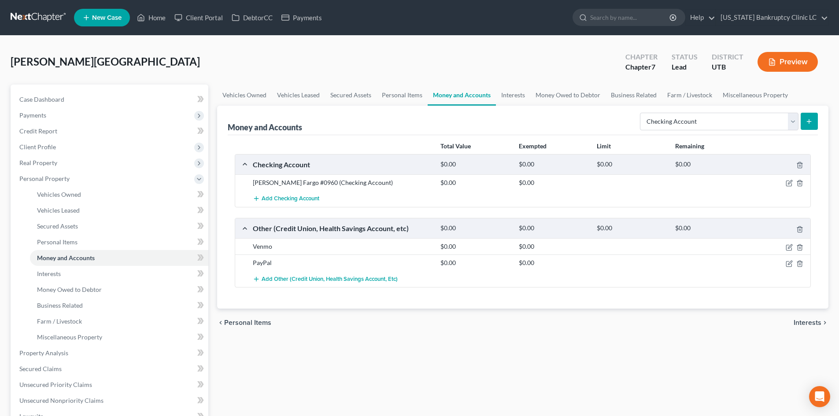
click at [805, 120] on button "submit" at bounding box center [809, 121] width 17 height 17
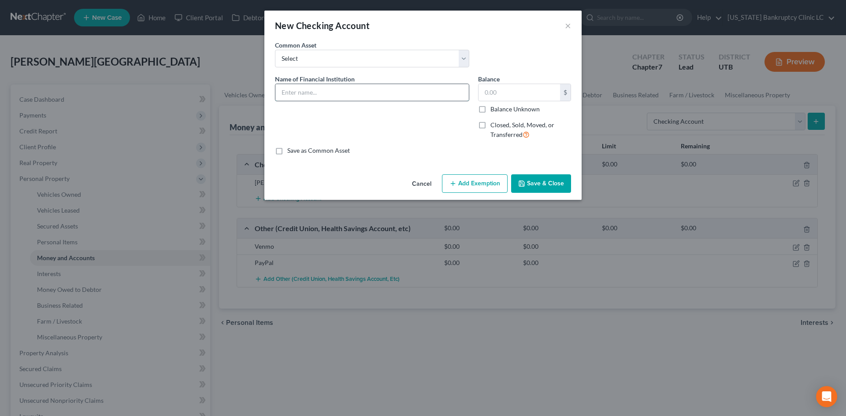
click at [340, 91] on input "text" at bounding box center [371, 92] width 193 height 17
click at [551, 182] on button "Save & Close" at bounding box center [541, 183] width 60 height 19
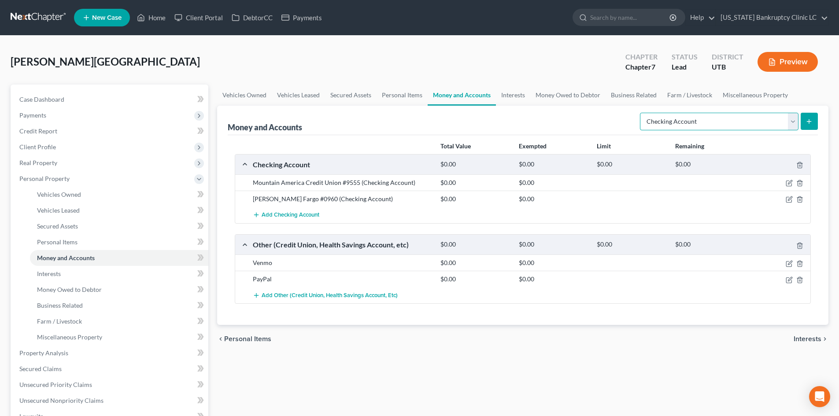
click at [687, 121] on select "Select Account Type Brokerage Cash on Hand Certificates of Deposit Checking Acc…" at bounding box center [719, 122] width 159 height 18
click at [642, 113] on select "Select Account Type Brokerage Cash on Hand Certificates of Deposit Checking Acc…" at bounding box center [719, 122] width 159 height 18
click at [812, 116] on button "submit" at bounding box center [809, 121] width 17 height 17
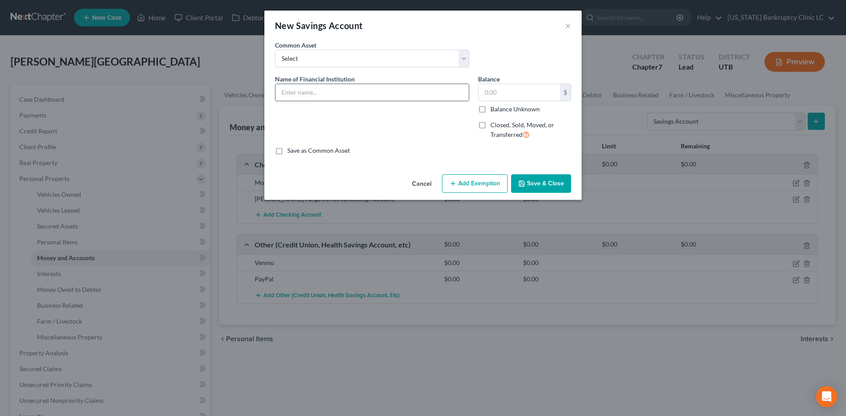
click at [408, 88] on input "text" at bounding box center [371, 92] width 193 height 17
paste input "Mountain America Credit Union #9555"
click at [541, 185] on button "Save & Close" at bounding box center [541, 183] width 60 height 19
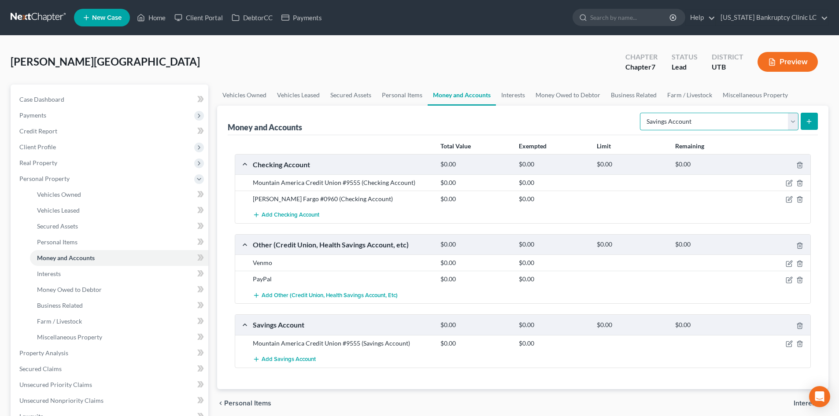
click at [776, 121] on select "Select Account Type Brokerage Cash on Hand Certificates of Deposit Checking Acc…" at bounding box center [719, 122] width 159 height 18
click at [642, 113] on select "Select Account Type Brokerage Cash on Hand Certificates of Deposit Checking Acc…" at bounding box center [719, 122] width 159 height 18
click at [812, 123] on icon "submit" at bounding box center [809, 121] width 7 height 7
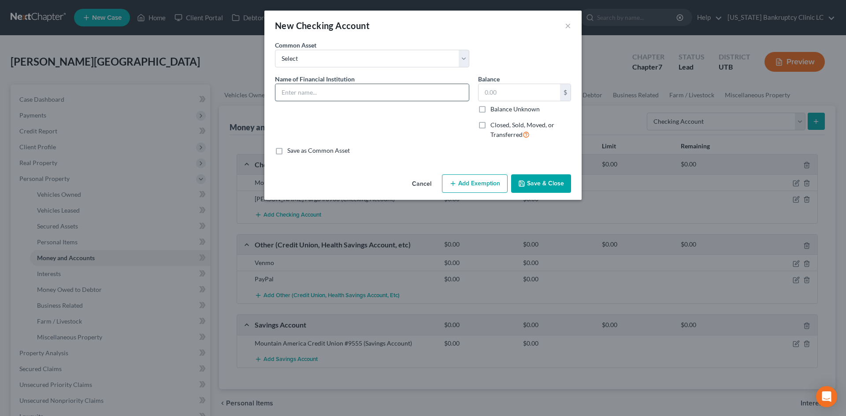
drag, startPoint x: 377, startPoint y: 89, endPoint x: 367, endPoint y: 83, distance: 11.9
click at [377, 89] on input "text" at bounding box center [371, 92] width 193 height 17
click at [555, 183] on button "Save & Close" at bounding box center [541, 183] width 60 height 19
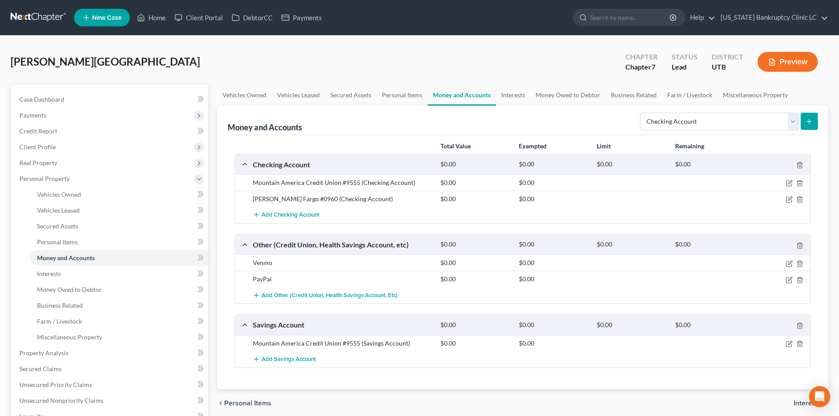
click at [819, 123] on div "Money and Accounts Select Account Type Brokerage Cash on Hand Certificates of D…" at bounding box center [523, 248] width 612 height 284
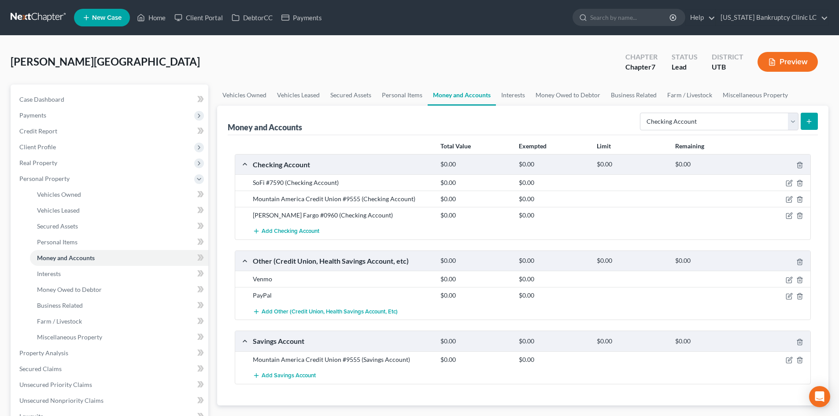
click at [811, 121] on icon "submit" at bounding box center [809, 121] width 7 height 7
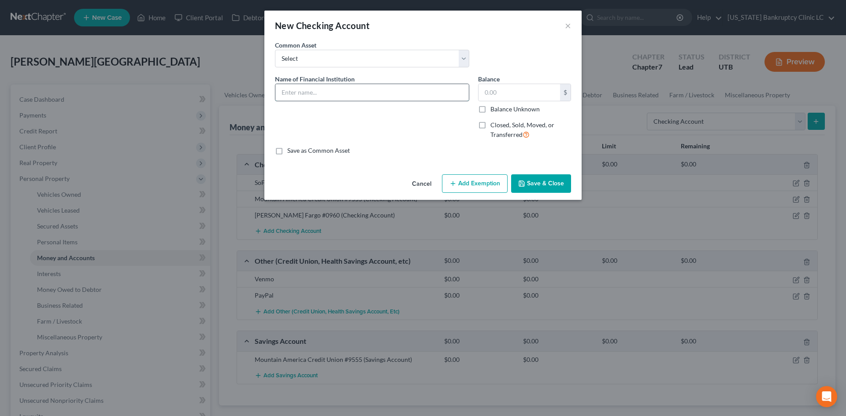
click at [393, 90] on input "text" at bounding box center [371, 92] width 193 height 17
paste input "SoFi #7590"
click at [315, 90] on input "SoFi #7590" at bounding box center [371, 92] width 193 height 17
click at [312, 90] on input "SoFi #7590" at bounding box center [371, 92] width 193 height 17
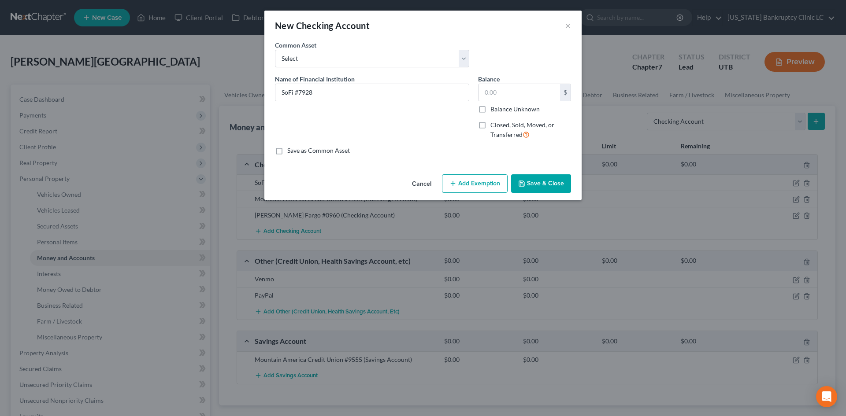
click at [546, 179] on button "Save & Close" at bounding box center [541, 183] width 60 height 19
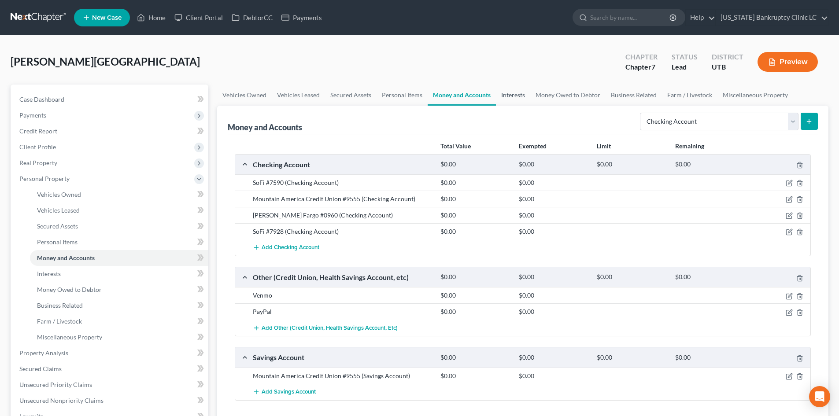
click at [527, 98] on link "Interests" at bounding box center [513, 95] width 34 height 21
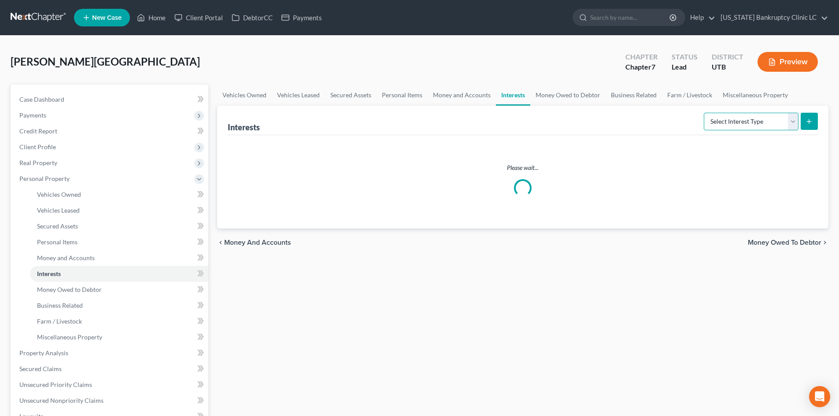
click at [770, 124] on select "Select Interest Type 401K Annuity Bond Education IRA Government Bond Government…" at bounding box center [751, 122] width 95 height 18
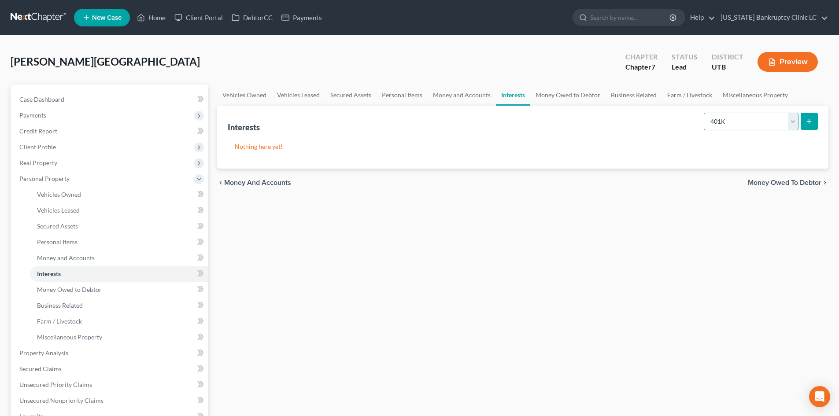
click at [705, 113] on select "Select Interest Type 401K Annuity Bond Education IRA Government Bond Government…" at bounding box center [751, 122] width 95 height 18
click at [809, 126] on button "submit" at bounding box center [809, 121] width 17 height 17
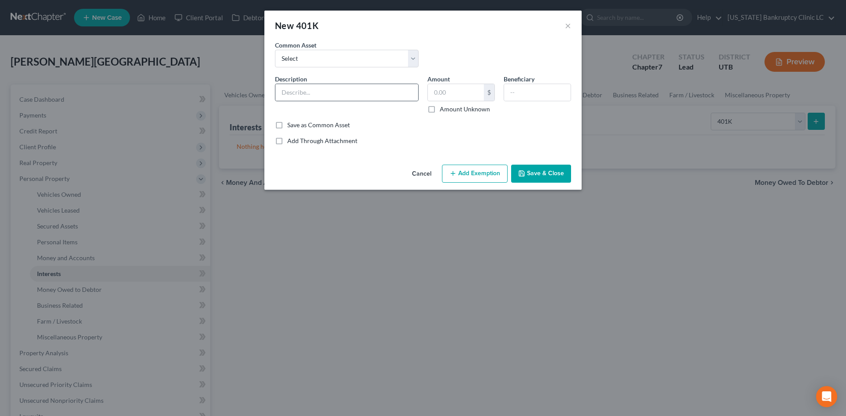
click at [380, 101] on div "Description *" at bounding box center [347, 93] width 152 height 39
click at [381, 92] on input "text" at bounding box center [346, 92] width 143 height 17
click at [483, 85] on div "$" at bounding box center [460, 93] width 67 height 18
click at [476, 89] on input "text" at bounding box center [456, 92] width 56 height 17
click at [476, 172] on button "Add Exemption" at bounding box center [475, 174] width 66 height 19
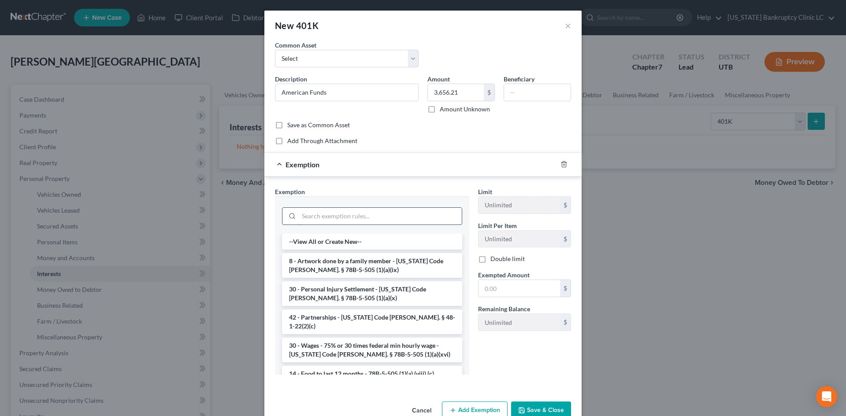
click at [327, 214] on input "search" at bounding box center [380, 216] width 163 height 17
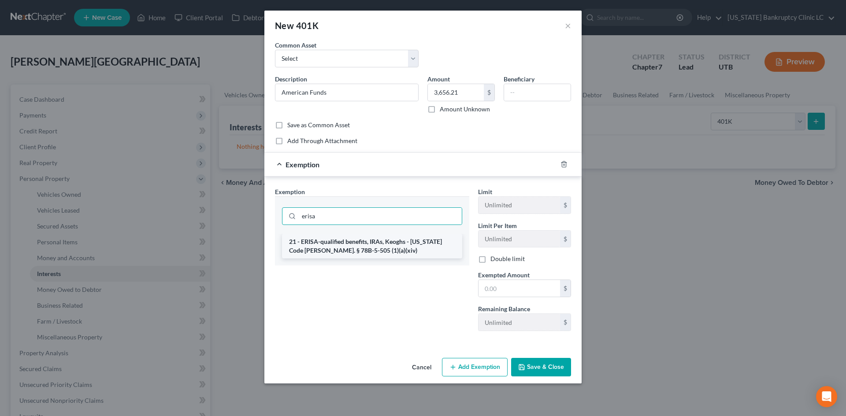
click at [373, 234] on li "21 - ERISA-qualified benefits, IRAs, Keoghs - [US_STATE] Code [PERSON_NAME]. § …" at bounding box center [372, 246] width 180 height 25
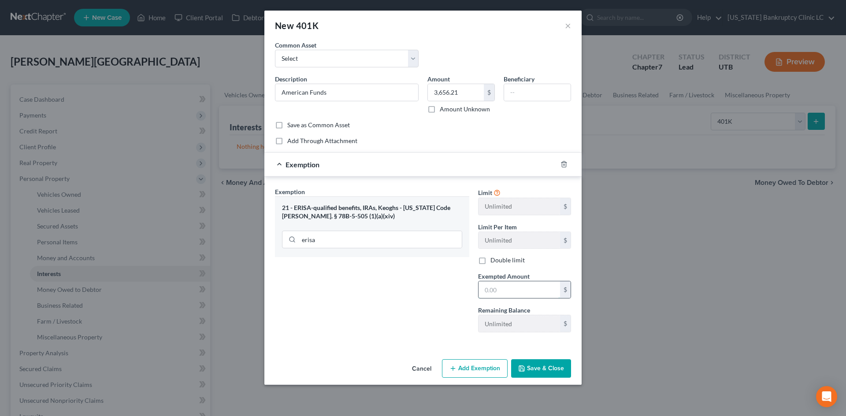
click at [504, 290] on input "text" at bounding box center [520, 290] width 82 height 17
click at [530, 369] on button "Save & Close" at bounding box center [541, 369] width 60 height 19
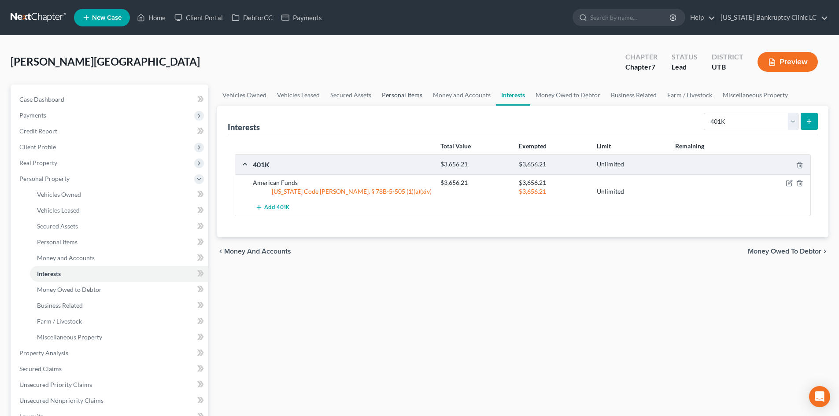
click at [405, 93] on link "Personal Items" at bounding box center [402, 95] width 51 height 21
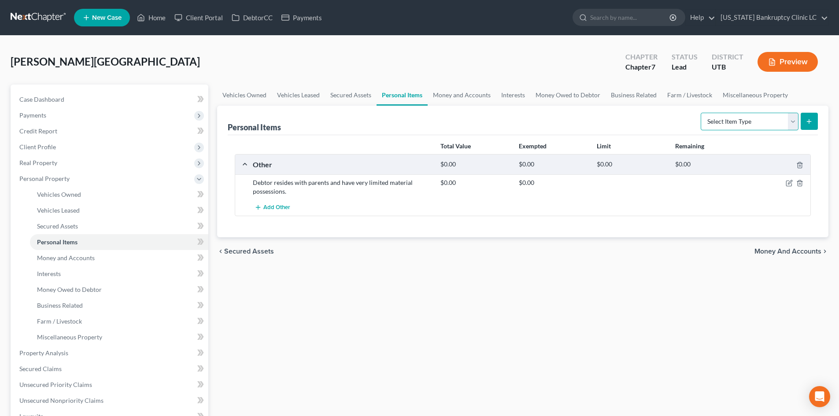
click at [739, 115] on select "Select Item Type Clothing Collectibles Of Value Electronics Firearms Household …" at bounding box center [750, 122] width 98 height 18
click at [702, 113] on select "Select Item Type Clothing Collectibles Of Value Electronics Firearms Household …" at bounding box center [750, 122] width 98 height 18
click at [809, 124] on icon "submit" at bounding box center [809, 121] width 7 height 7
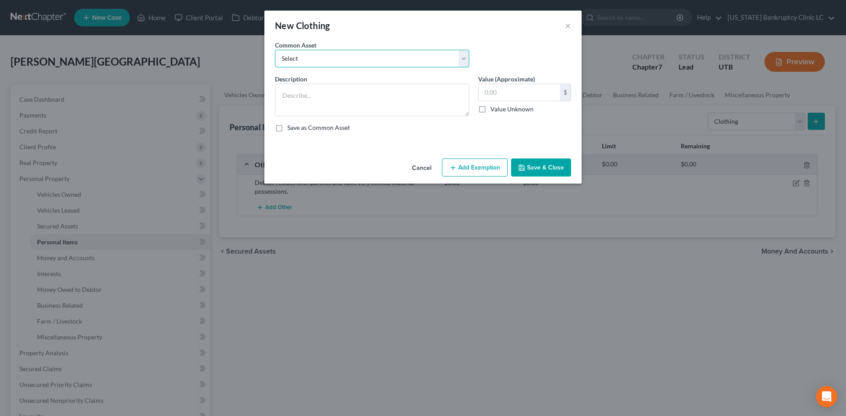
click at [317, 61] on select "Select All Clothing" at bounding box center [372, 59] width 194 height 18
click at [275, 50] on select "Select All Clothing" at bounding box center [372, 59] width 194 height 18
click at [500, 92] on input "500.00" at bounding box center [520, 92] width 82 height 17
click at [485, 166] on button "Add Exemption" at bounding box center [475, 168] width 66 height 19
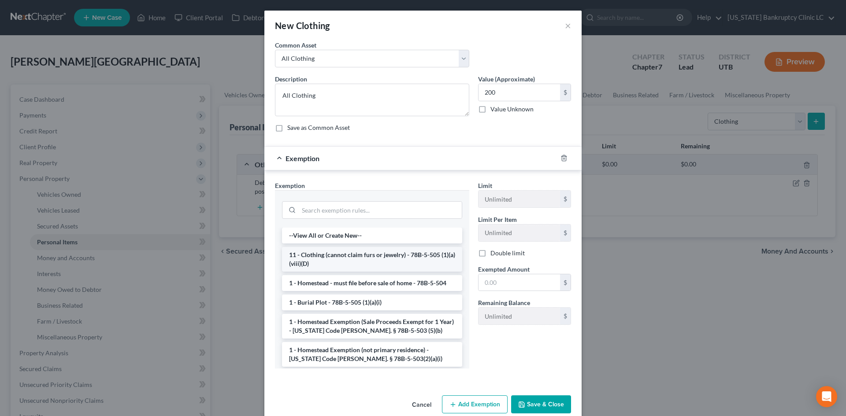
click at [344, 258] on li "11 - Clothing (cannot claim furs or jewelry) - 78B-5-505 (1)(a)(viii)(D)" at bounding box center [372, 259] width 180 height 25
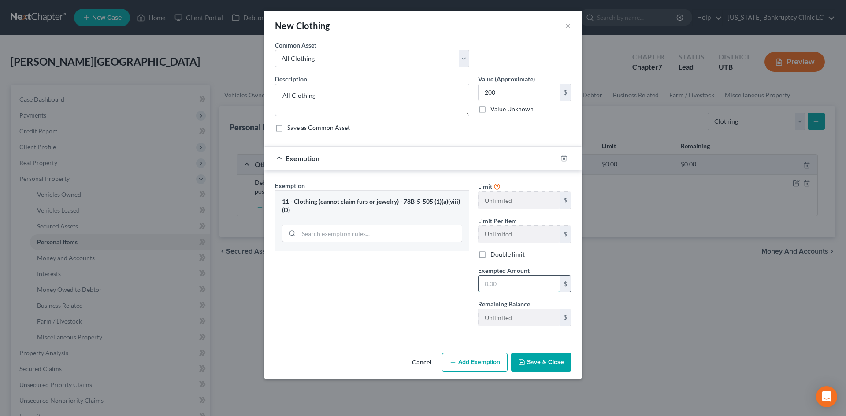
click at [518, 289] on input "text" at bounding box center [520, 284] width 82 height 17
click at [551, 360] on button "Save & Close" at bounding box center [541, 362] width 60 height 19
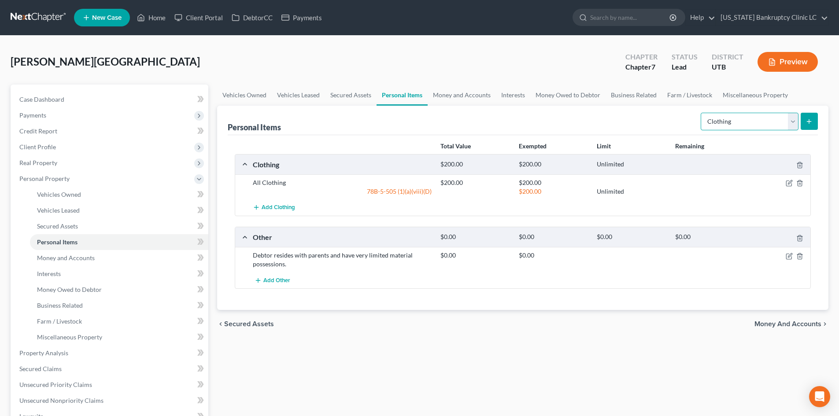
click at [762, 118] on select "Select Item Type Clothing Collectibles Of Value Electronics Firearms Household …" at bounding box center [750, 122] width 98 height 18
click at [702, 113] on select "Select Item Type Clothing Collectibles Of Value Electronics Firearms Household …" at bounding box center [750, 122] width 98 height 18
click at [816, 121] on button "submit" at bounding box center [809, 121] width 17 height 17
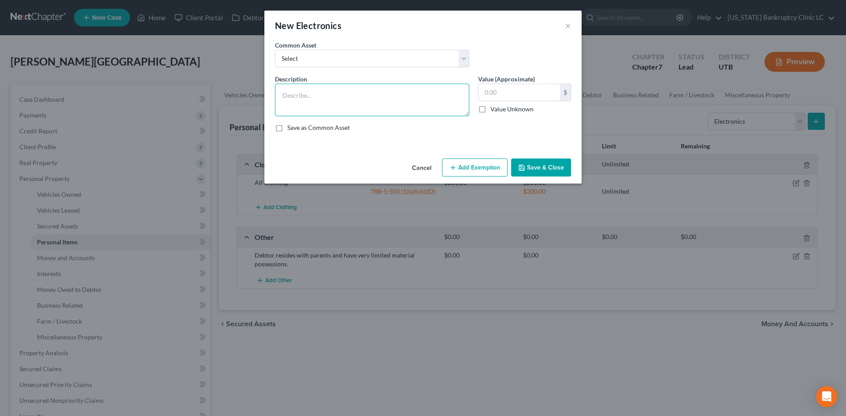
click at [413, 87] on textarea at bounding box center [372, 100] width 194 height 33
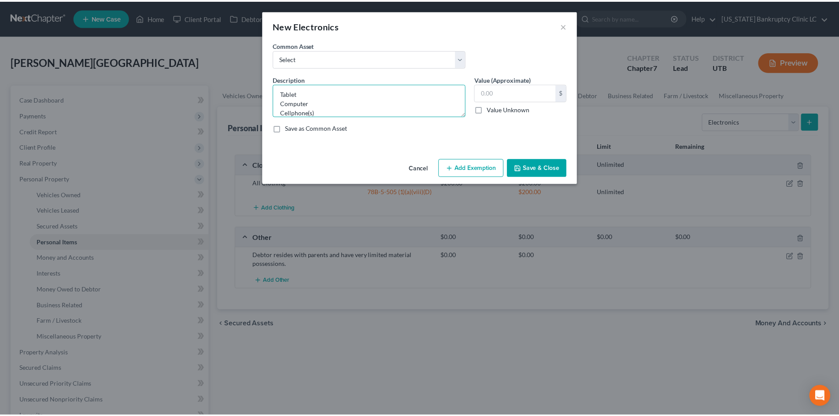
scroll to position [11, 0]
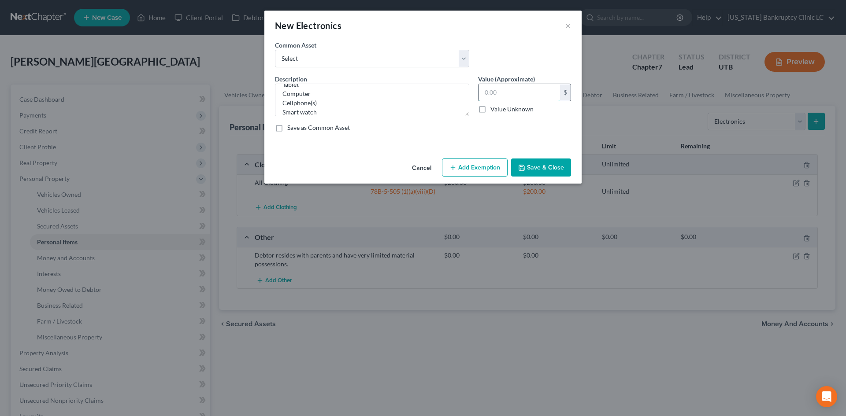
click at [517, 96] on input "text" at bounding box center [520, 92] width 82 height 17
click at [546, 167] on button "Save & Close" at bounding box center [541, 168] width 60 height 19
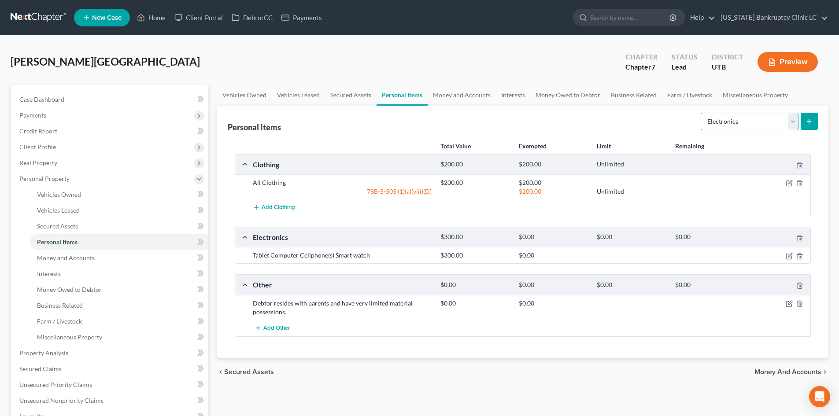
click at [738, 126] on select "Select Item Type Clothing Collectibles Of Value Electronics Firearms Household …" at bounding box center [750, 122] width 98 height 18
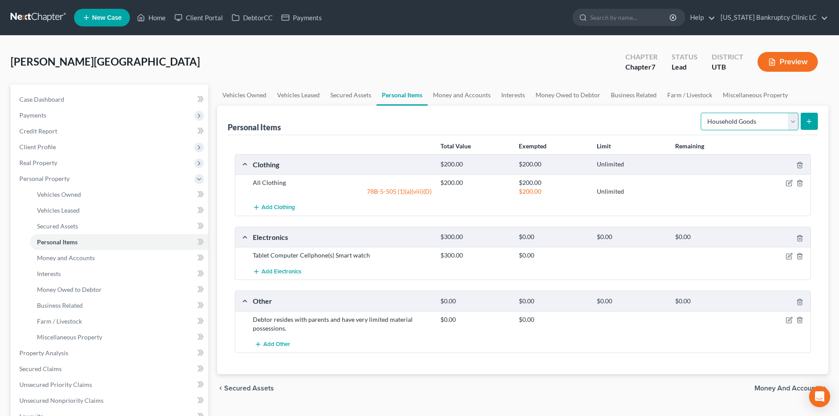
click at [702, 113] on select "Select Item Type Clothing Collectibles Of Value Electronics Firearms Household …" at bounding box center [750, 122] width 98 height 18
click at [806, 121] on icon "submit" at bounding box center [809, 121] width 7 height 7
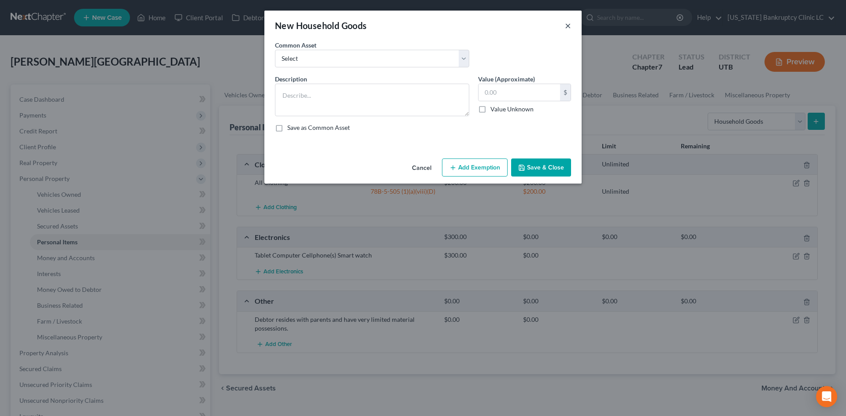
click at [570, 29] on button "×" at bounding box center [568, 25] width 6 height 11
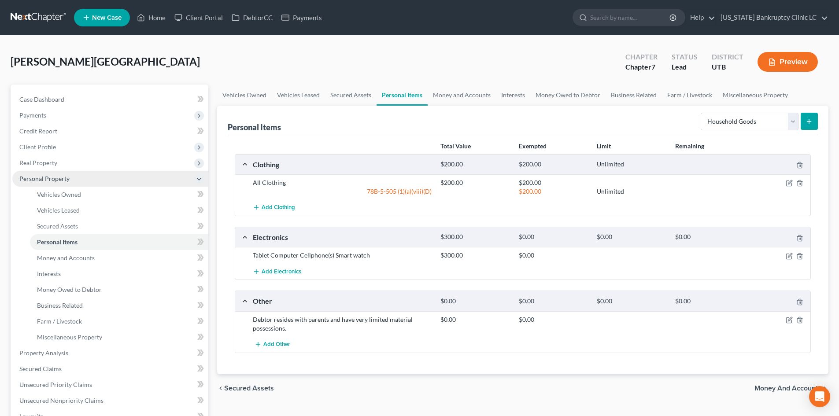
click at [59, 172] on span "Personal Property" at bounding box center [110, 179] width 196 height 16
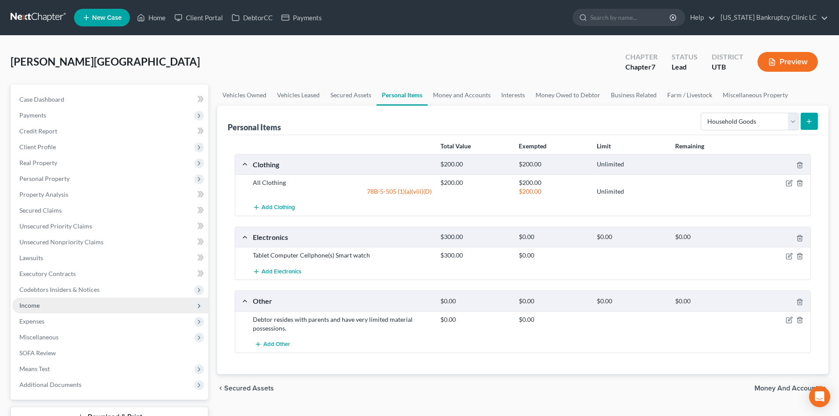
click at [49, 307] on span "Income" at bounding box center [110, 306] width 196 height 16
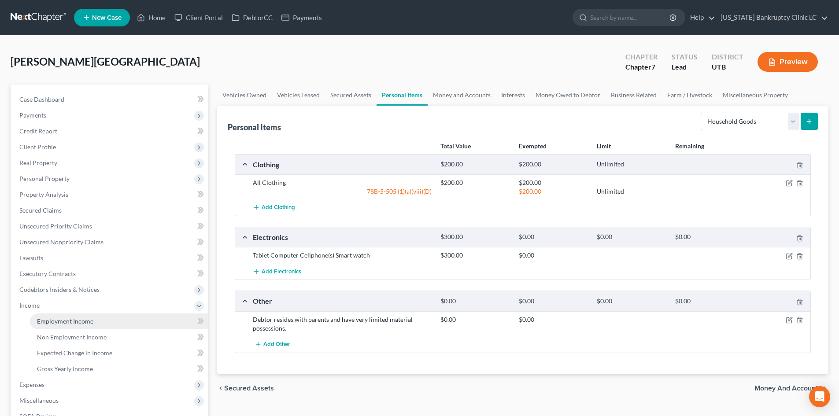
click at [62, 324] on span "Employment Income" at bounding box center [65, 321] width 56 height 7
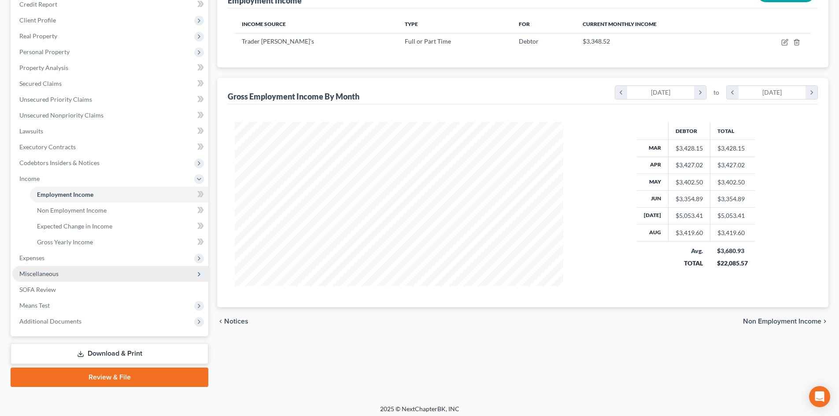
scroll to position [131, 0]
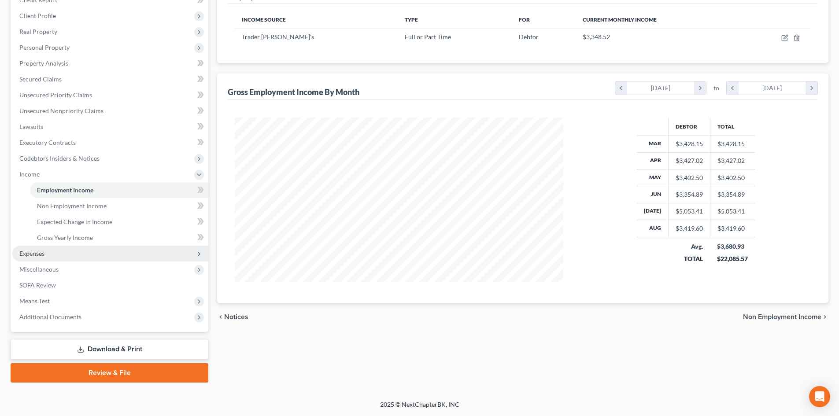
click at [51, 253] on span "Expenses" at bounding box center [110, 254] width 196 height 16
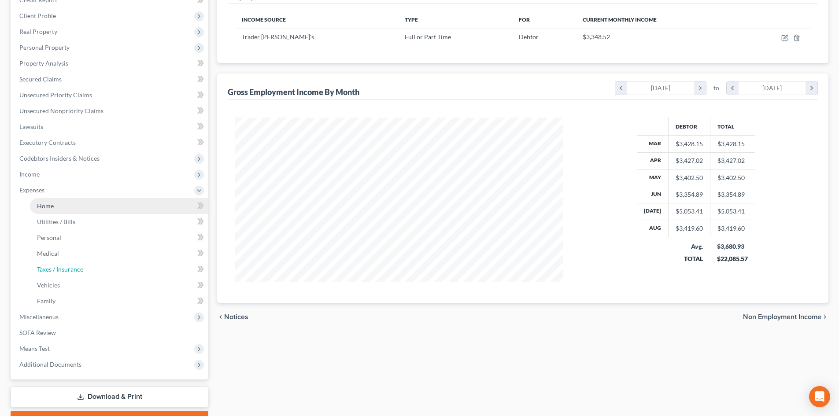
click at [59, 271] on span "Taxes / Insurance" at bounding box center [60, 269] width 46 height 7
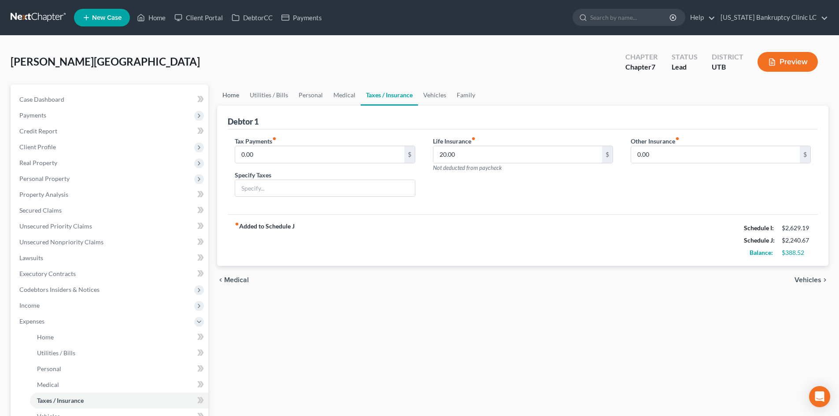
click at [234, 98] on link "Home" at bounding box center [230, 95] width 27 height 21
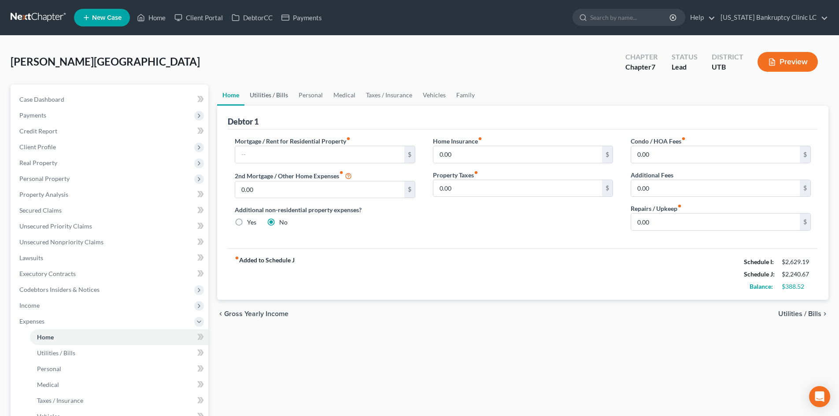
click at [272, 95] on link "Utilities / Bills" at bounding box center [269, 95] width 49 height 21
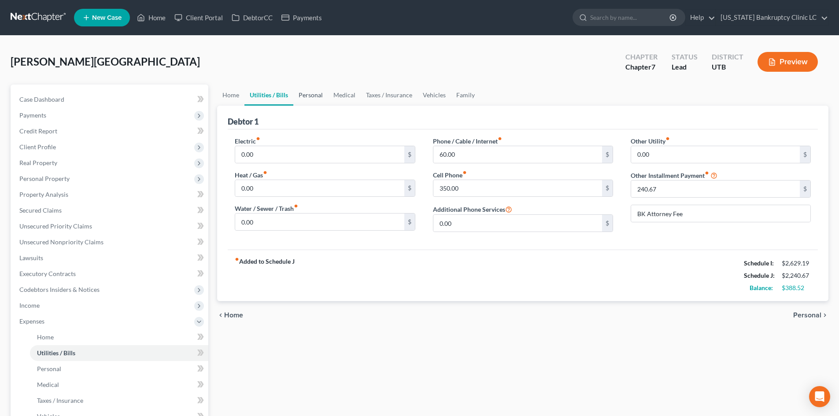
click at [316, 93] on link "Personal" at bounding box center [310, 95] width 35 height 21
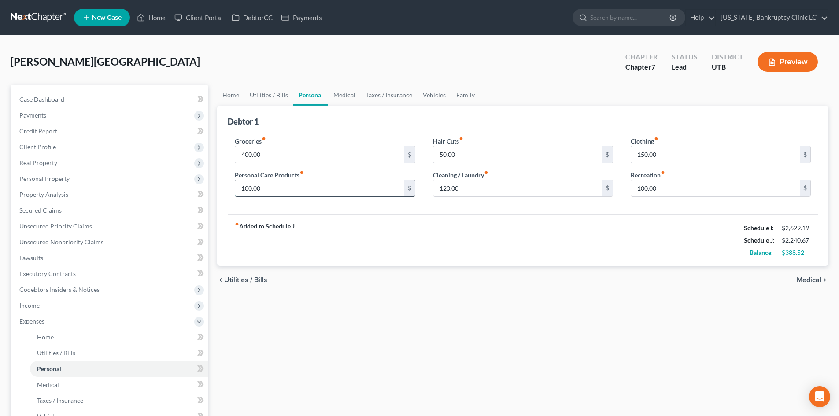
click at [292, 193] on input "100.00" at bounding box center [319, 188] width 169 height 17
click at [552, 220] on div "fiber_manual_record Added to Schedule J Schedule I: $2,629.19 Schedule J: $2,34…" at bounding box center [523, 241] width 590 height 52
click at [299, 150] on input "400.00" at bounding box center [319, 154] width 169 height 17
click at [553, 211] on div "Groceries fiber_manual_record 450 $ Personal Care Products fiber_manual_record …" at bounding box center [523, 172] width 590 height 85
click at [659, 186] on input "100.00" at bounding box center [715, 188] width 169 height 17
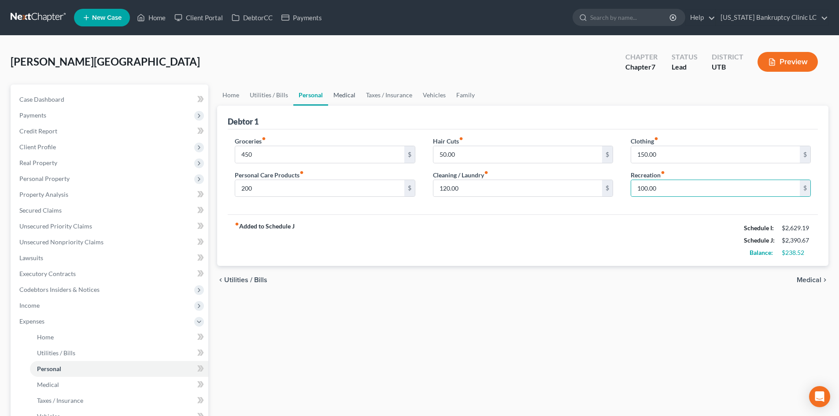
click at [338, 95] on link "Medical" at bounding box center [344, 95] width 33 height 21
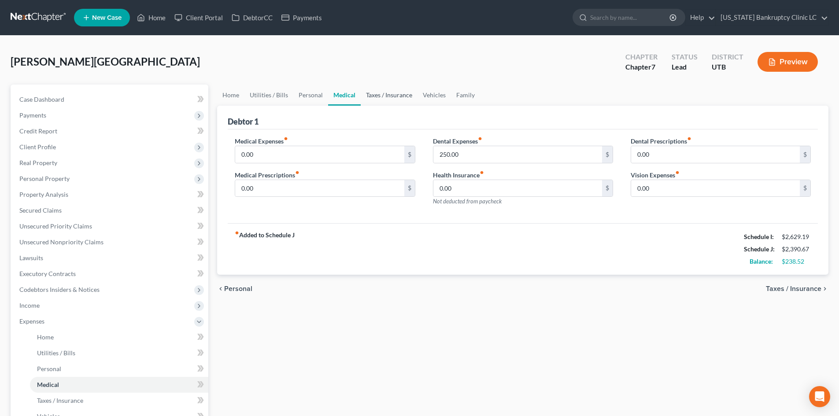
click at [380, 93] on link "Taxes / Insurance" at bounding box center [389, 95] width 57 height 21
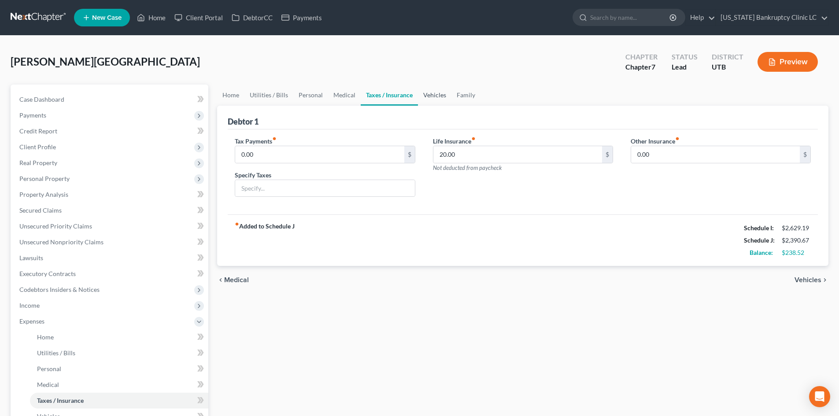
click at [428, 94] on link "Vehicles" at bounding box center [434, 95] width 33 height 21
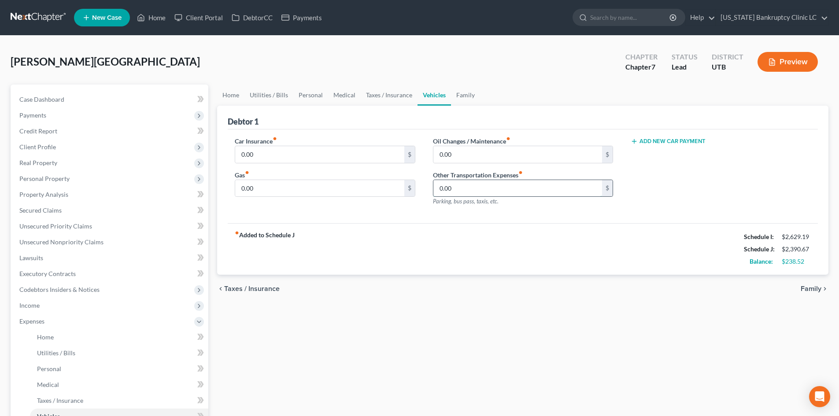
click at [489, 189] on input "0.00" at bounding box center [518, 188] width 169 height 17
click at [451, 237] on div "fiber_manual_record Added to Schedule J Schedule I: $2,629.19 Schedule J: $2,49…" at bounding box center [523, 249] width 590 height 52
click at [459, 92] on link "Family" at bounding box center [465, 95] width 29 height 21
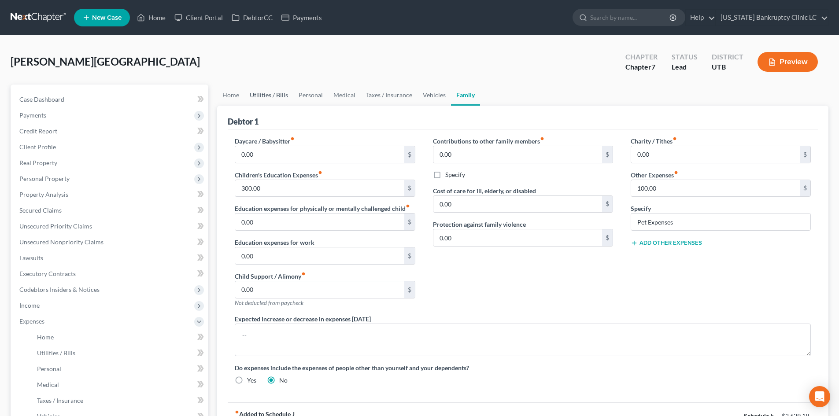
click at [278, 97] on link "Utilities / Bills" at bounding box center [269, 95] width 49 height 21
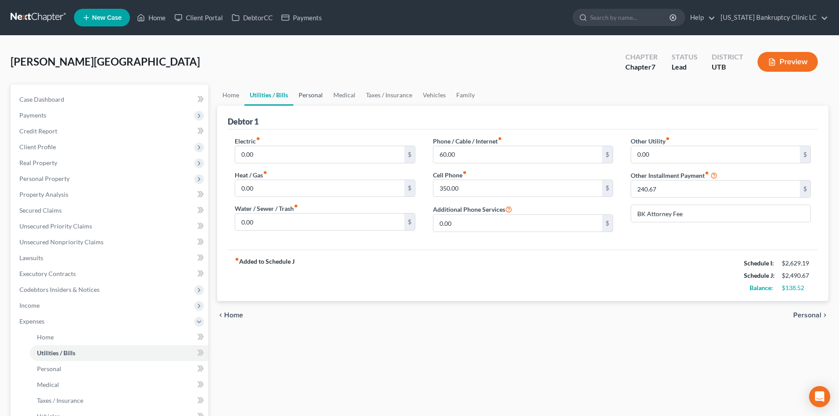
click at [317, 102] on link "Personal" at bounding box center [310, 95] width 35 height 21
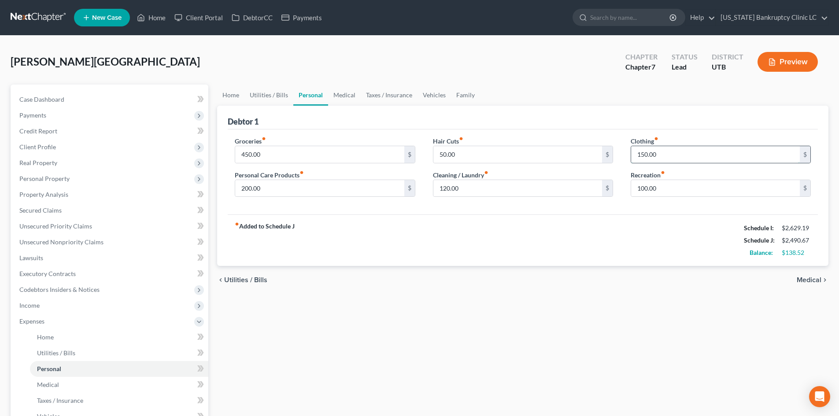
drag, startPoint x: 657, startPoint y: 154, endPoint x: 653, endPoint y: 152, distance: 4.9
click at [658, 154] on input "150.00" at bounding box center [715, 154] width 169 height 17
drag, startPoint x: 572, startPoint y: 209, endPoint x: 561, endPoint y: 214, distance: 12.2
click at [572, 209] on div "Groceries fiber_manual_record 450.00 $ Personal Care Products fiber_manual_reco…" at bounding box center [523, 172] width 590 height 85
click at [47, 324] on span "Expenses" at bounding box center [110, 322] width 196 height 16
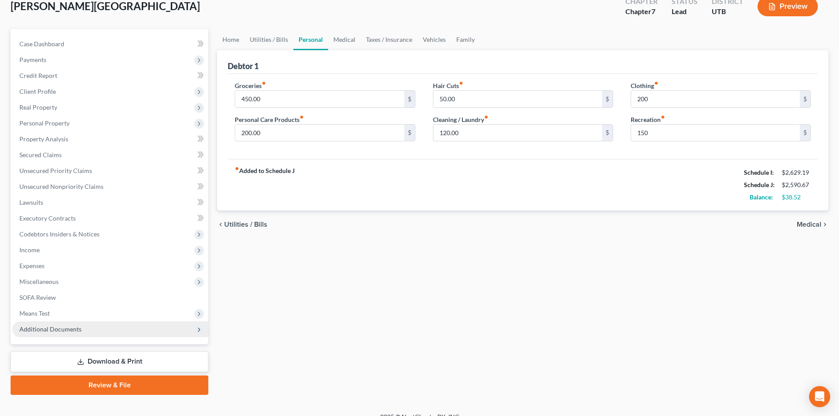
scroll to position [68, 0]
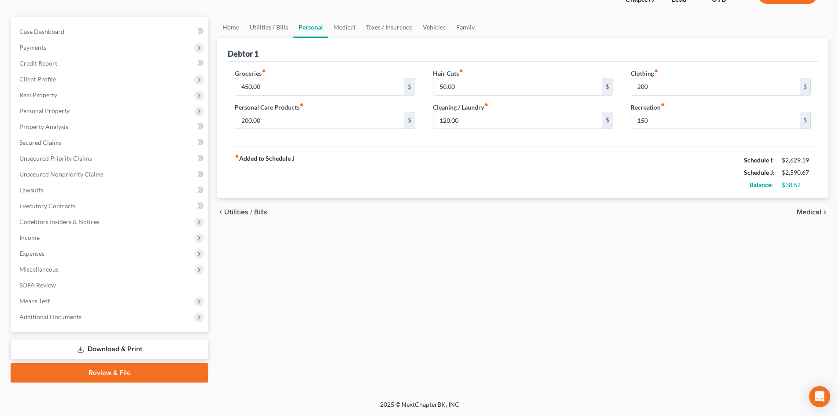
click at [101, 373] on link "Review & File" at bounding box center [110, 373] width 198 height 19
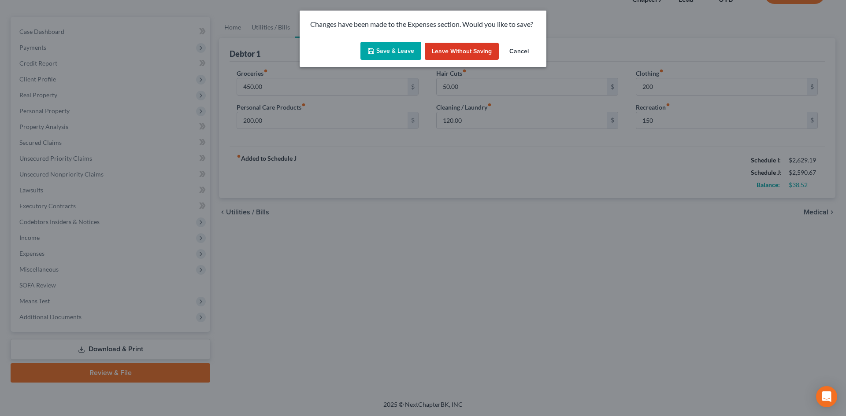
click at [391, 52] on button "Save & Leave" at bounding box center [390, 51] width 61 height 19
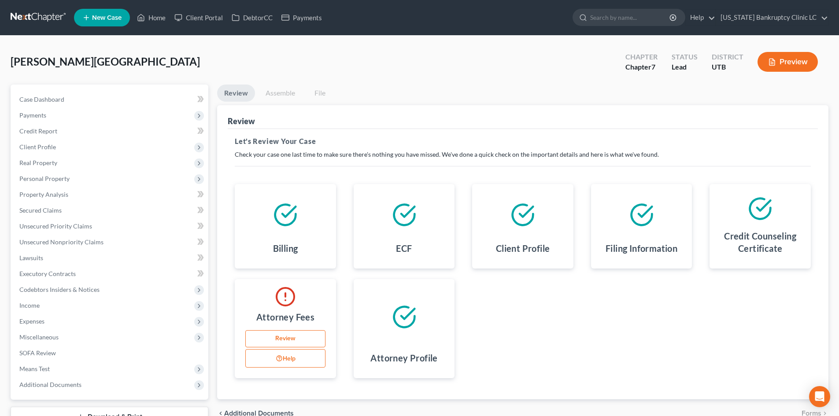
click at [298, 340] on link "Review" at bounding box center [285, 339] width 80 height 18
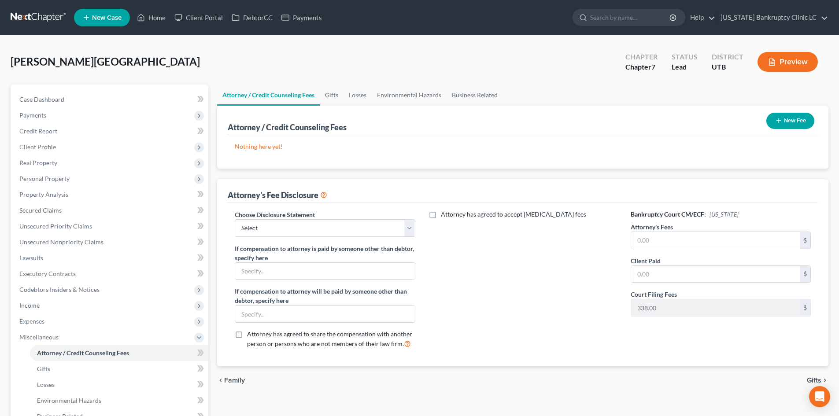
click at [278, 237] on div "Choose Disclosure Statement Select Installment Chapter 7 Cases Salt Lake Custom…" at bounding box center [325, 283] width 198 height 146
drag, startPoint x: 284, startPoint y: 228, endPoint x: 284, endPoint y: 236, distance: 7.5
click at [284, 228] on select "Select Installment Chapter 7 Cases Salt Lake Custom Disclosure Fresh Start Fund…" at bounding box center [325, 228] width 180 height 18
click at [235, 219] on select "Select Installment Chapter 7 Cases Salt Lake Custom Disclosure Fresh Start Fund…" at bounding box center [325, 228] width 180 height 18
click at [683, 239] on input "text" at bounding box center [715, 240] width 169 height 17
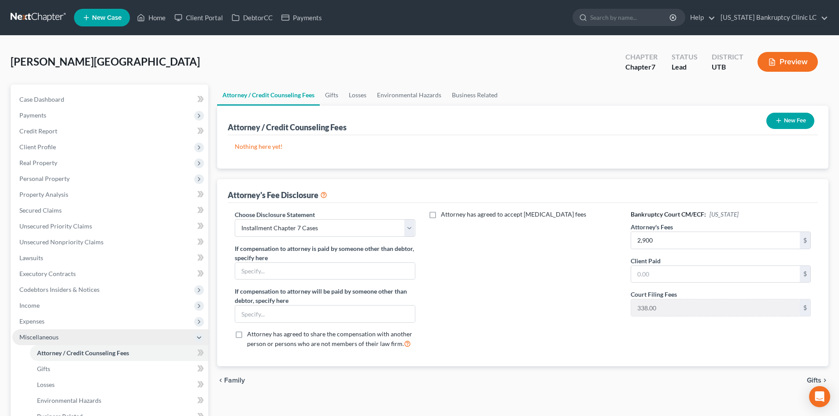
click at [63, 334] on span "Miscellaneous" at bounding box center [110, 338] width 196 height 16
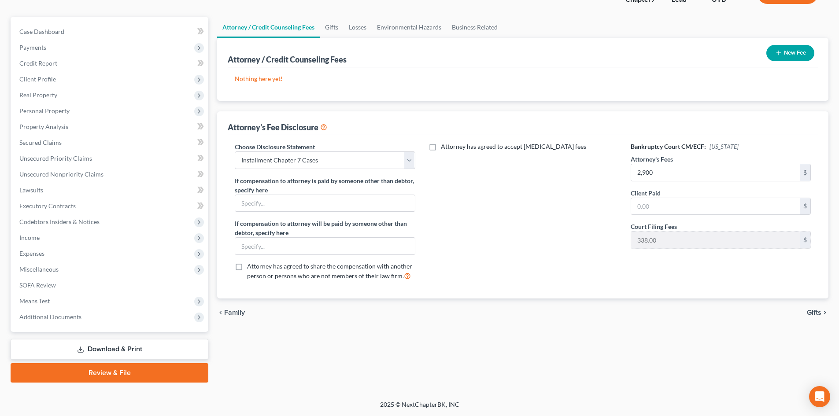
click at [99, 373] on link "Review & File" at bounding box center [110, 373] width 198 height 19
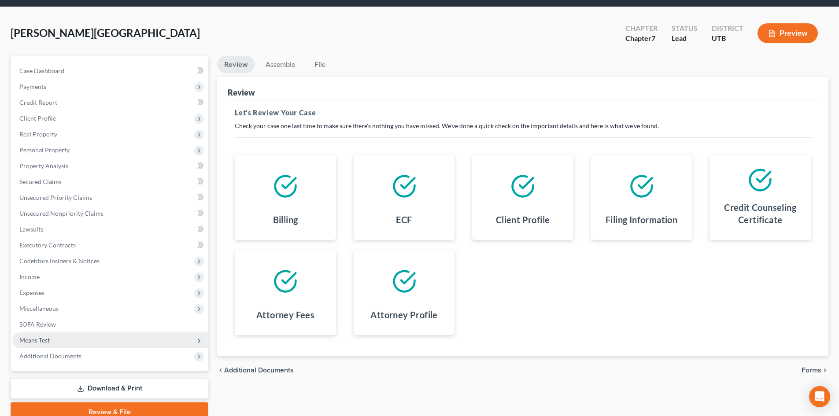
scroll to position [44, 0]
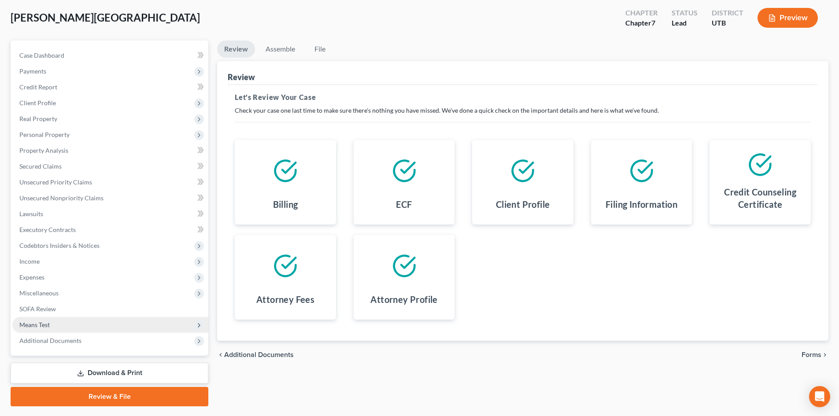
click at [104, 372] on link "Download & Print" at bounding box center [110, 373] width 198 height 21
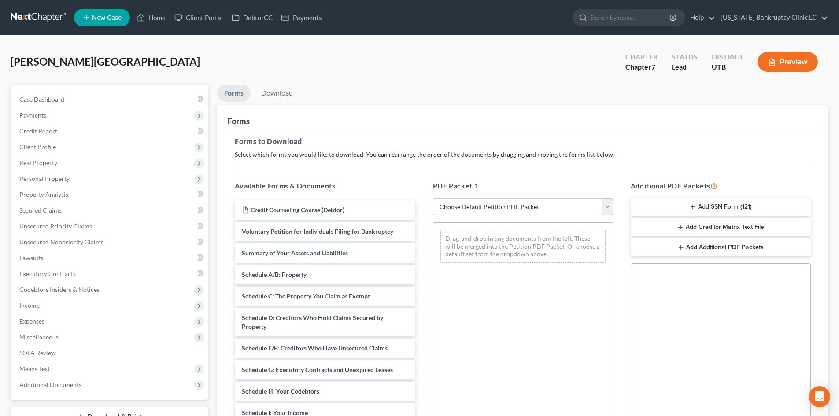
click at [489, 211] on select "Choose Default Petition PDF Packet Complete Bankruptcy Petition (all forms and …" at bounding box center [523, 207] width 180 height 18
click at [433, 198] on select "Choose Default Petition PDF Packet Complete Bankruptcy Petition (all forms and …" at bounding box center [523, 207] width 180 height 18
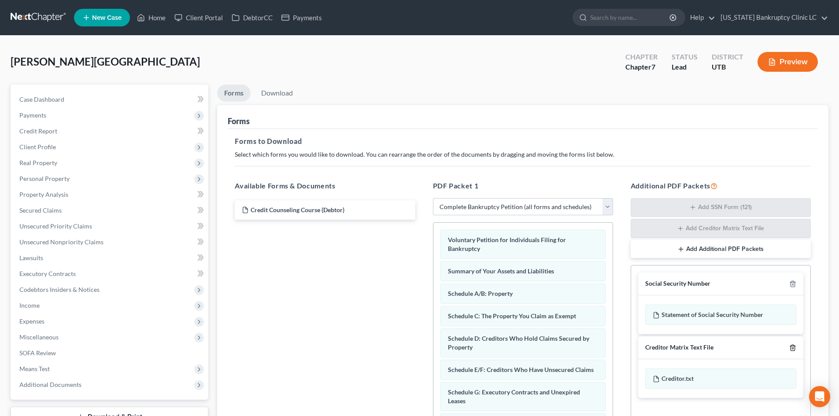
click at [793, 349] on line "button" at bounding box center [793, 349] width 0 height 2
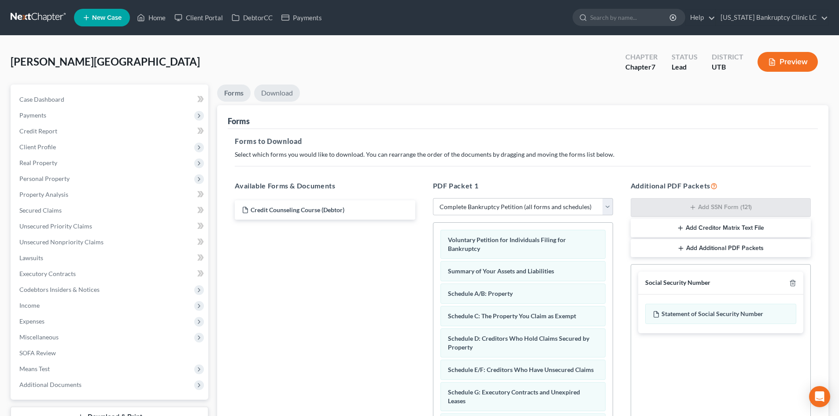
drag, startPoint x: 280, startPoint y: 91, endPoint x: 318, endPoint y: 131, distance: 55.8
click at [280, 91] on link "Download" at bounding box center [277, 93] width 46 height 17
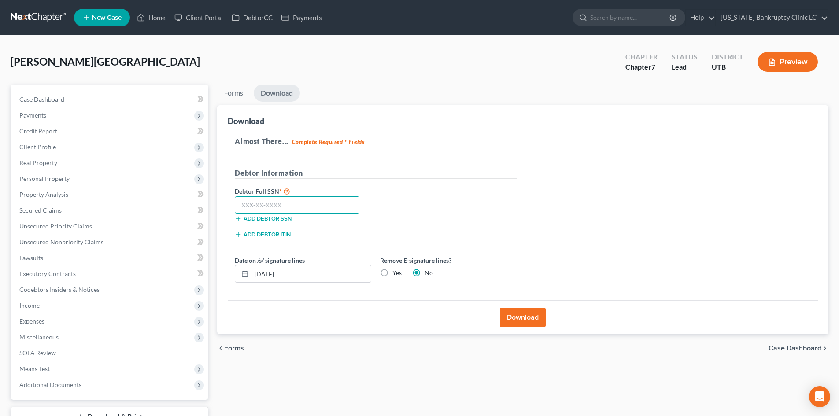
click at [297, 202] on input "text" at bounding box center [297, 206] width 125 height 18
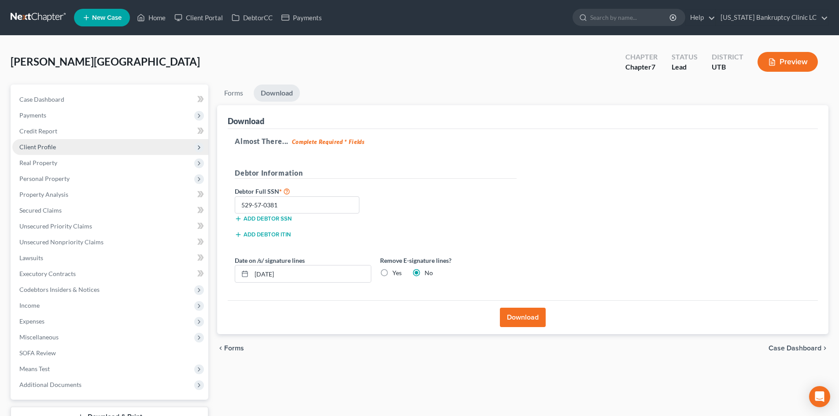
click at [48, 148] on span "Client Profile" at bounding box center [37, 146] width 37 height 7
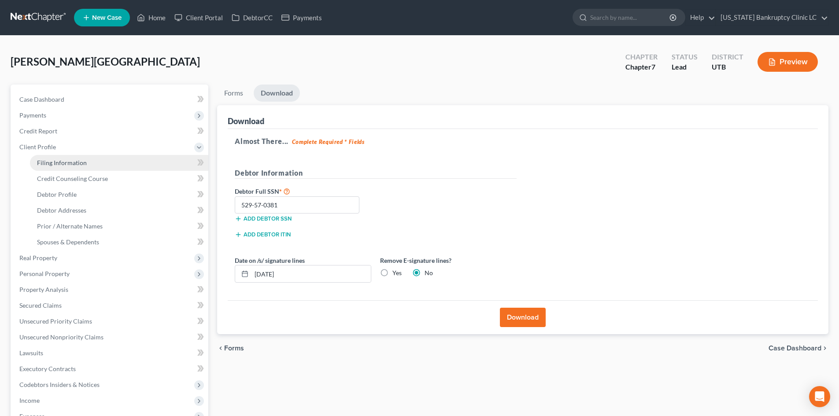
click at [58, 167] on link "Filing Information" at bounding box center [119, 163] width 178 height 16
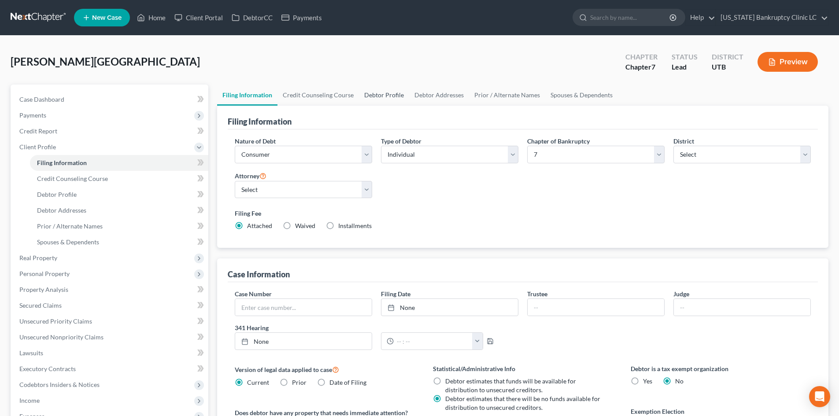
click at [384, 98] on link "Debtor Profile" at bounding box center [384, 95] width 50 height 21
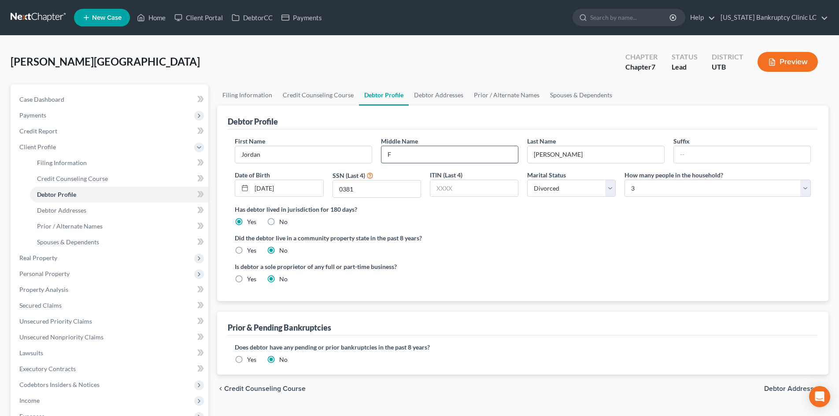
click at [438, 158] on input "F" at bounding box center [450, 154] width 137 height 17
click at [565, 96] on link "Spouses & Dependents" at bounding box center [581, 95] width 73 height 21
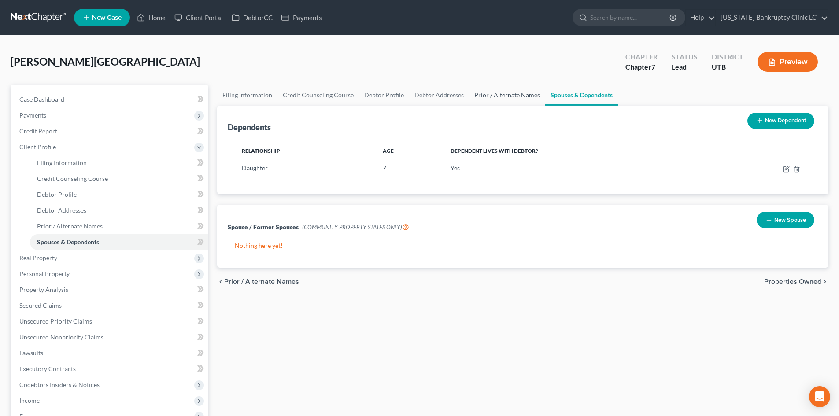
click at [502, 94] on link "Prior / Alternate Names" at bounding box center [507, 95] width 76 height 21
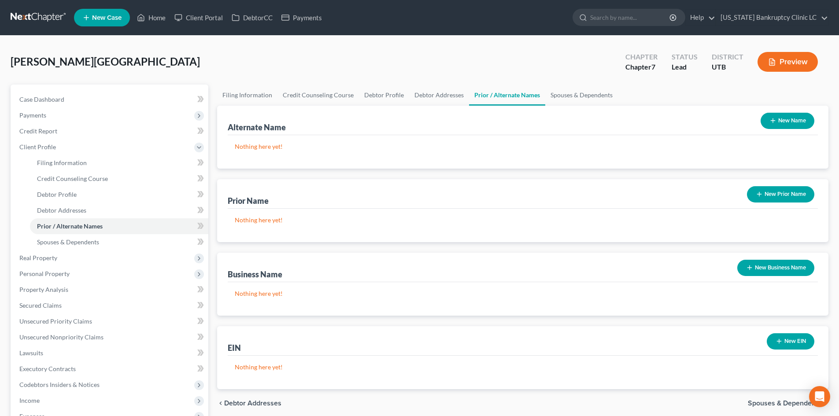
click at [786, 118] on button "New Name" at bounding box center [788, 121] width 54 height 16
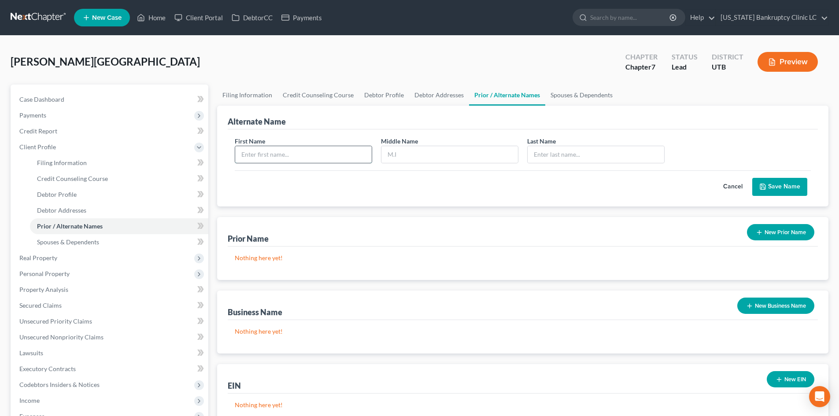
click at [256, 149] on input "text" at bounding box center [303, 154] width 137 height 17
click at [779, 184] on button "Save Name" at bounding box center [780, 187] width 55 height 19
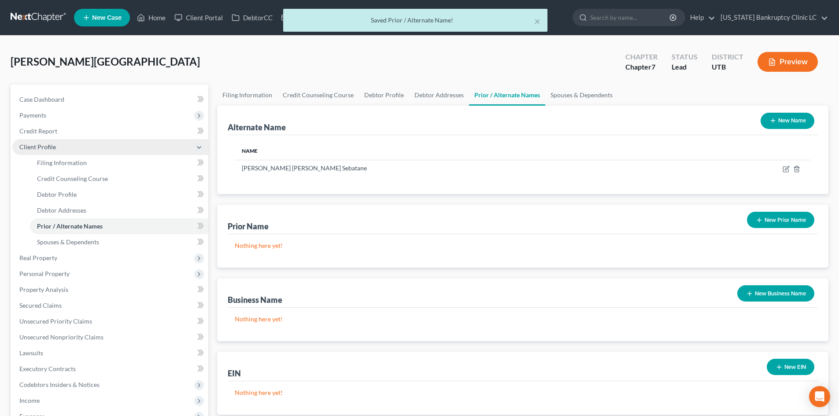
click at [73, 147] on span "Client Profile" at bounding box center [110, 147] width 196 height 16
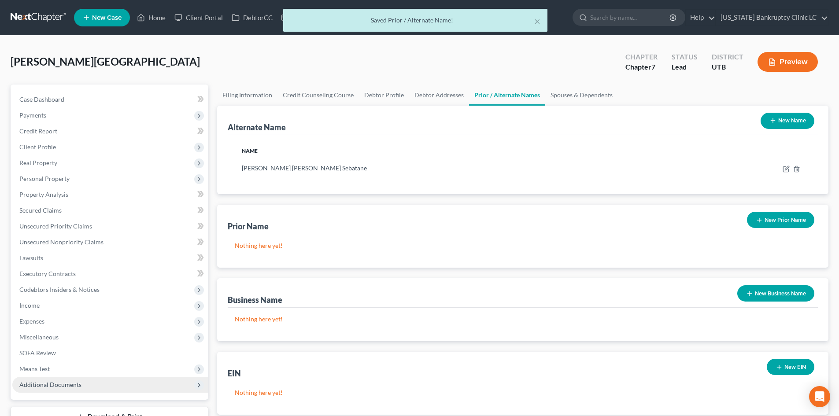
click at [94, 385] on span "Additional Documents" at bounding box center [110, 385] width 196 height 16
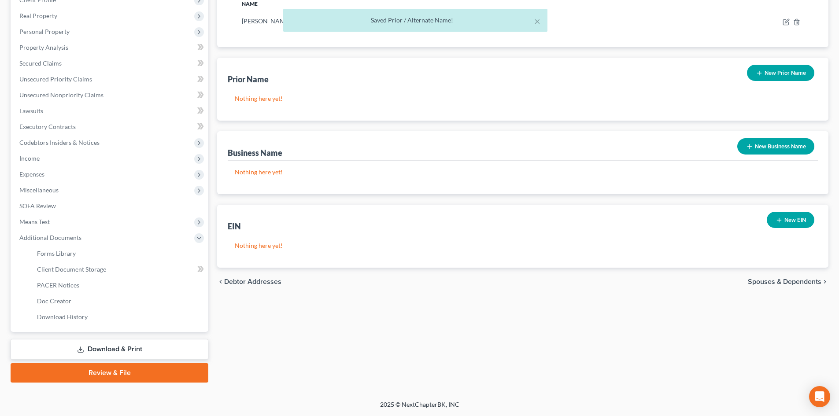
click at [114, 341] on link "Download & Print" at bounding box center [110, 349] width 198 height 21
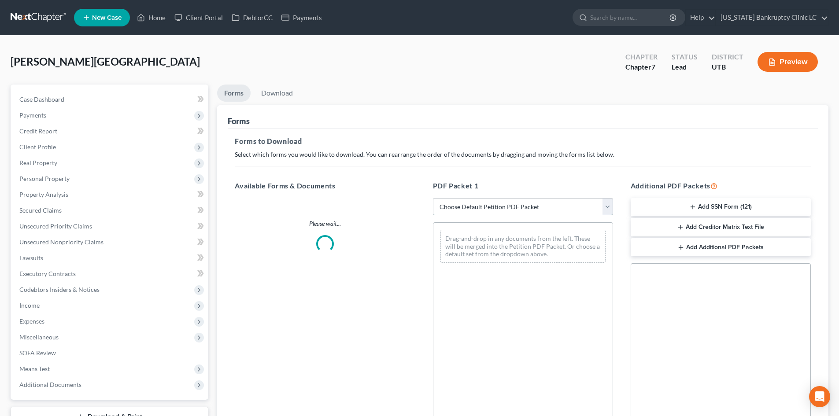
click at [512, 214] on select "Choose Default Petition PDF Packet Complete Bankruptcy Petition (all forms and …" at bounding box center [523, 207] width 180 height 18
click at [433, 198] on select "Choose Default Petition PDF Packet Complete Bankruptcy Petition (all forms and …" at bounding box center [523, 207] width 180 height 18
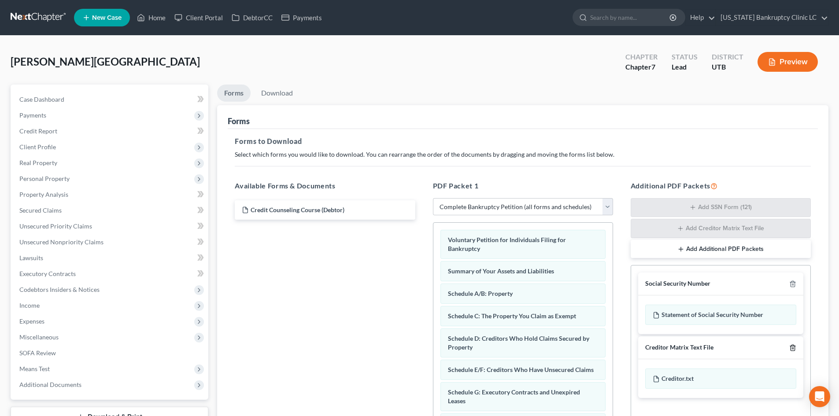
click at [794, 348] on line "button" at bounding box center [794, 349] width 0 height 2
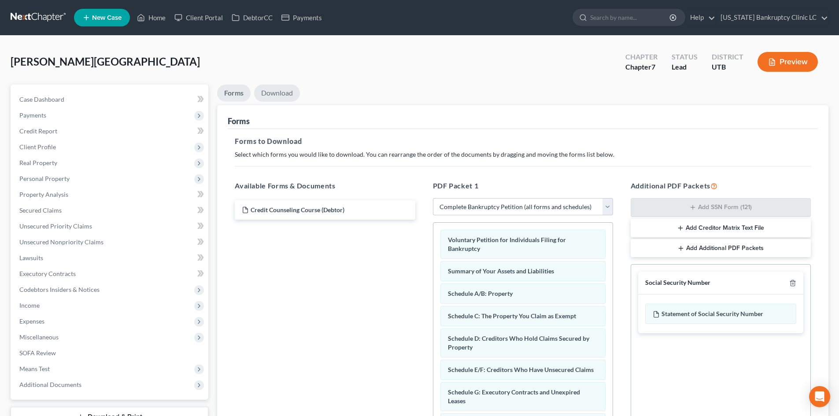
click at [286, 93] on link "Download" at bounding box center [277, 93] width 46 height 17
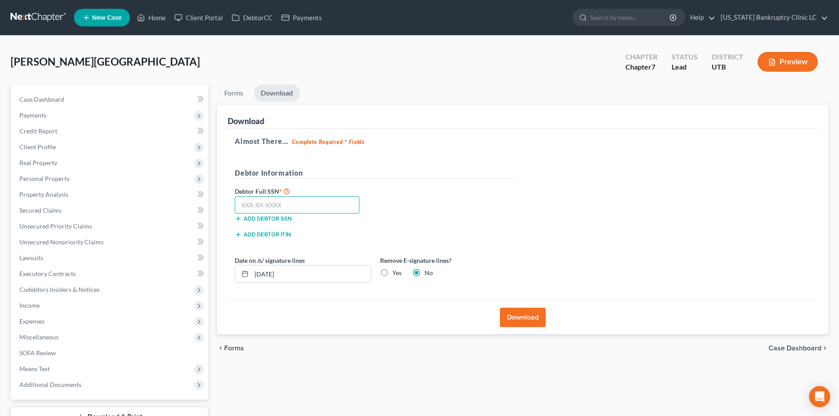
click at [282, 204] on input "text" at bounding box center [297, 206] width 125 height 18
click at [536, 324] on button "Download" at bounding box center [523, 317] width 46 height 19
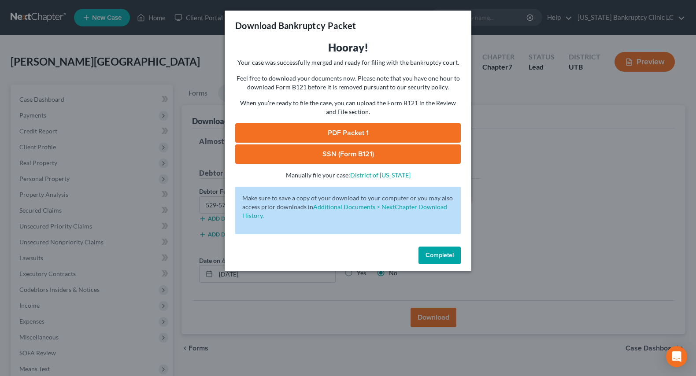
click at [347, 132] on link "PDF Packet 1" at bounding box center [348, 132] width 226 height 19
click at [357, 155] on link "SSN (Form B121)" at bounding box center [348, 154] width 226 height 19
click at [447, 260] on button "Complete!" at bounding box center [440, 256] width 42 height 18
click at [444, 256] on span "Complete!" at bounding box center [440, 255] width 28 height 7
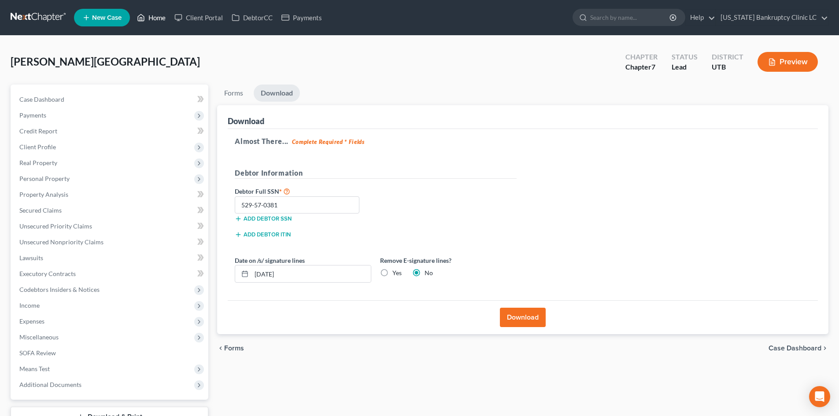
click at [151, 22] on link "Home" at bounding box center [151, 18] width 37 height 16
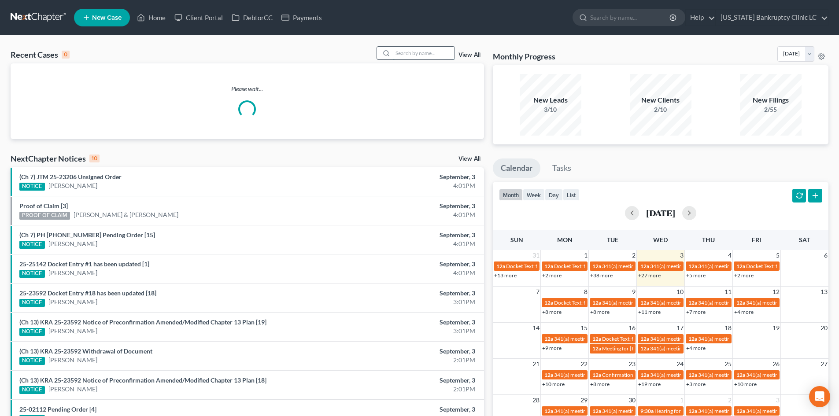
click at [401, 49] on input "search" at bounding box center [424, 53] width 62 height 13
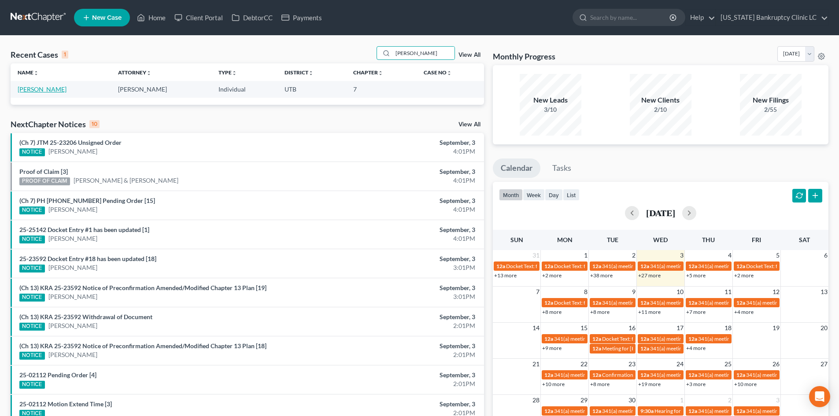
click at [29, 86] on link "[PERSON_NAME]" at bounding box center [42, 88] width 49 height 7
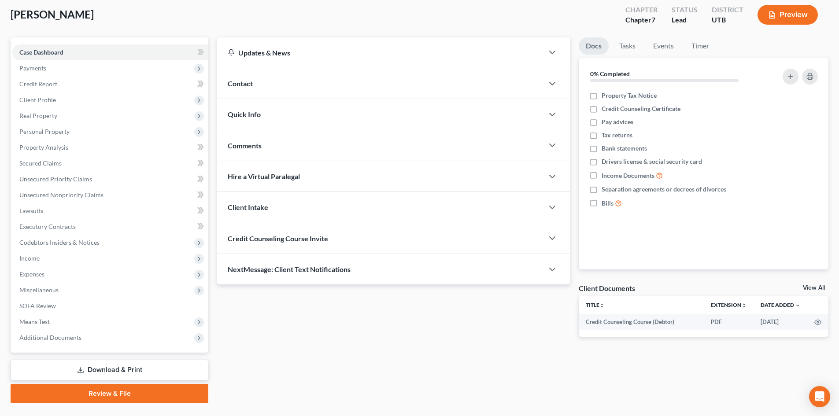
scroll to position [68, 0]
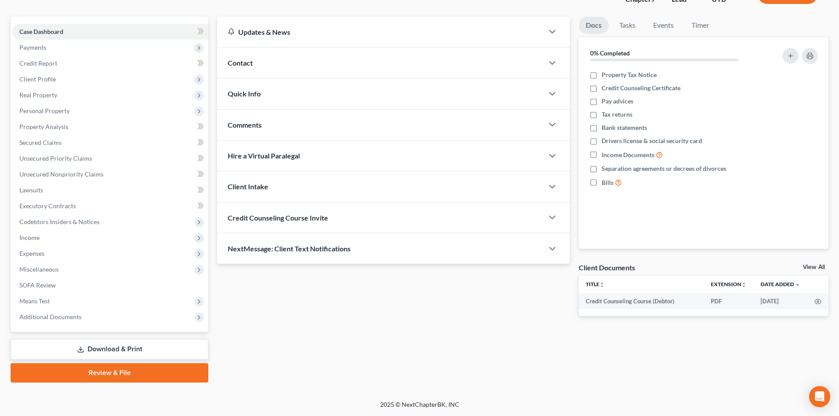
drag, startPoint x: 111, startPoint y: 371, endPoint x: 389, endPoint y: 372, distance: 277.6
click at [111, 370] on link "Review & File" at bounding box center [110, 373] width 198 height 19
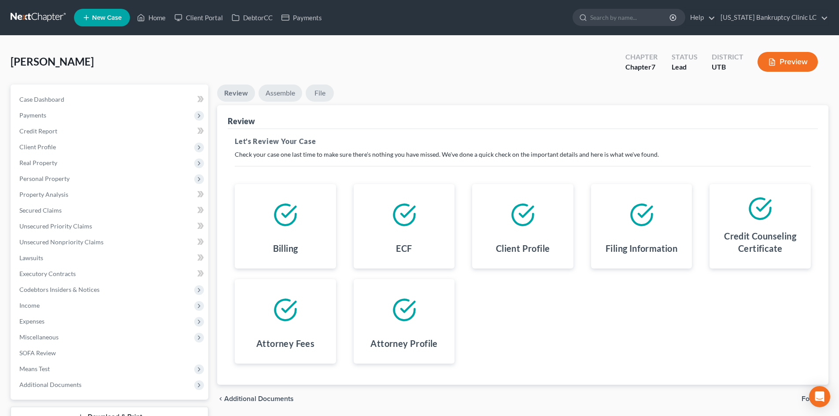
click at [282, 94] on link "Assemble" at bounding box center [281, 93] width 44 height 17
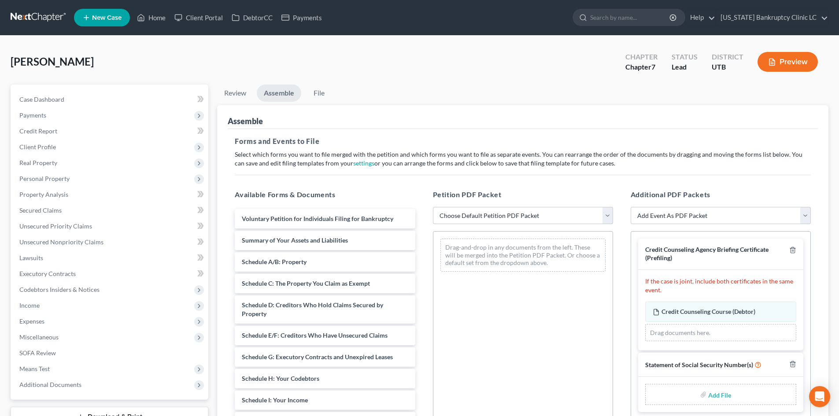
click at [512, 218] on select "Choose Default Petition PDF Packet Emergency Filing (Voluntary Petition and Cre…" at bounding box center [523, 216] width 180 height 18
click at [433, 207] on select "Choose Default Petition PDF Packet Emergency Filing (Voluntary Petition and Cre…" at bounding box center [523, 216] width 180 height 18
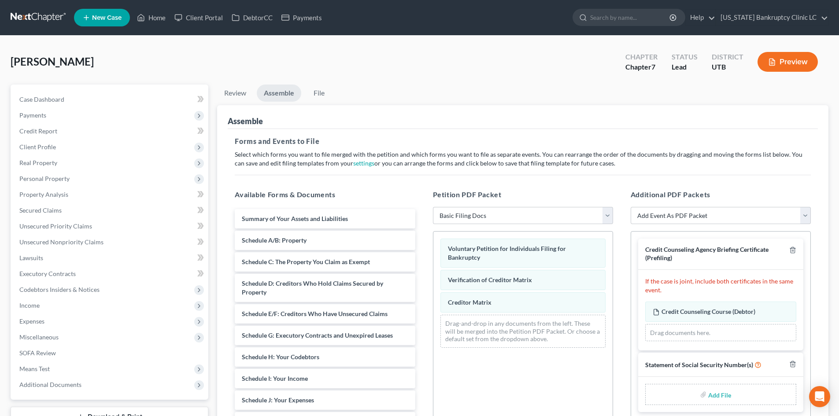
click at [717, 394] on input "file" at bounding box center [719, 395] width 21 height 16
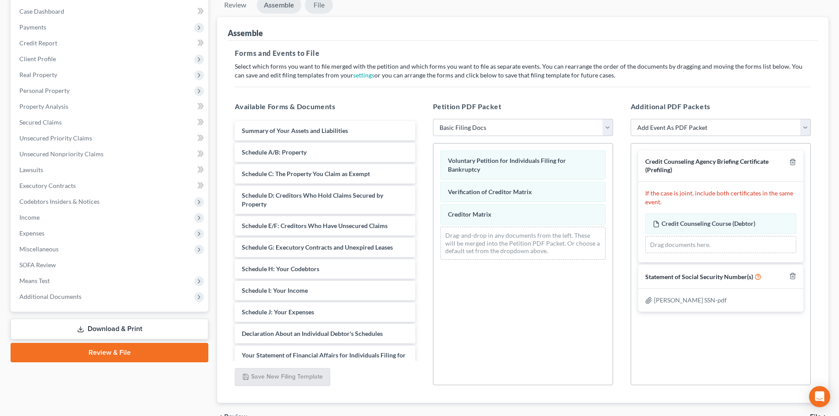
click at [317, 12] on link "File" at bounding box center [319, 4] width 28 height 17
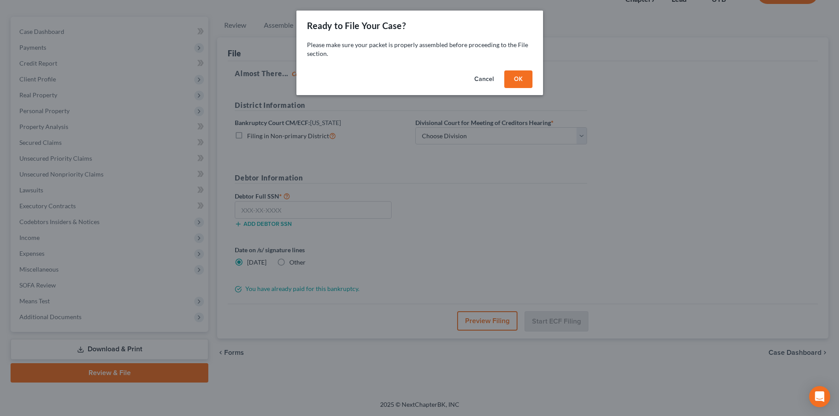
scroll to position [68, 0]
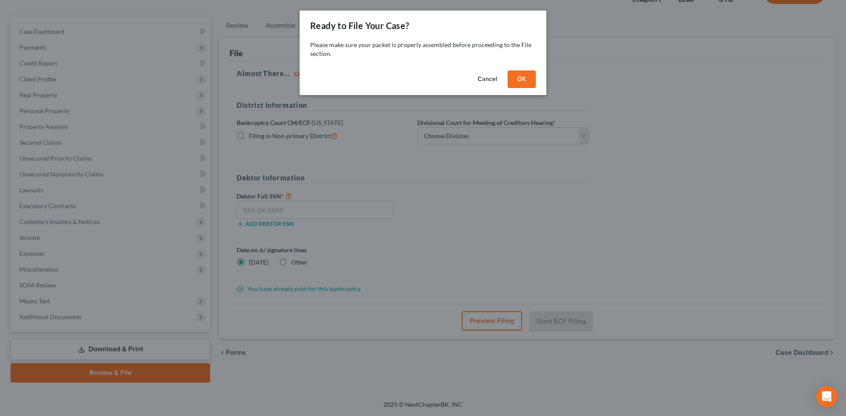
drag, startPoint x: 507, startPoint y: 65, endPoint x: 527, endPoint y: 79, distance: 24.7
click at [508, 65] on div "Please make sure your packet is properly assembled before proceeding to the Fil…" at bounding box center [423, 54] width 247 height 26
click at [527, 79] on button "OK" at bounding box center [522, 80] width 28 height 18
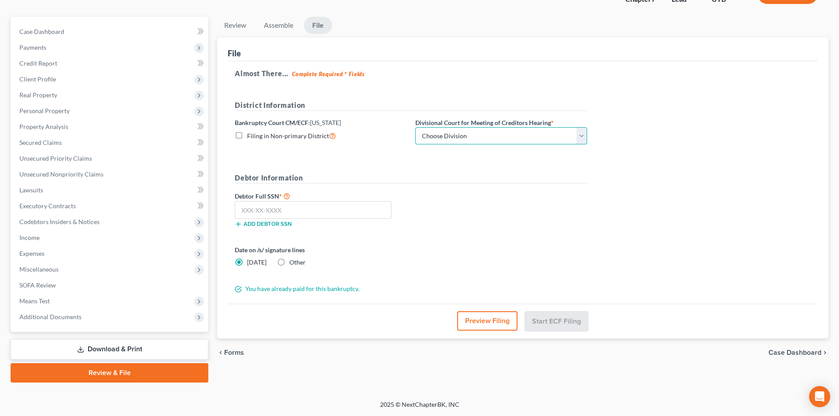
drag, startPoint x: 461, startPoint y: 136, endPoint x: 460, endPoint y: 144, distance: 8.4
click at [461, 136] on select "Choose Division [GEOGRAPHIC_DATA]" at bounding box center [502, 136] width 172 height 18
click at [416, 127] on select "Choose Division [GEOGRAPHIC_DATA]" at bounding box center [502, 136] width 172 height 18
click at [356, 216] on input "text" at bounding box center [313, 210] width 157 height 18
click at [549, 247] on div "Date on /s/ signature lines [DATE] Other" at bounding box center [410, 259] width 361 height 29
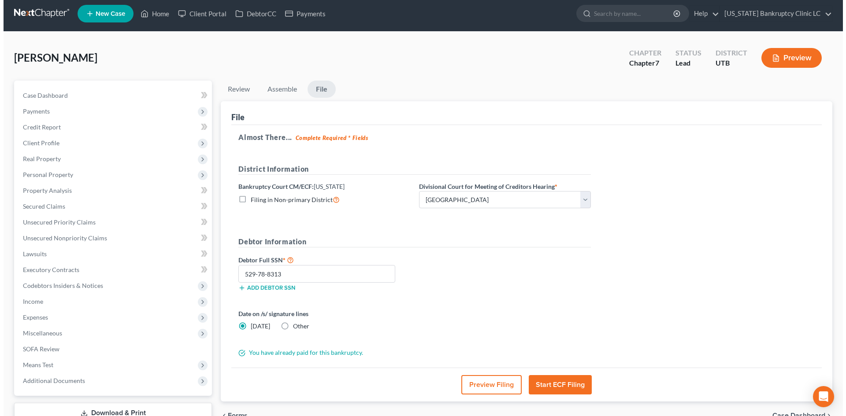
scroll to position [0, 0]
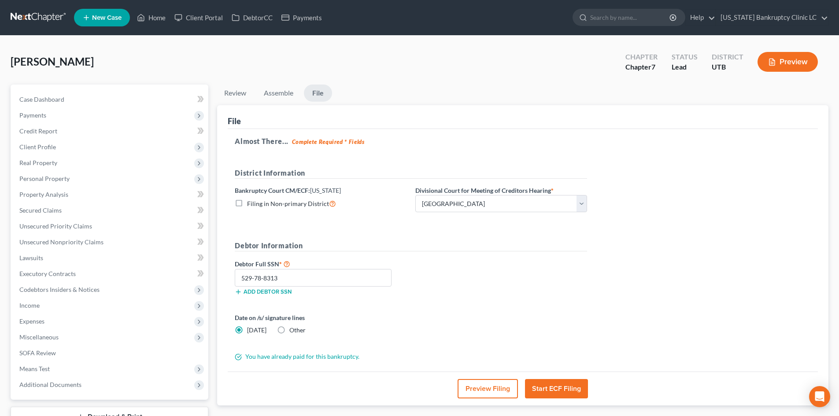
click at [550, 387] on button "Start ECF Filing" at bounding box center [556, 388] width 63 height 19
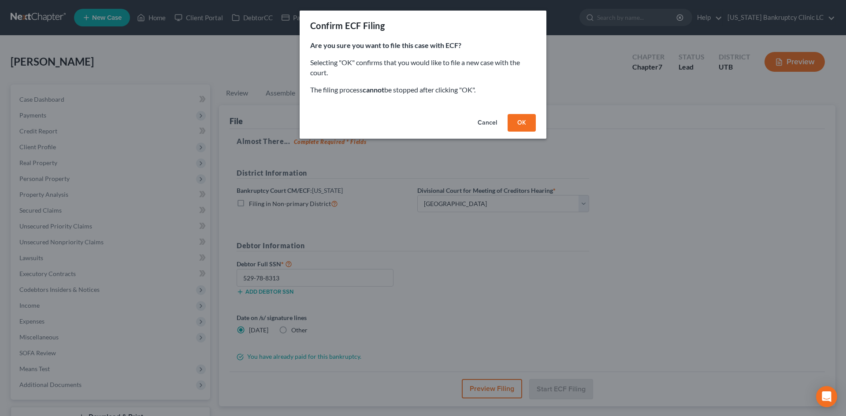
click at [521, 117] on button "OK" at bounding box center [522, 123] width 28 height 18
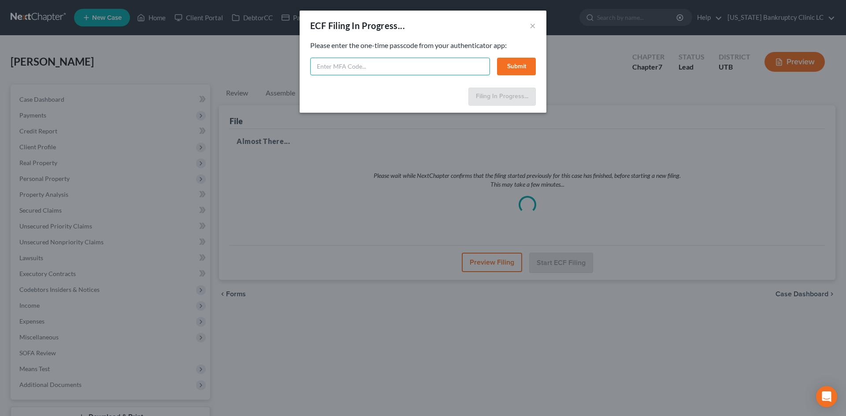
click at [374, 63] on input "text" at bounding box center [400, 67] width 180 height 18
click at [502, 67] on button "Submit" at bounding box center [516, 67] width 39 height 18
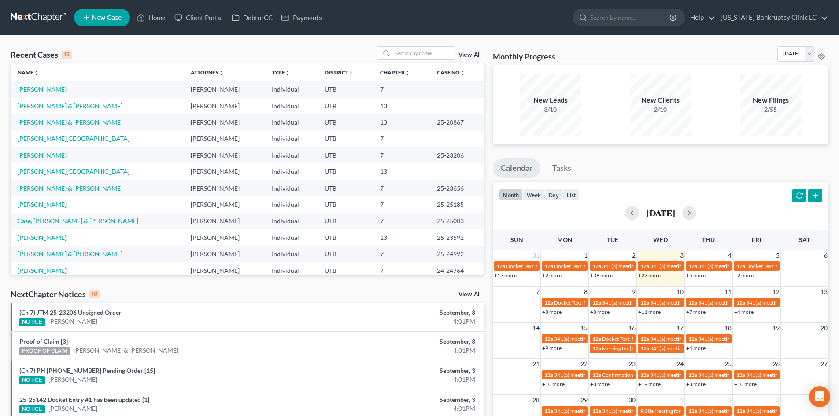
click at [31, 91] on link "[PERSON_NAME]" at bounding box center [42, 88] width 49 height 7
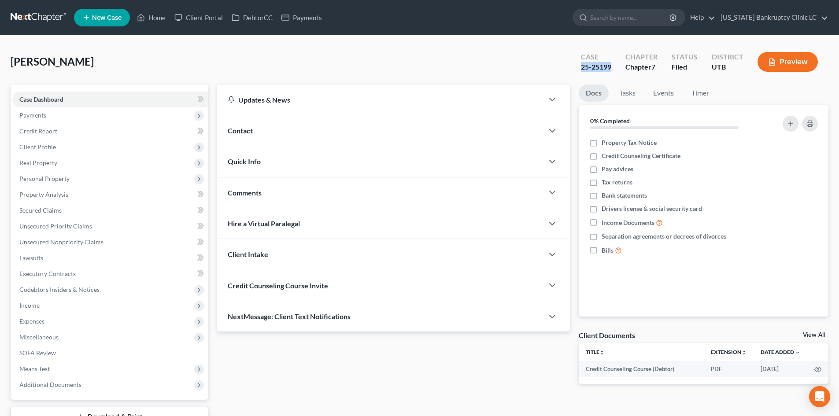
drag, startPoint x: 584, startPoint y: 70, endPoint x: 615, endPoint y: 69, distance: 30.8
click at [613, 68] on div "Case 25-25199" at bounding box center [596, 63] width 45 height 26
copy div "25-25199"
click at [509, 45] on div "Santoro, Jerry Upgraded Case 25-25199 Chapter Chapter 7 Status Filed District U…" at bounding box center [419, 252] width 839 height 433
drag, startPoint x: 159, startPoint y: 17, endPoint x: 399, endPoint y: 28, distance: 240.4
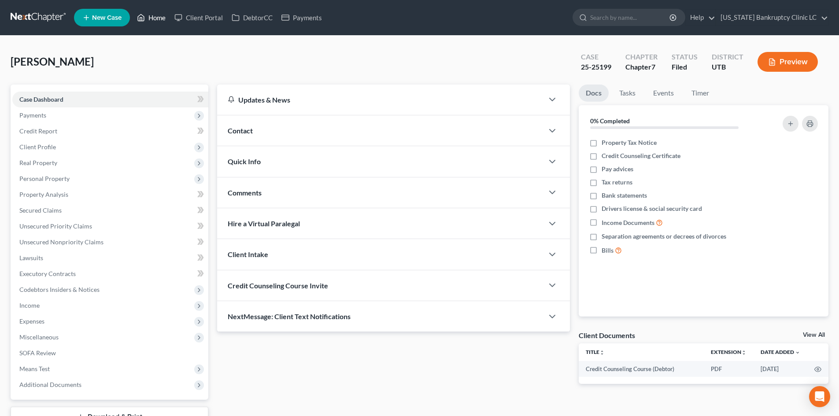
click at [159, 17] on link "Home" at bounding box center [151, 18] width 37 height 16
